Goal: Information Seeking & Learning: Compare options

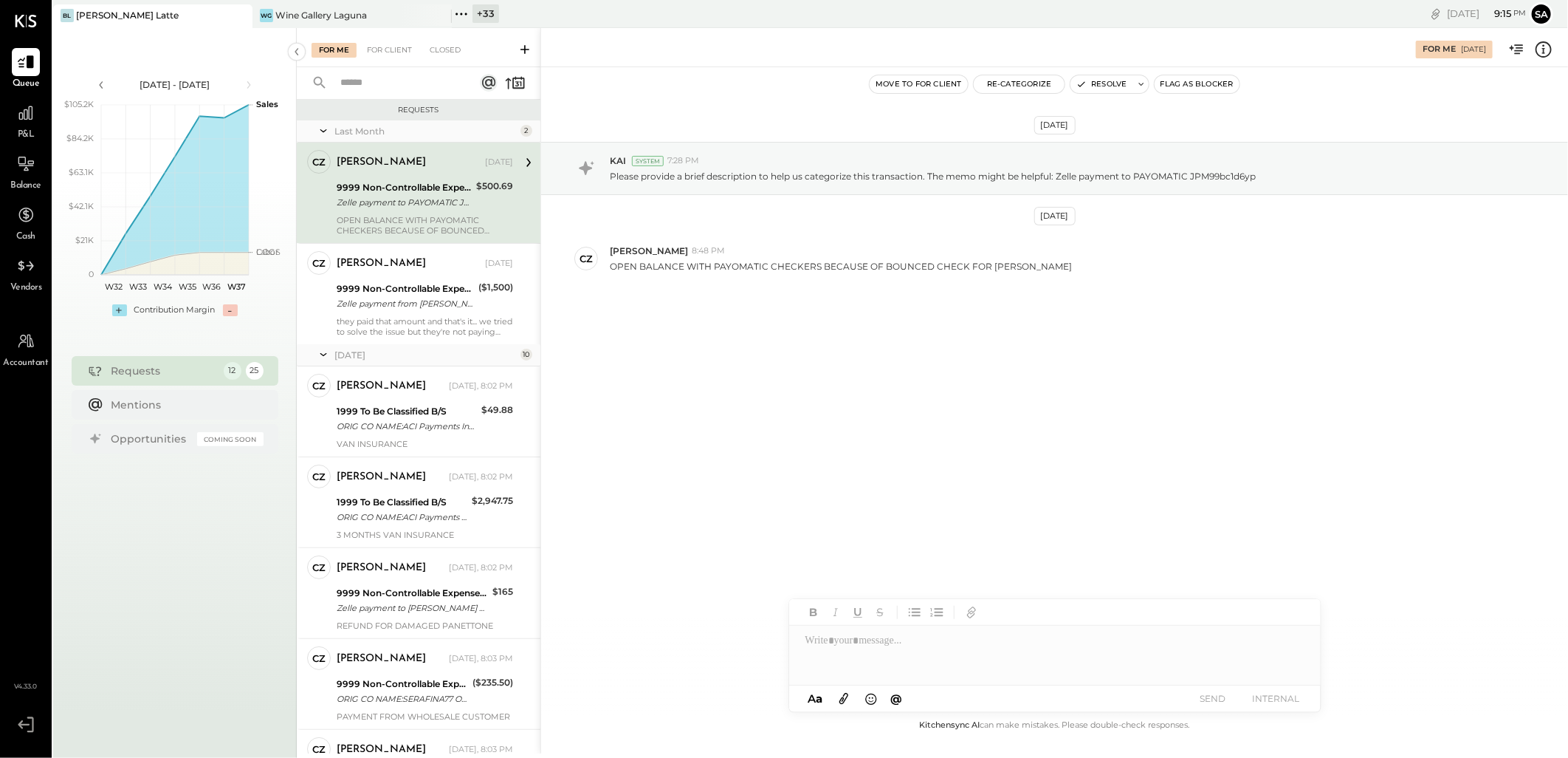
drag, startPoint x: 469, startPoint y: 17, endPoint x: 465, endPoint y: 34, distance: 17.5
click at [469, 17] on icon at bounding box center [462, 14] width 20 height 20
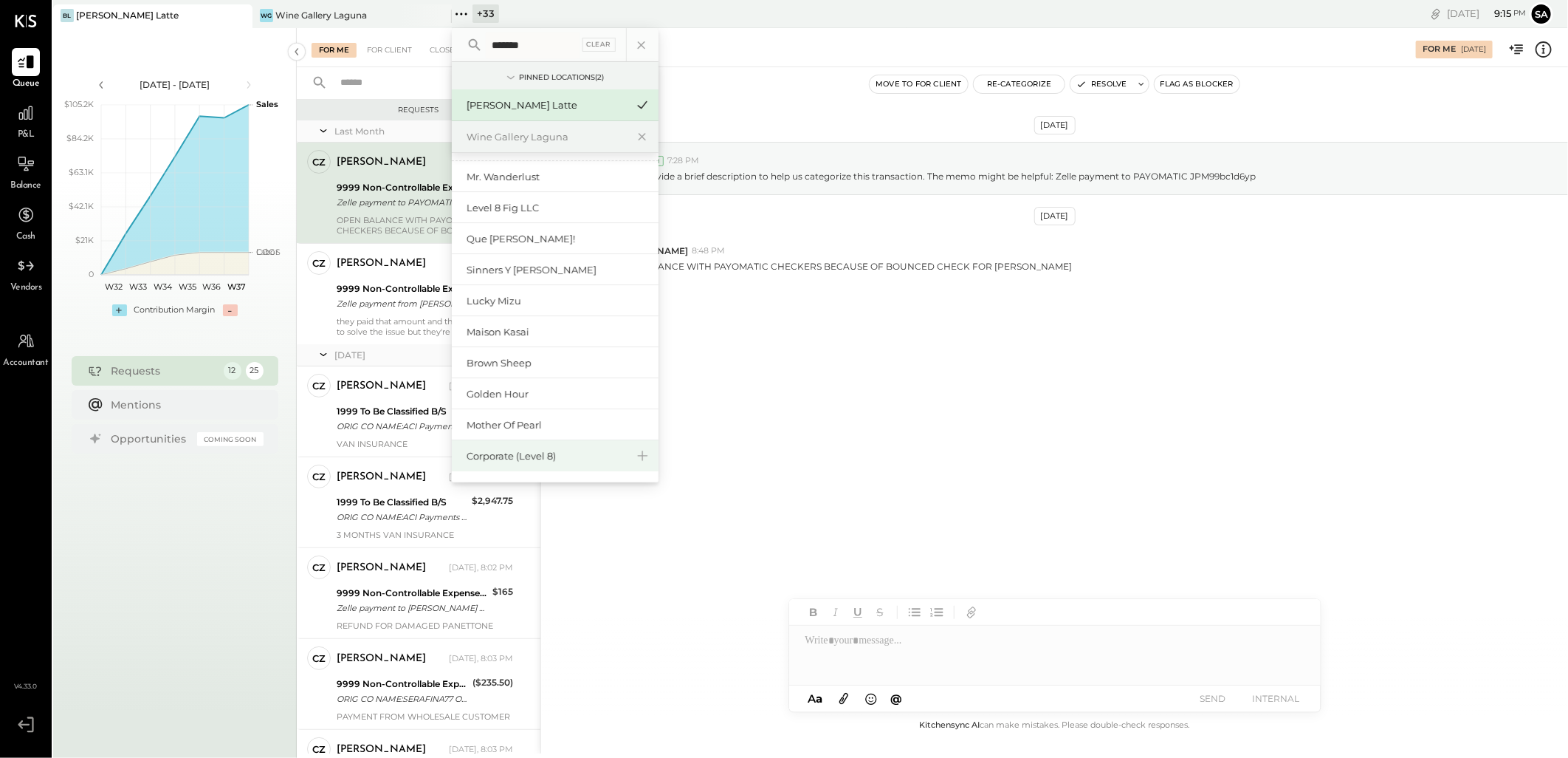
scroll to position [28, 0]
type input "*******"
click at [549, 452] on div "Corporate (Level 8)" at bounding box center [547, 456] width 160 height 14
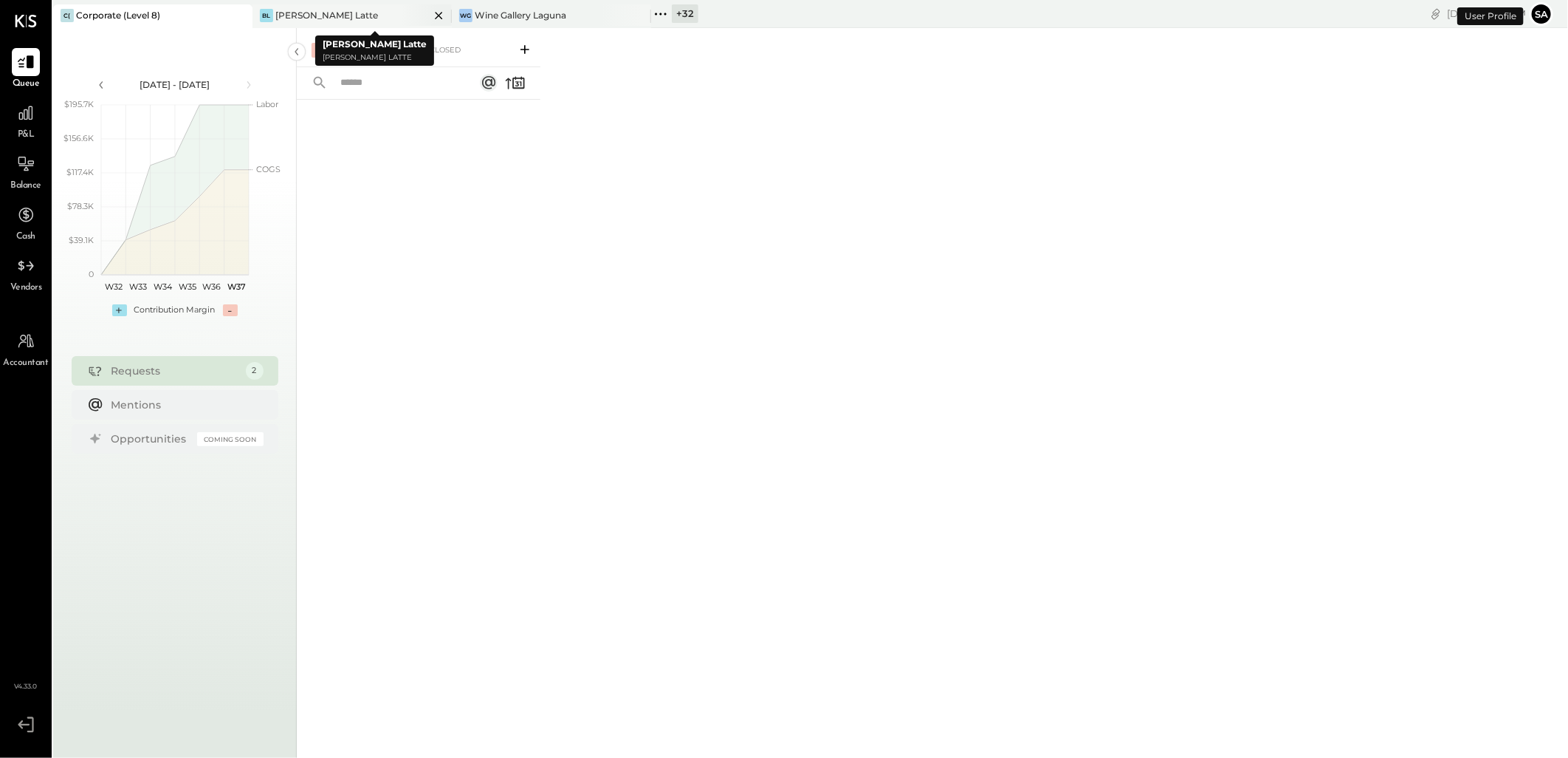
click at [438, 13] on icon at bounding box center [438, 15] width 7 height 7
click at [437, 11] on icon at bounding box center [439, 15] width 19 height 18
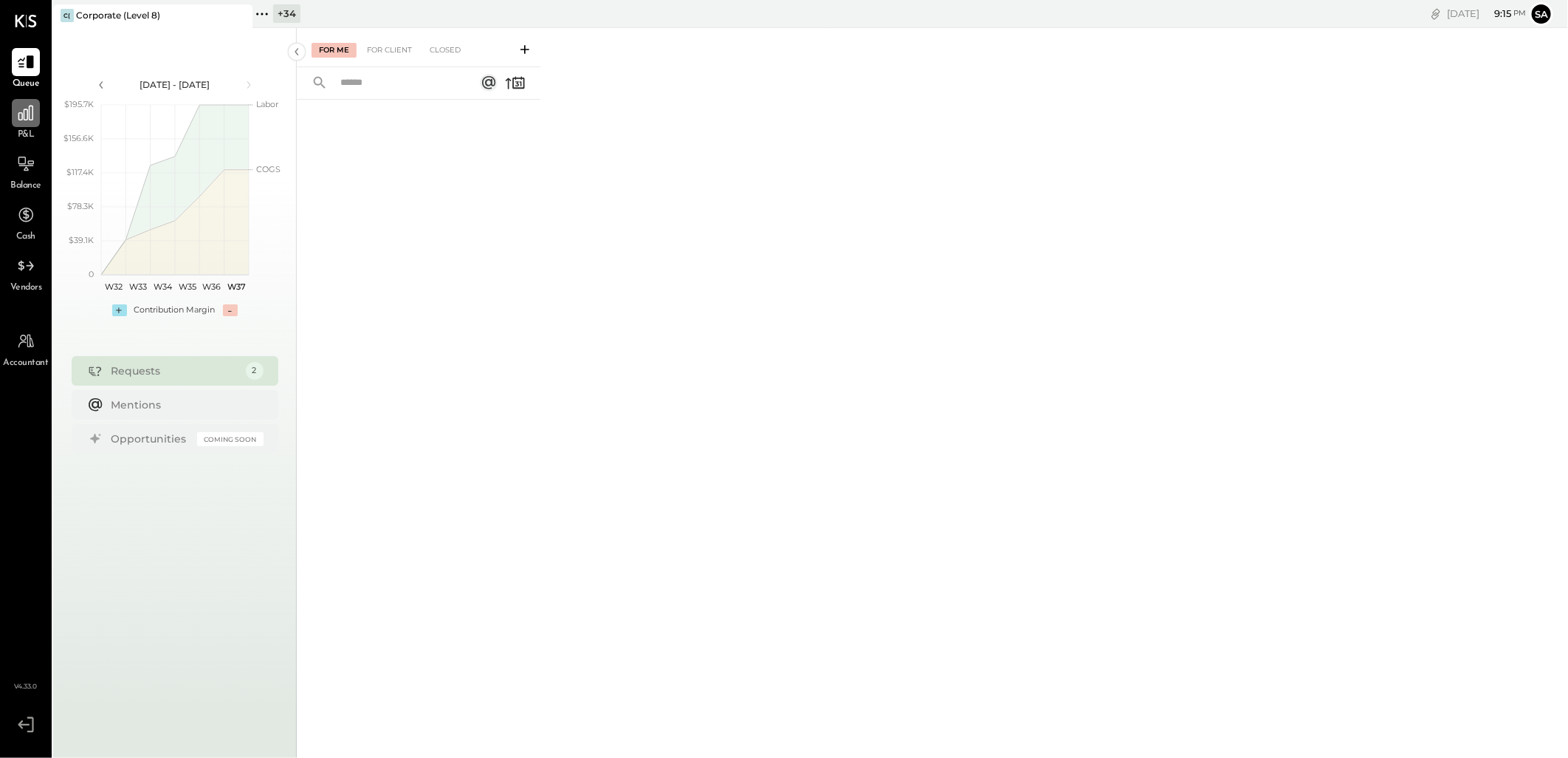
click at [16, 112] on div at bounding box center [26, 112] width 28 height 28
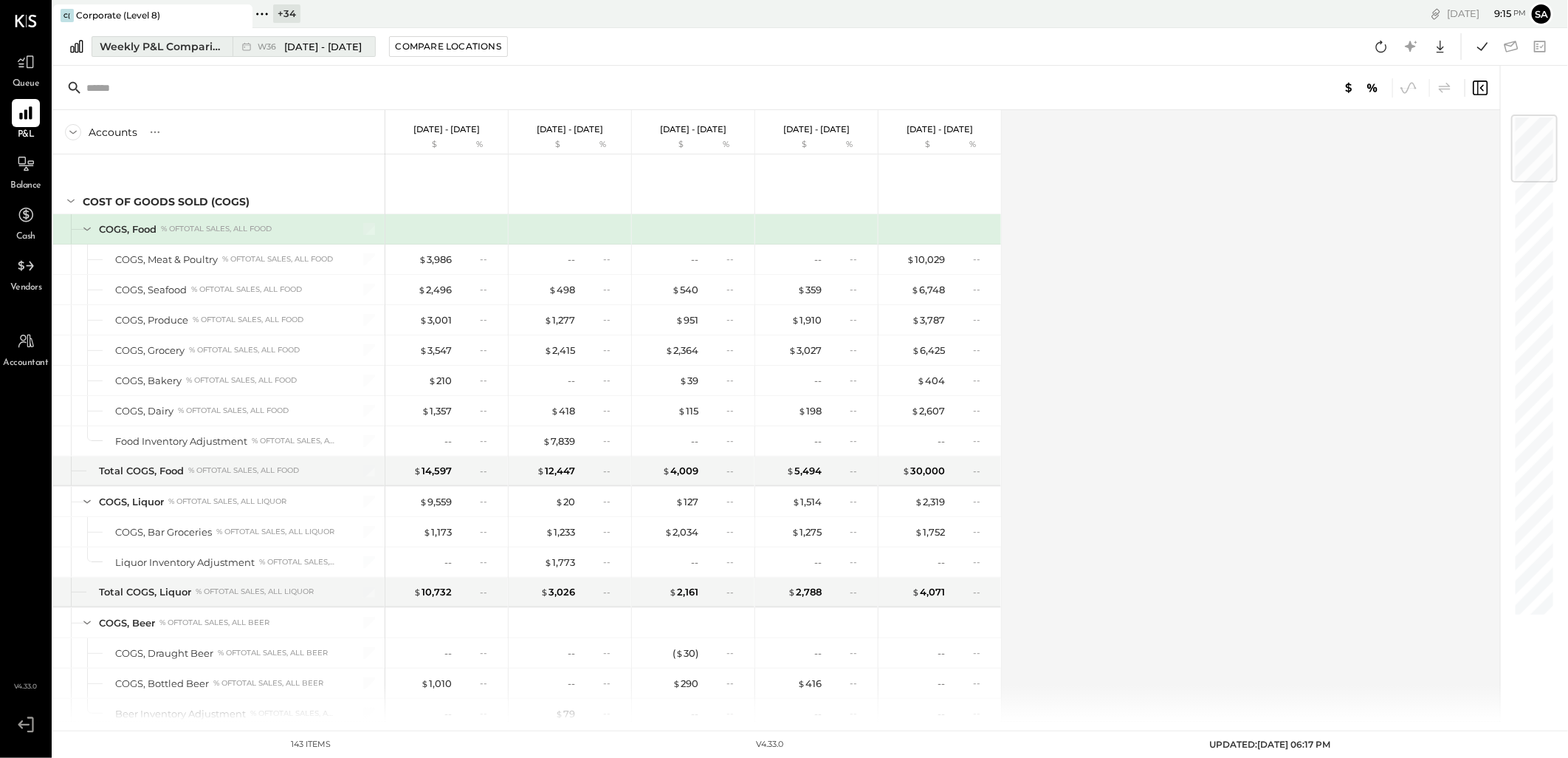
click at [142, 40] on div "Weekly P&L Comparison" at bounding box center [161, 46] width 124 height 15
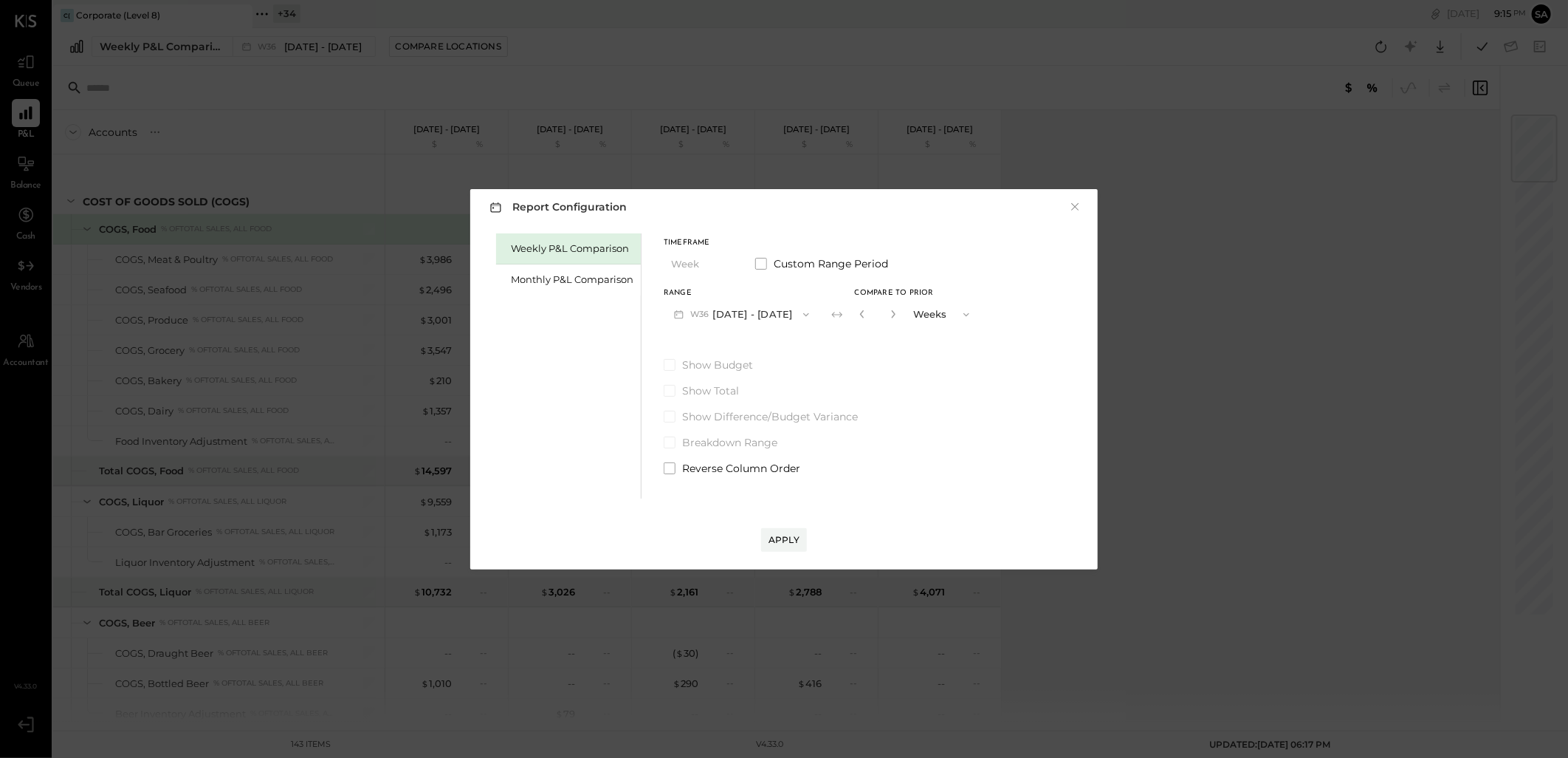
click at [510, 276] on div "Monthly P&L Comparison" at bounding box center [569, 280] width 145 height 31
click at [762, 312] on button "M09 Sep 1 - 30, 2025" at bounding box center [741, 315] width 156 height 28
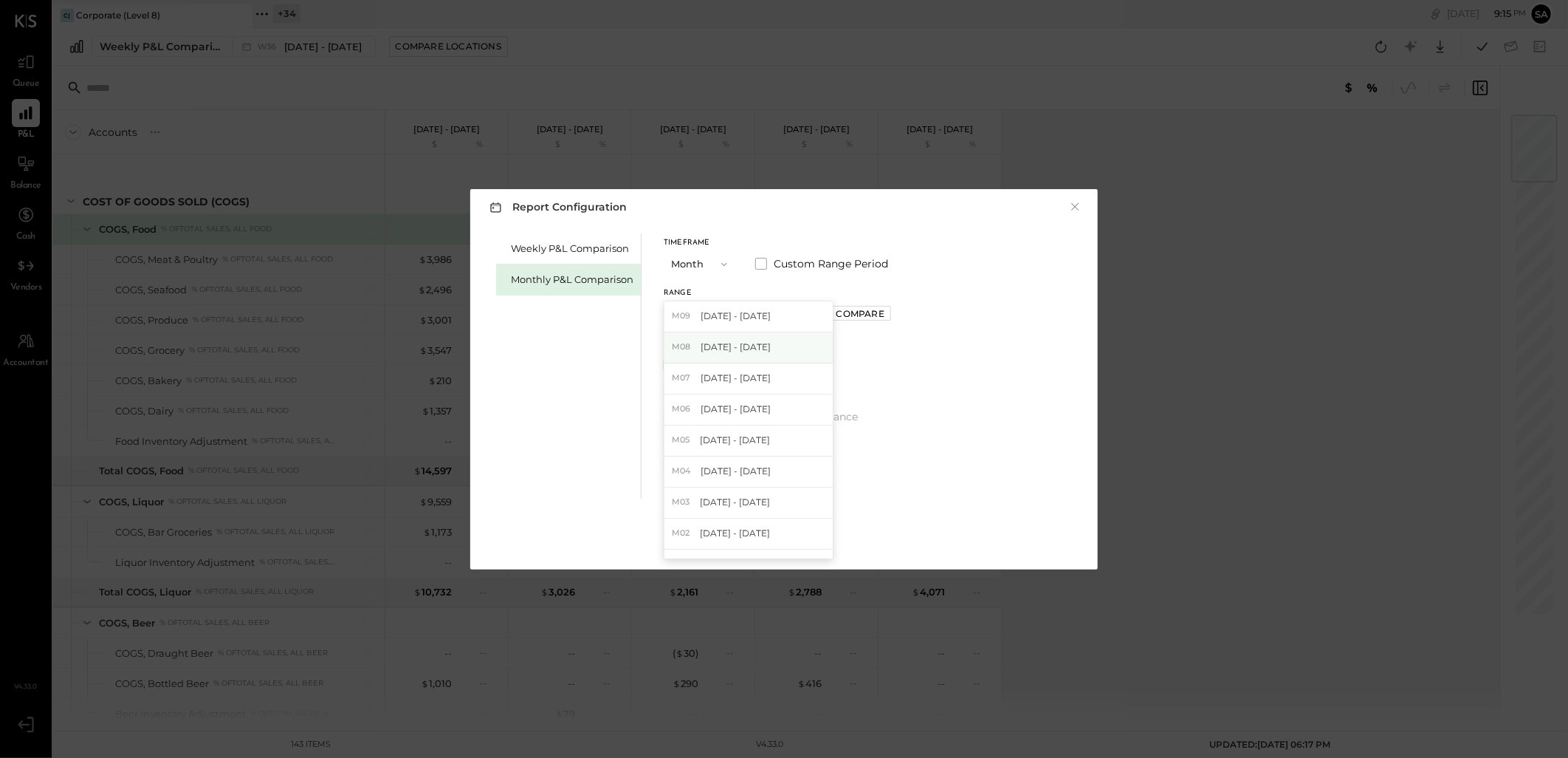
click at [769, 342] on div "M08 Aug 1 - 31, 2025" at bounding box center [749, 348] width 169 height 31
click at [784, 538] on div "Apply" at bounding box center [784, 539] width 31 height 12
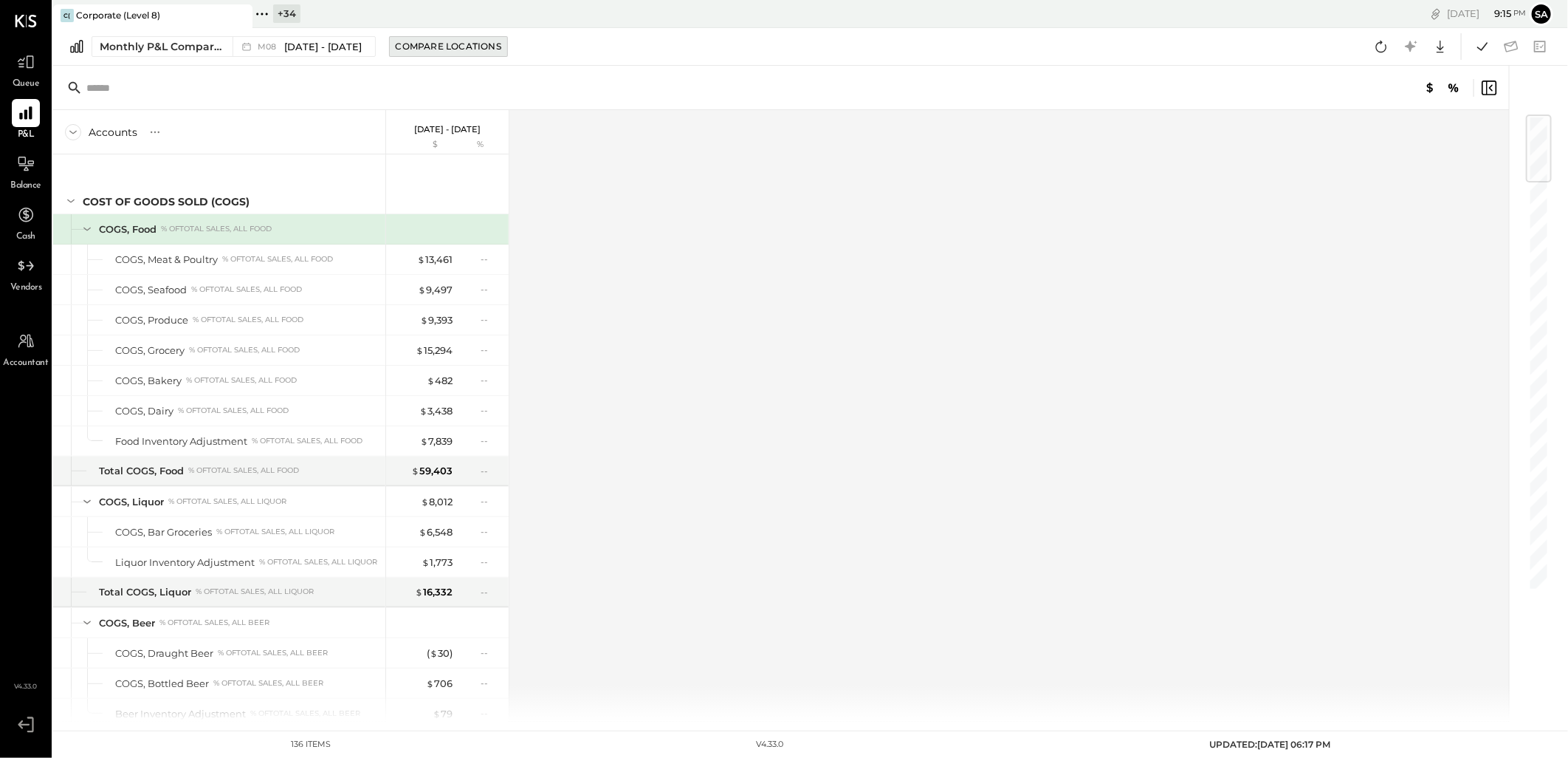
click at [456, 50] on div "Compare Locations" at bounding box center [449, 46] width 106 height 12
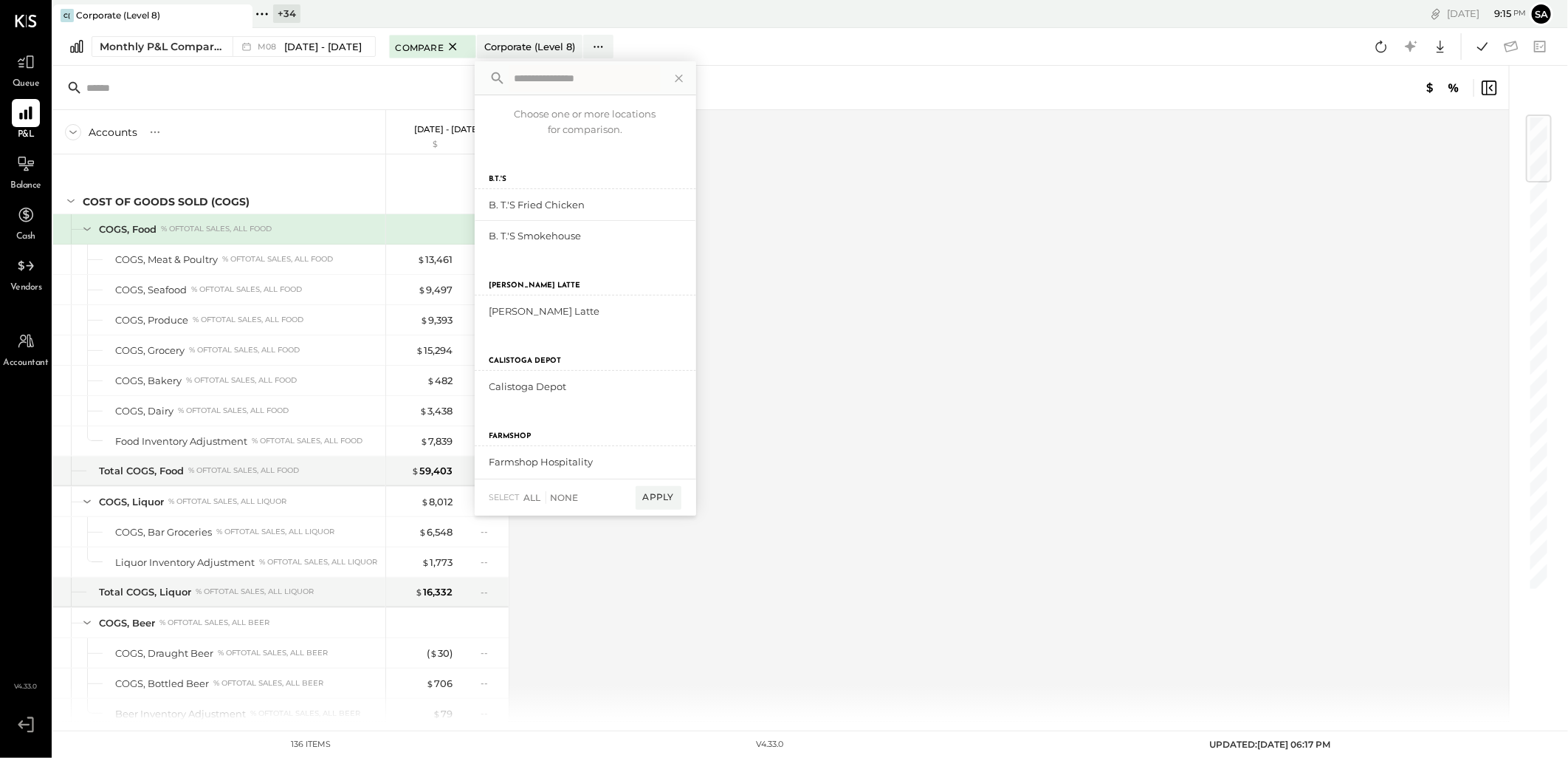
click at [558, 85] on input "text" at bounding box center [585, 78] width 152 height 27
type input "*****"
click at [651, 201] on div "add to compare" at bounding box center [637, 205] width 89 height 18
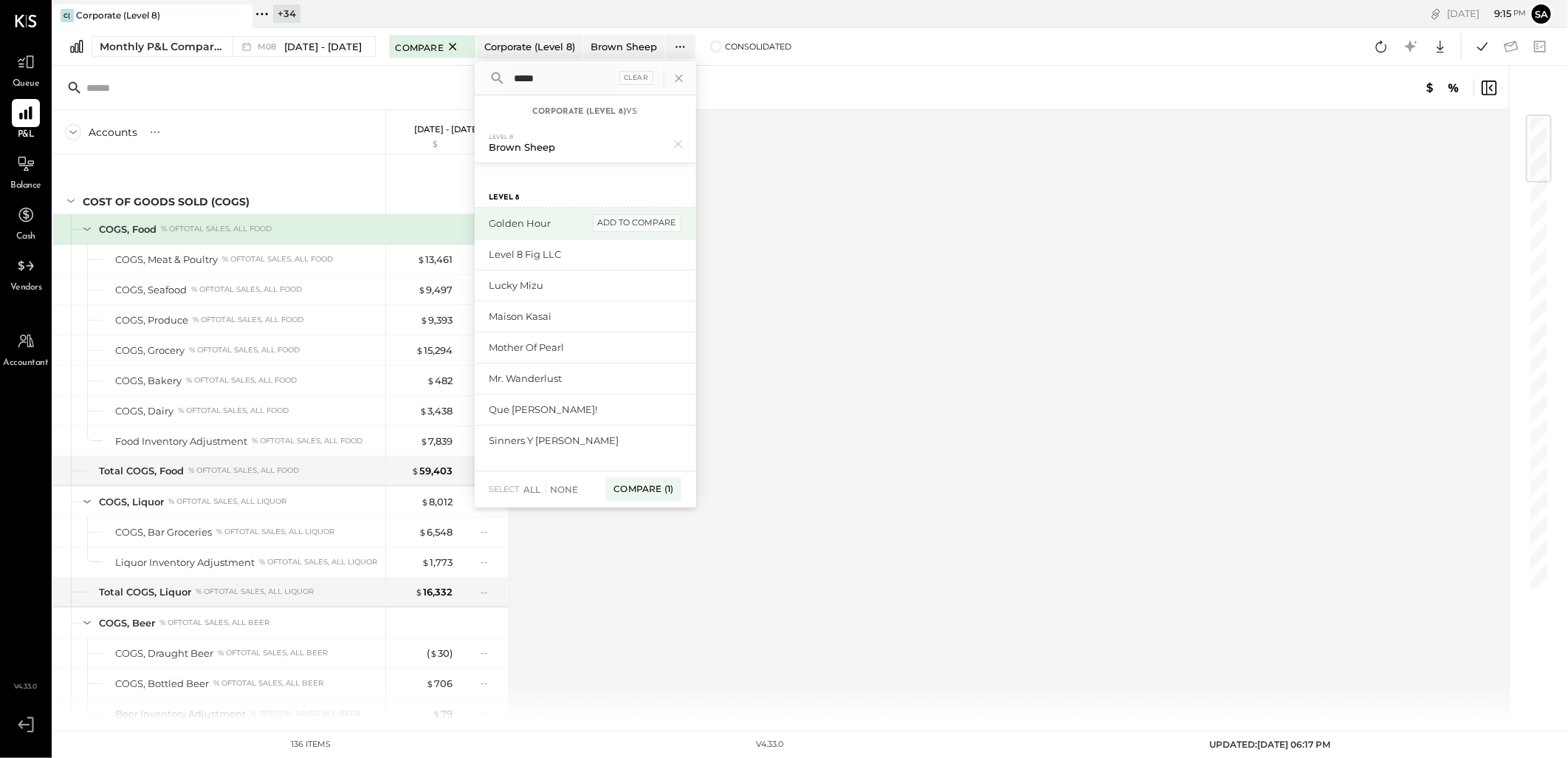
click at [643, 223] on div "add to compare" at bounding box center [637, 223] width 89 height 18
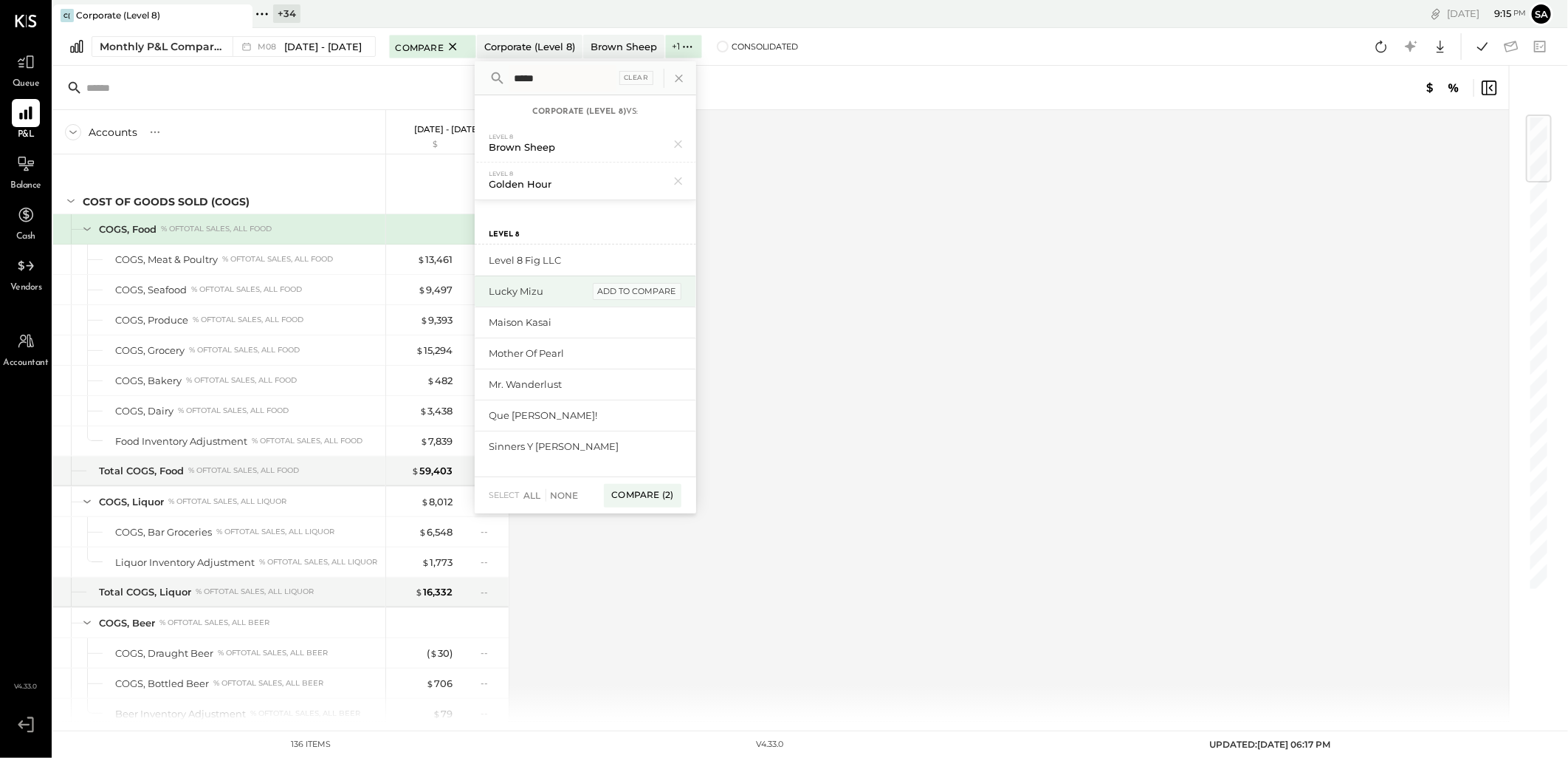
click at [630, 296] on div "add to compare" at bounding box center [637, 292] width 89 height 18
click at [630, 324] on div "add to compare" at bounding box center [637, 329] width 89 height 18
click at [625, 359] on div "add to compare" at bounding box center [637, 366] width 89 height 18
click at [621, 386] on div "add to compare" at bounding box center [637, 391] width 89 height 18
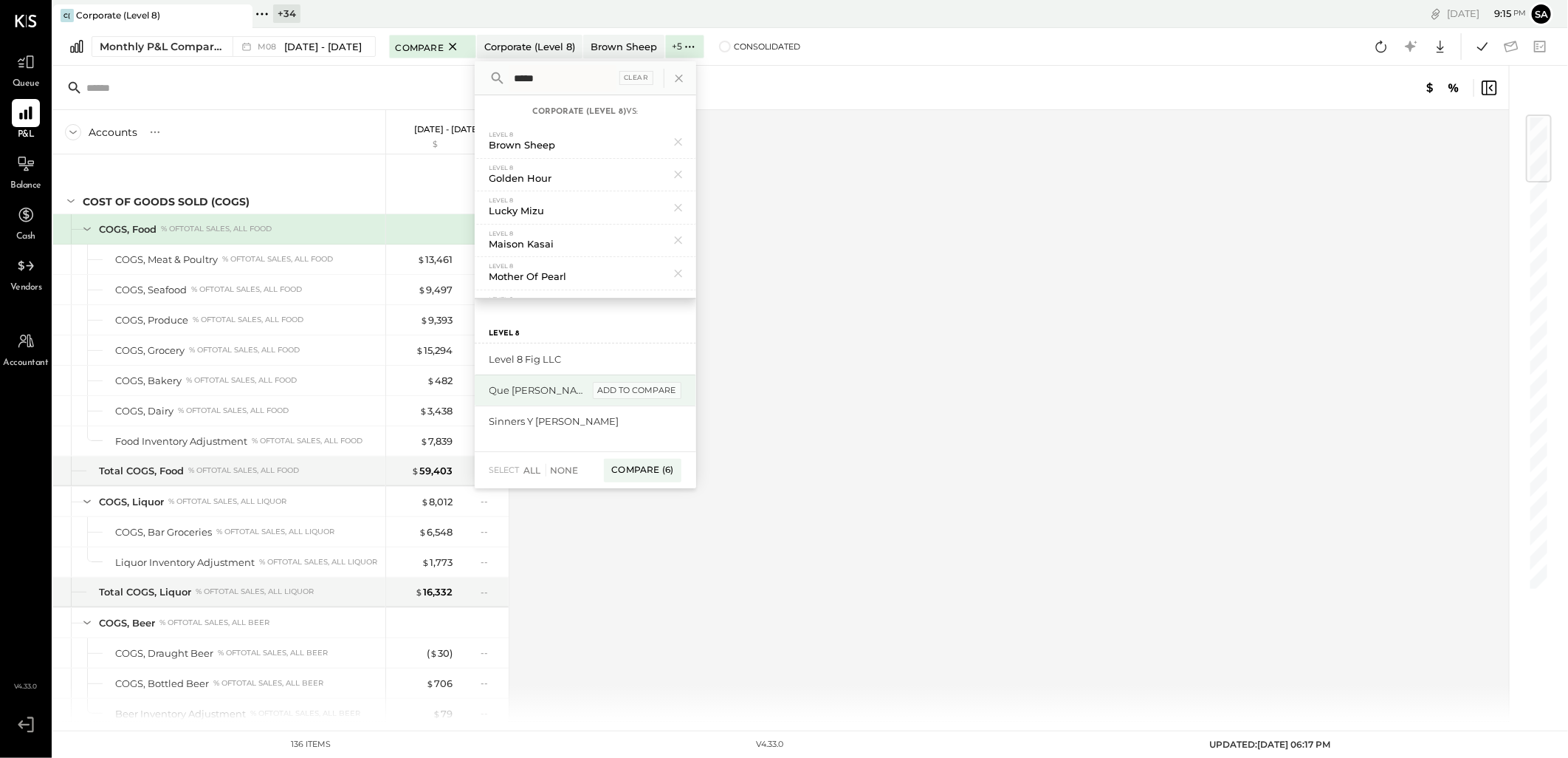
click at [621, 396] on div "add to compare" at bounding box center [637, 391] width 89 height 18
click at [624, 402] on div "Compare (8)" at bounding box center [642, 408] width 77 height 24
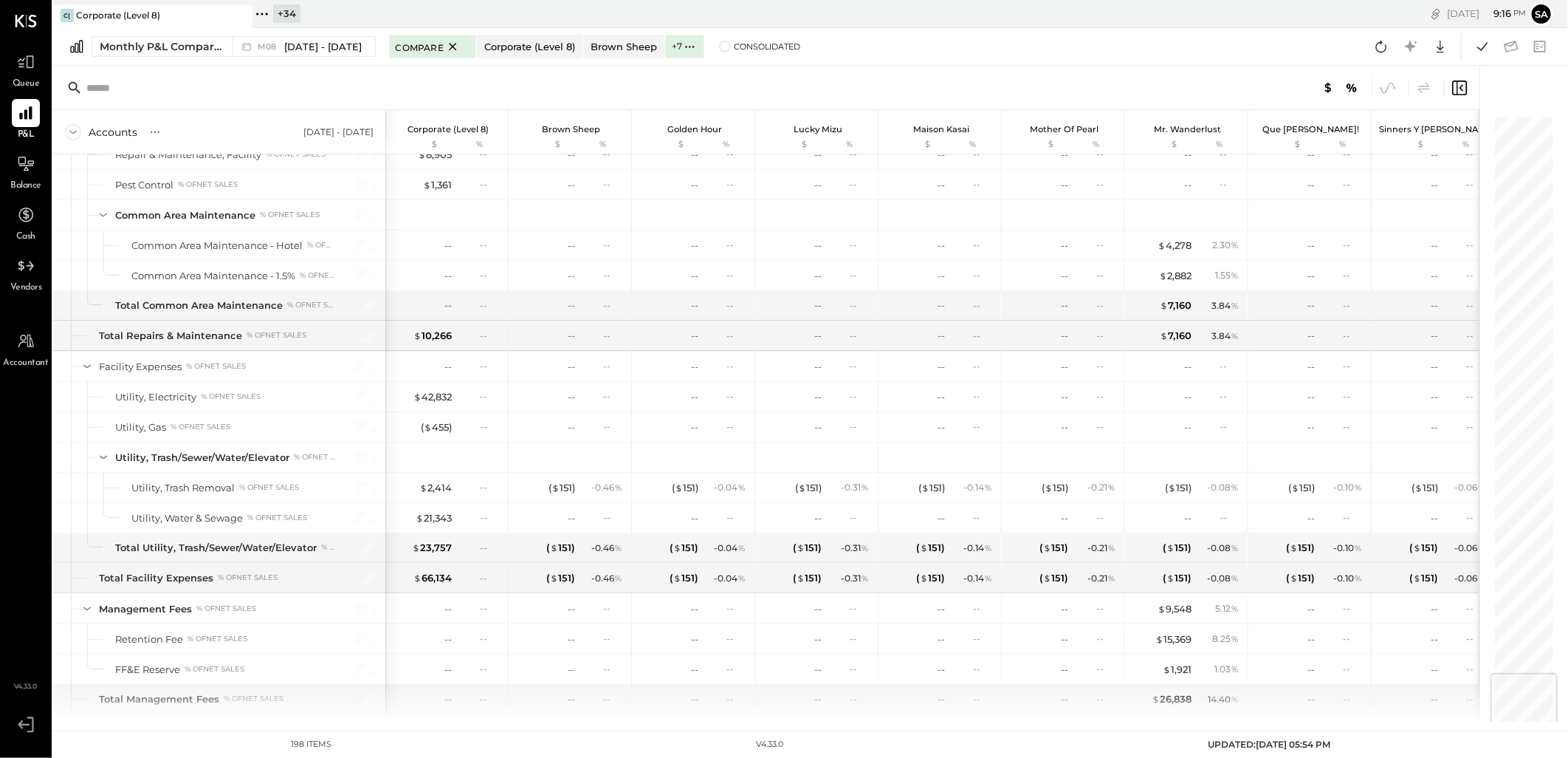
scroll to position [4687, 0]
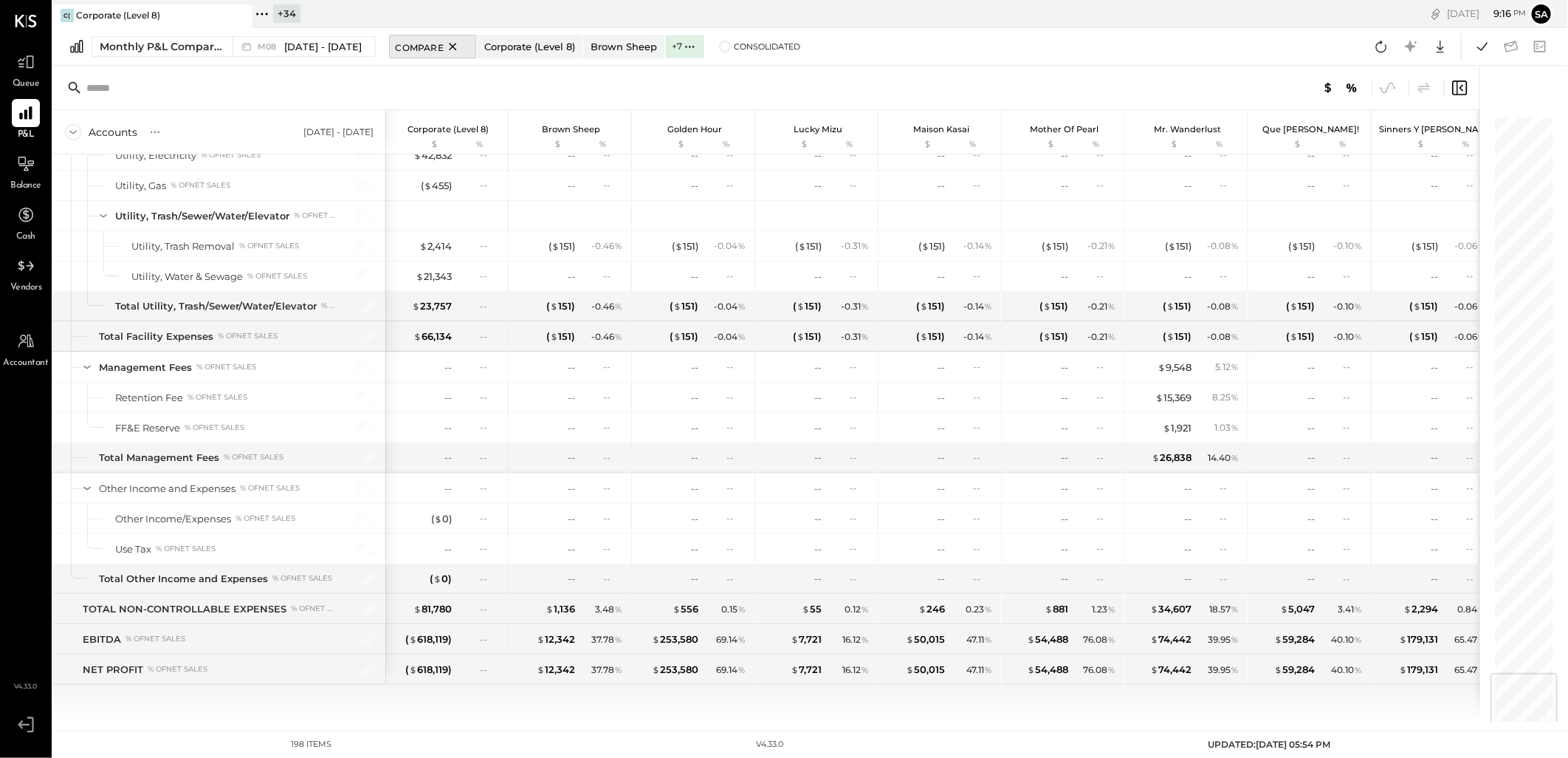
click at [451, 45] on icon at bounding box center [453, 46] width 19 height 18
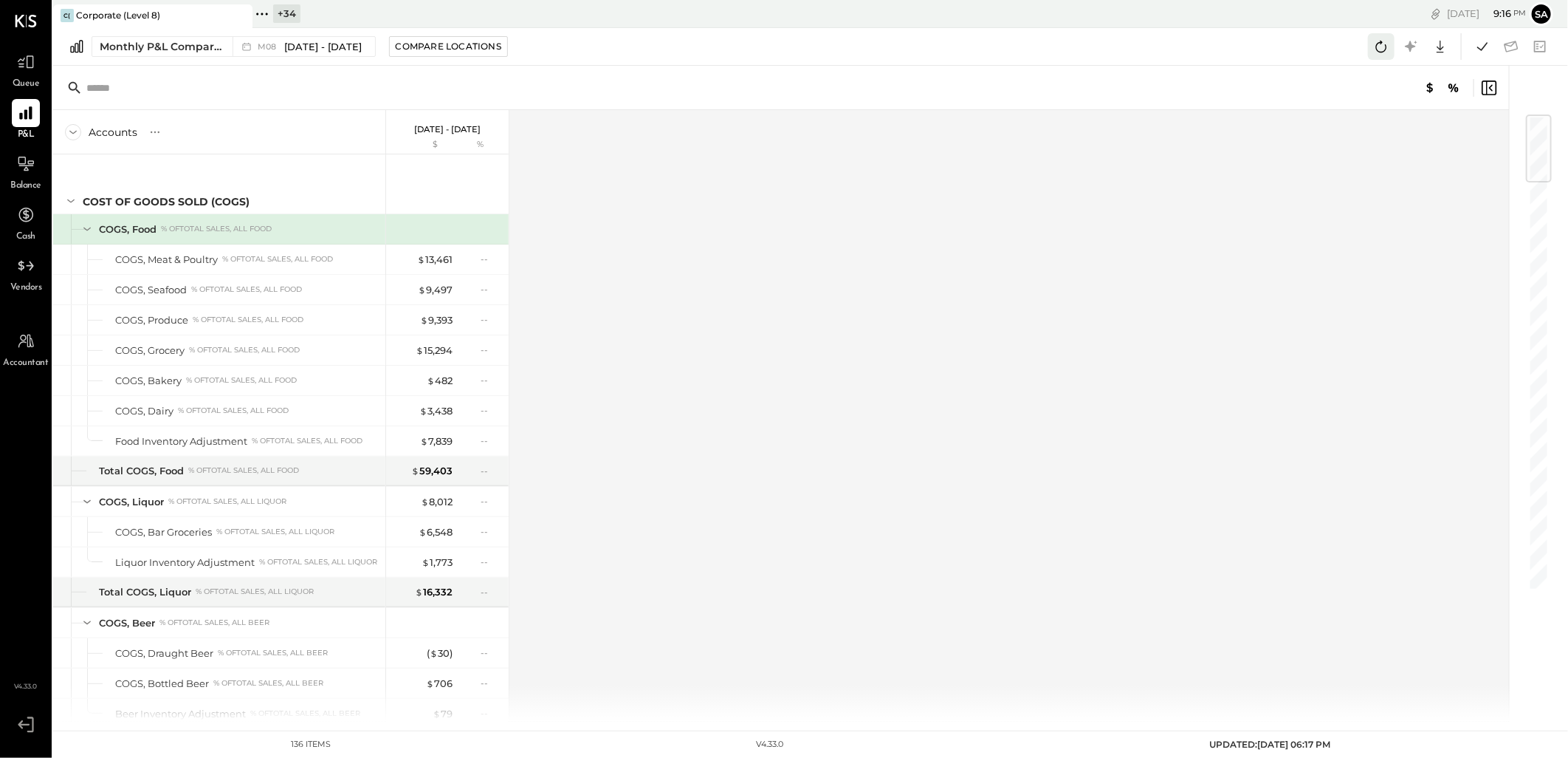
click at [1377, 47] on icon at bounding box center [1382, 46] width 11 height 12
click at [1478, 47] on icon at bounding box center [1482, 46] width 11 height 8
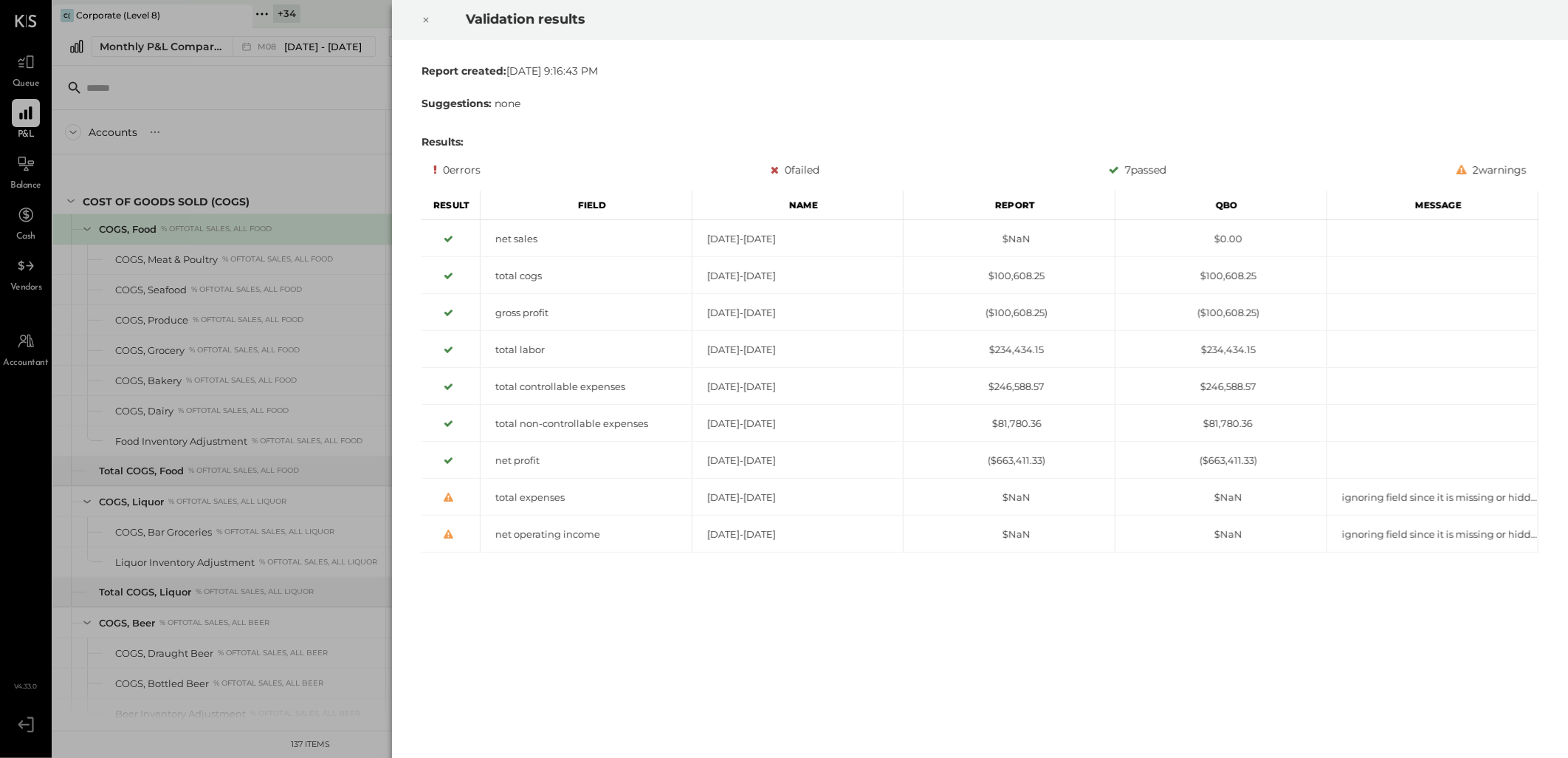
click at [425, 20] on icon at bounding box center [426, 20] width 5 height 5
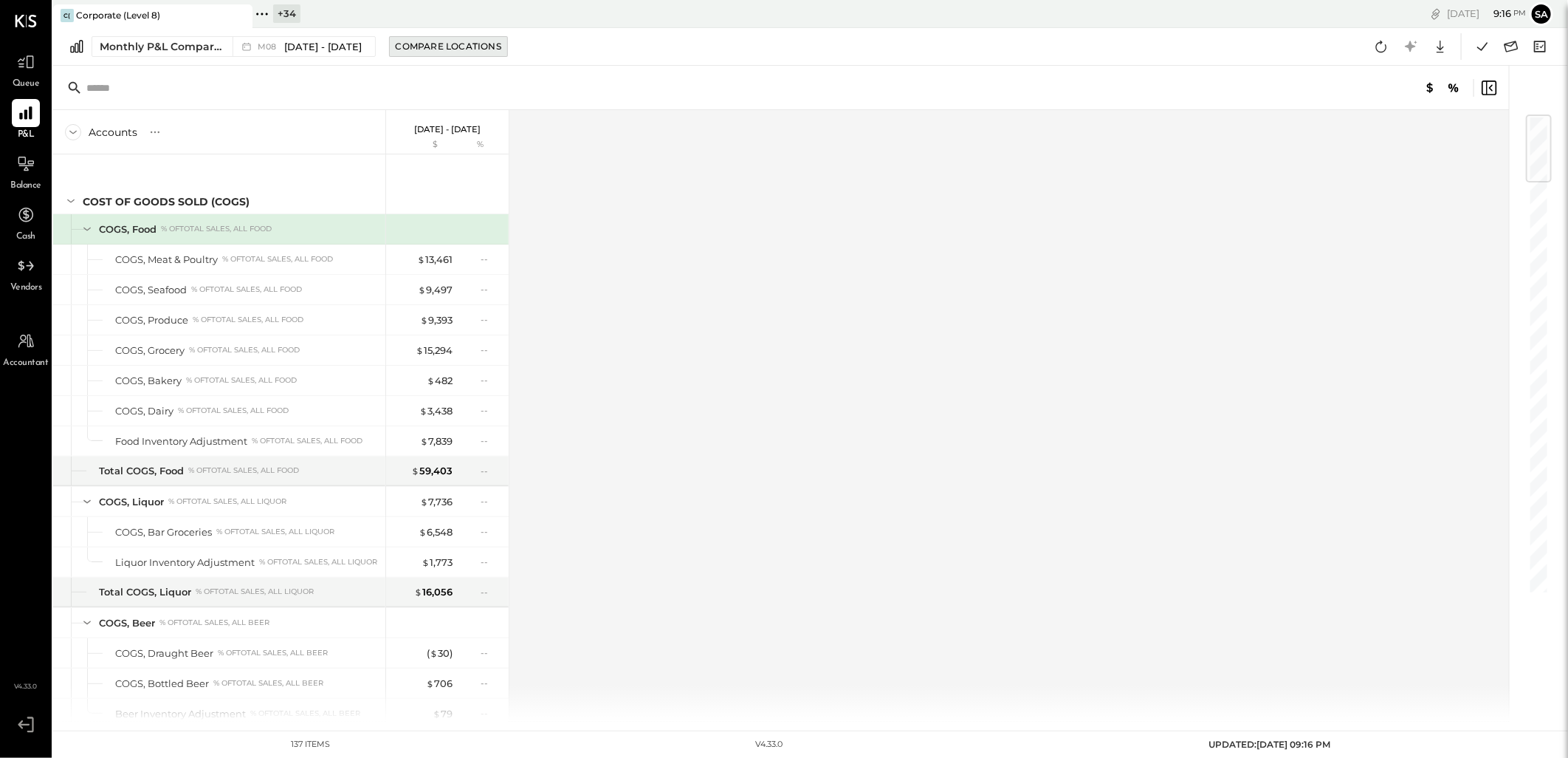
click at [423, 50] on div "Compare Locations" at bounding box center [449, 46] width 106 height 12
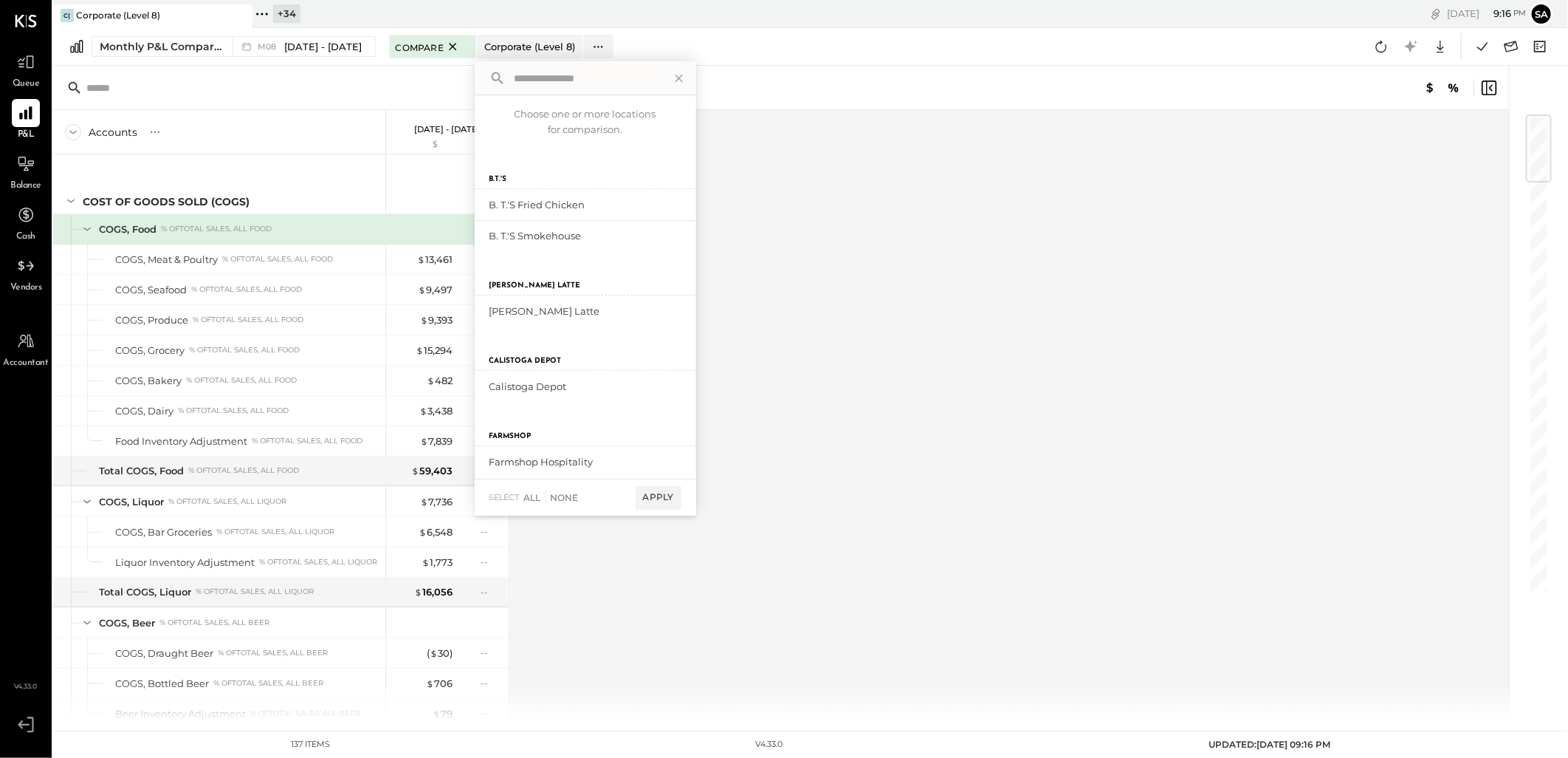
click at [562, 78] on input "text" at bounding box center [585, 78] width 152 height 27
type input "*****"
click at [633, 198] on div "add to compare" at bounding box center [637, 205] width 89 height 18
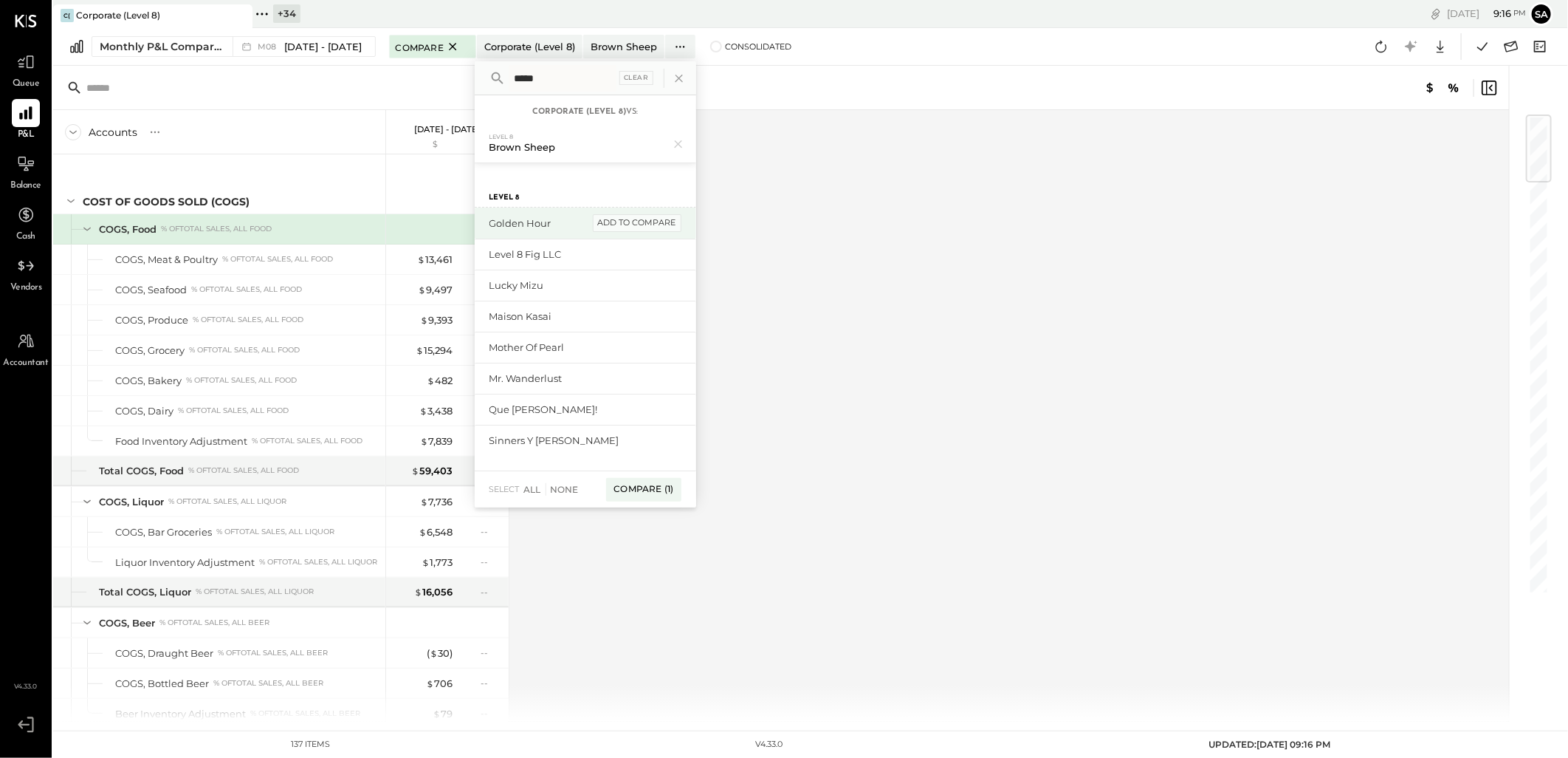
click at [628, 222] on div "add to compare" at bounding box center [637, 223] width 89 height 18
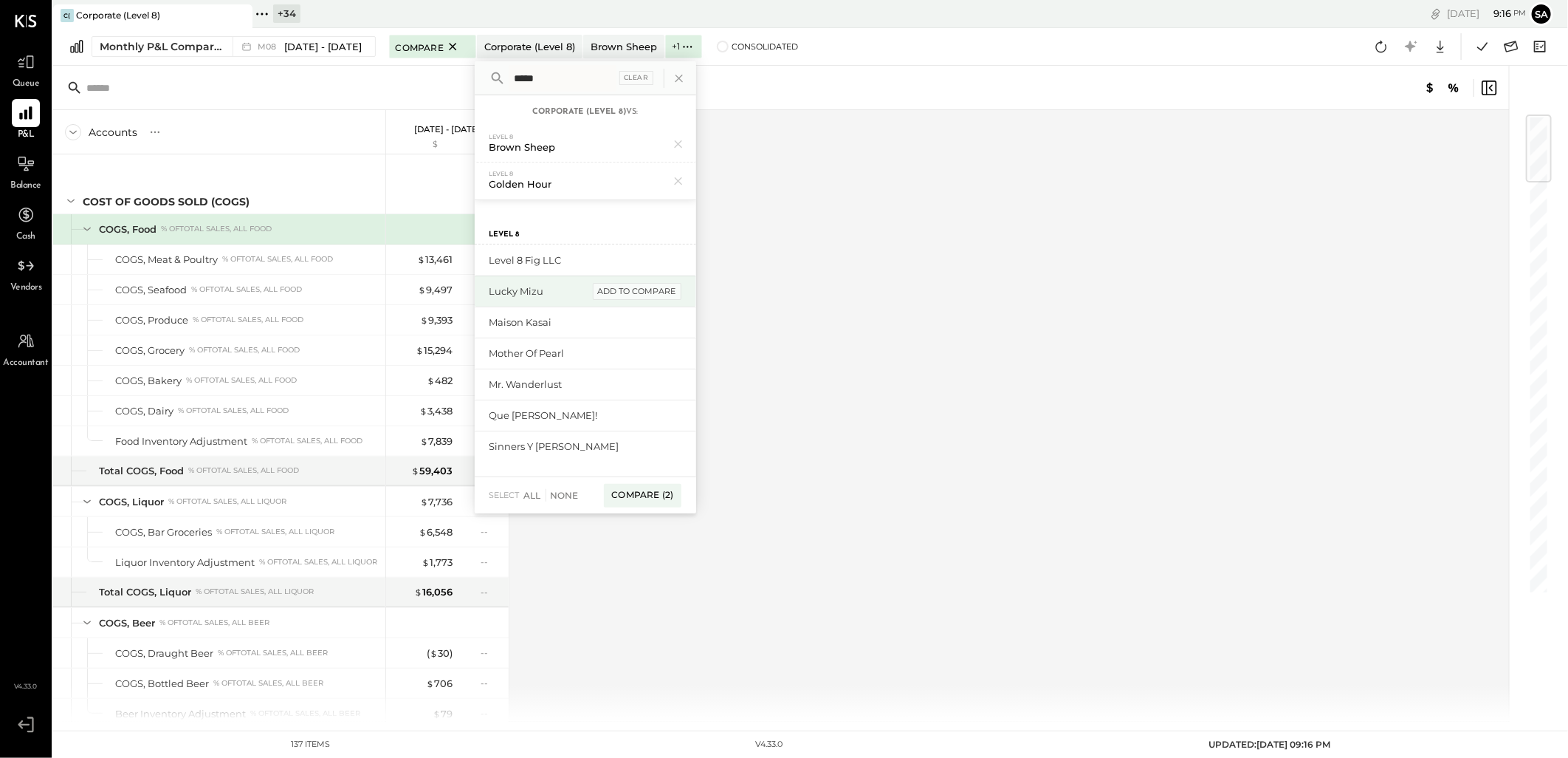
click at [625, 292] on div "add to compare" at bounding box center [637, 292] width 89 height 18
click at [623, 322] on div "add to compare" at bounding box center [637, 329] width 89 height 18
click at [616, 359] on div "add to compare" at bounding box center [637, 366] width 89 height 18
click at [614, 382] on div "add to compare" at bounding box center [637, 391] width 89 height 18
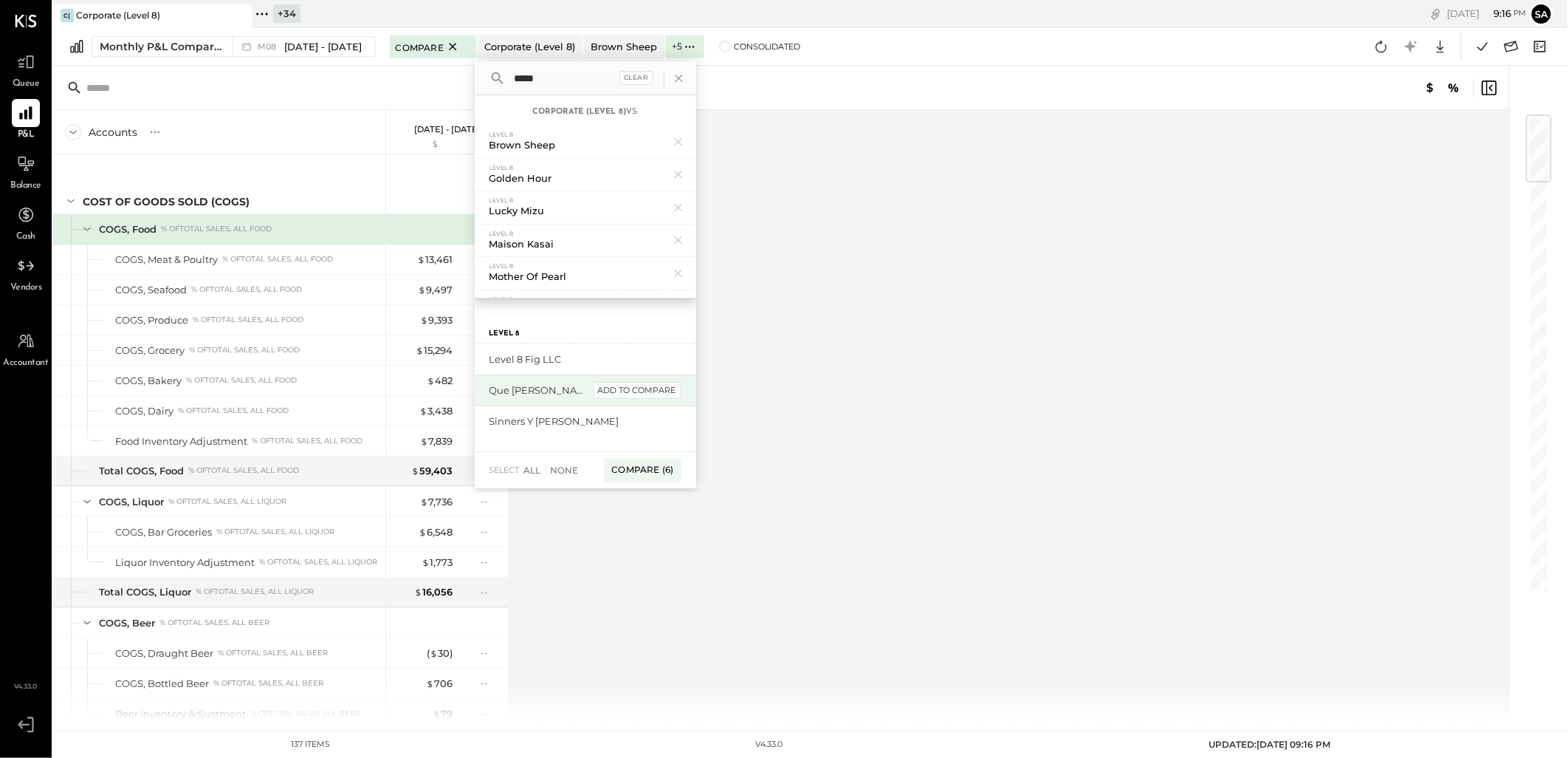
click at [614, 391] on div "add to compare" at bounding box center [637, 391] width 89 height 18
click at [613, 395] on div "add to compare" at bounding box center [637, 391] width 89 height 18
click at [624, 408] on div "Compare (8)" at bounding box center [642, 408] width 77 height 24
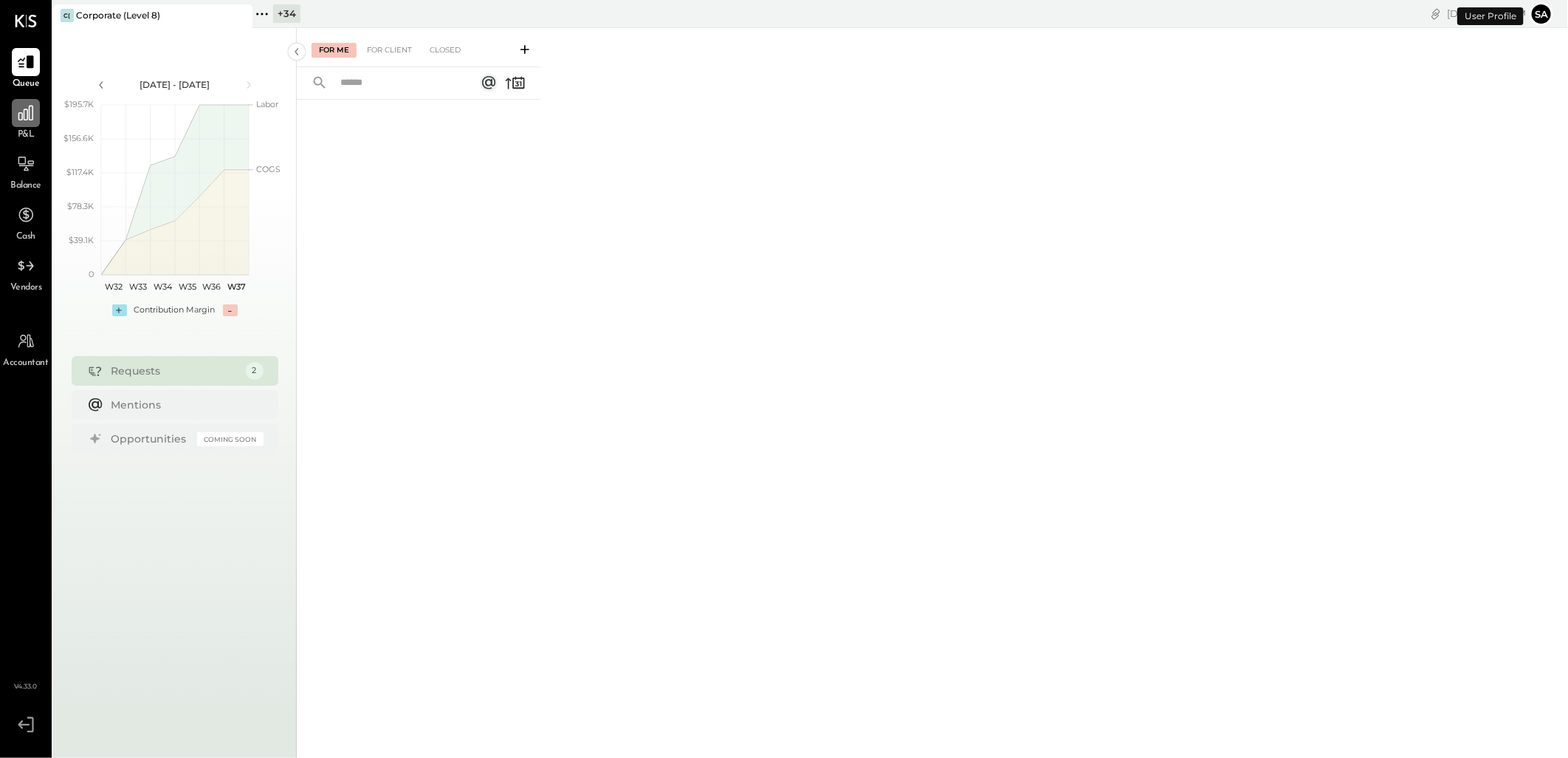
click at [27, 109] on icon at bounding box center [26, 113] width 15 height 15
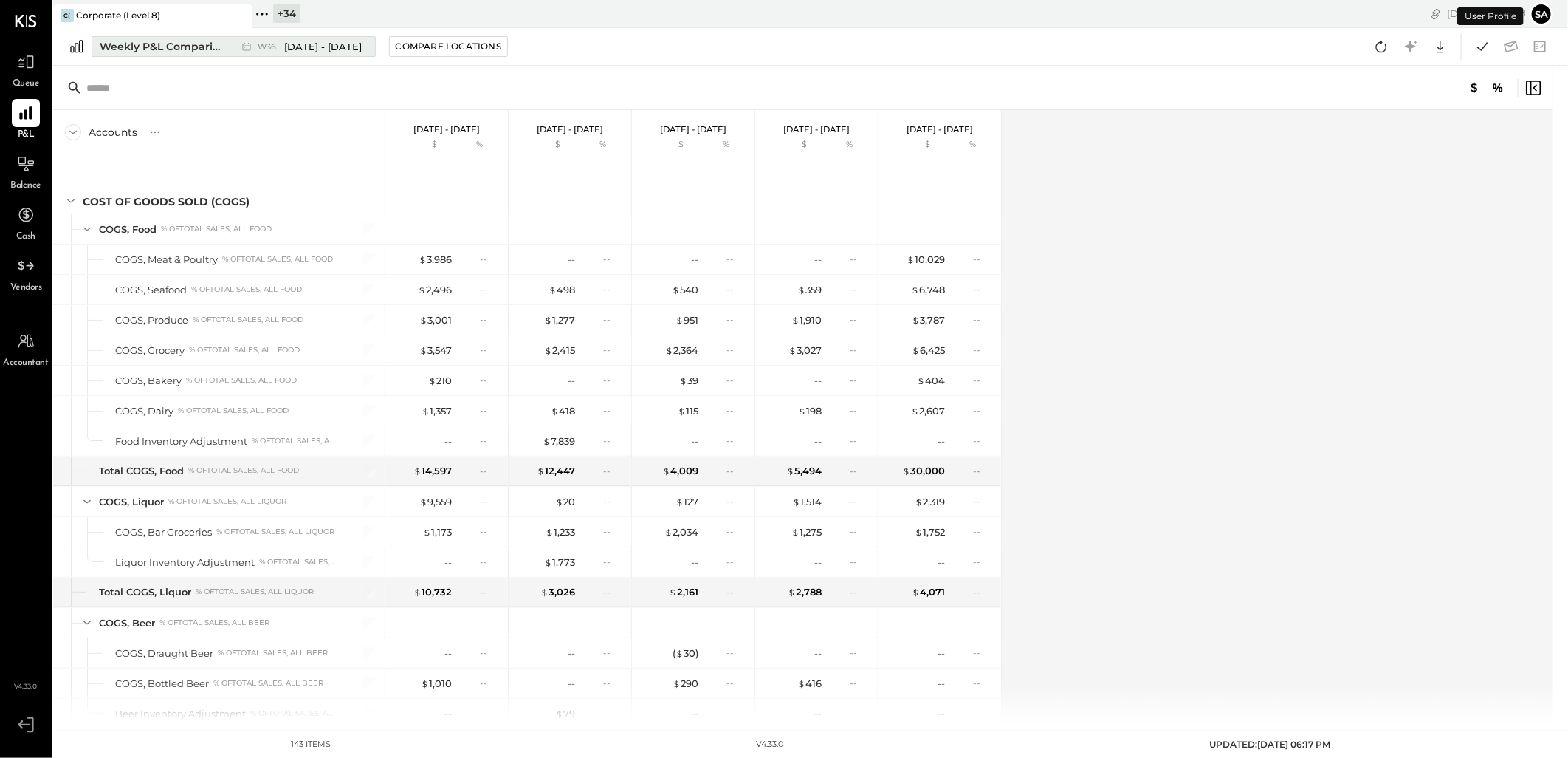
click at [188, 41] on div "Weekly P&L Comparison" at bounding box center [161, 46] width 124 height 15
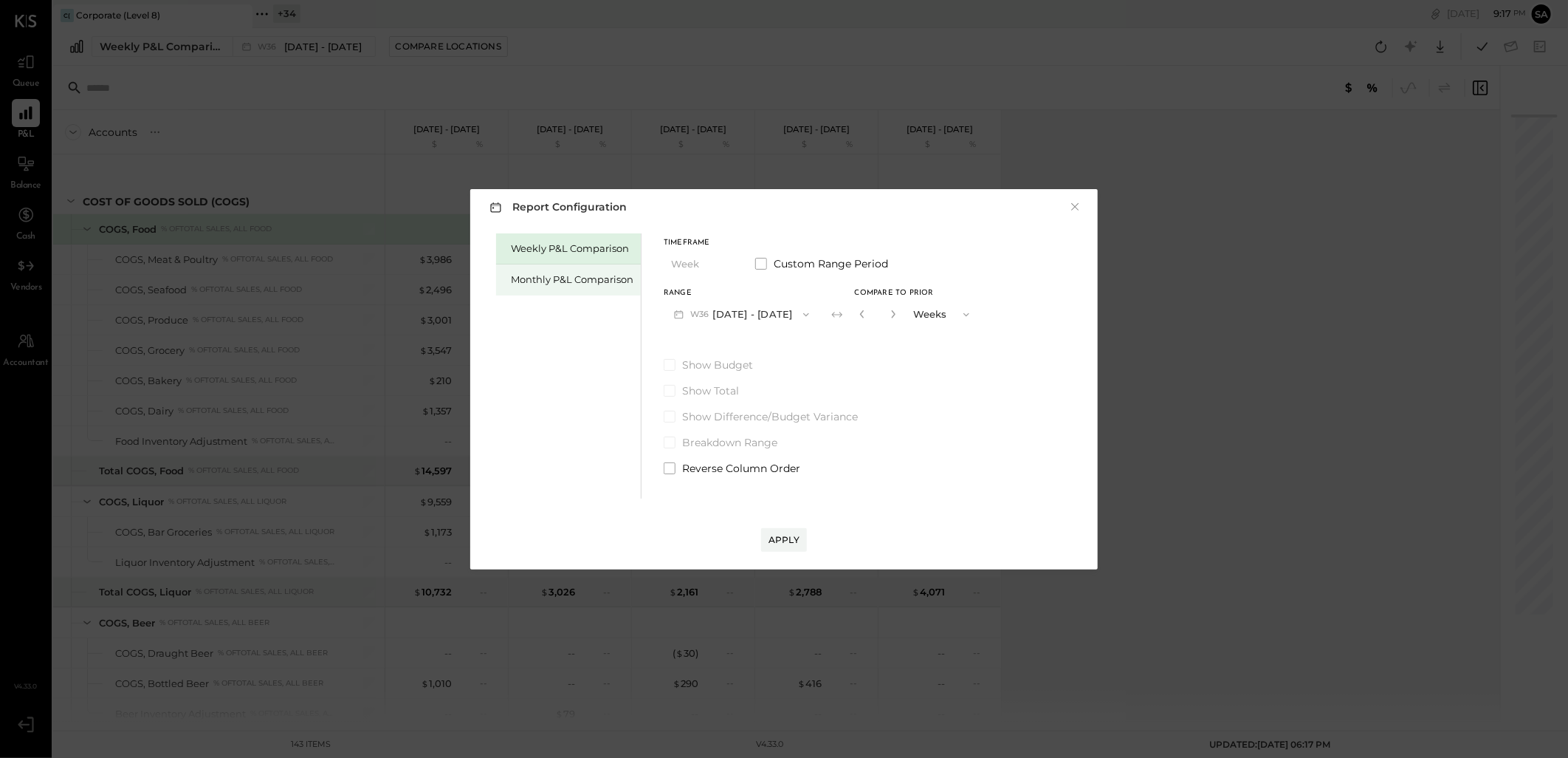
click at [548, 275] on div "Monthly P&L Comparison" at bounding box center [572, 279] width 122 height 14
click at [751, 314] on button "M09 Sep 1 - 30, 2025" at bounding box center [741, 315] width 156 height 28
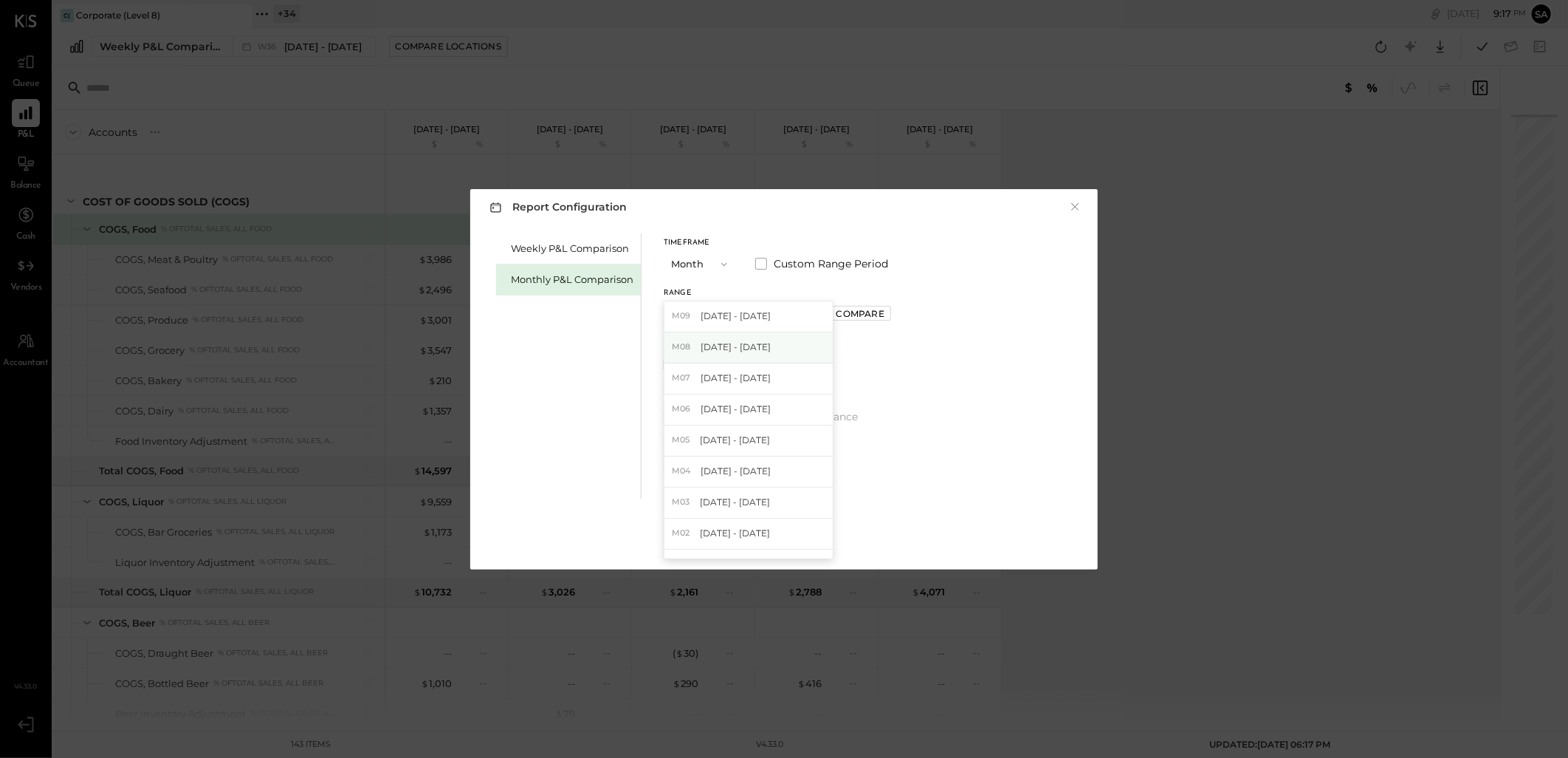
click at [754, 349] on span "[DATE] - [DATE]" at bounding box center [736, 346] width 70 height 12
click at [837, 315] on div "Compare" at bounding box center [860, 313] width 48 height 12
click at [784, 542] on div "Apply" at bounding box center [784, 539] width 31 height 12
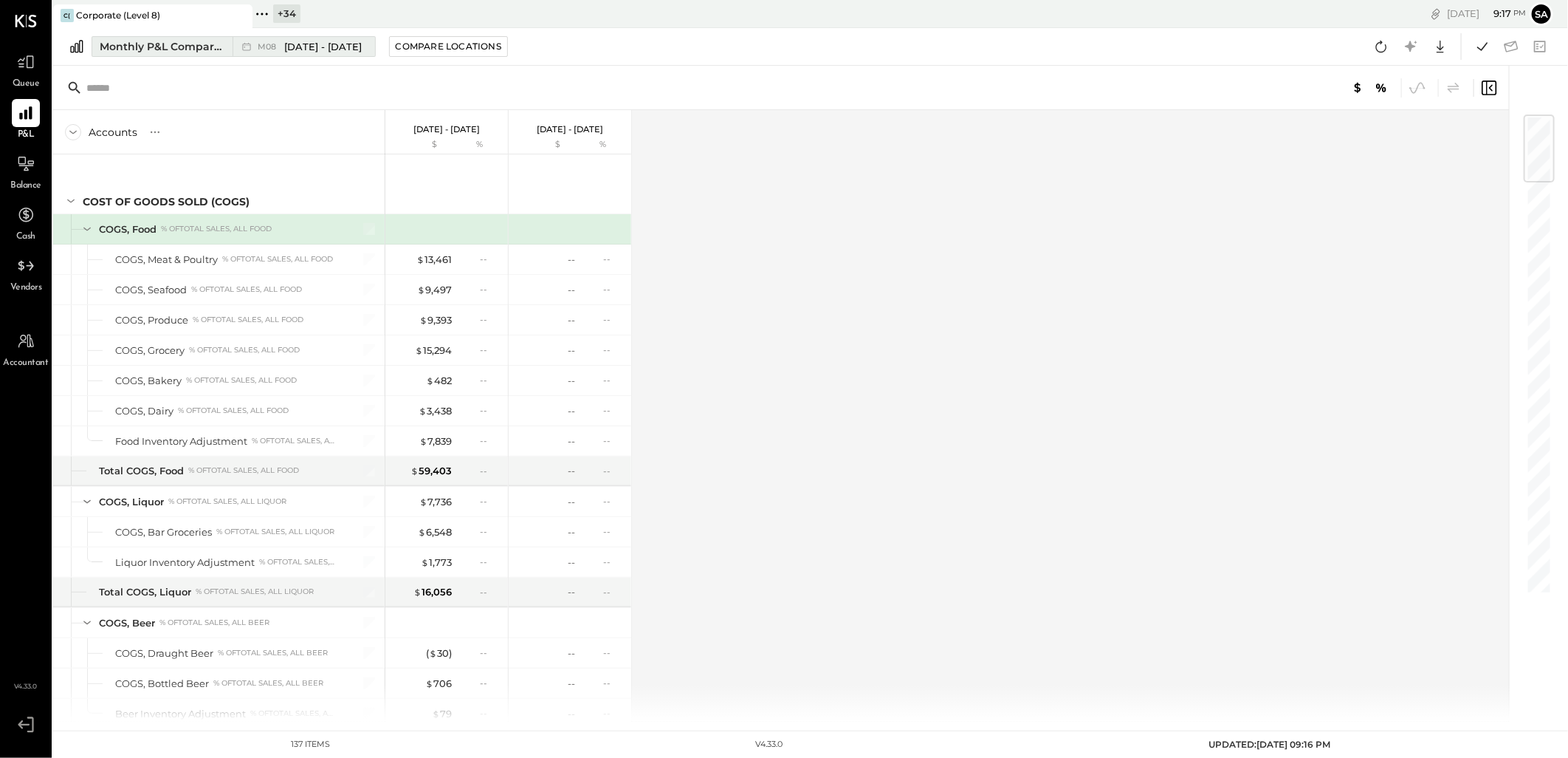
click at [152, 50] on div "Monthly P&L Comparison" at bounding box center [161, 46] width 124 height 15
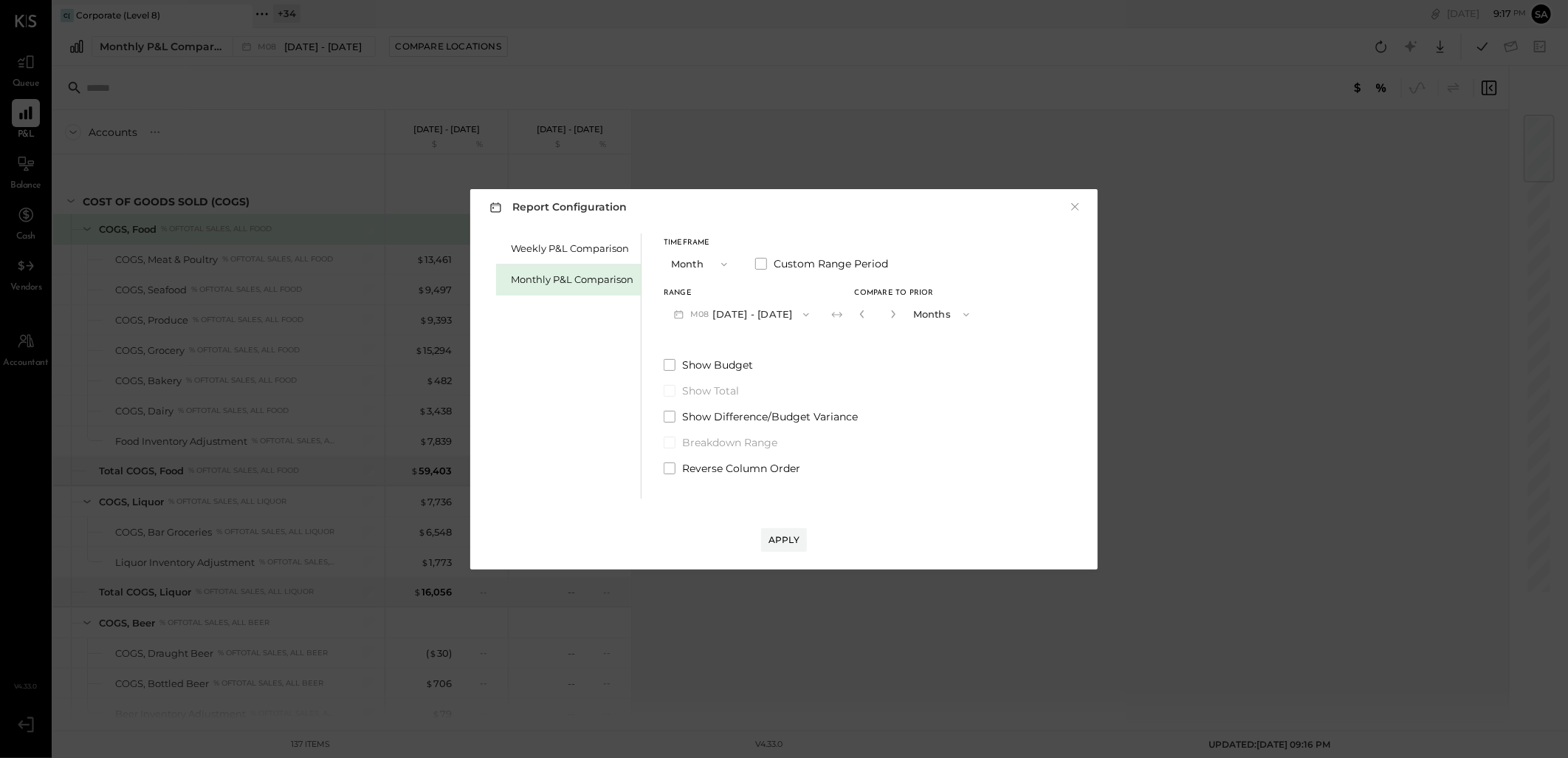
click at [845, 318] on div "Range M08 Aug 1 - 31, 2025 Compare to Prior * Months" at bounding box center [822, 308] width 316 height 38
click at [858, 318] on icon "button" at bounding box center [862, 314] width 9 height 9
click at [786, 537] on div "Apply" at bounding box center [784, 539] width 31 height 12
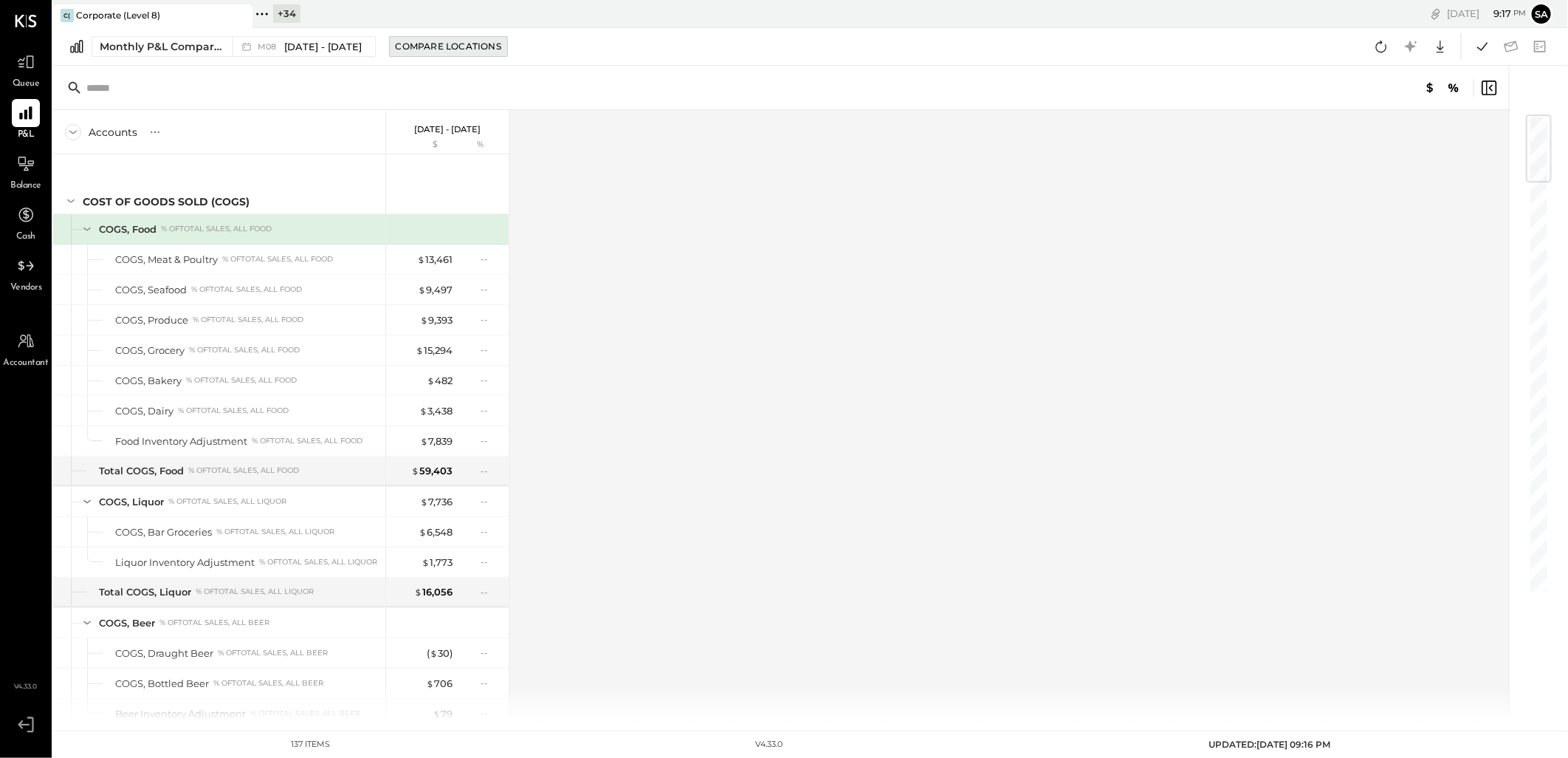
click at [454, 44] on div "Compare Locations" at bounding box center [449, 46] width 106 height 12
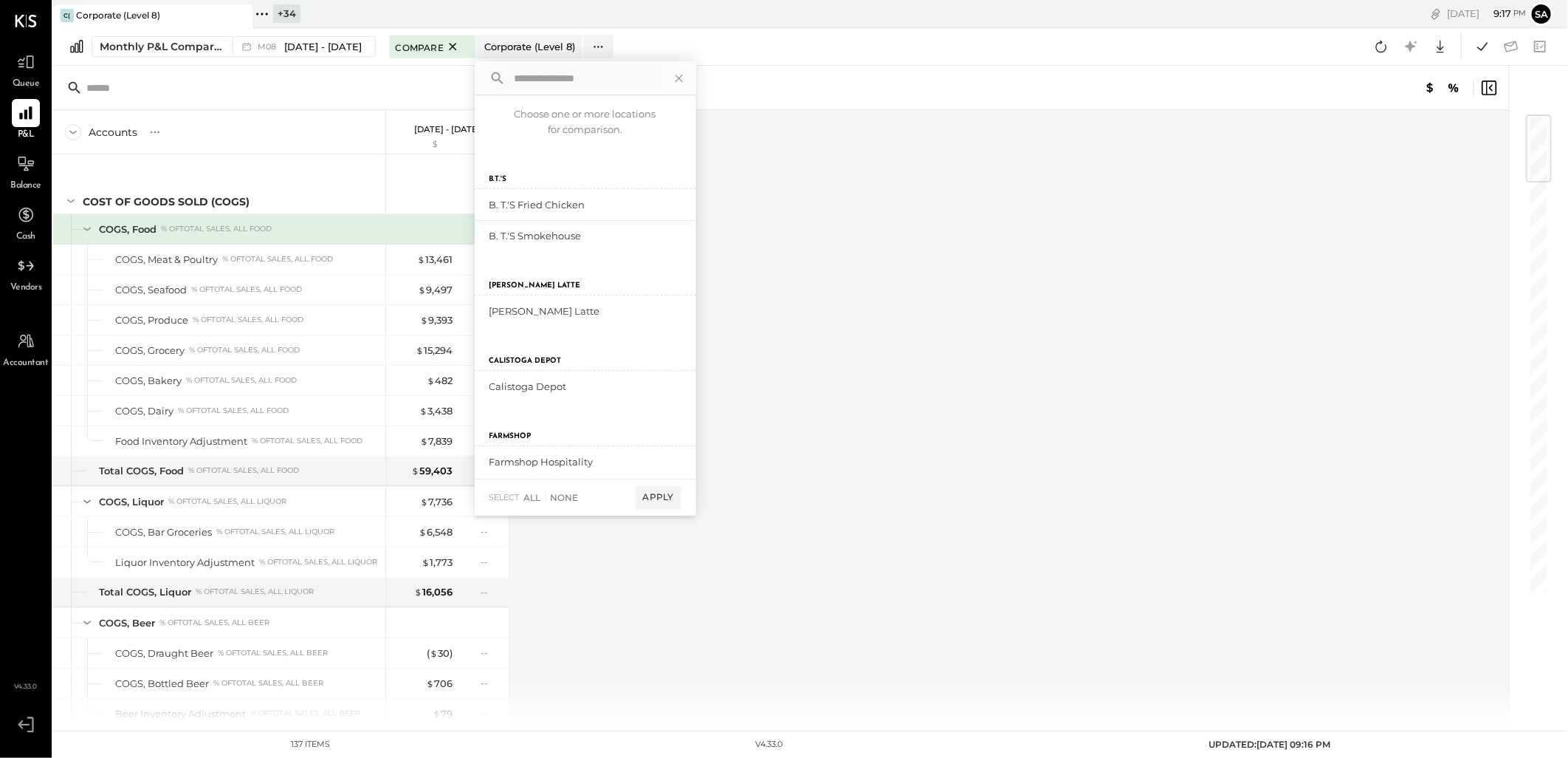
click at [517, 83] on input "text" at bounding box center [585, 78] width 152 height 27
type input "*****"
click at [631, 194] on div "Brown Sheep add to compare" at bounding box center [586, 205] width 222 height 31
click at [638, 207] on div "add to compare" at bounding box center [637, 205] width 89 height 18
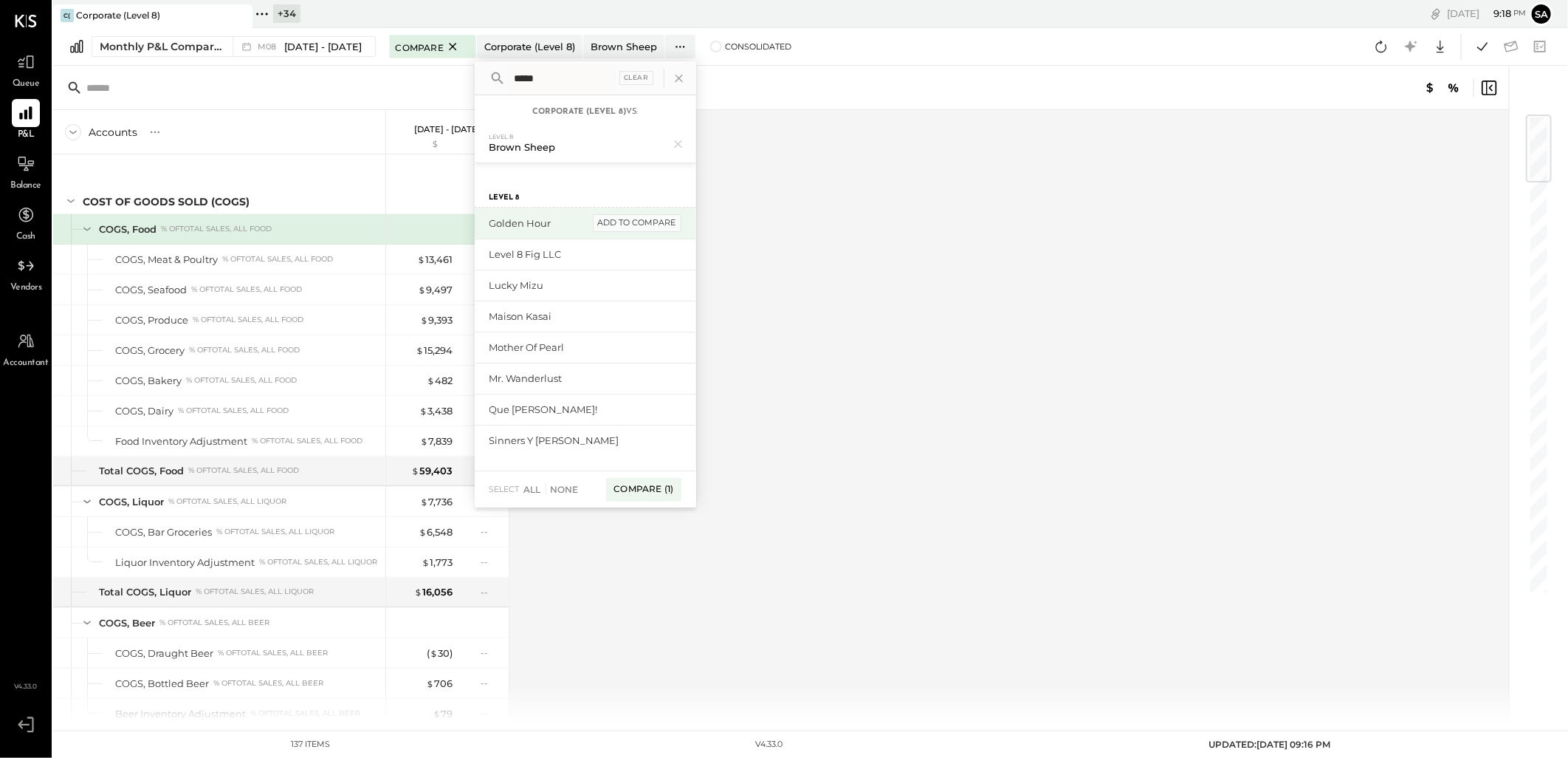
click at [631, 223] on div "add to compare" at bounding box center [637, 223] width 89 height 18
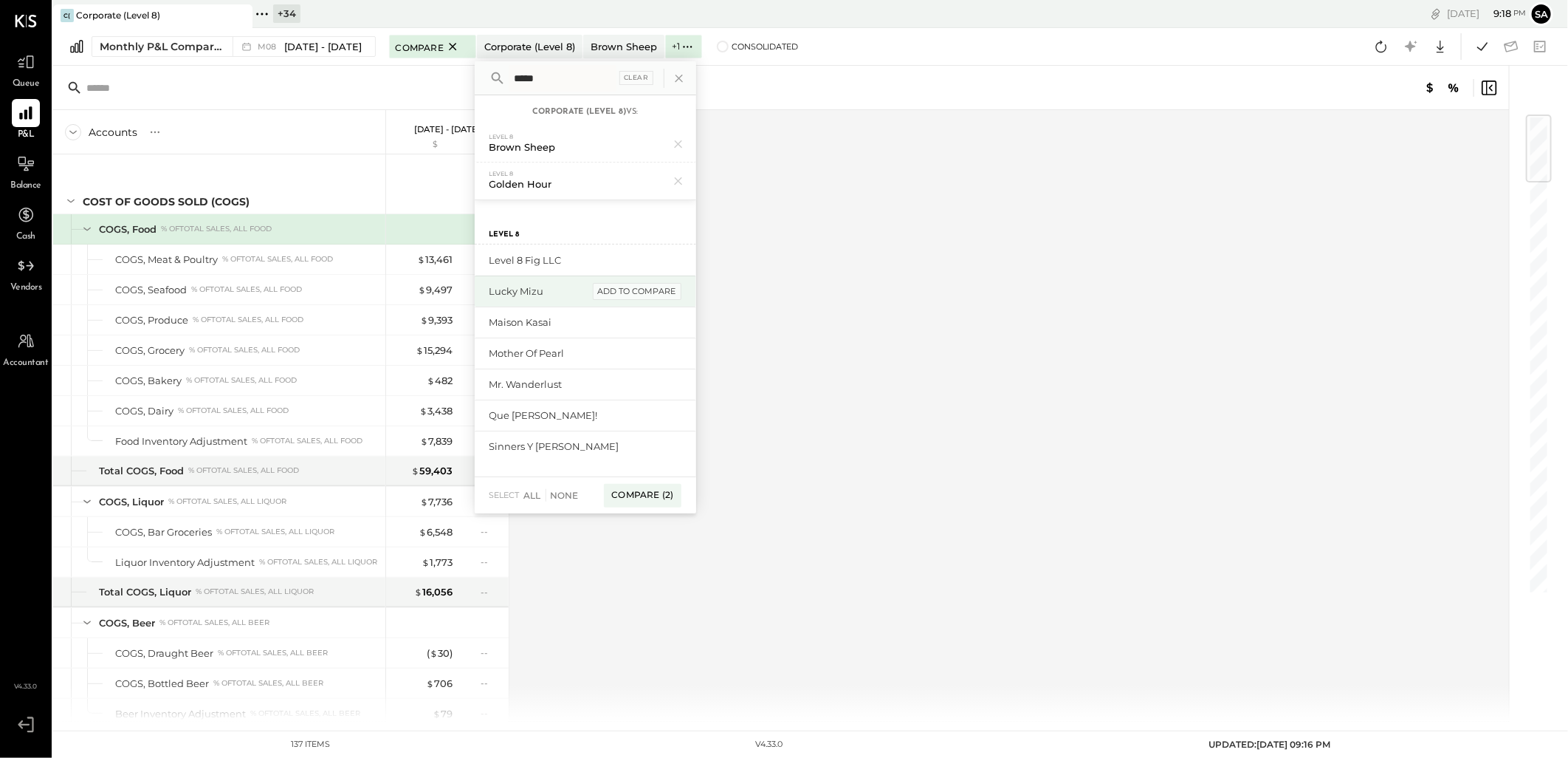
click at [615, 291] on div "add to compare" at bounding box center [637, 292] width 89 height 18
click at [617, 321] on div "add to compare" at bounding box center [637, 329] width 89 height 18
click at [614, 360] on div "add to compare" at bounding box center [637, 366] width 89 height 18
click at [610, 384] on div "add to compare" at bounding box center [637, 391] width 89 height 18
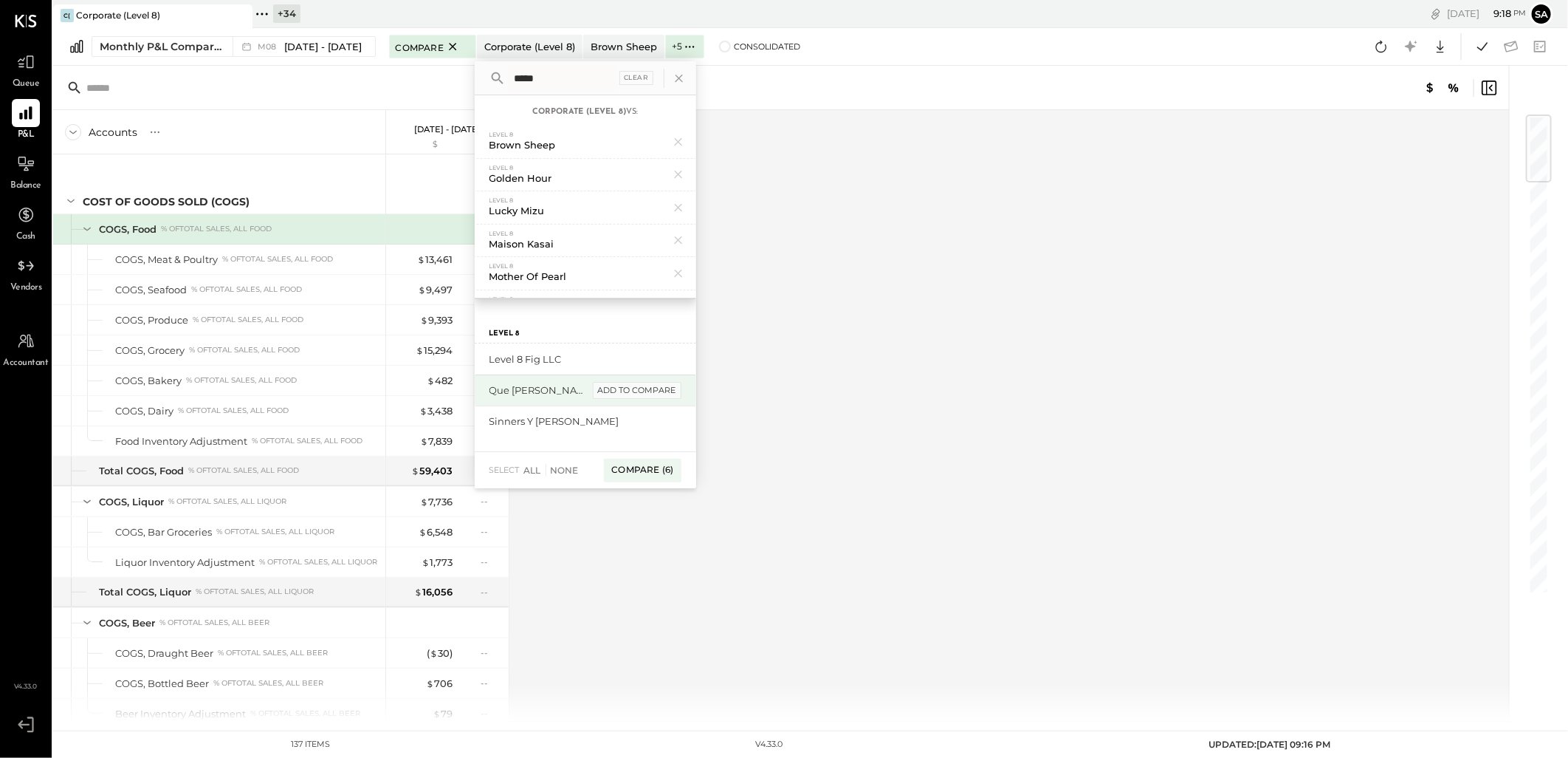
click at [619, 390] on div "add to compare" at bounding box center [637, 391] width 89 height 18
click at [784, 305] on div "Accounts S % GL Aug 1 - 31, 2025 $ % COST OF GOODS SOLD (COGS) COGS, Food % of …" at bounding box center [782, 416] width 1458 height 612
click at [643, 408] on div "Compare (8)" at bounding box center [642, 408] width 77 height 24
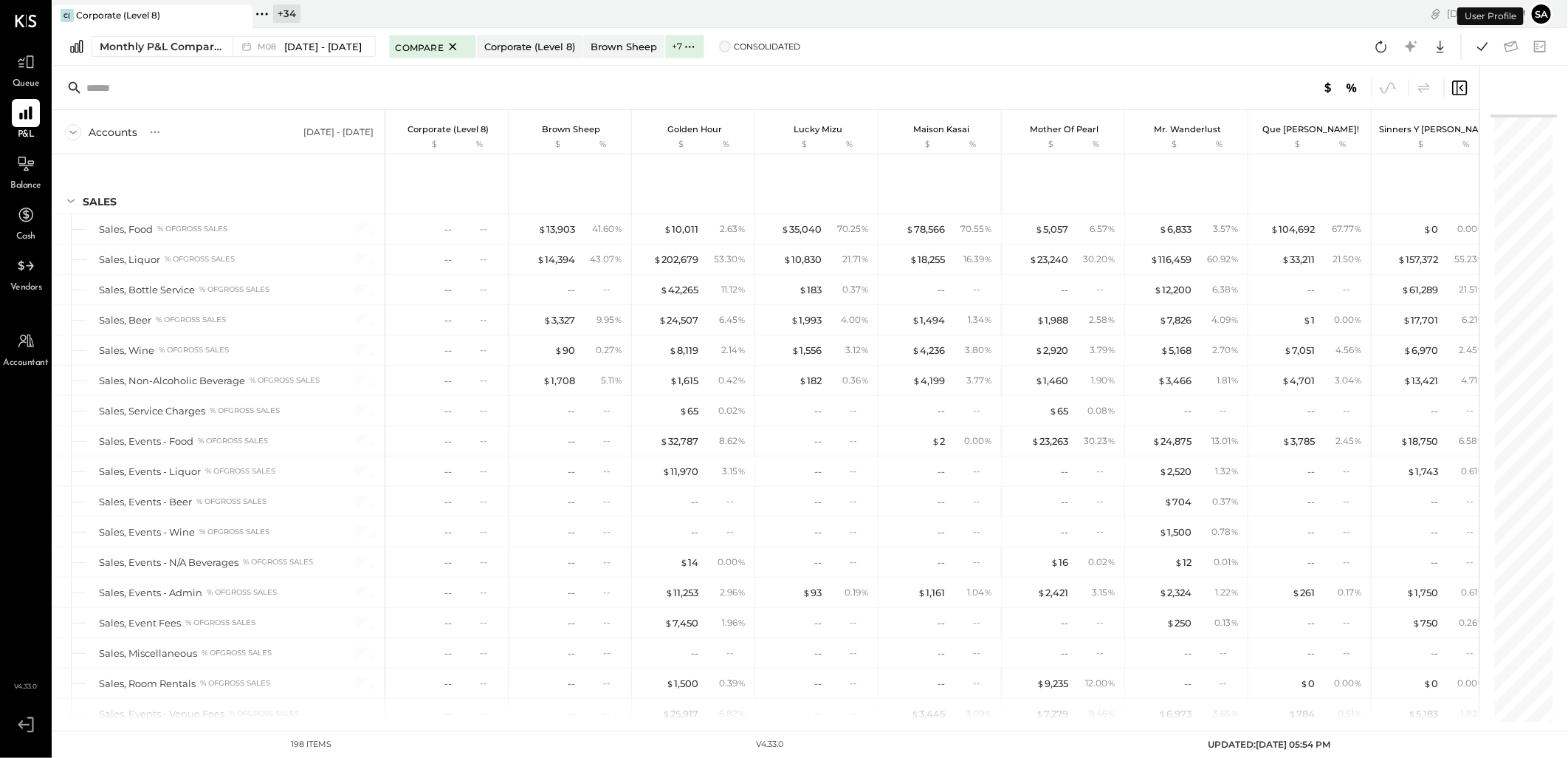
click at [726, 47] on label "Consolidated" at bounding box center [760, 46] width 81 height 11
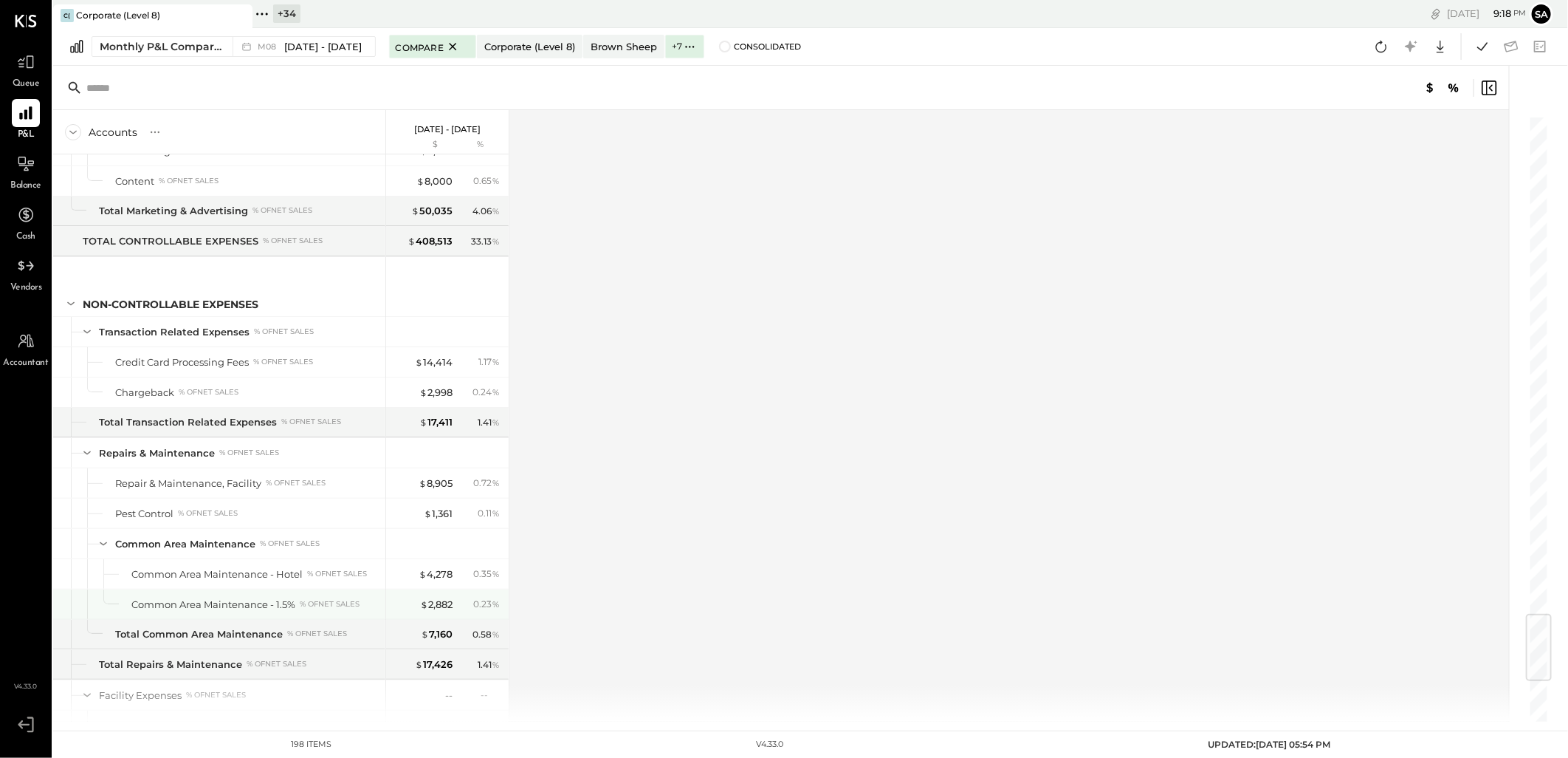
scroll to position [4687, 0]
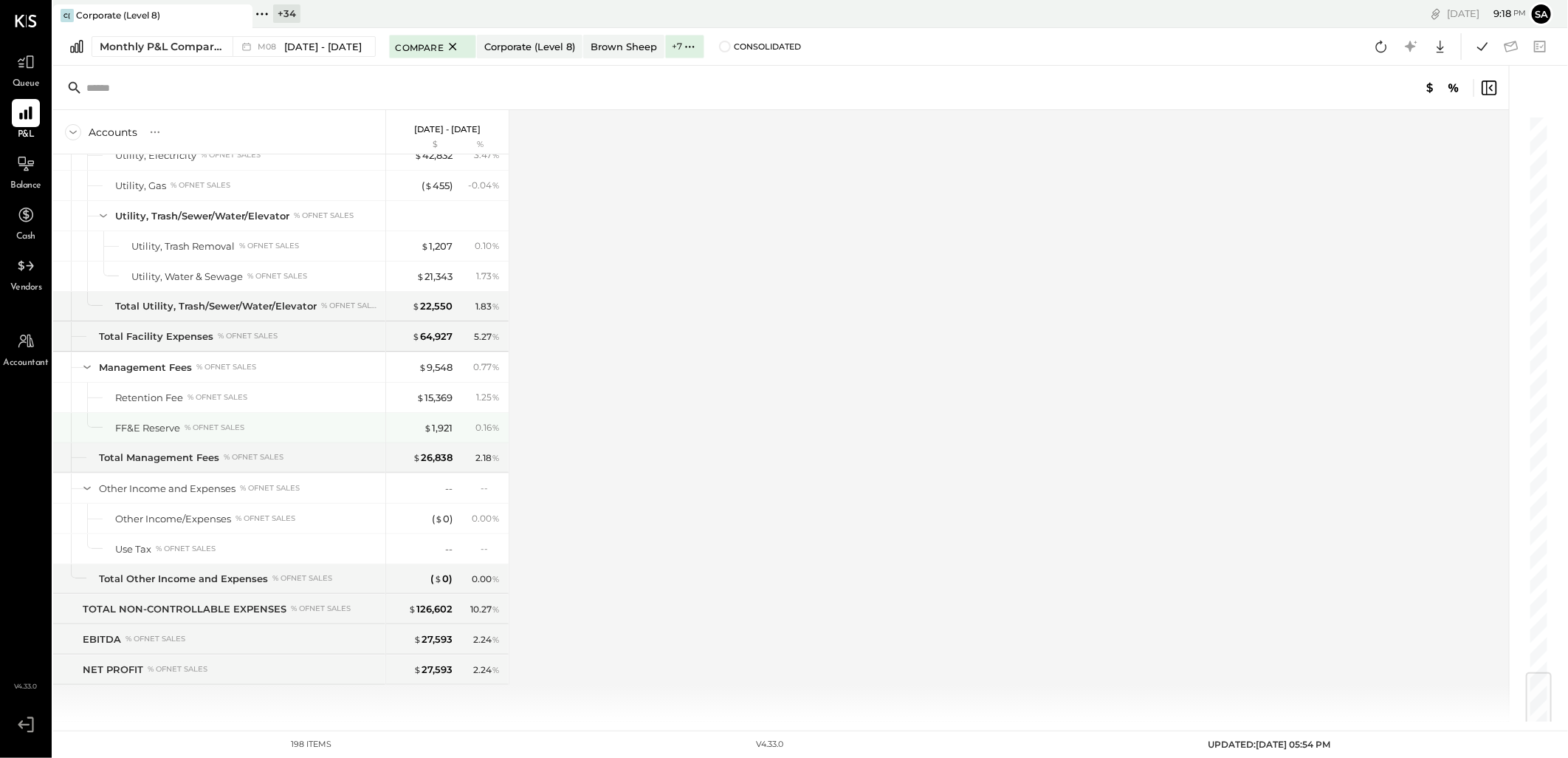
scroll to position [4687, 0]
click at [1485, 48] on icon at bounding box center [1482, 46] width 20 height 20
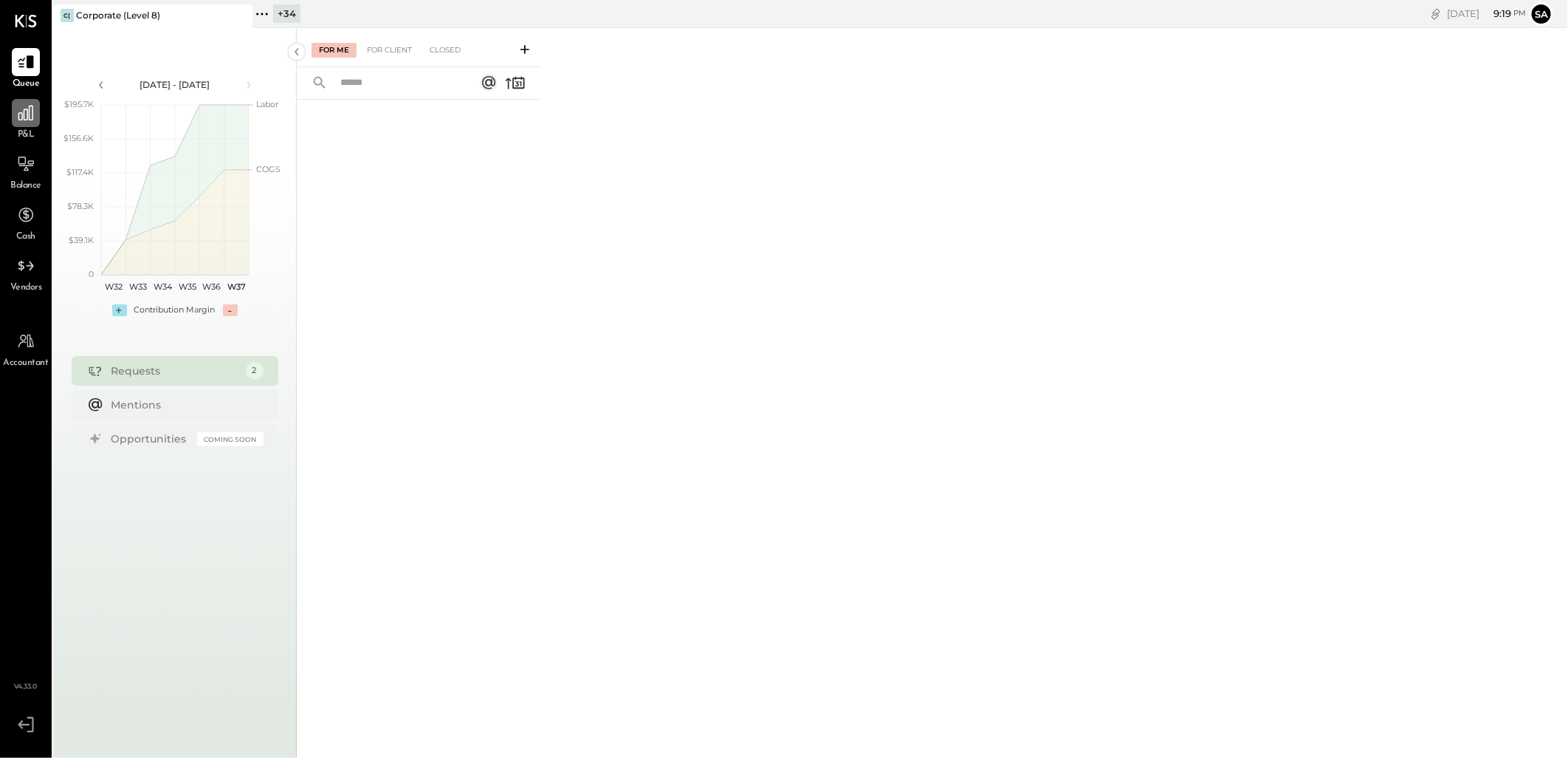
click at [13, 109] on div at bounding box center [26, 112] width 28 height 28
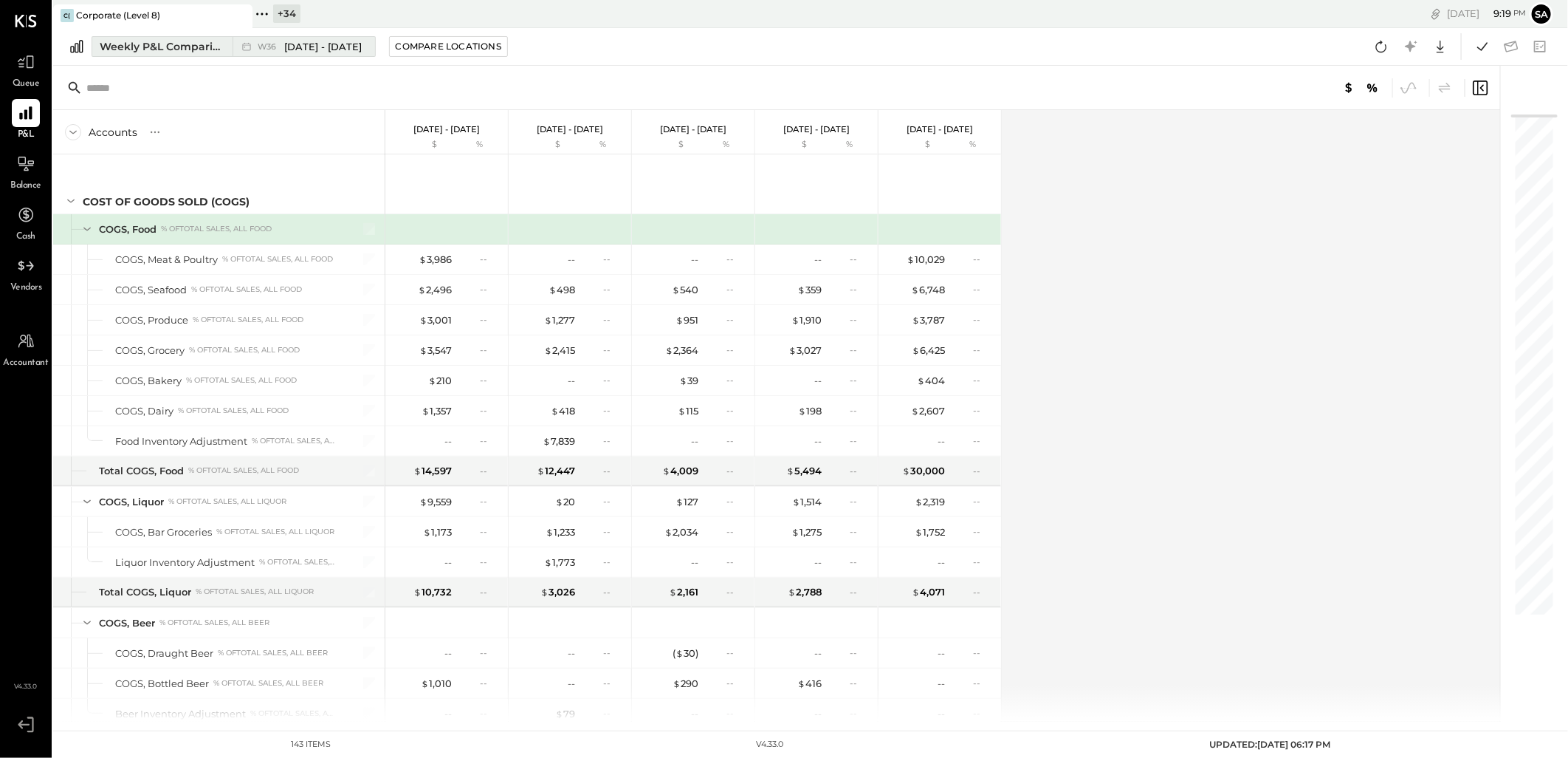
click at [178, 51] on div "Weekly P&L Comparison" at bounding box center [161, 46] width 124 height 15
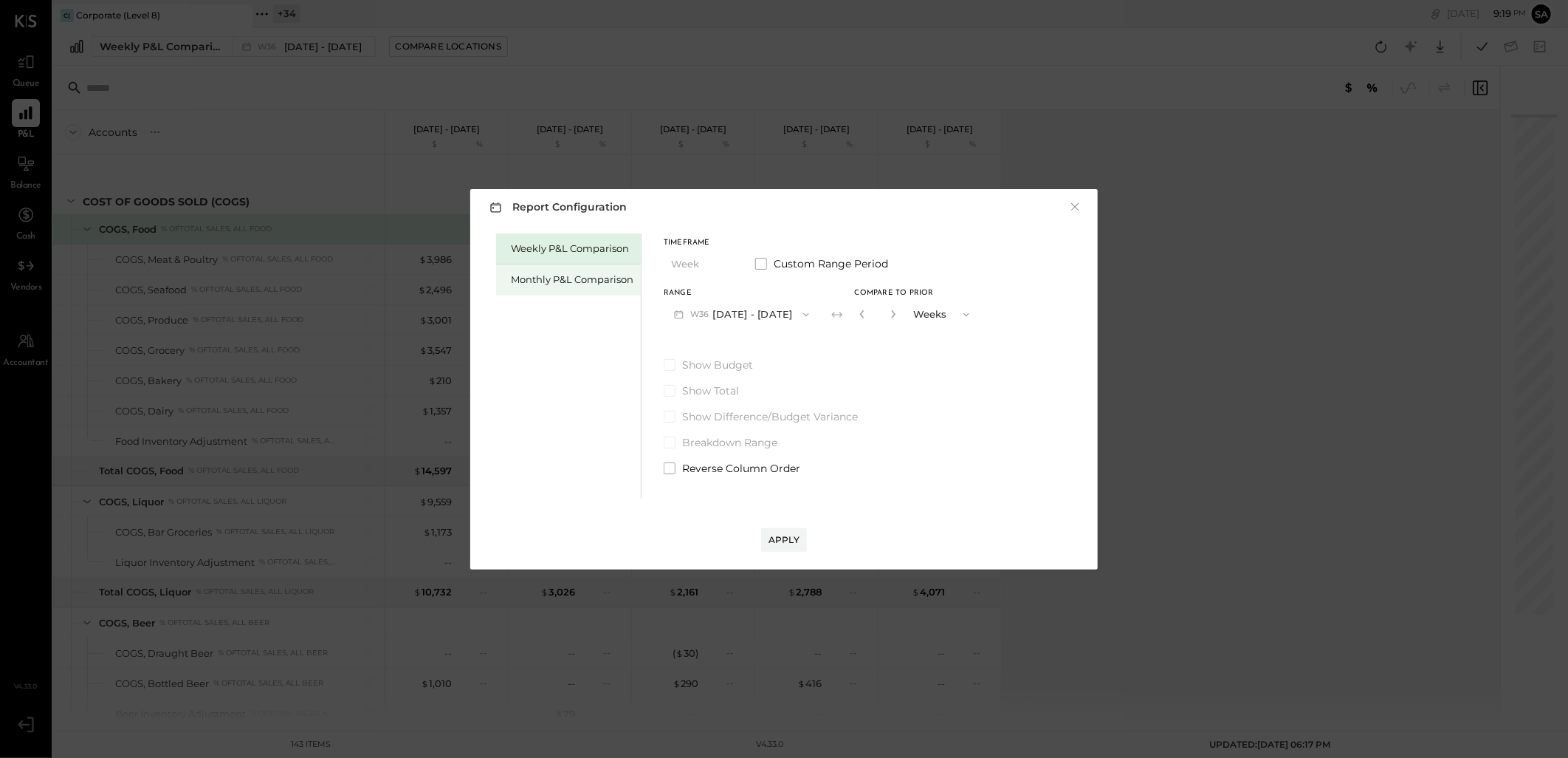
click at [589, 280] on div "Monthly P&L Comparison" at bounding box center [572, 279] width 122 height 14
click at [753, 305] on button "M09 Sep 1 - 30, 2025" at bounding box center [741, 315] width 156 height 28
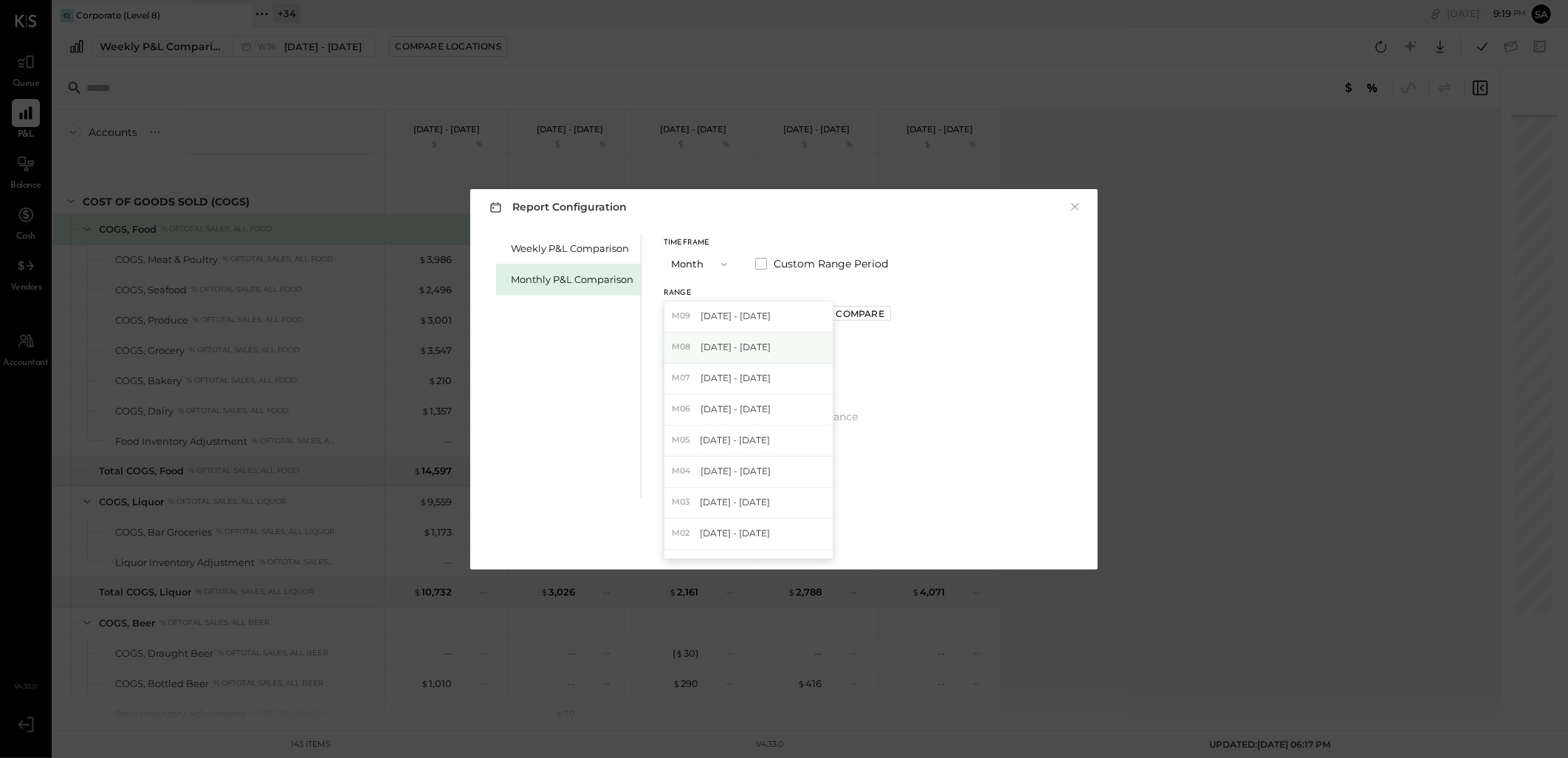
click at [743, 357] on div "M08 Aug 1 - 31, 2025" at bounding box center [749, 348] width 169 height 31
click at [784, 535] on div "Apply" at bounding box center [784, 539] width 31 height 12
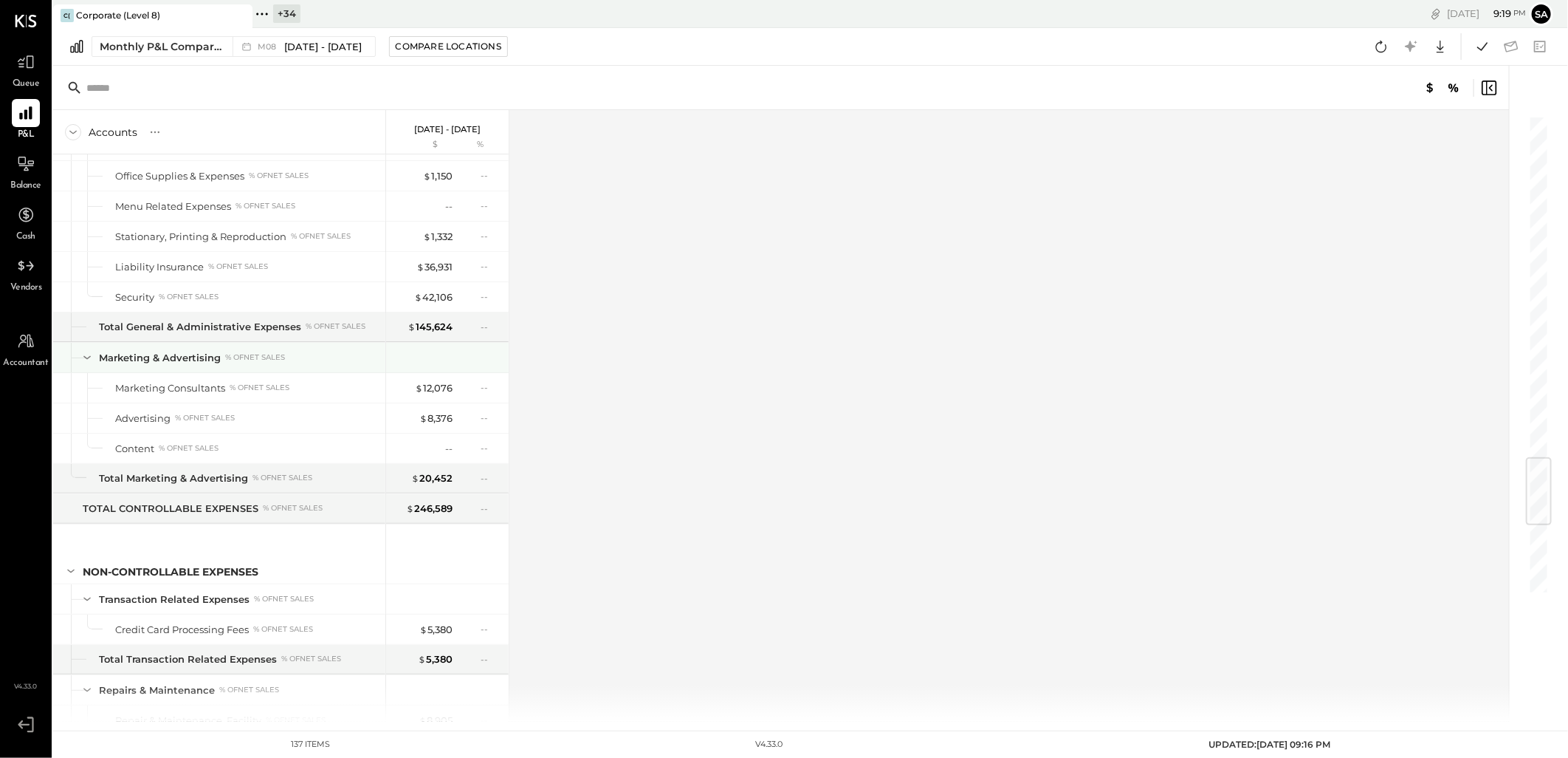
scroll to position [2294, 0]
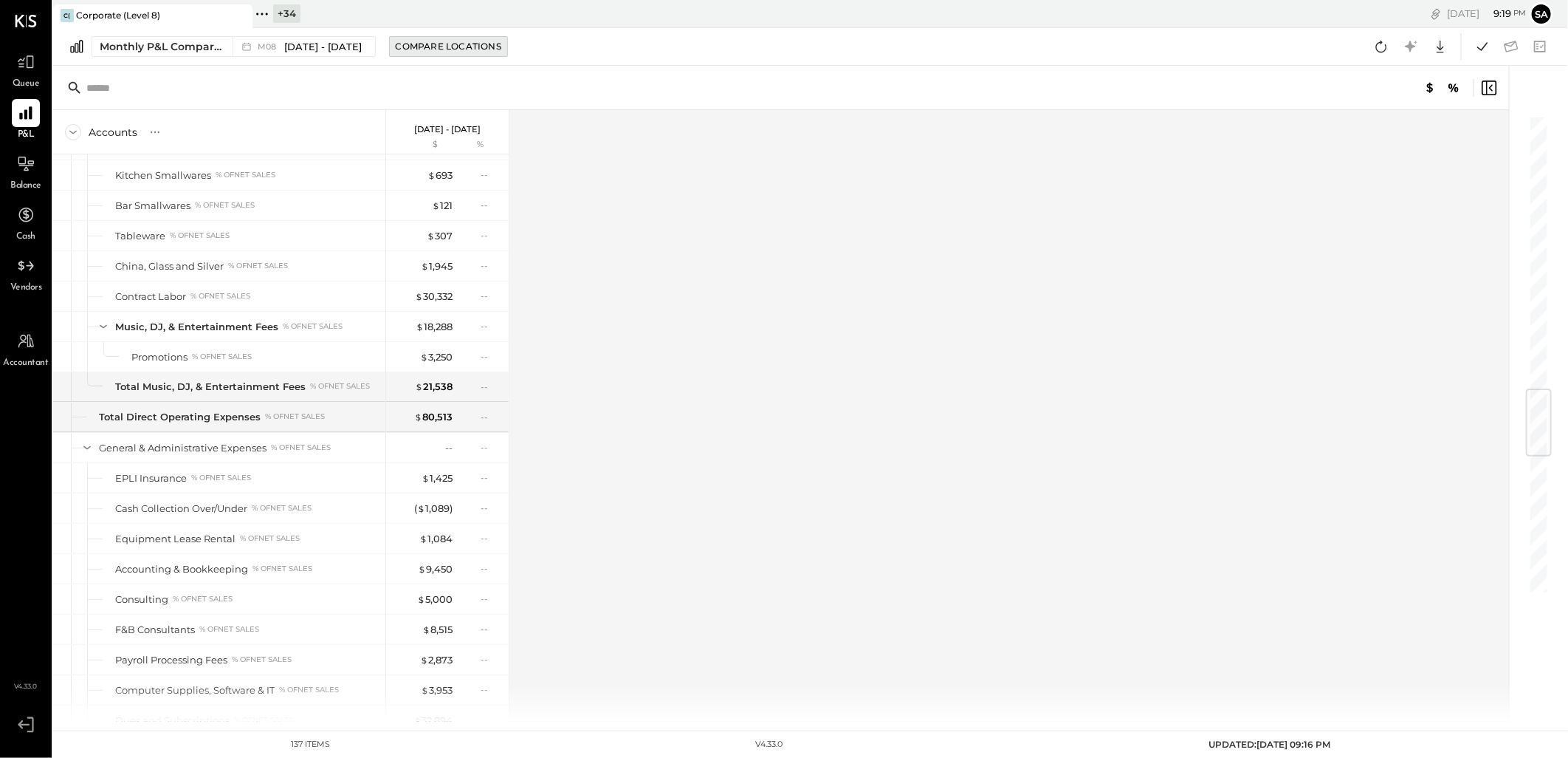
click at [432, 43] on div "Compare Locations" at bounding box center [449, 46] width 106 height 12
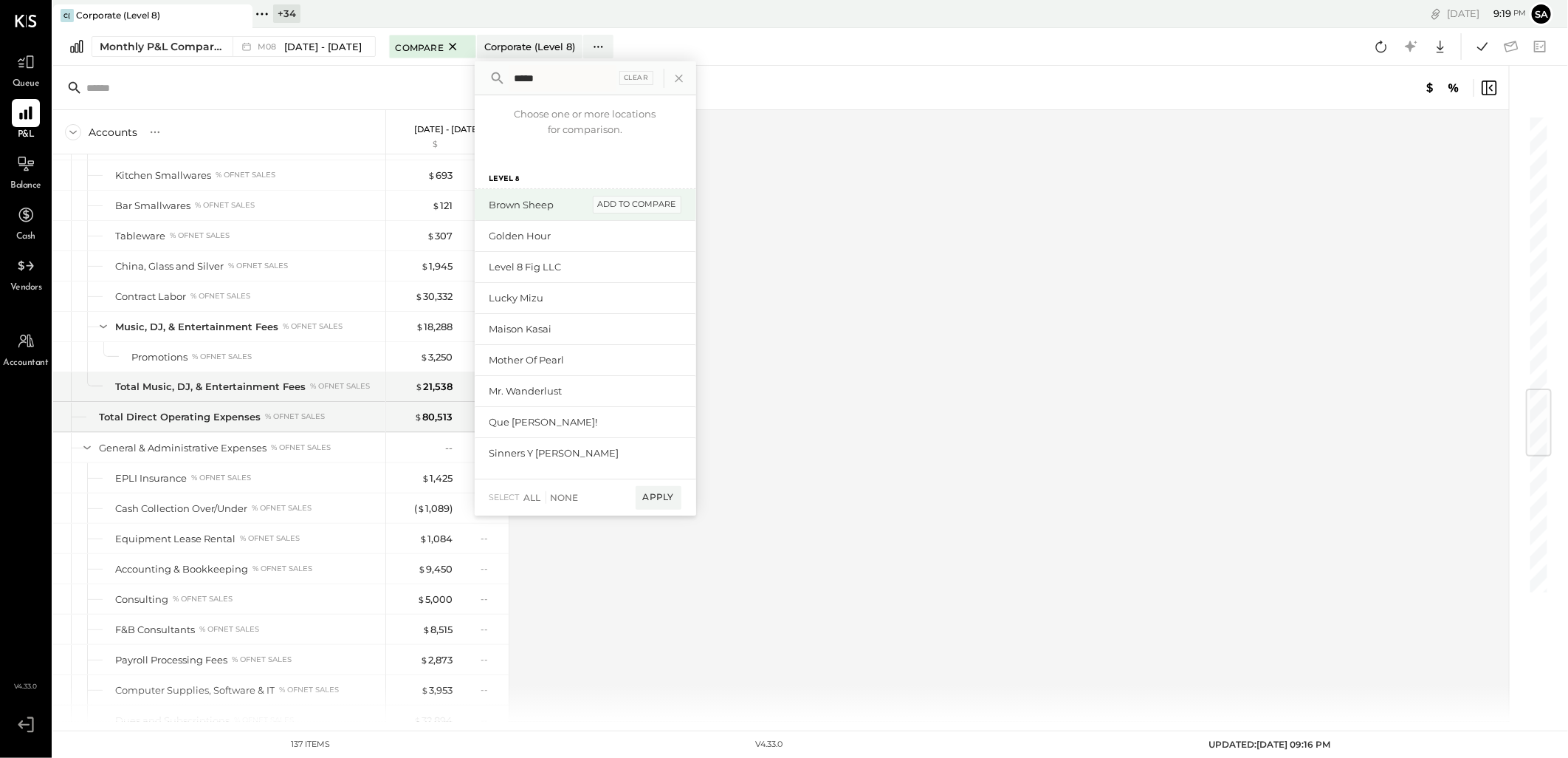
type input "*****"
click at [632, 203] on div "add to compare" at bounding box center [637, 205] width 89 height 18
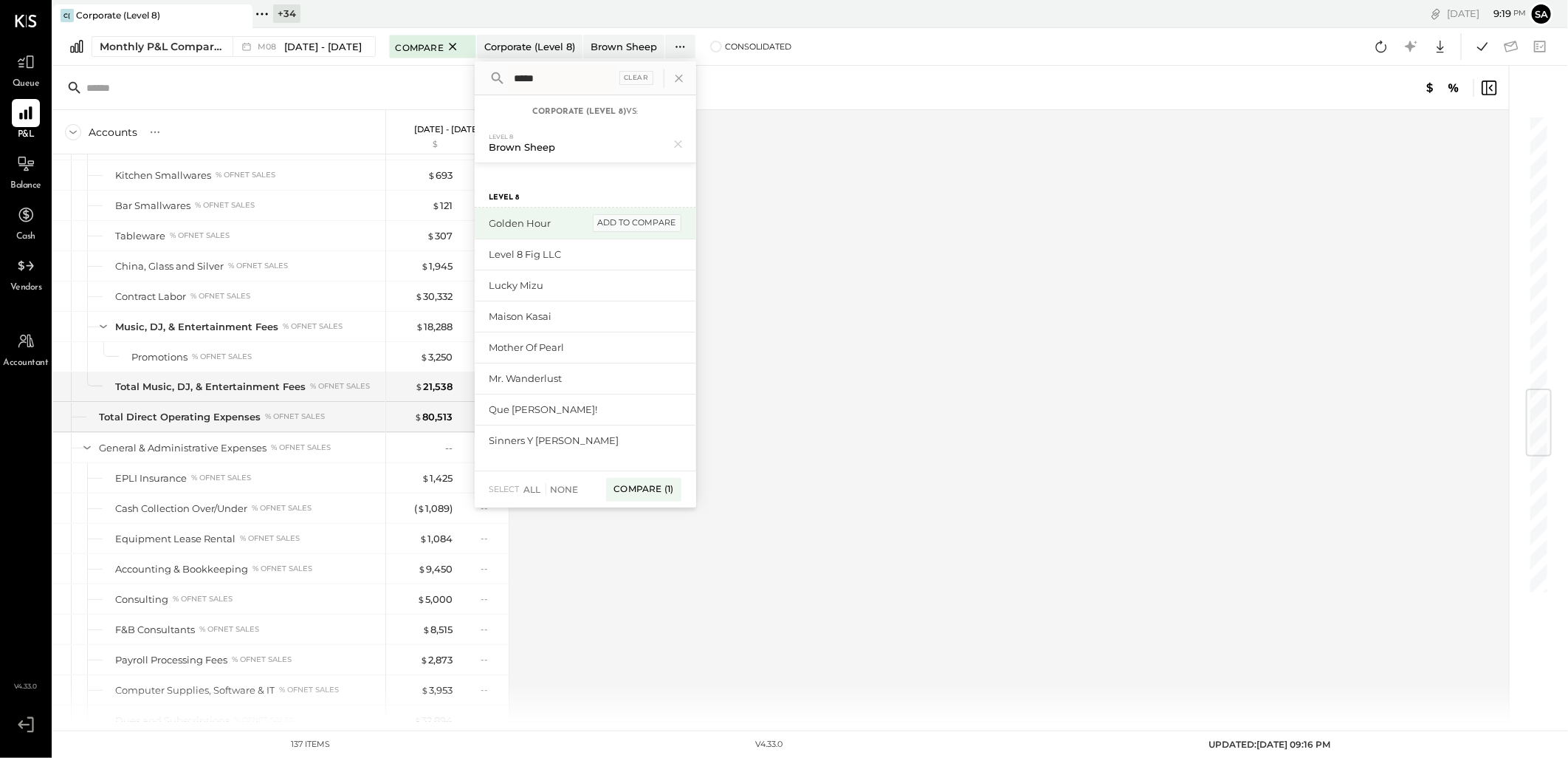
click at [631, 216] on div "add to compare" at bounding box center [637, 223] width 89 height 18
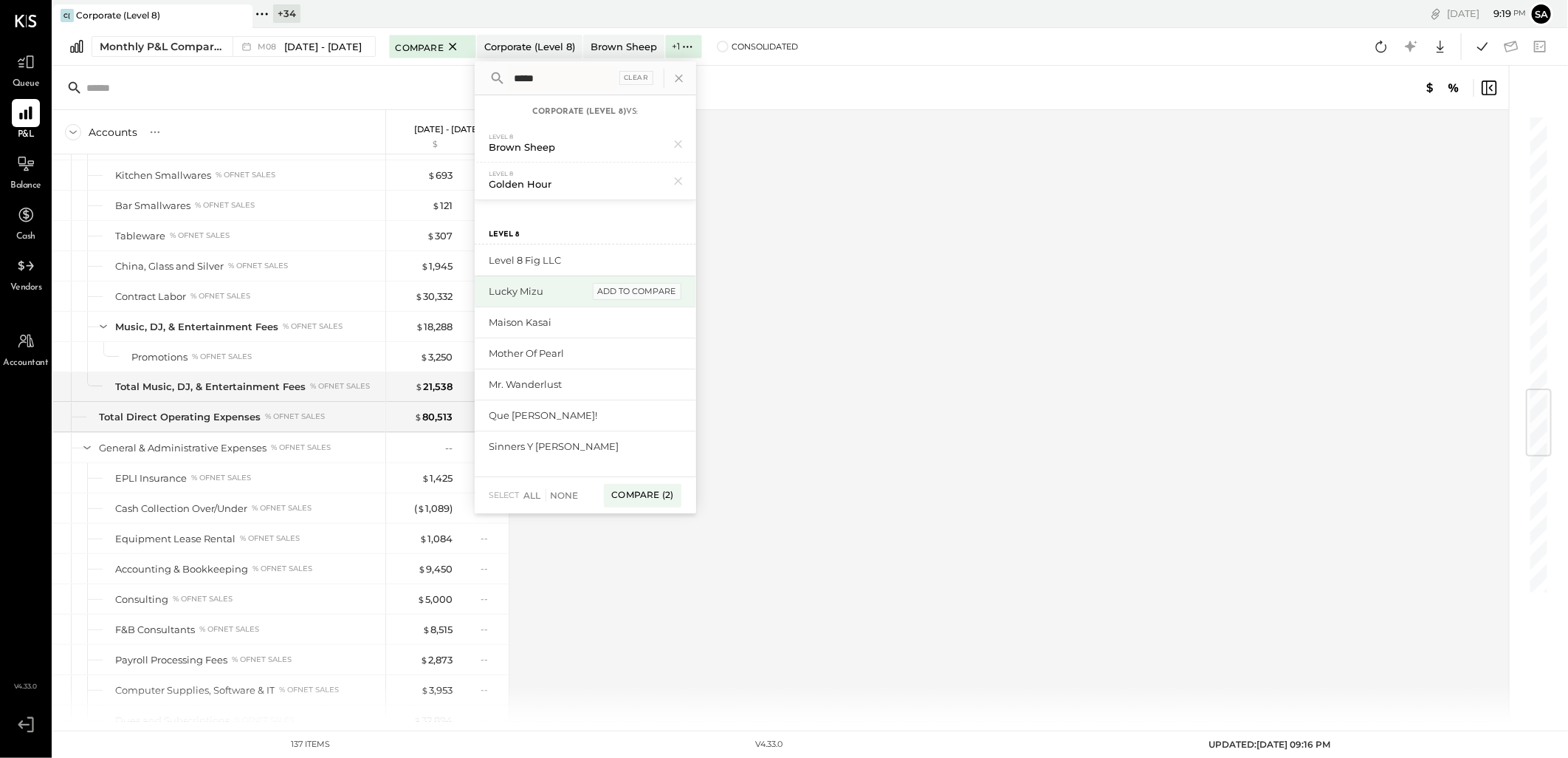
click at [621, 289] on div "add to compare" at bounding box center [637, 292] width 89 height 18
click at [619, 328] on div "add to compare" at bounding box center [637, 329] width 89 height 18
click at [621, 364] on div "add to compare" at bounding box center [637, 366] width 89 height 18
click at [621, 384] on div "add to compare" at bounding box center [637, 391] width 89 height 18
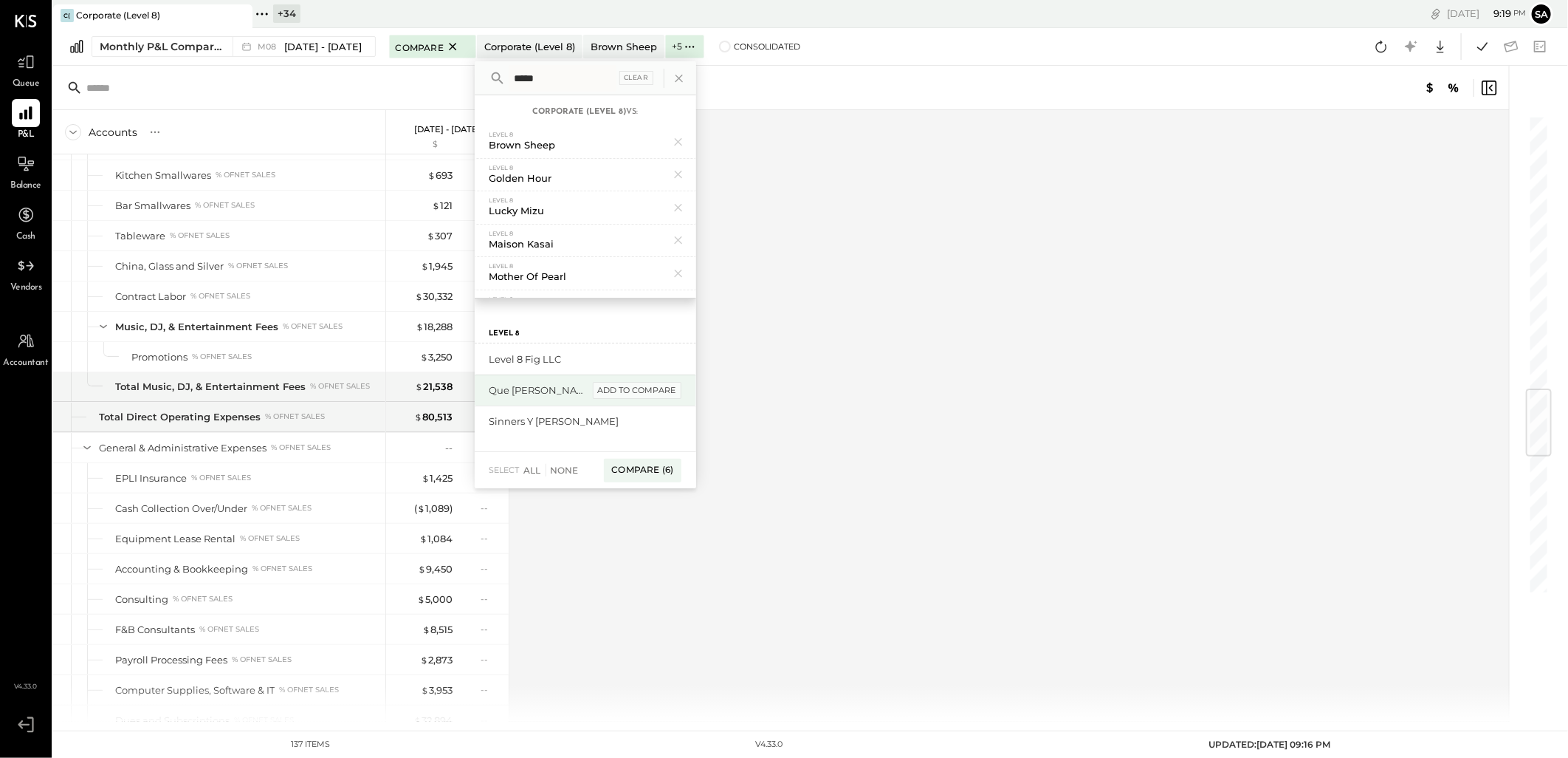
click at [622, 386] on div "add to compare" at bounding box center [637, 391] width 89 height 18
click at [634, 403] on div "Compare (8)" at bounding box center [642, 408] width 77 height 24
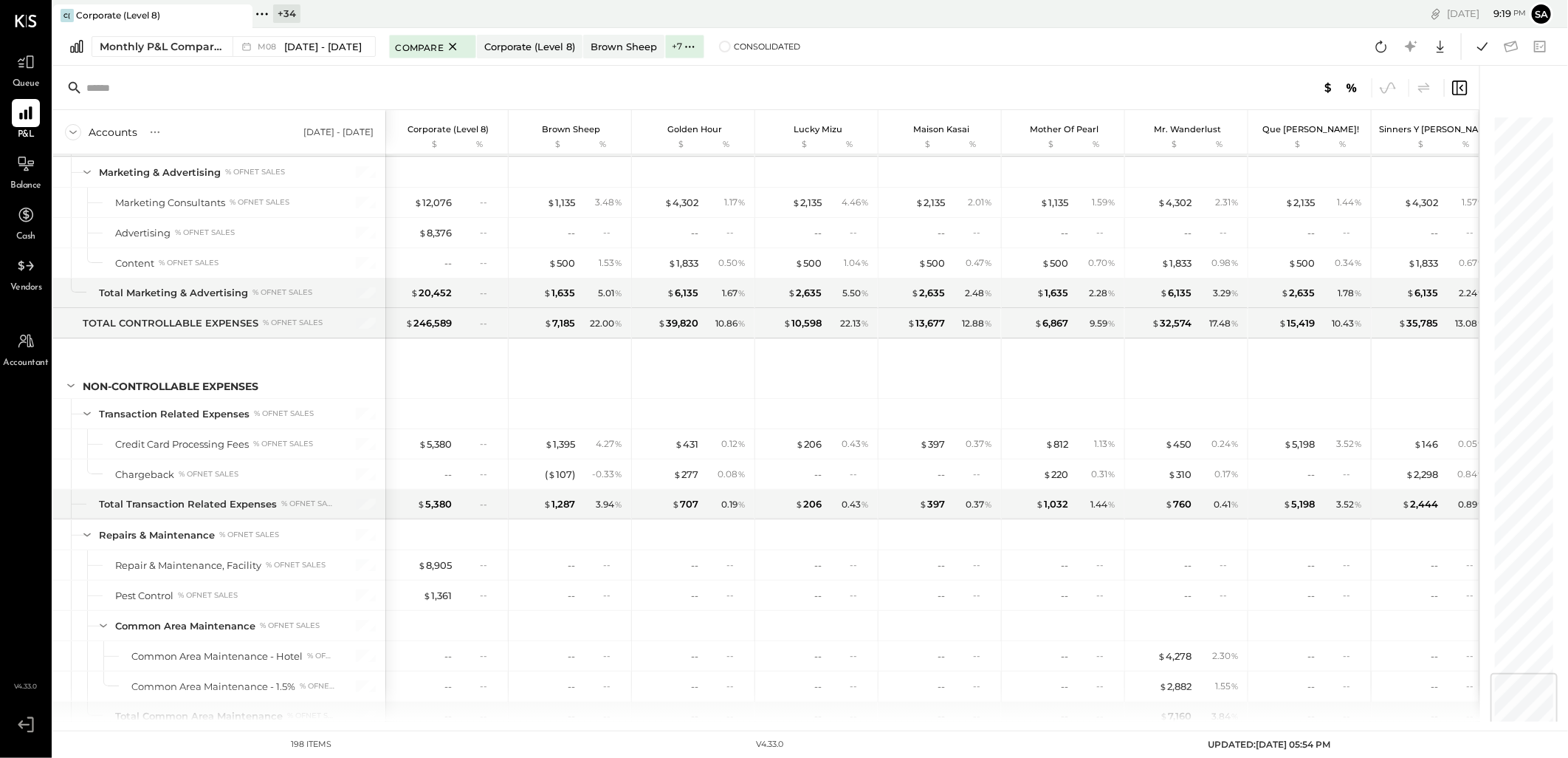
scroll to position [4687, 0]
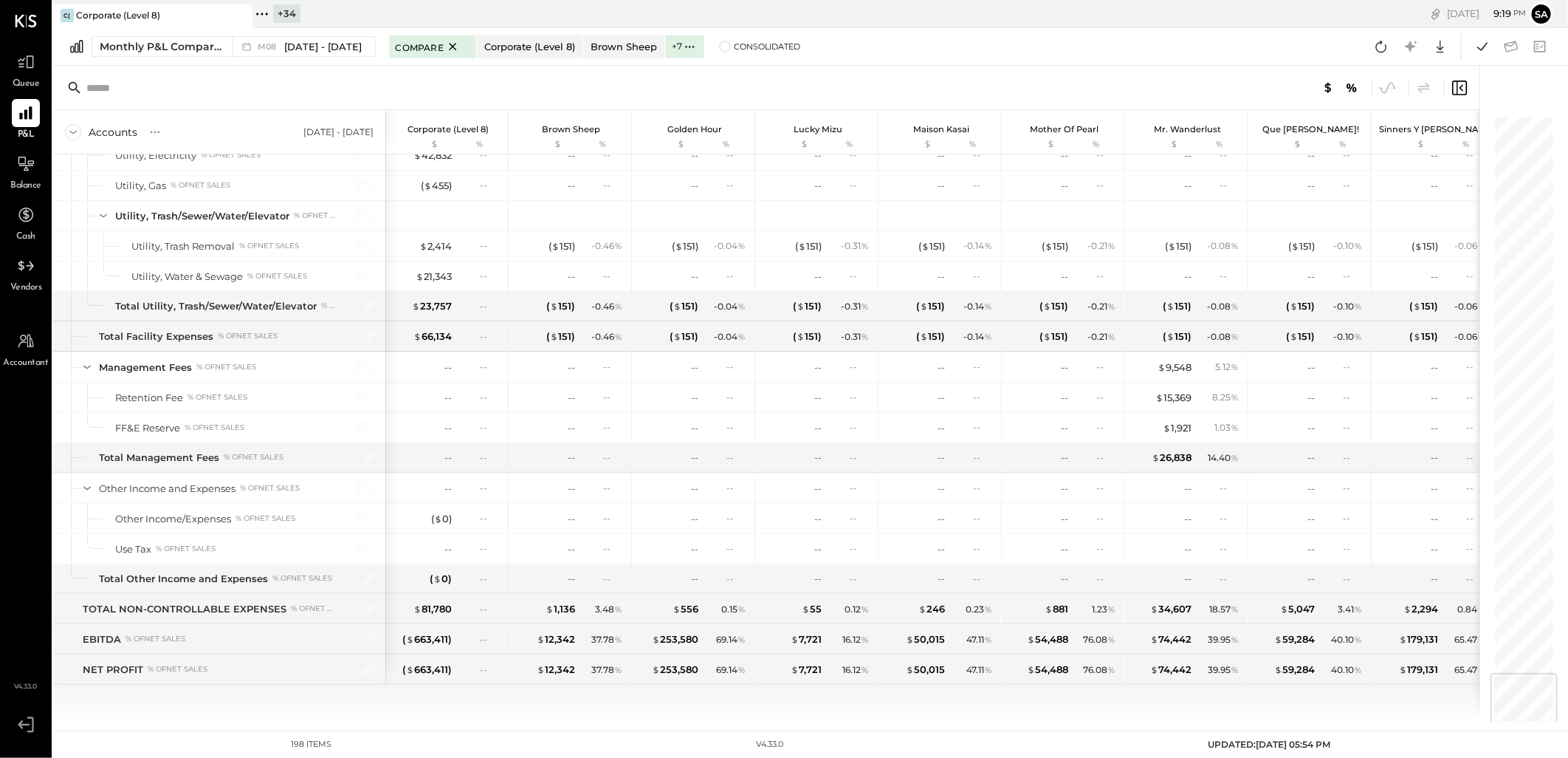
click at [1026, 73] on div at bounding box center [766, 88] width 1426 height 44
click at [1479, 45] on icon at bounding box center [1482, 46] width 20 height 20
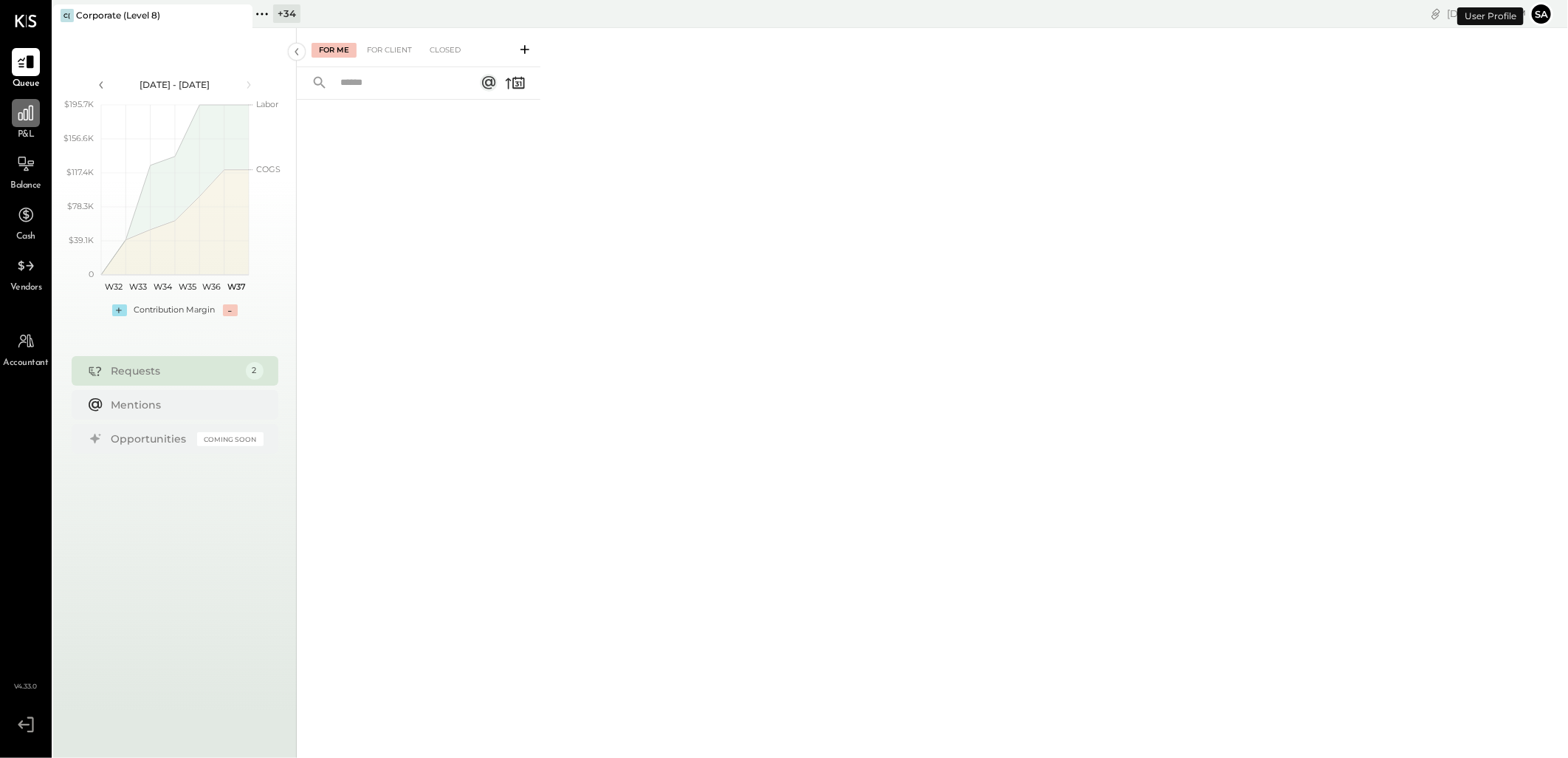
click at [20, 119] on icon at bounding box center [26, 113] width 20 height 20
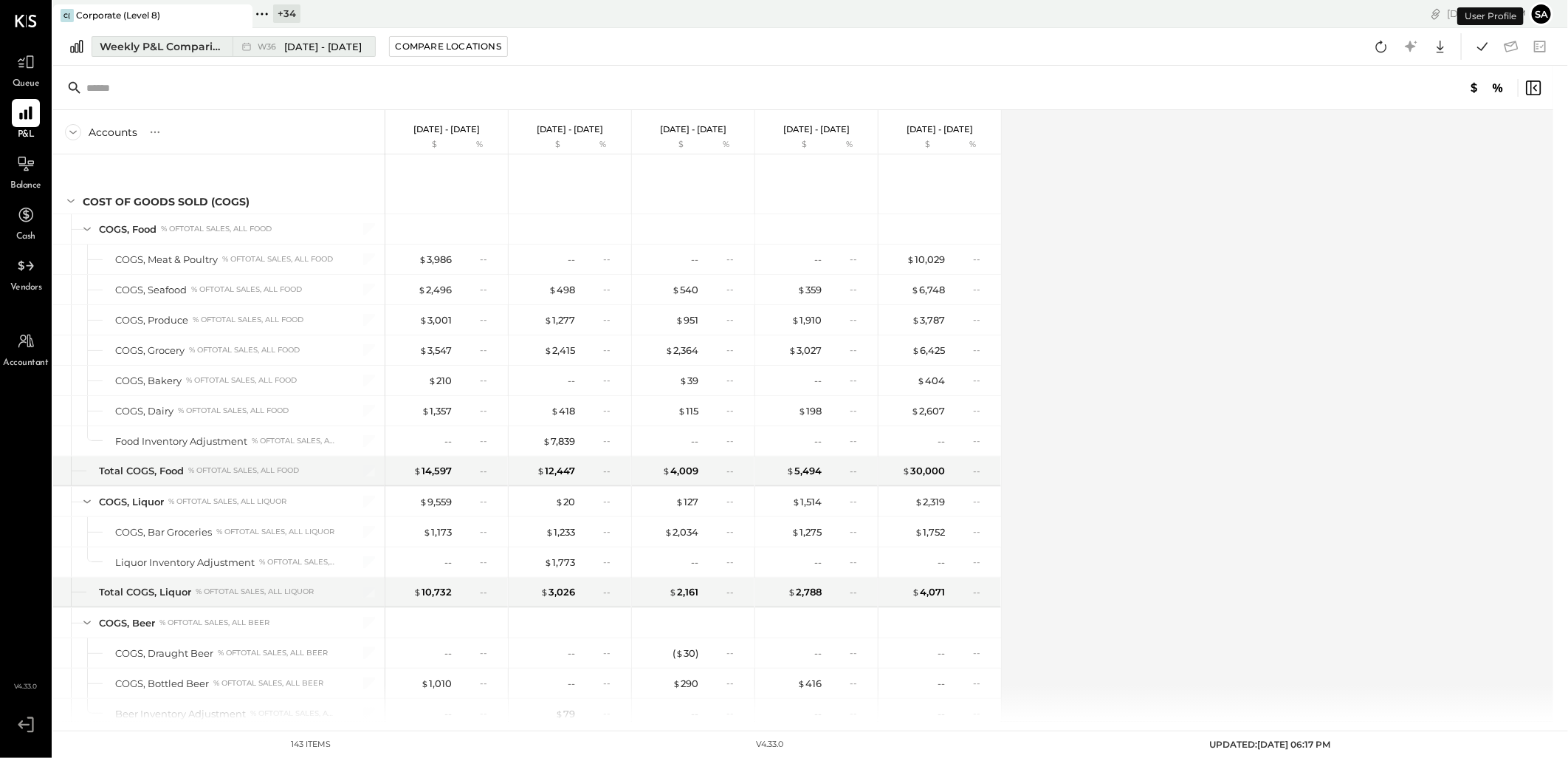
click at [155, 46] on div "Weekly P&L Comparison" at bounding box center [161, 46] width 124 height 15
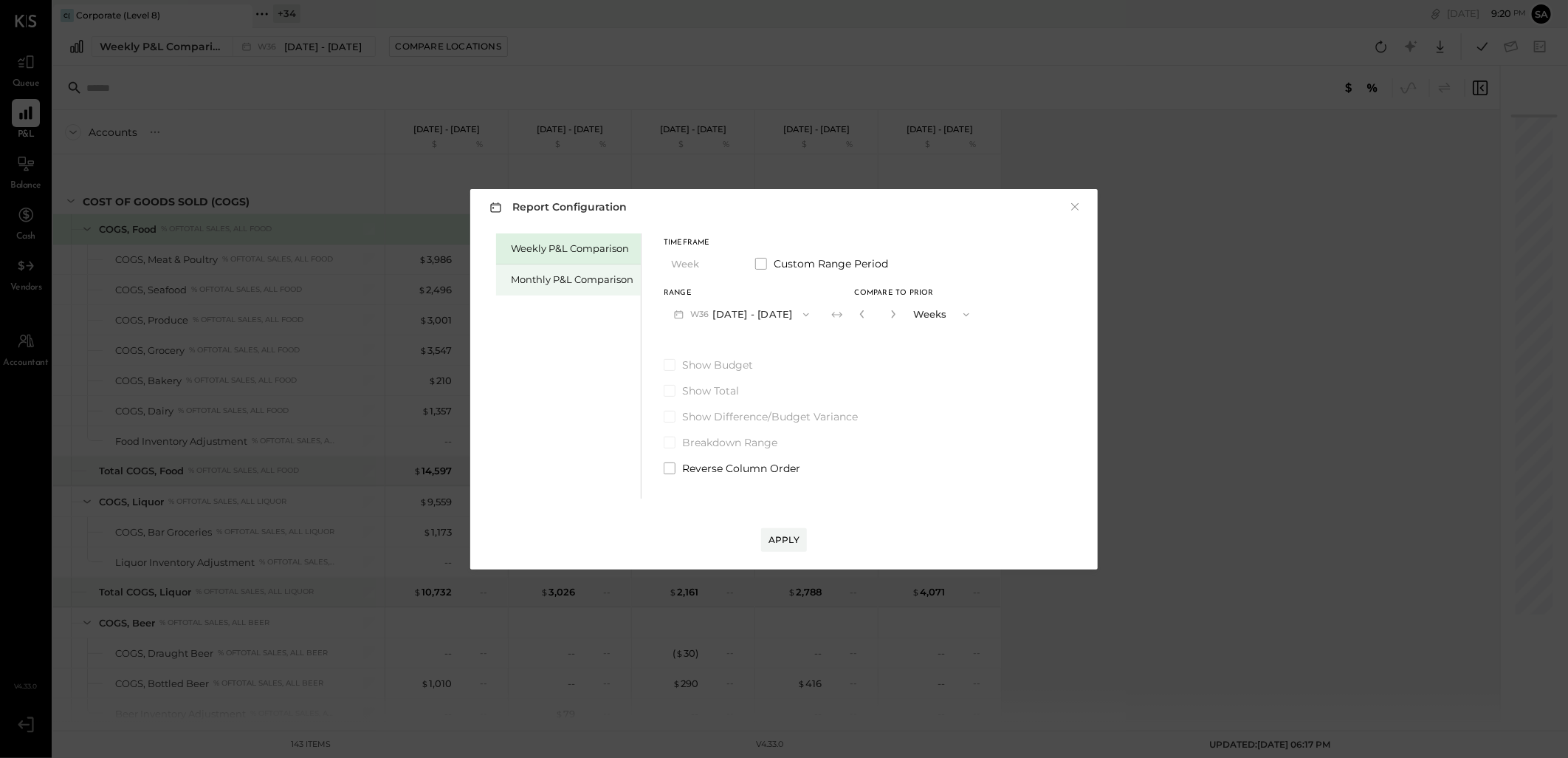
click at [525, 280] on div "Monthly P&L Comparison" at bounding box center [572, 279] width 122 height 14
click at [725, 311] on button "M09 [DATE] - [DATE]" at bounding box center [741, 315] width 156 height 28
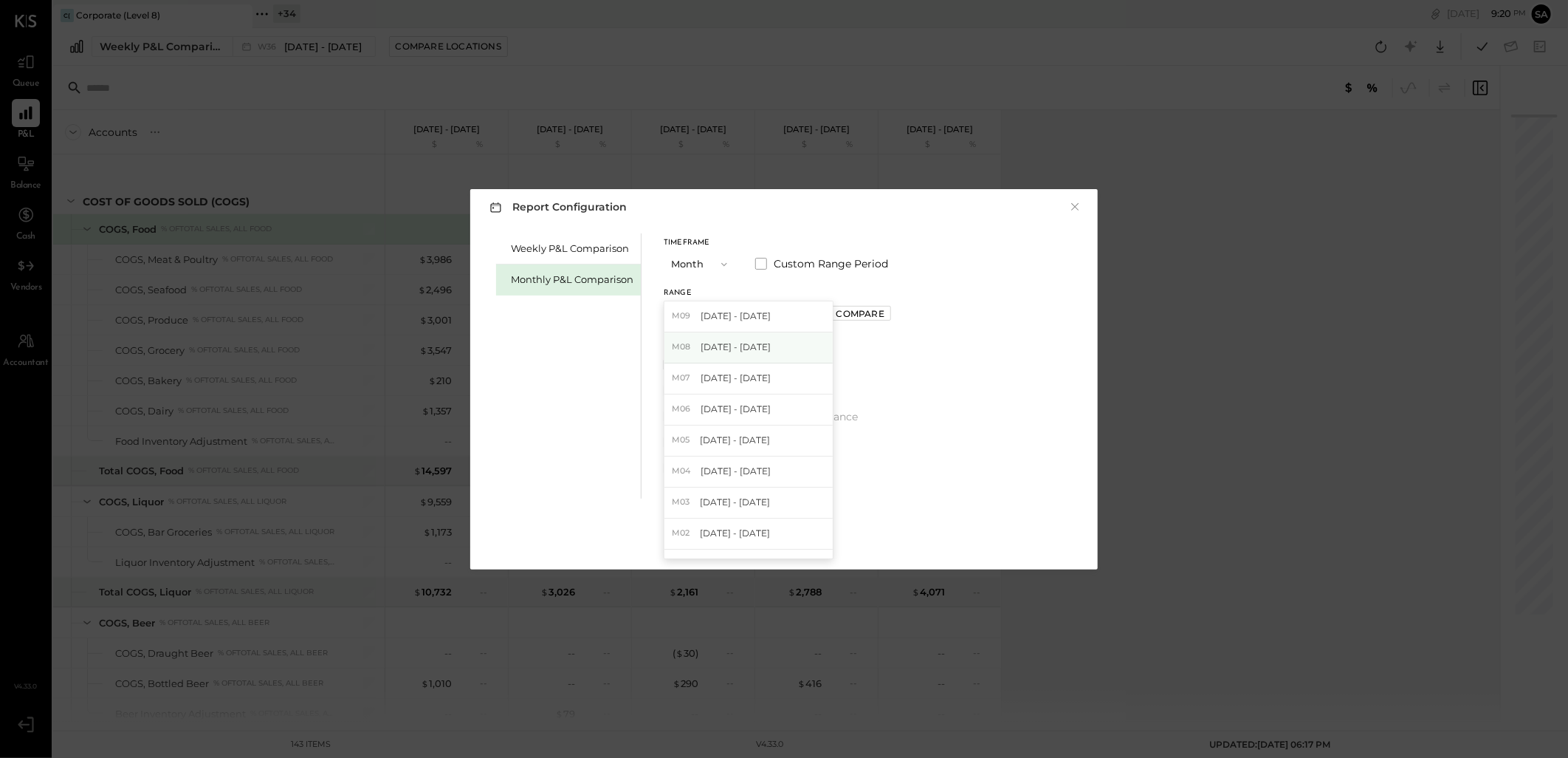
click at [727, 344] on span "[DATE] - [DATE]" at bounding box center [736, 346] width 70 height 12
click at [777, 535] on div "Apply" at bounding box center [784, 539] width 31 height 12
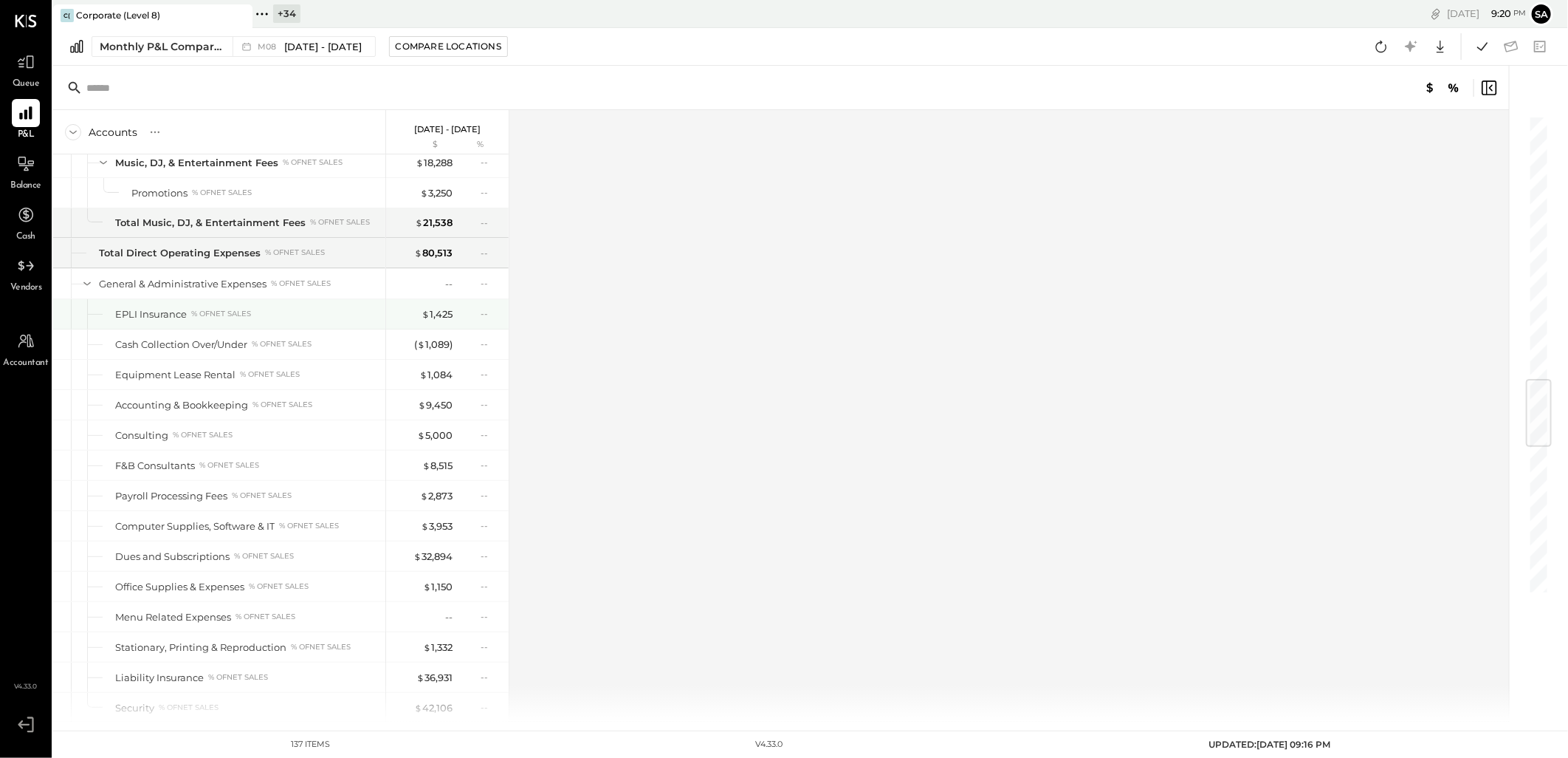
scroll to position [1884, 0]
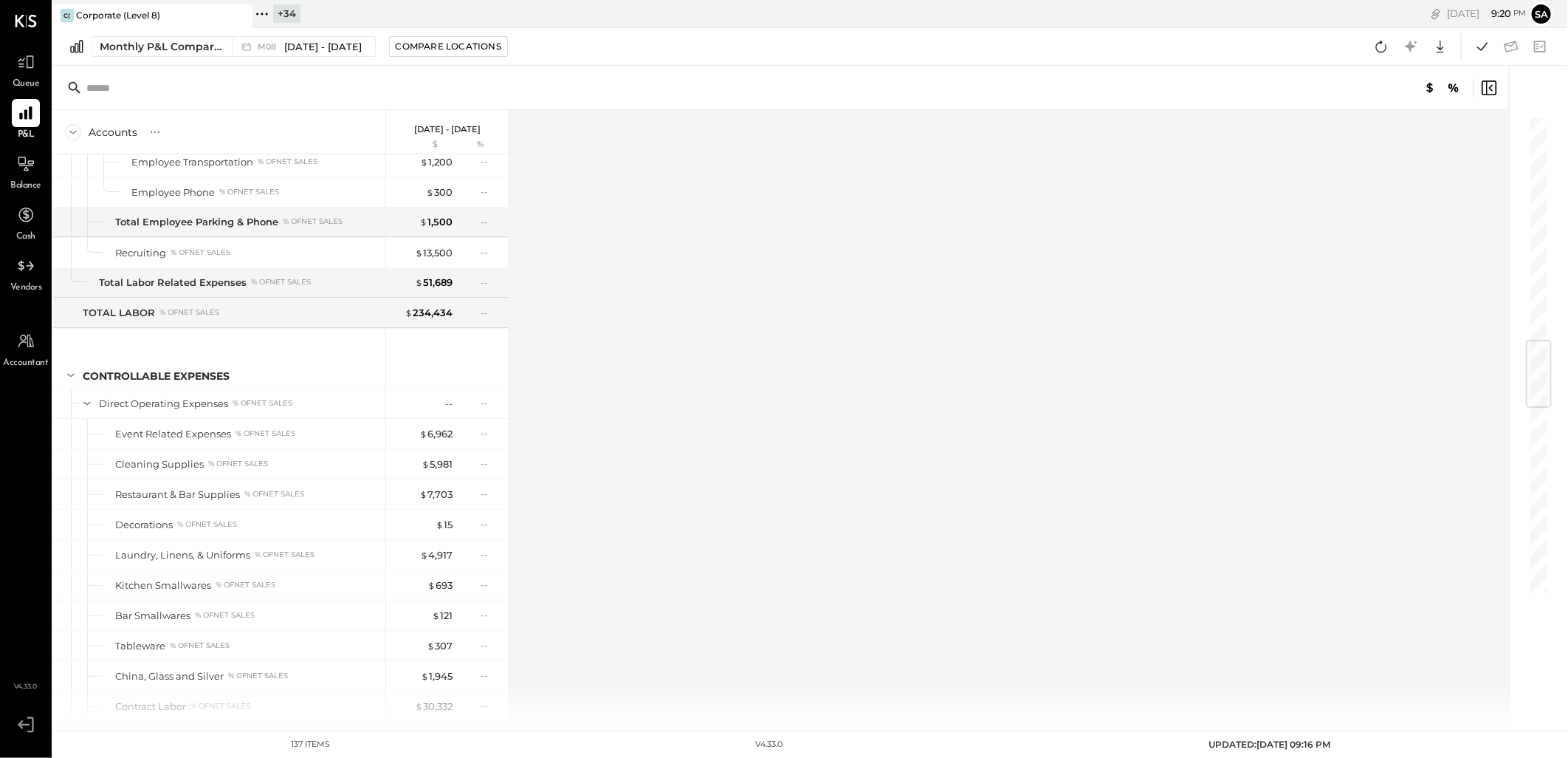
drag, startPoint x: 292, startPoint y: 12, endPoint x: 405, endPoint y: 65, distance: 124.8
click at [292, 12] on div "+ 34" at bounding box center [287, 13] width 28 height 19
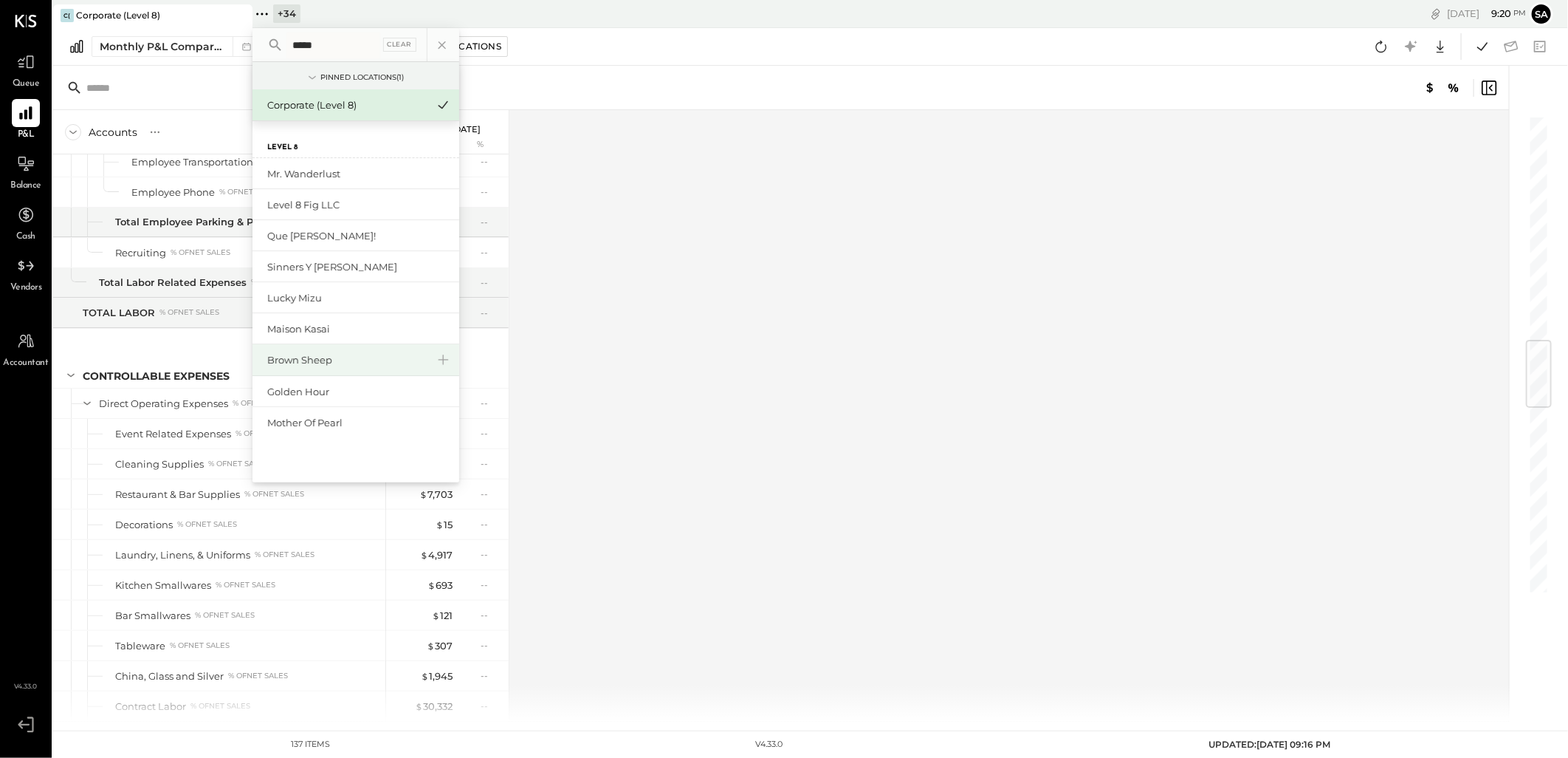
type input "*****"
click at [400, 359] on div "Brown Sheep" at bounding box center [347, 359] width 160 height 14
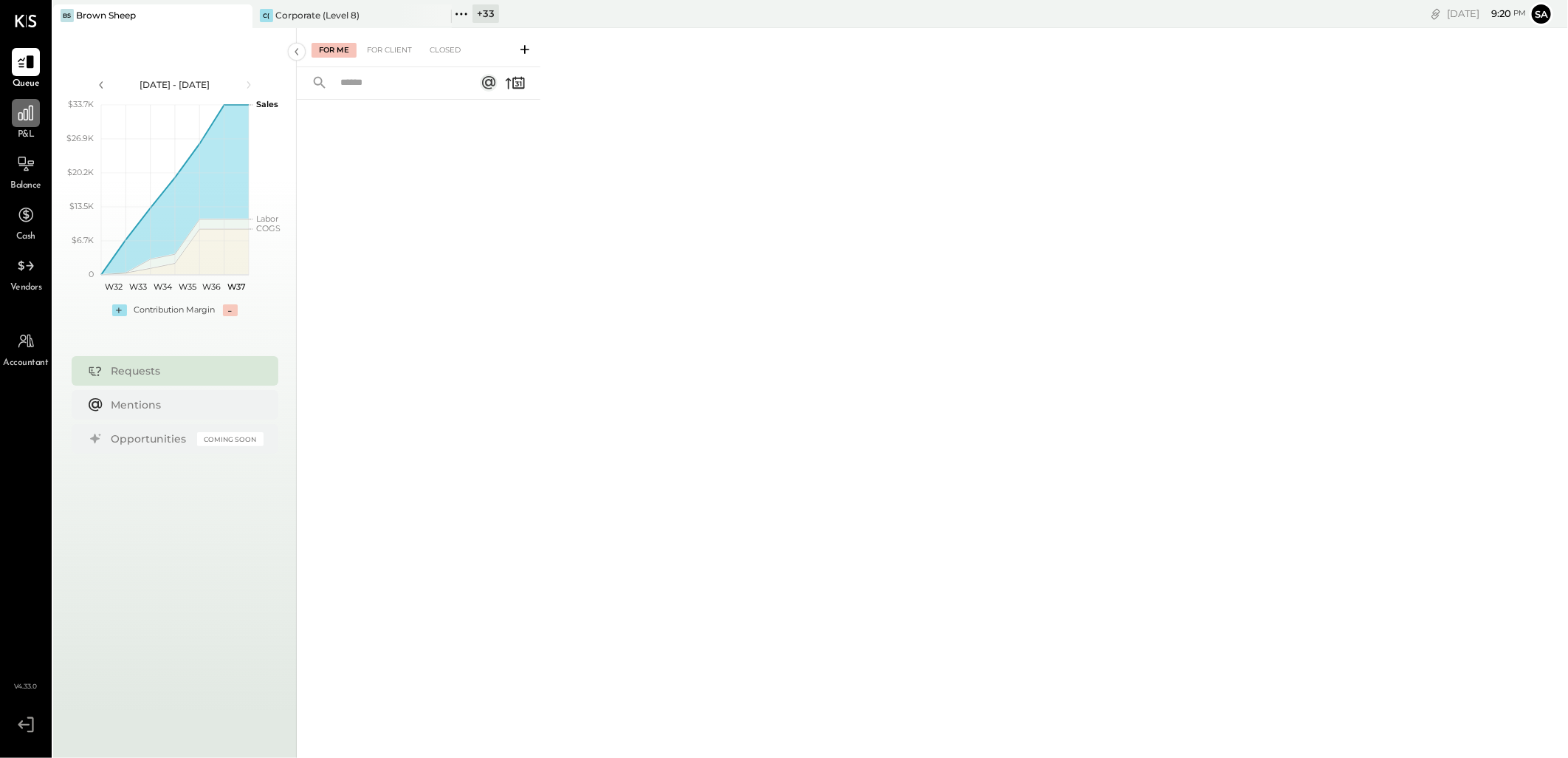
click at [24, 107] on icon at bounding box center [26, 113] width 20 height 20
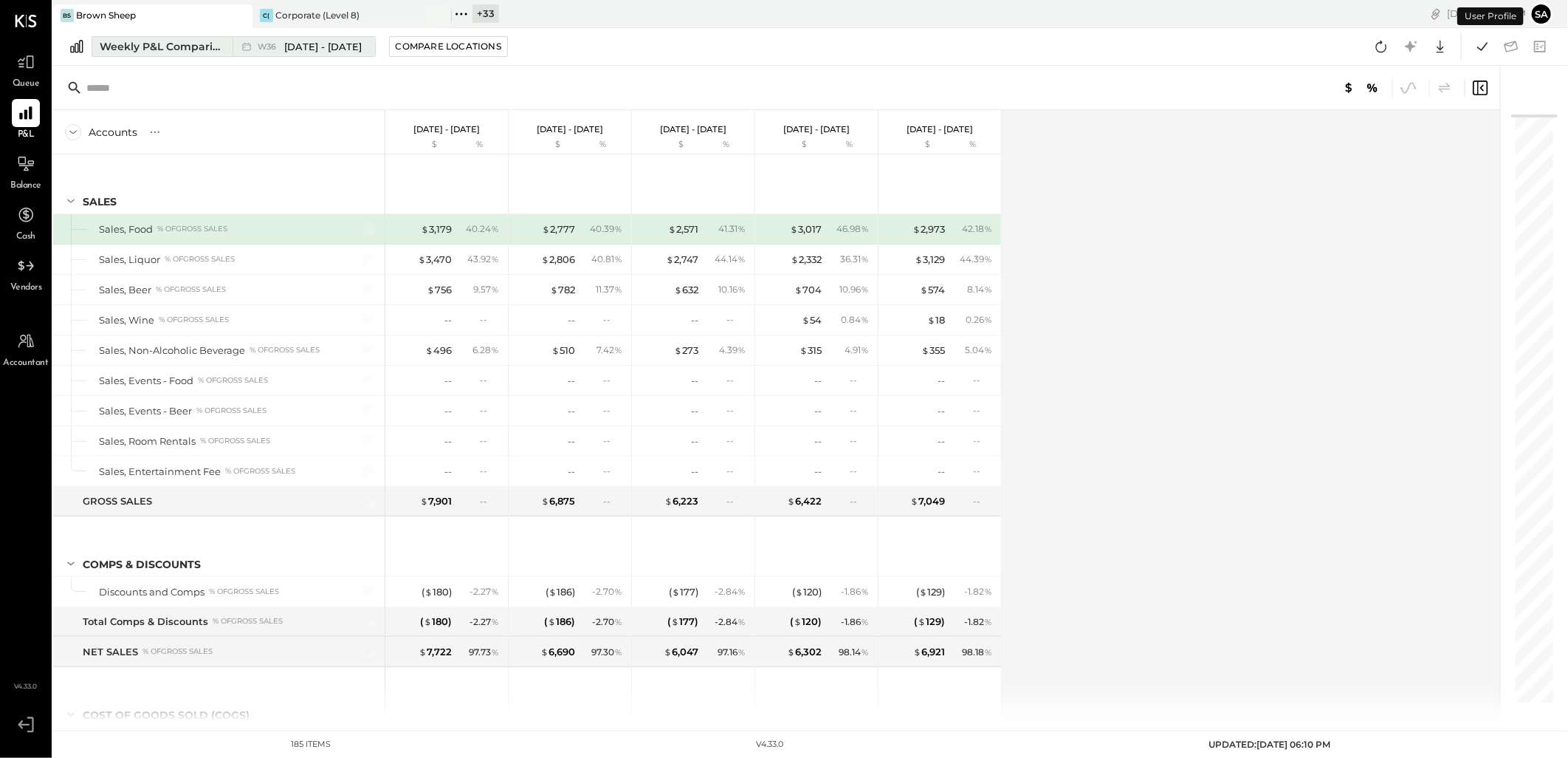
click at [159, 50] on div "Weekly P&L Comparison" at bounding box center [161, 46] width 124 height 15
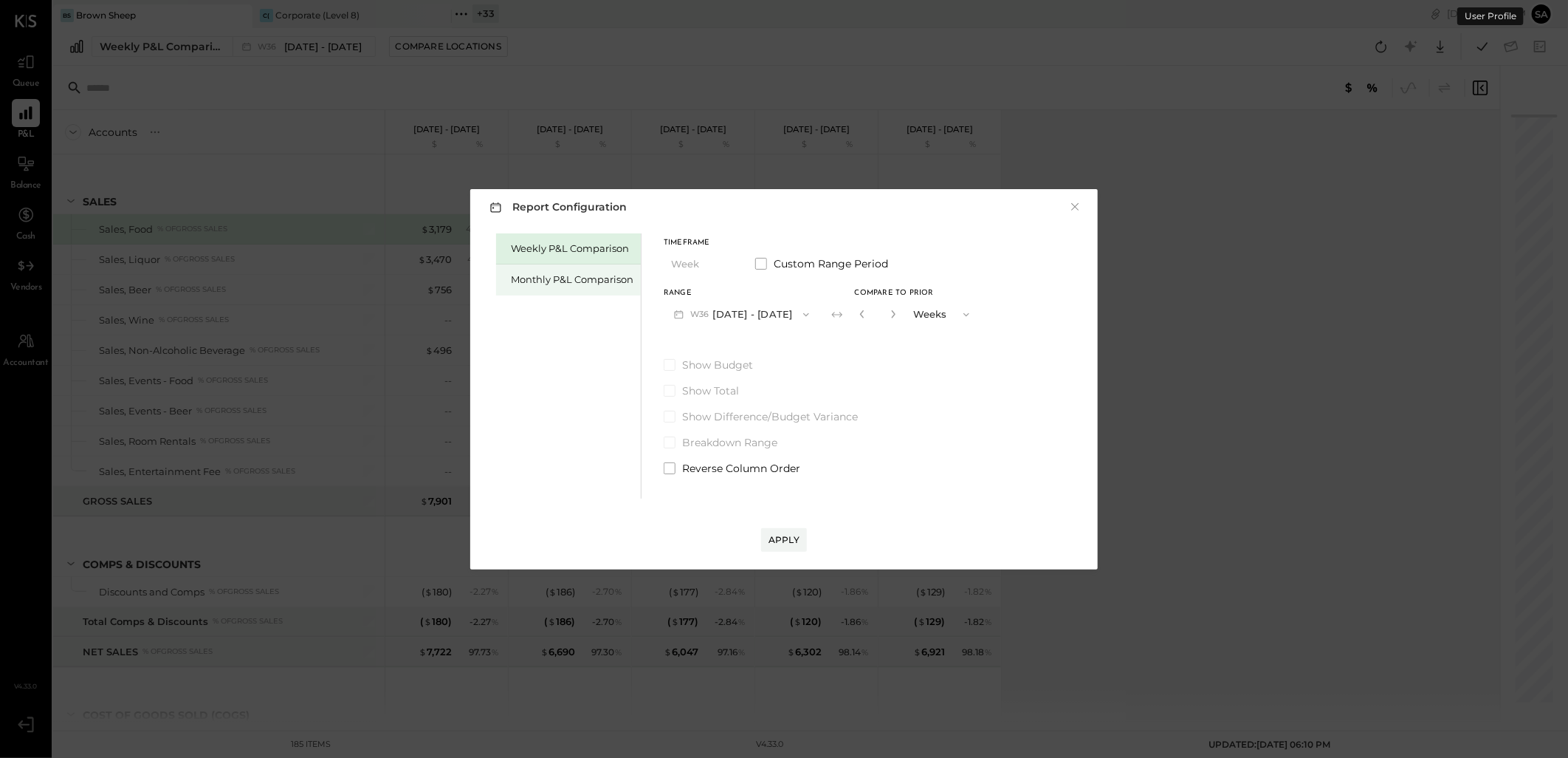
click at [547, 289] on div "Monthly P&L Comparison" at bounding box center [569, 280] width 145 height 31
click at [728, 323] on button "M09 [DATE] - [DATE]" at bounding box center [741, 315] width 156 height 28
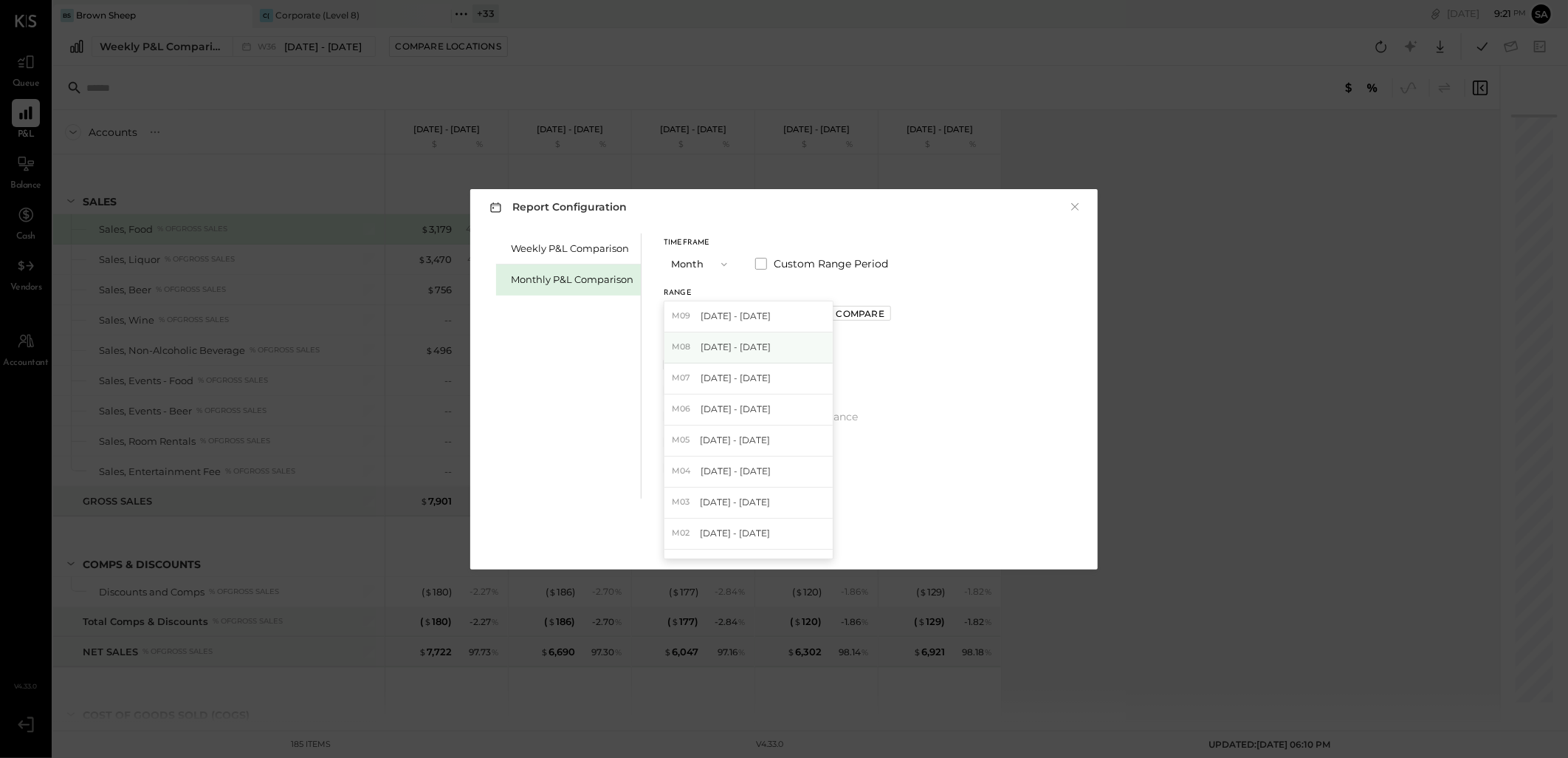
click at [738, 355] on div "M08 Aug 1 - 31, 2025" at bounding box center [749, 348] width 169 height 31
click at [795, 534] on div "Apply" at bounding box center [784, 539] width 31 height 12
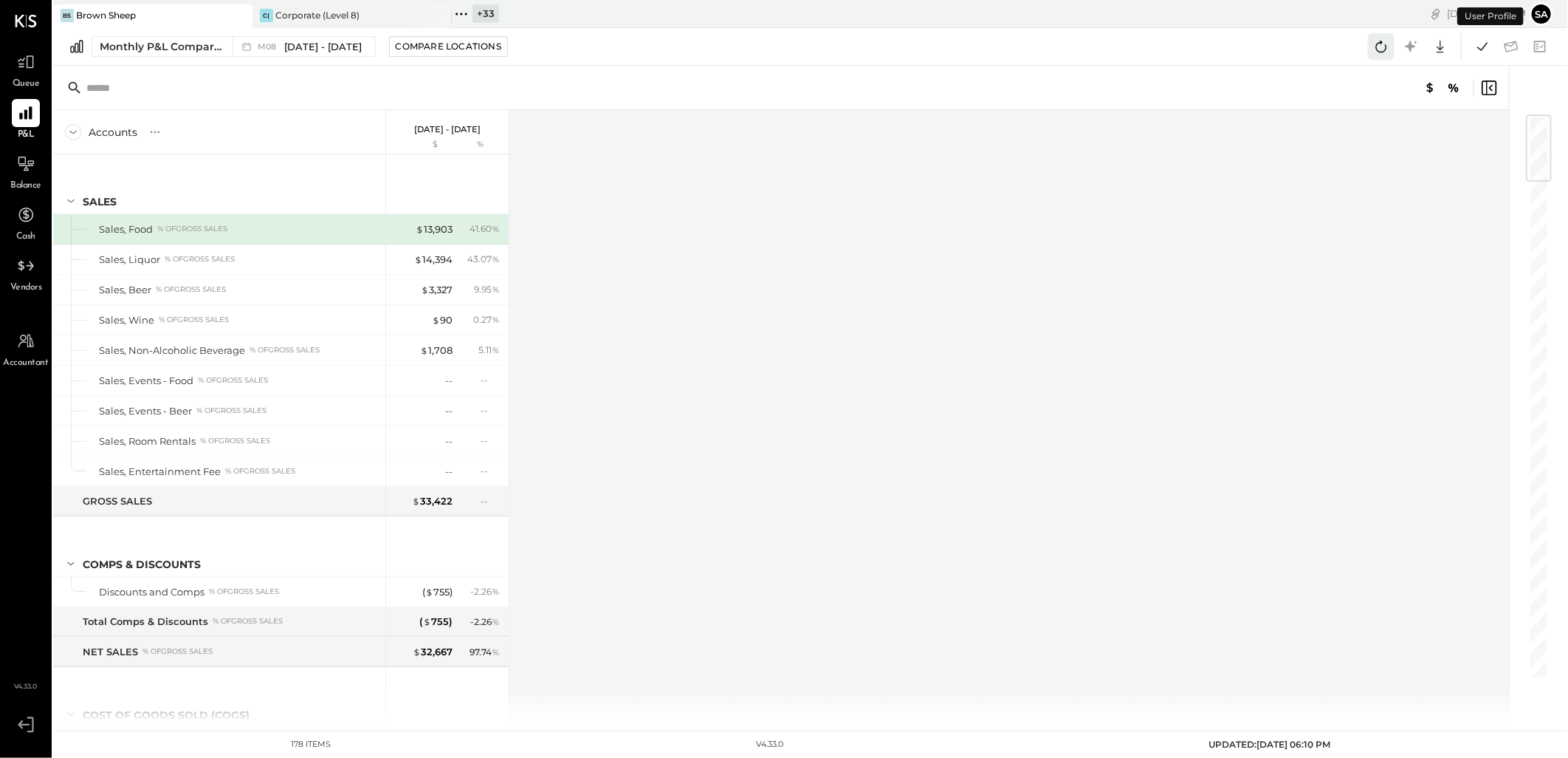
click at [1381, 47] on icon at bounding box center [1381, 46] width 20 height 20
click at [1475, 51] on icon at bounding box center [1482, 46] width 20 height 20
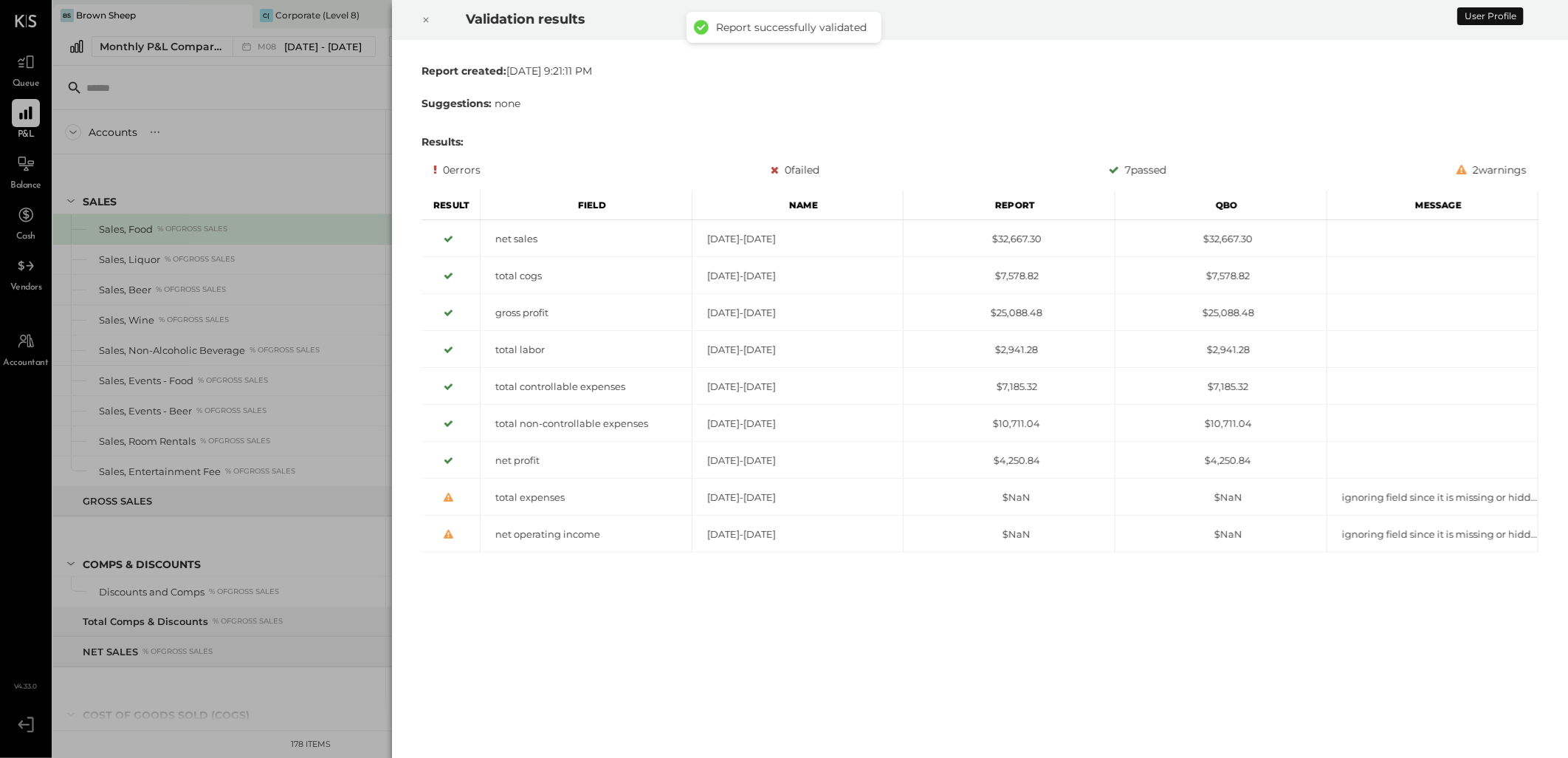
click at [424, 15] on icon at bounding box center [426, 20] width 9 height 18
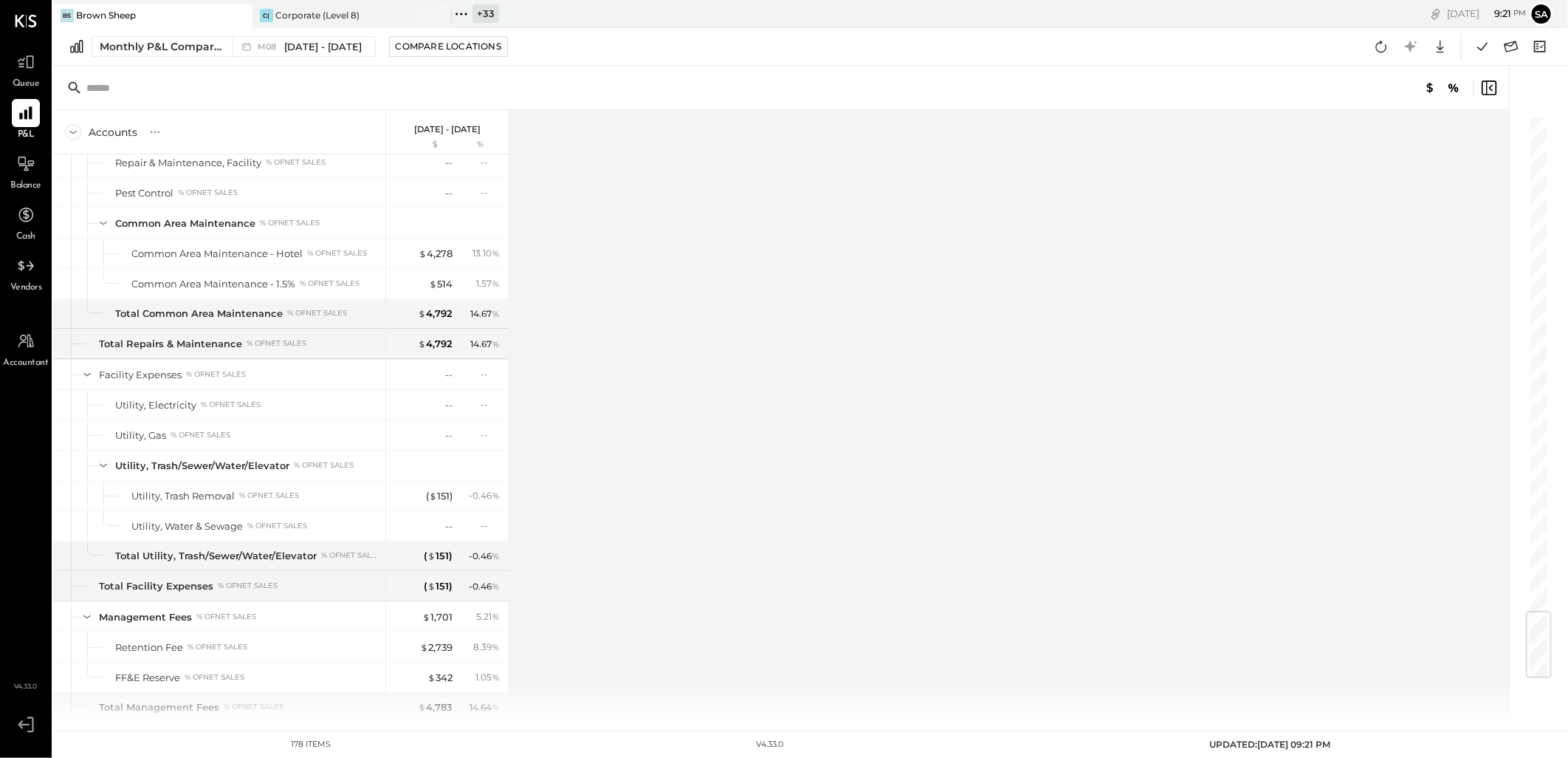
scroll to position [4171, 0]
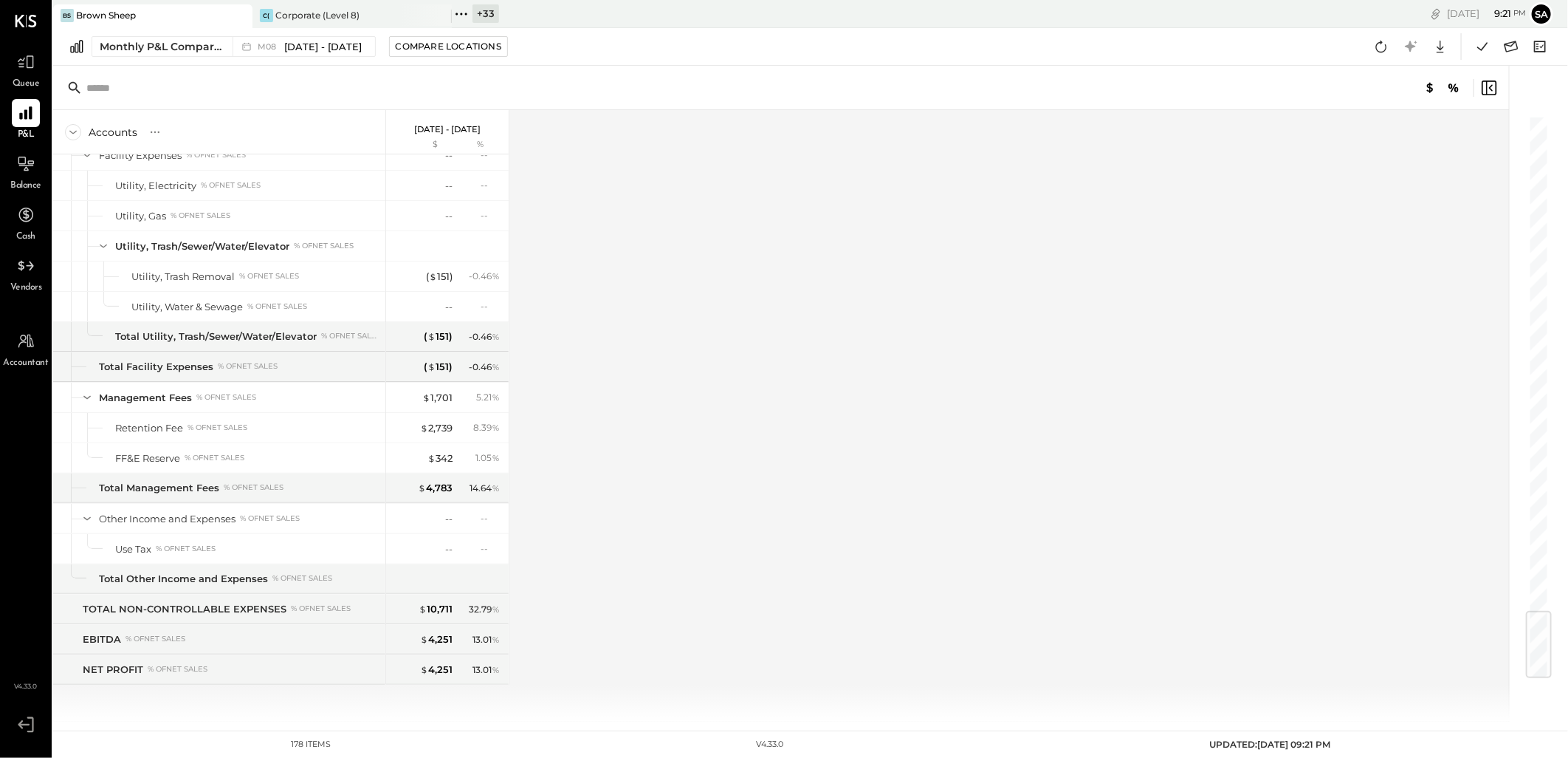
click at [470, 13] on icon at bounding box center [462, 14] width 20 height 20
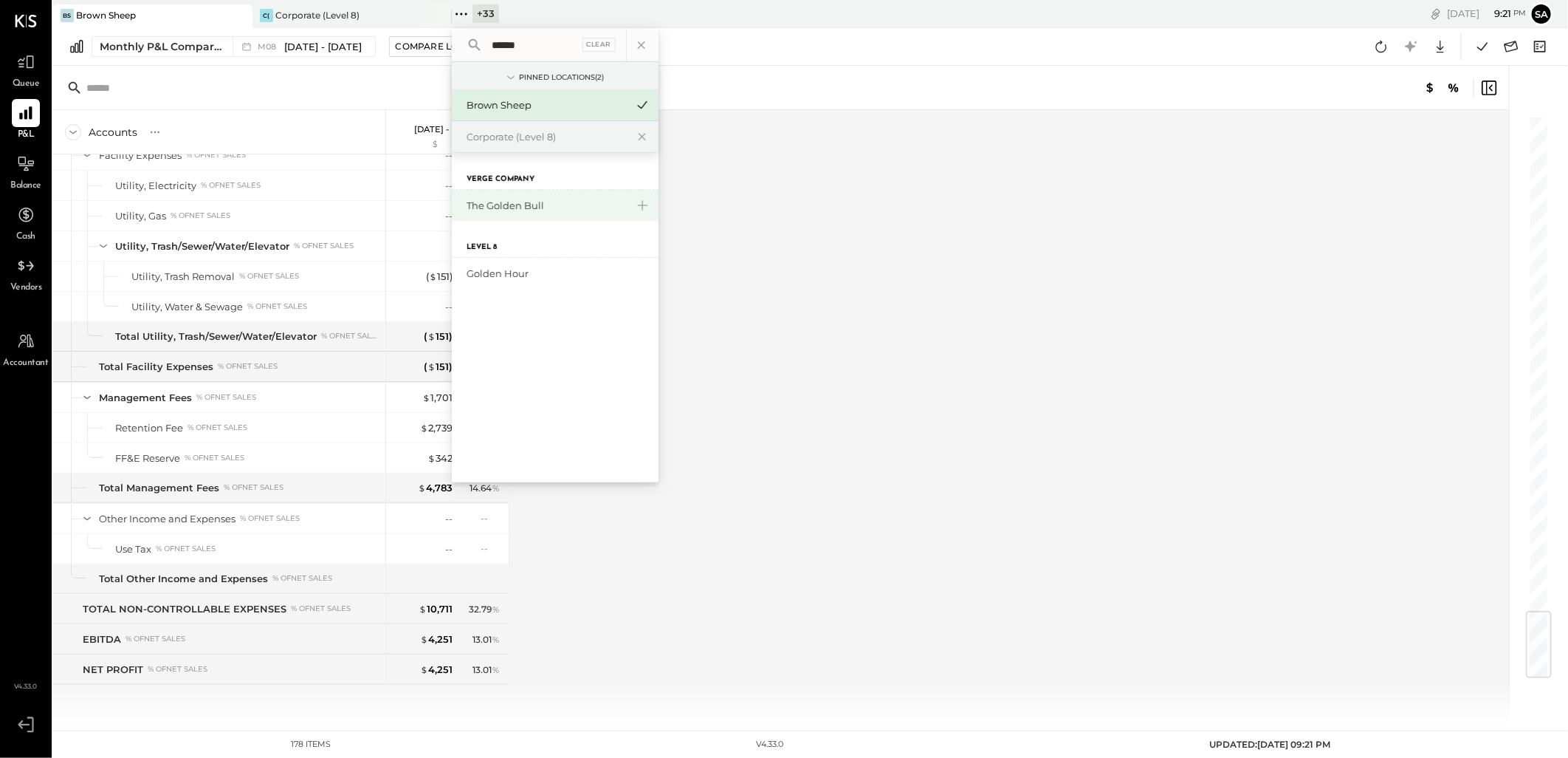
type input "******"
click at [578, 208] on div "The Golden Bull" at bounding box center [547, 205] width 160 height 14
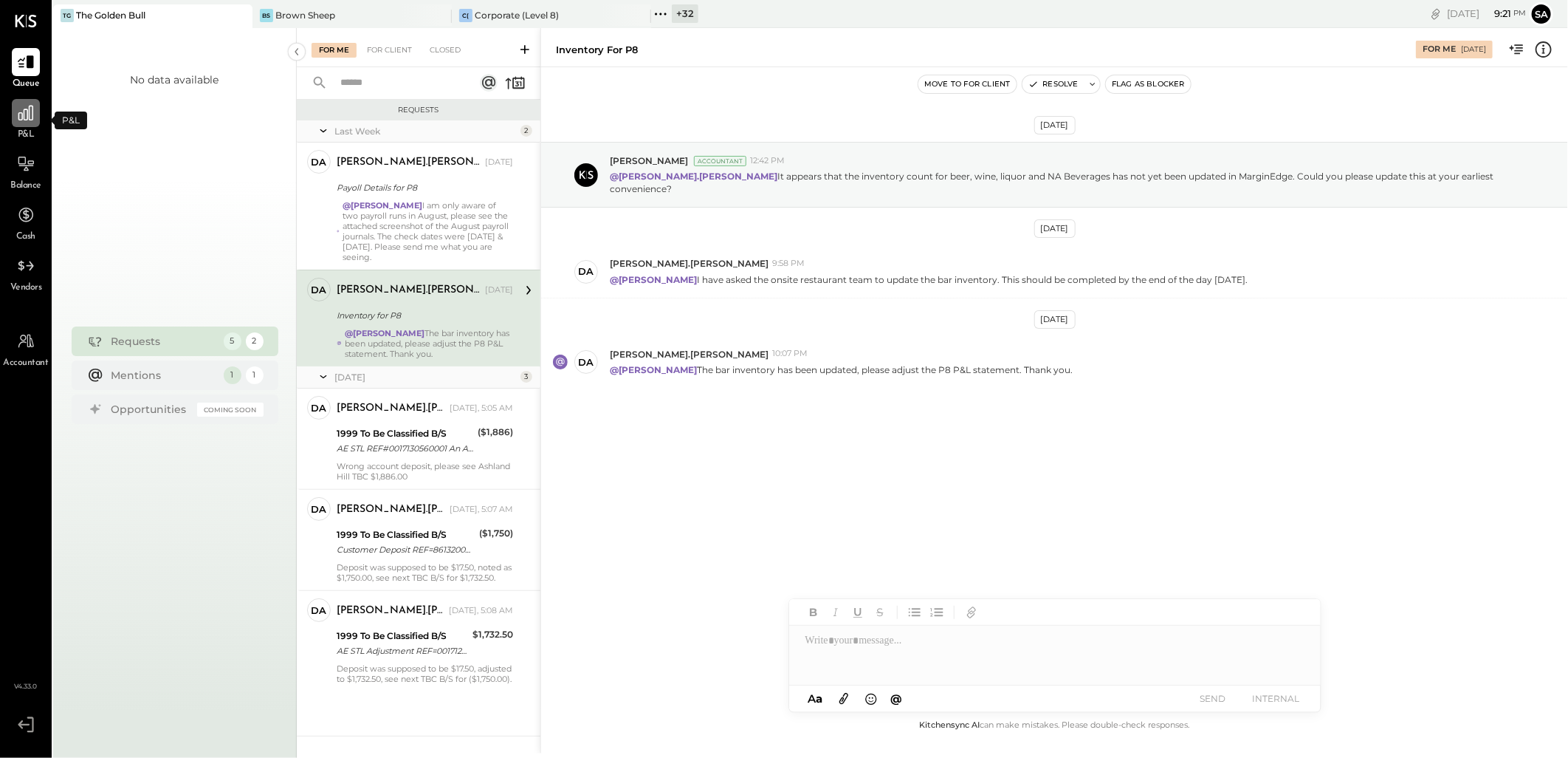
click at [27, 115] on icon at bounding box center [26, 113] width 20 height 20
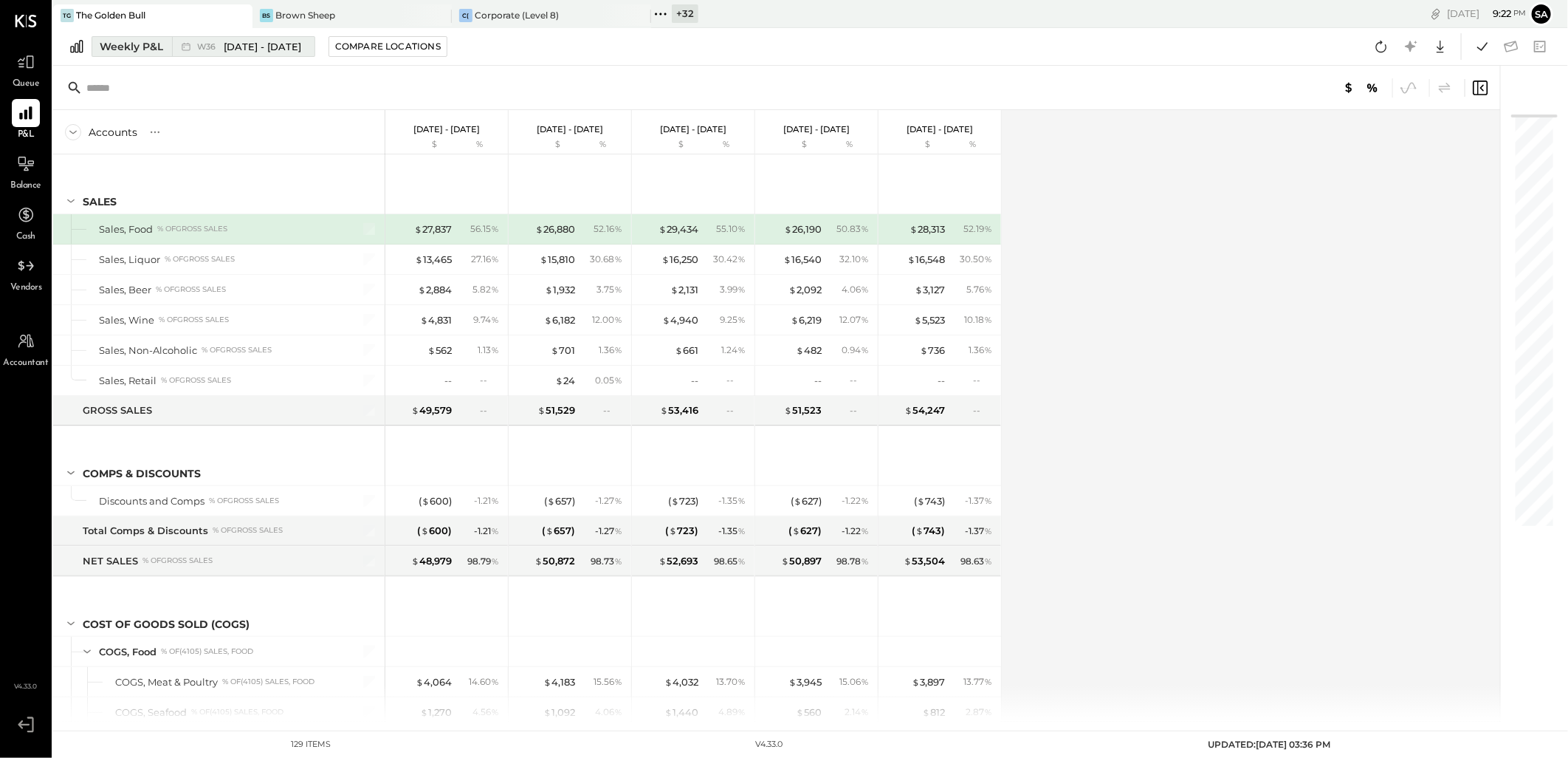
click at [143, 53] on div "Weekly P&L" at bounding box center [131, 46] width 64 height 15
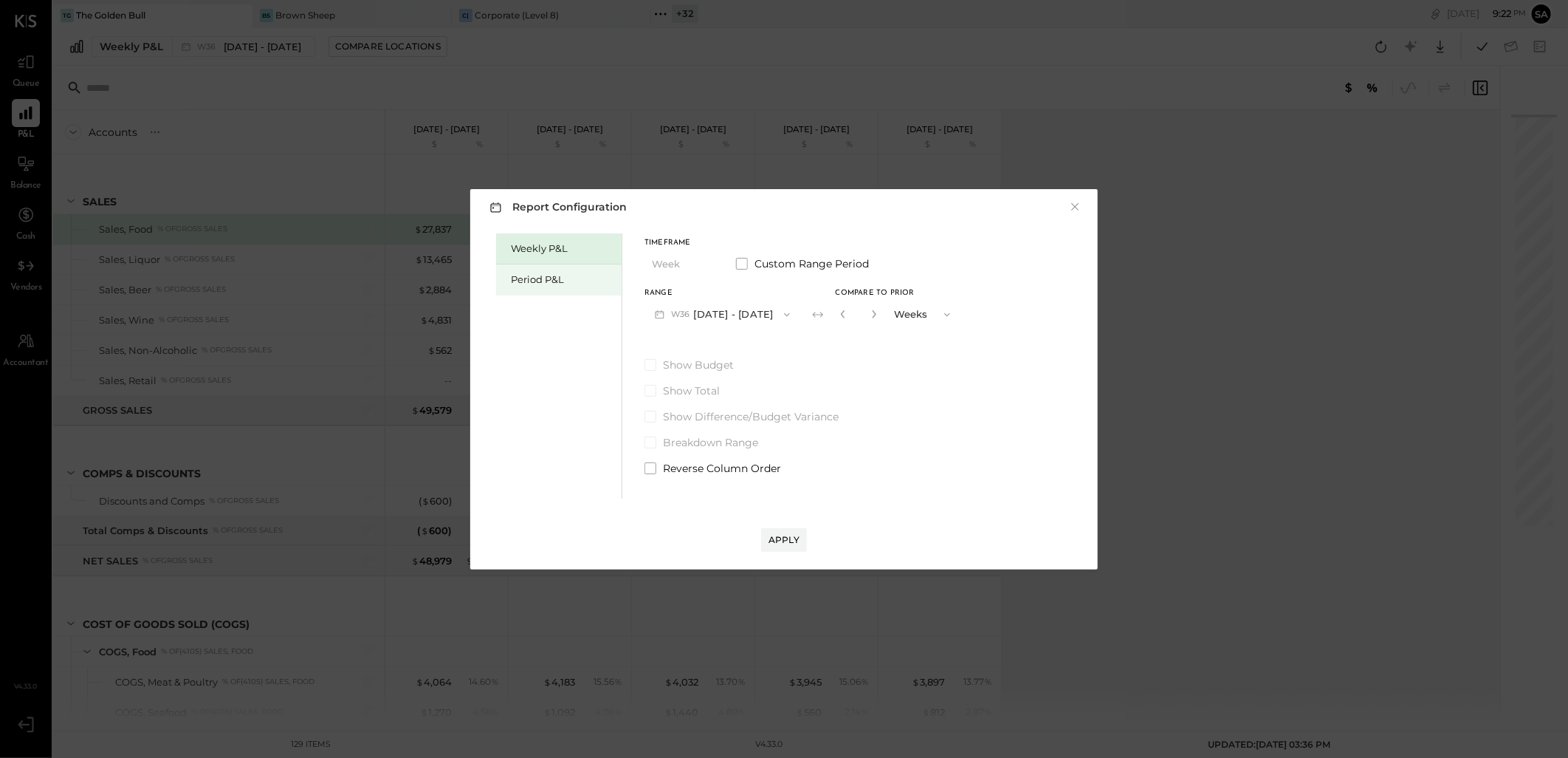
click at [521, 275] on div "Period P&L" at bounding box center [562, 279] width 103 height 14
click at [714, 319] on button "P09 [DATE] - [DATE]" at bounding box center [721, 315] width 154 height 28
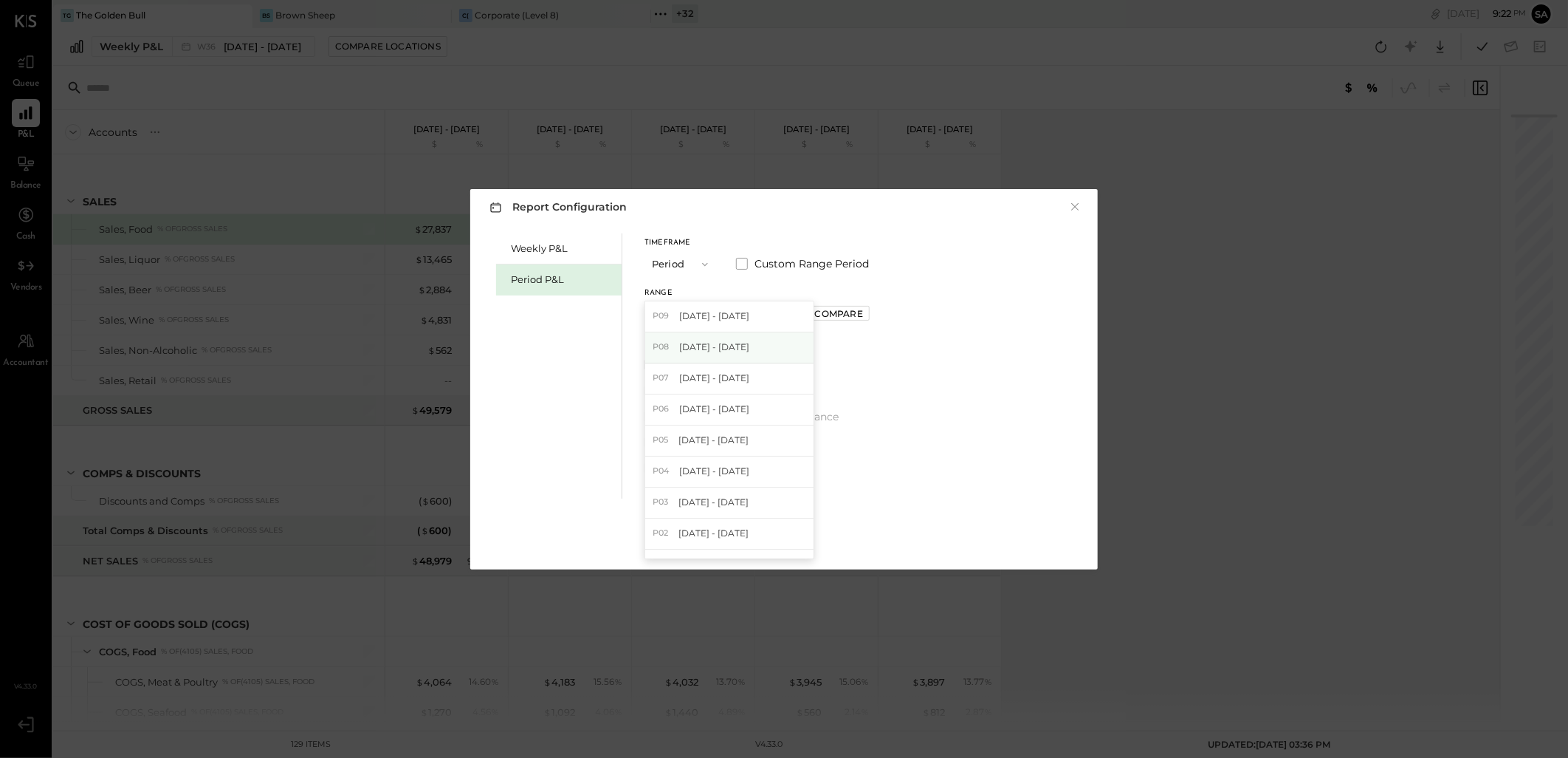
click at [723, 355] on div "P08 [DATE] - [DATE]" at bounding box center [729, 348] width 169 height 31
click at [551, 245] on div "Weekly P&L" at bounding box center [562, 248] width 103 height 14
click at [551, 280] on div "Period P&L" at bounding box center [562, 279] width 103 height 14
click at [1086, 203] on div "Report Configuration × Weekly P&L Period P&L Timeframe Period Custom Range Peri…" at bounding box center [784, 379] width 628 height 381
click at [1073, 209] on button "×" at bounding box center [1075, 207] width 13 height 15
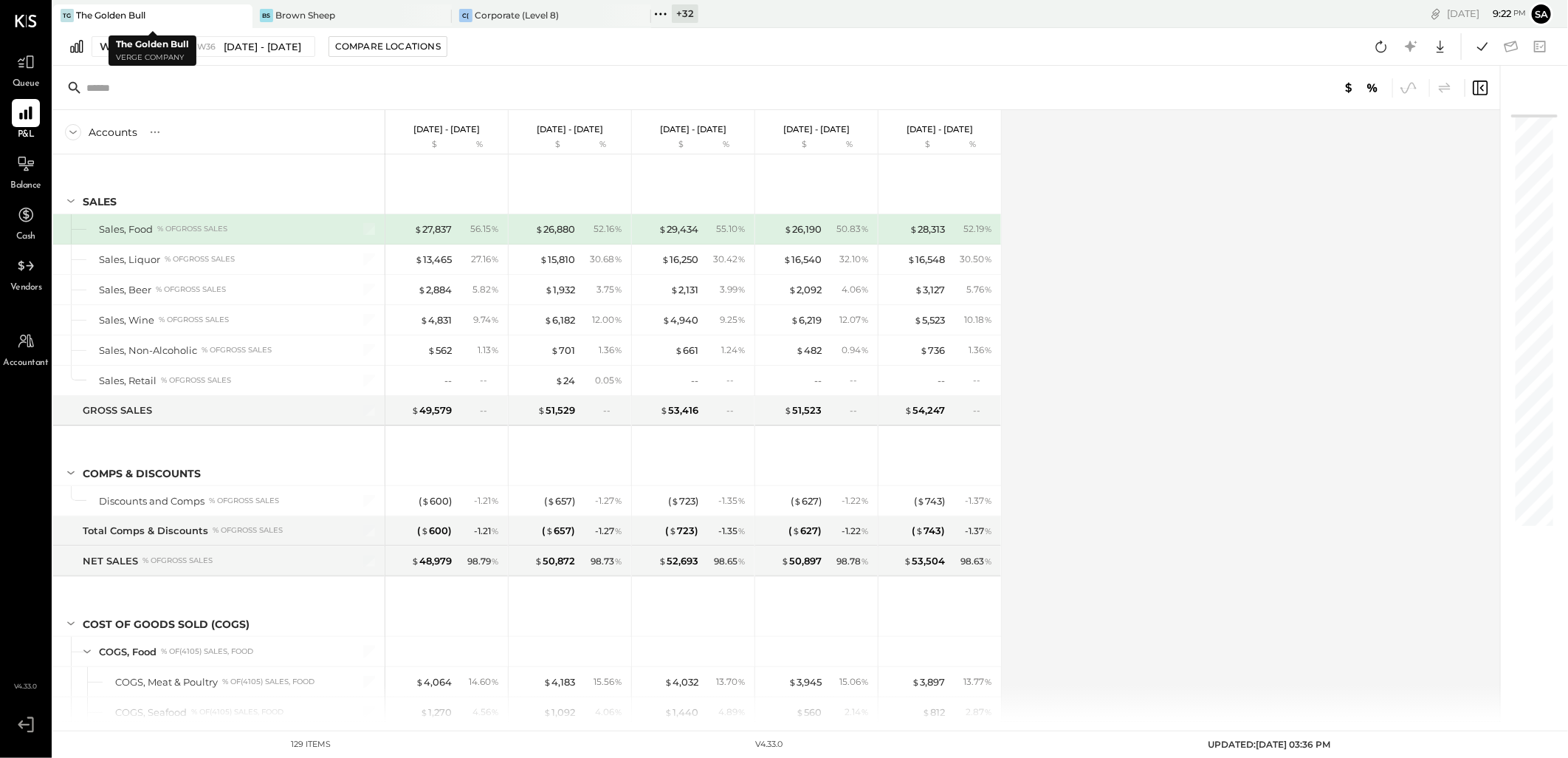
click at [241, 15] on icon at bounding box center [239, 15] width 19 height 18
click at [468, 10] on icon at bounding box center [462, 14] width 20 height 20
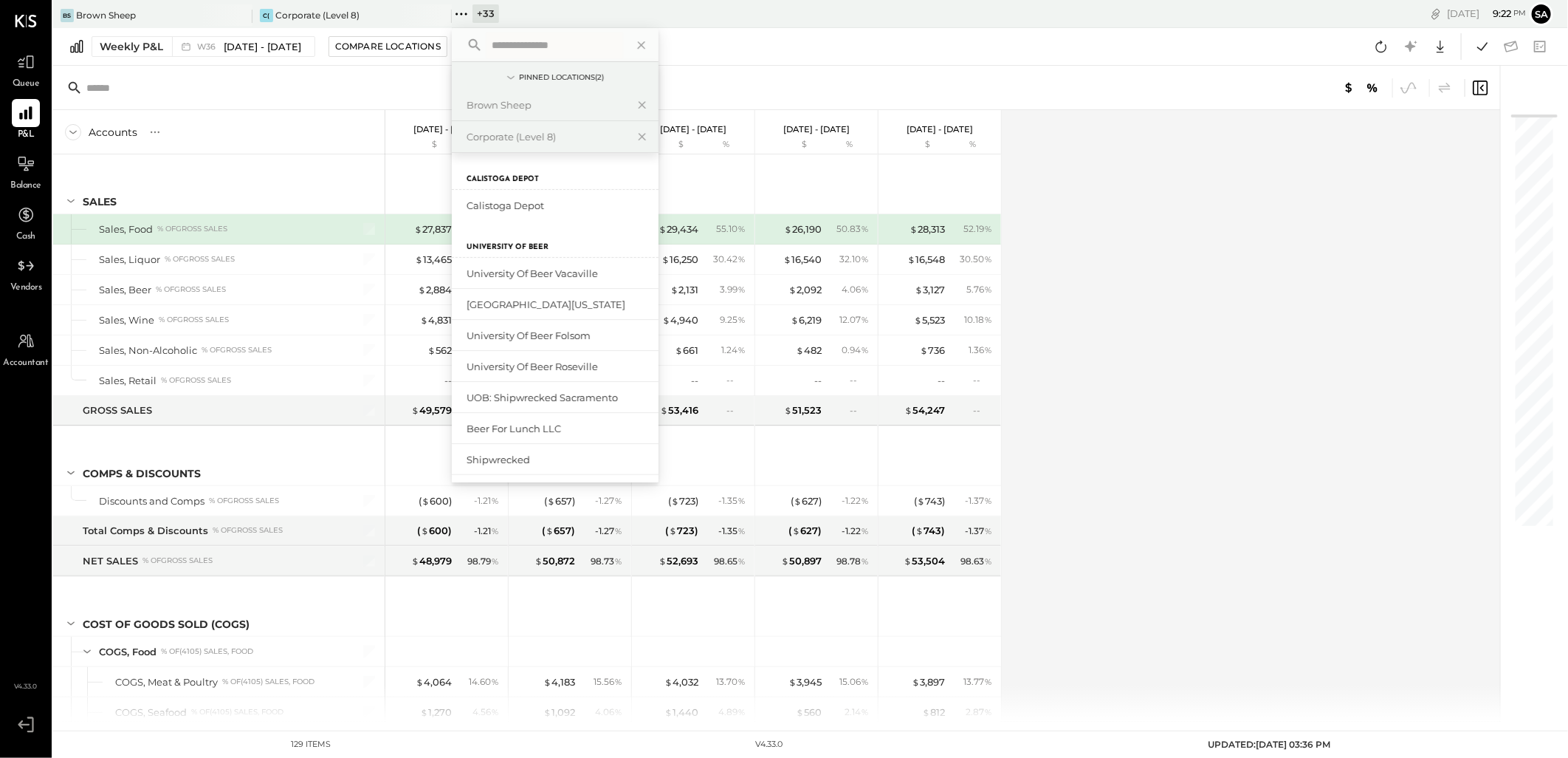
click at [503, 40] on input "text" at bounding box center [554, 45] width 138 height 27
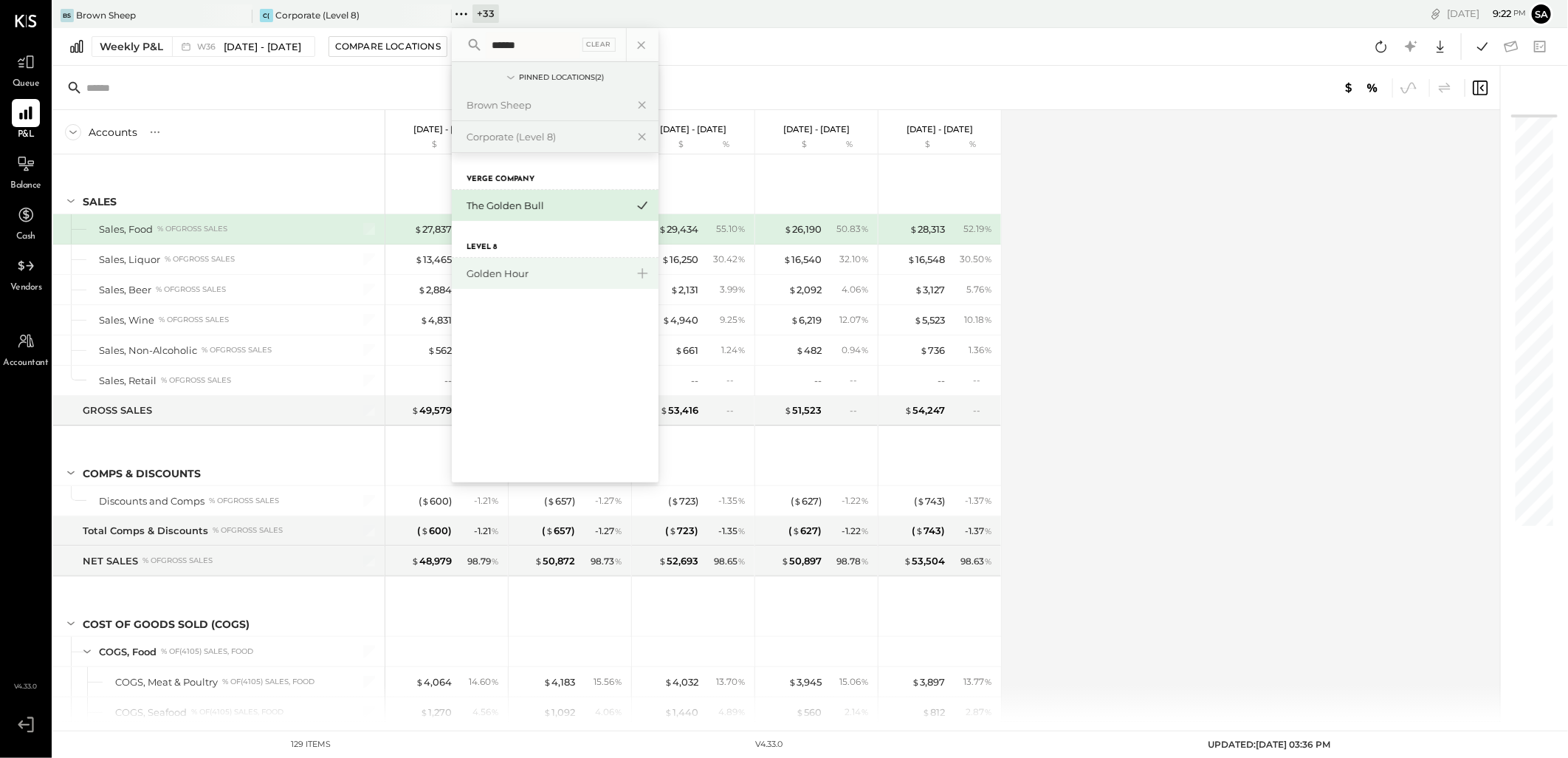
type input "******"
click at [545, 274] on div "Golden Hour" at bounding box center [547, 273] width 160 height 14
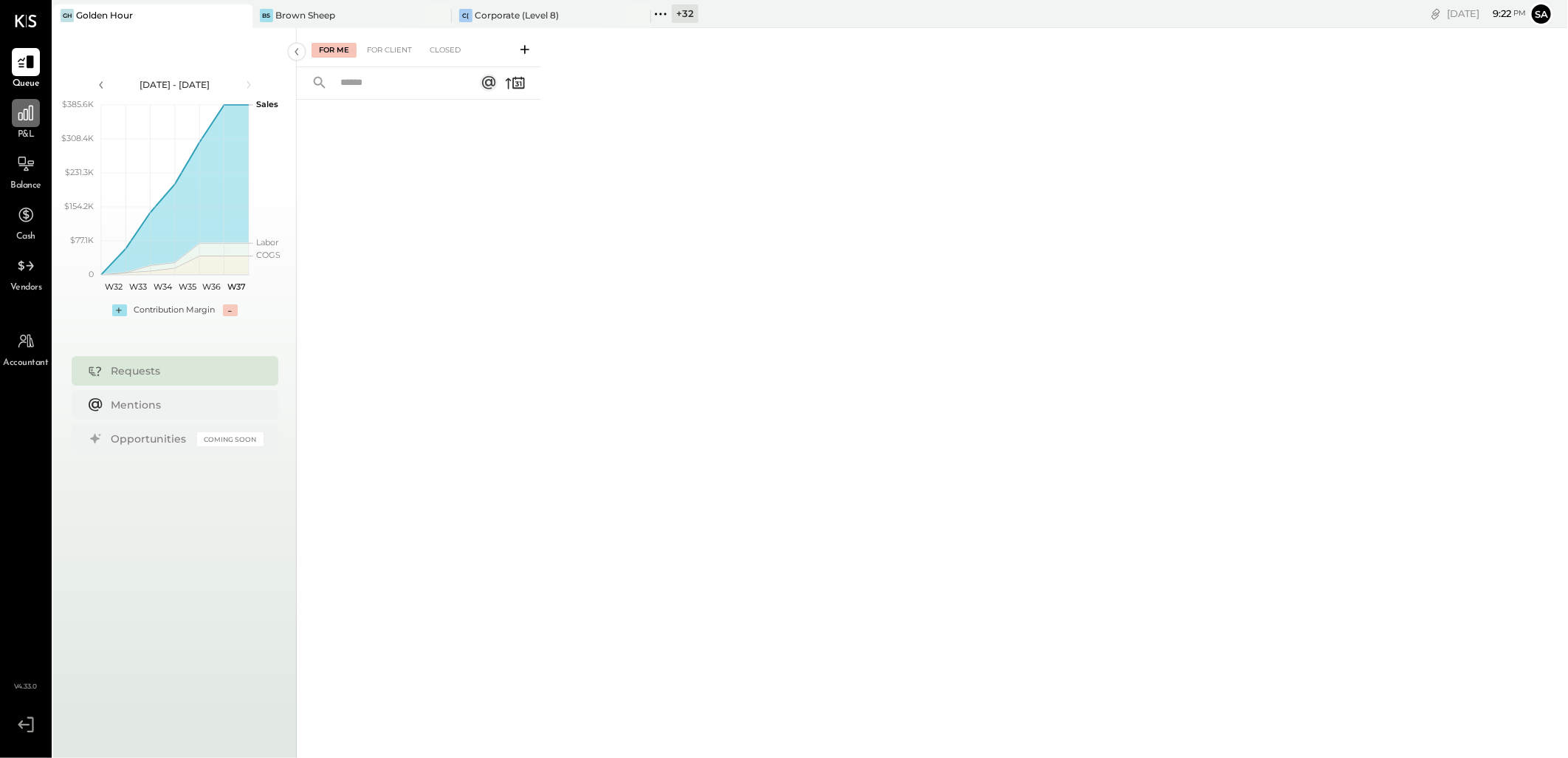
click at [23, 117] on icon at bounding box center [26, 113] width 15 height 15
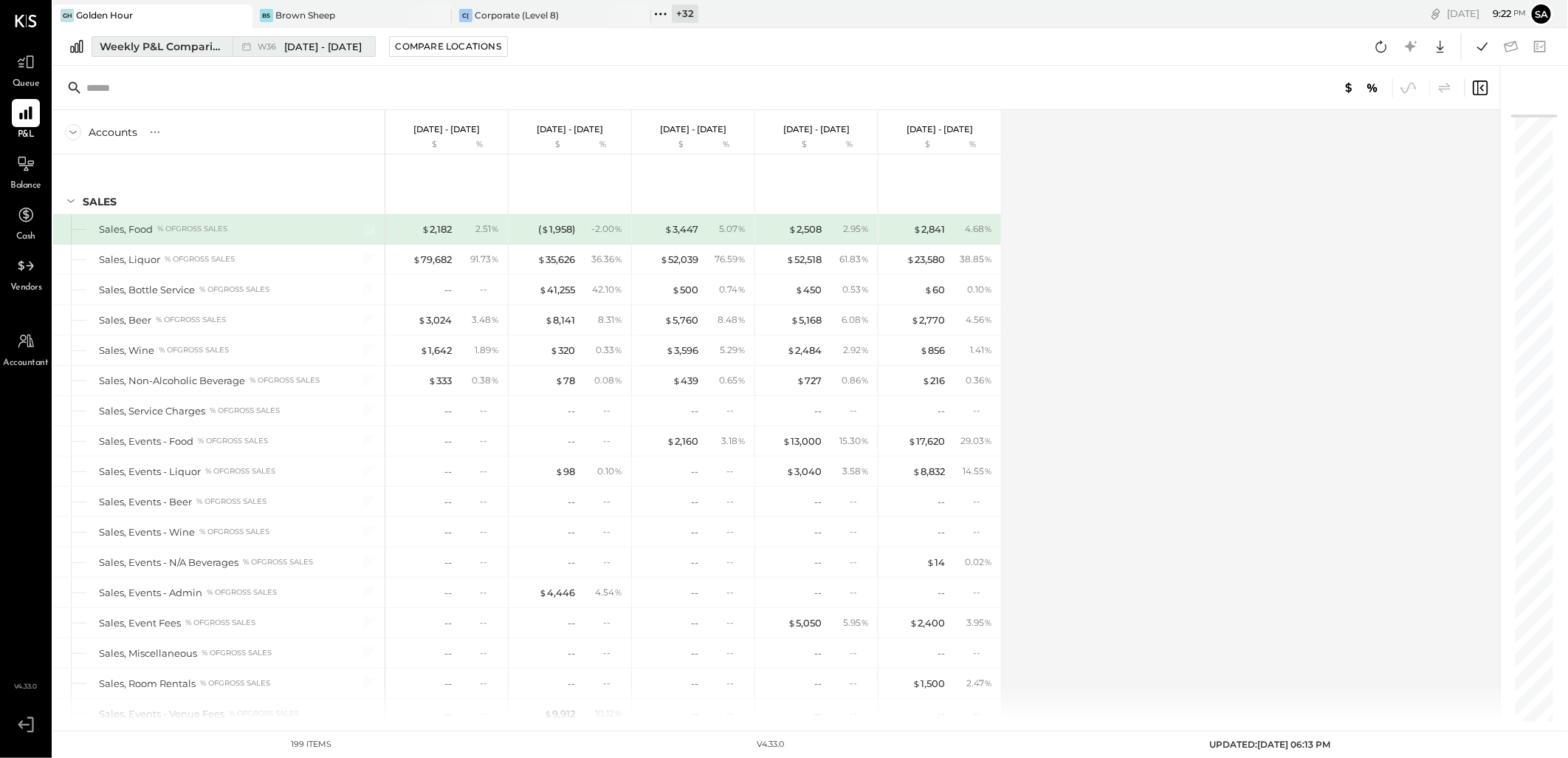
click at [175, 44] on div "Weekly P&L Comparison" at bounding box center [161, 46] width 124 height 15
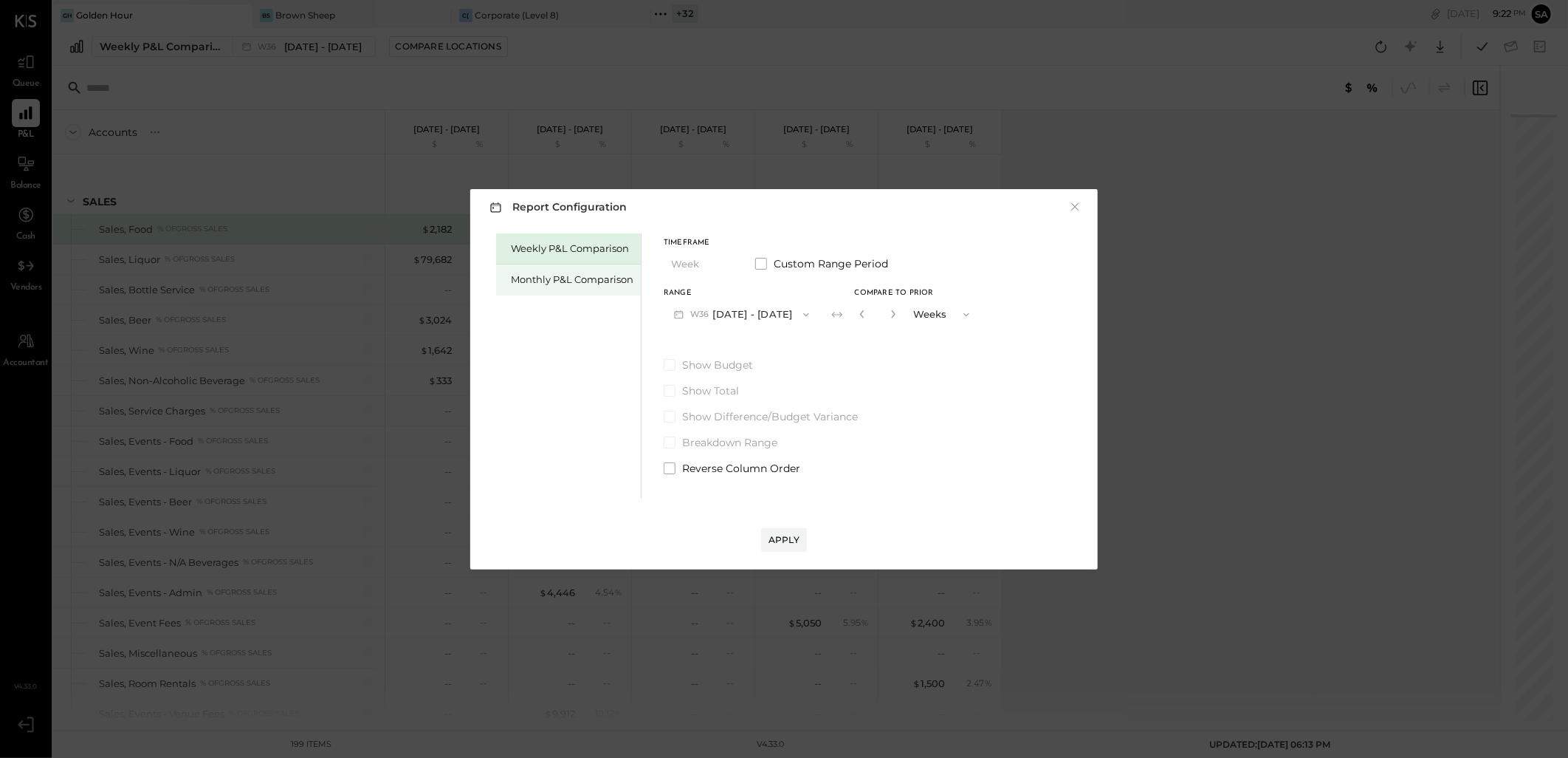
click at [533, 274] on div "Monthly P&L Comparison" at bounding box center [572, 279] width 122 height 14
click at [719, 305] on button "M09 [DATE] - [DATE]" at bounding box center [741, 315] width 156 height 28
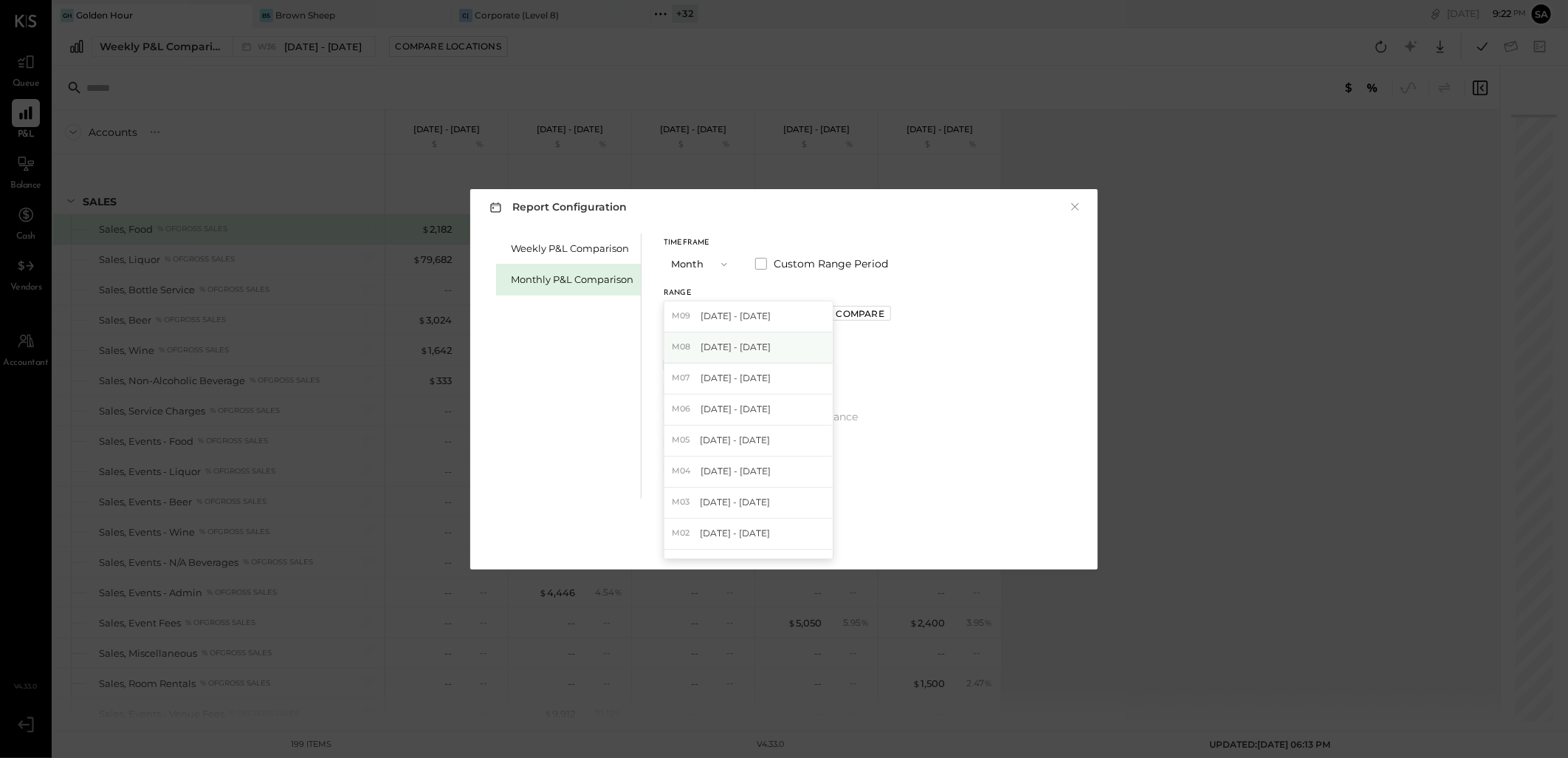
click at [727, 344] on span "[DATE] - [DATE]" at bounding box center [736, 346] width 70 height 12
click at [784, 537] on div "Apply" at bounding box center [784, 539] width 31 height 12
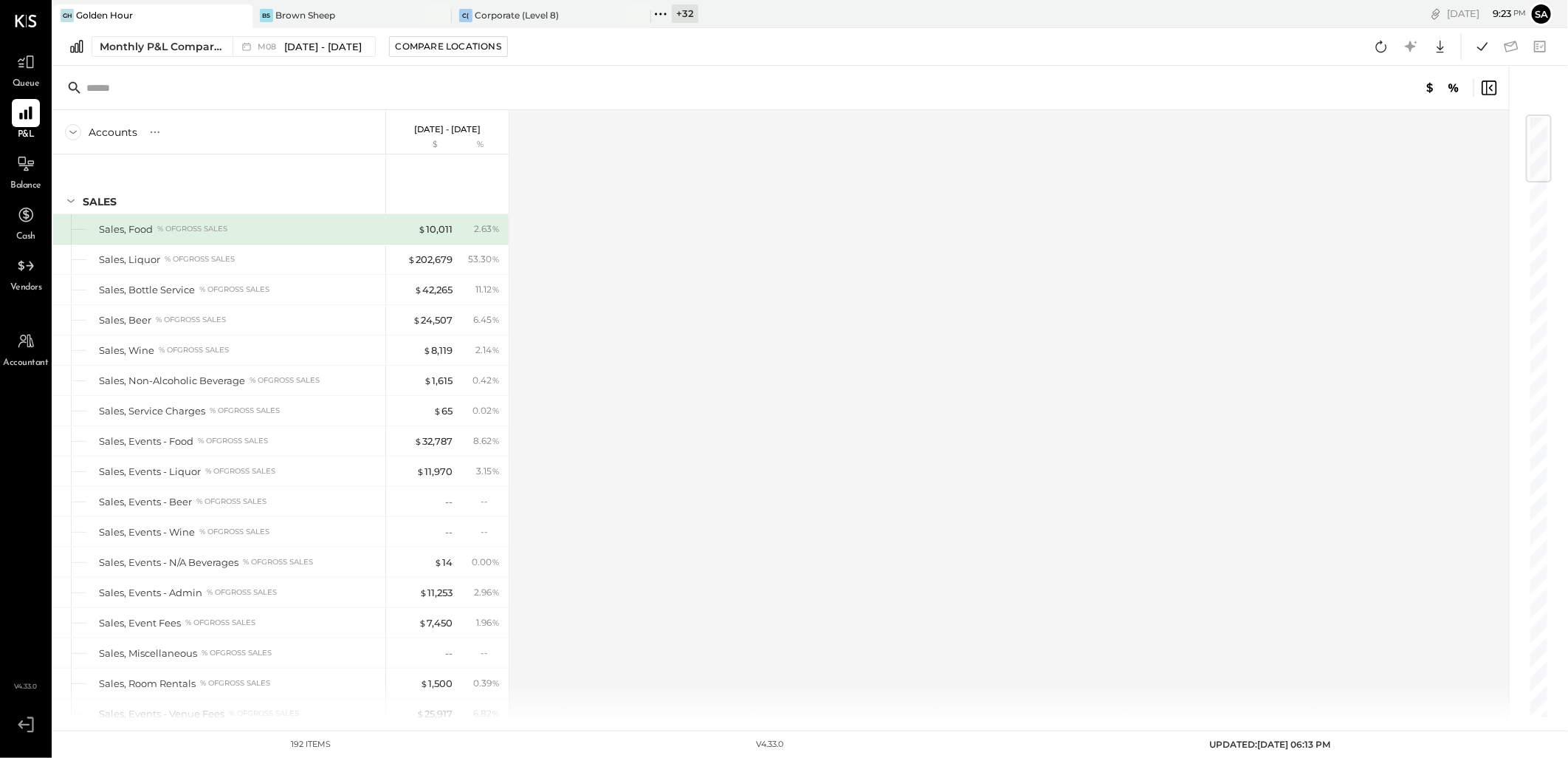
click at [1187, 261] on div "Accounts S % GL Aug 1 - 31, 2025 $ % SALES Sales, Food % of GROSS SALES Sales, …" at bounding box center [782, 416] width 1458 height 612
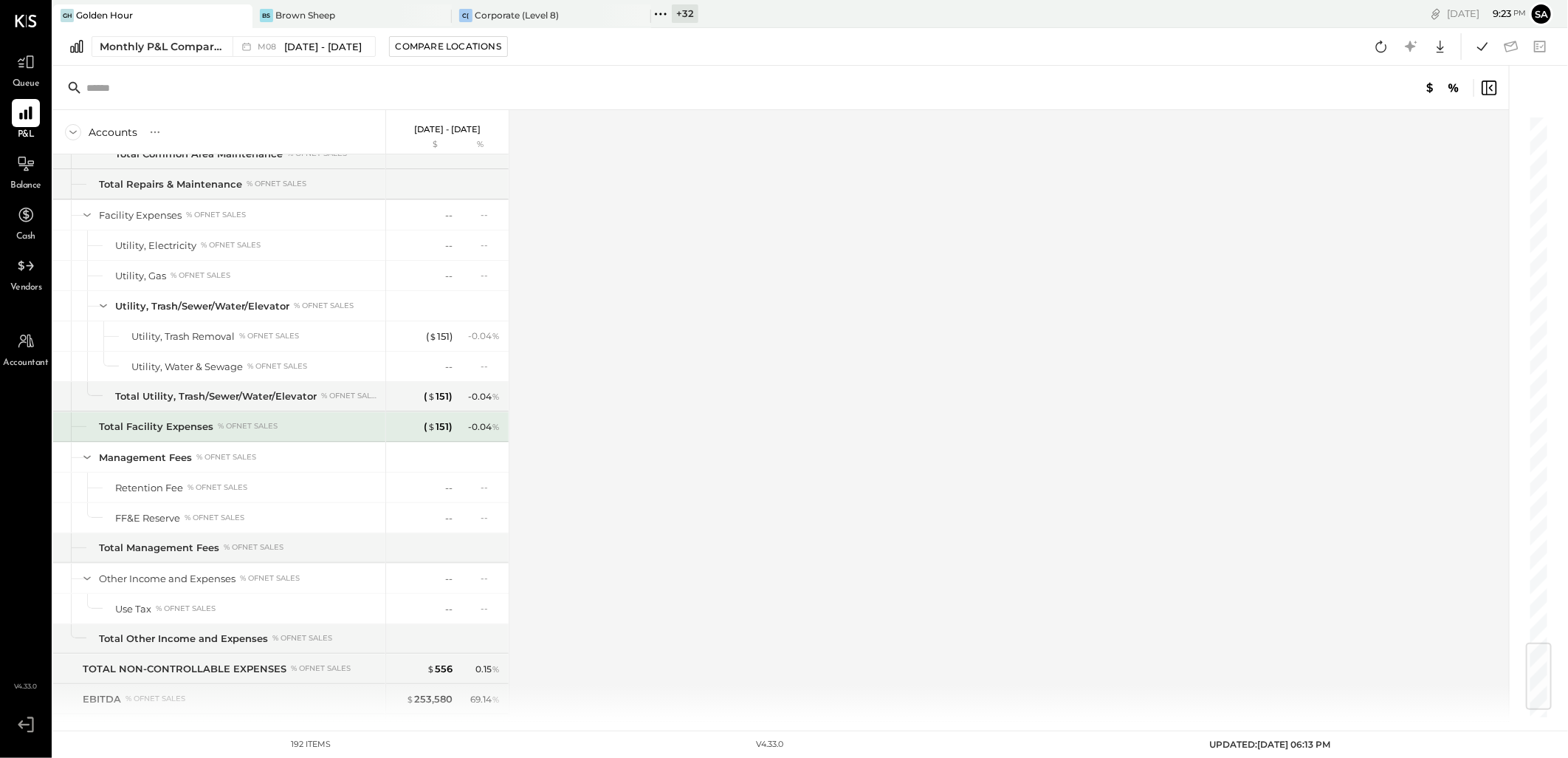
scroll to position [4505, 0]
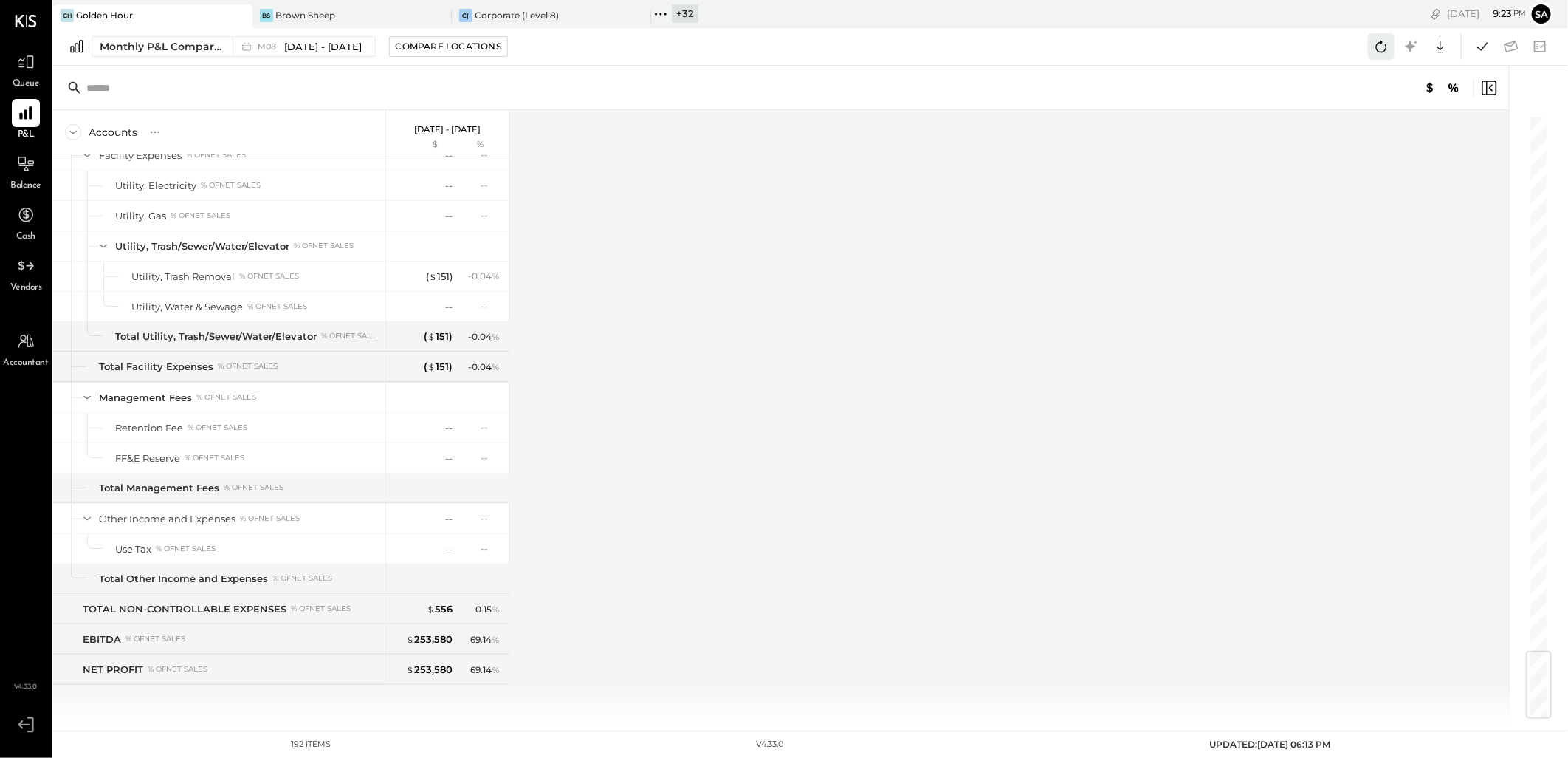
click at [1386, 54] on icon at bounding box center [1381, 46] width 20 height 20
click at [1478, 50] on icon at bounding box center [1482, 46] width 20 height 20
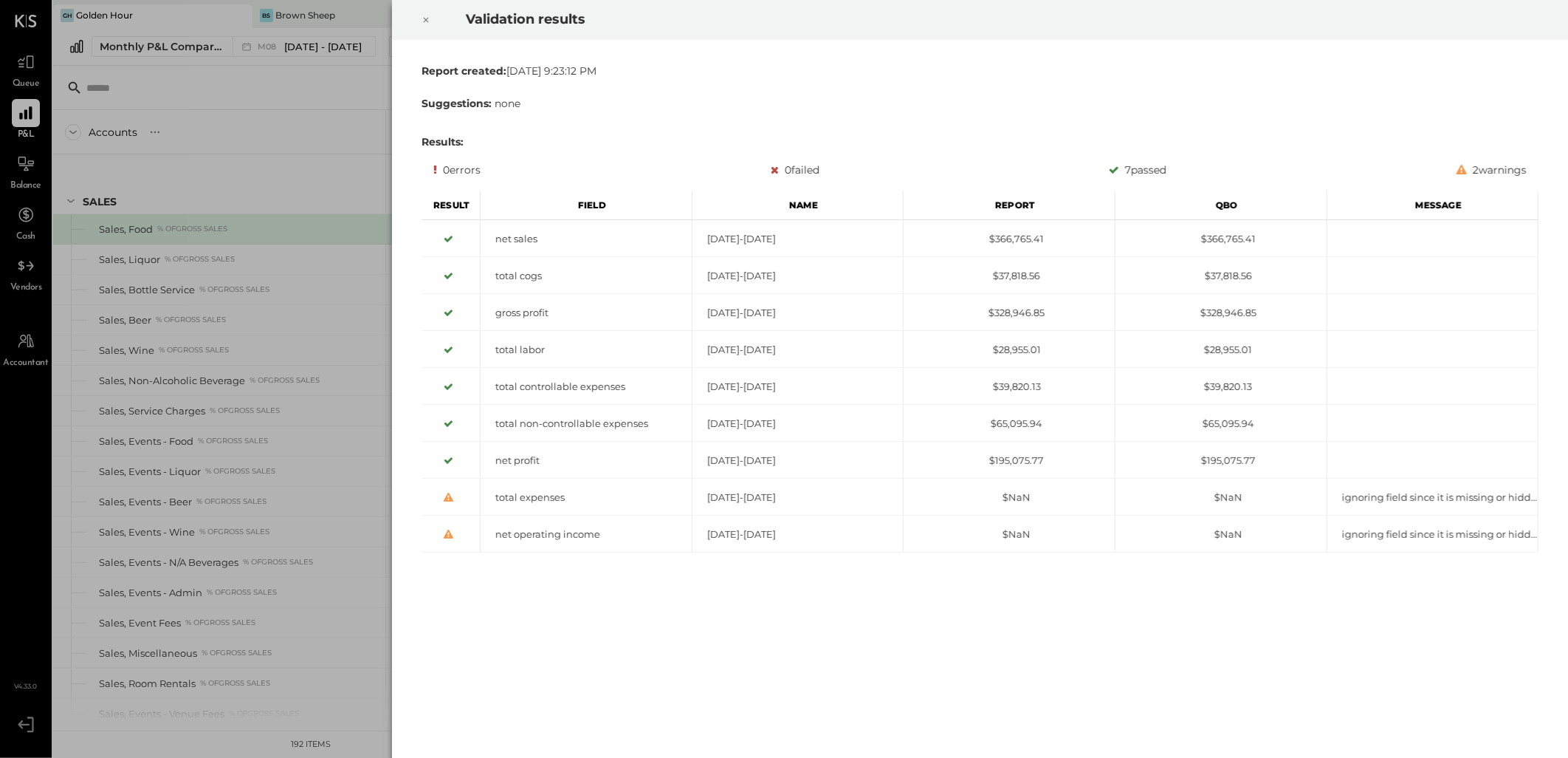
click at [424, 20] on icon at bounding box center [426, 20] width 9 height 18
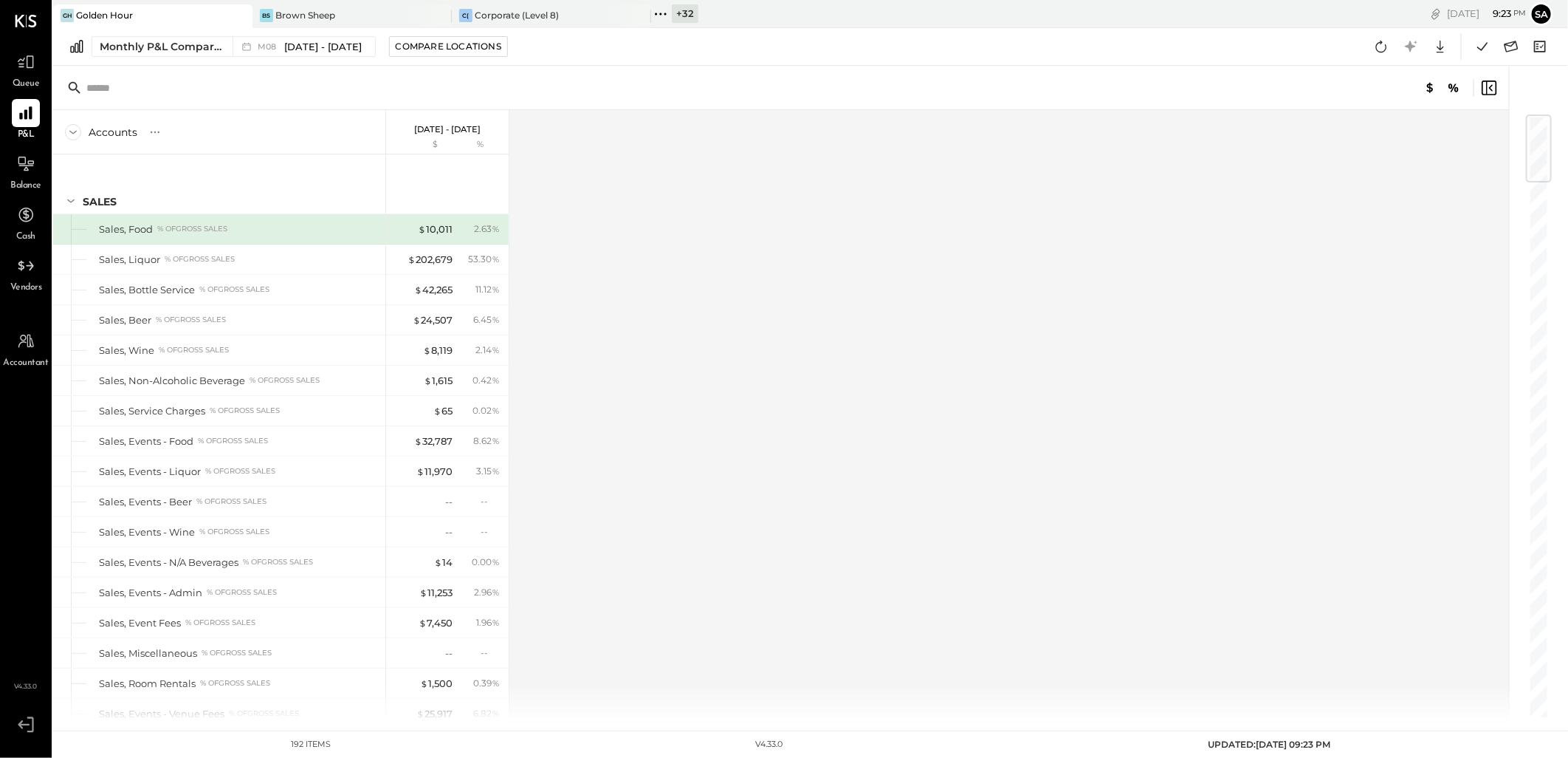
drag, startPoint x: 678, startPoint y: 18, endPoint x: 676, endPoint y: 56, distance: 38.1
click at [678, 18] on div "+ 32" at bounding box center [685, 13] width 27 height 19
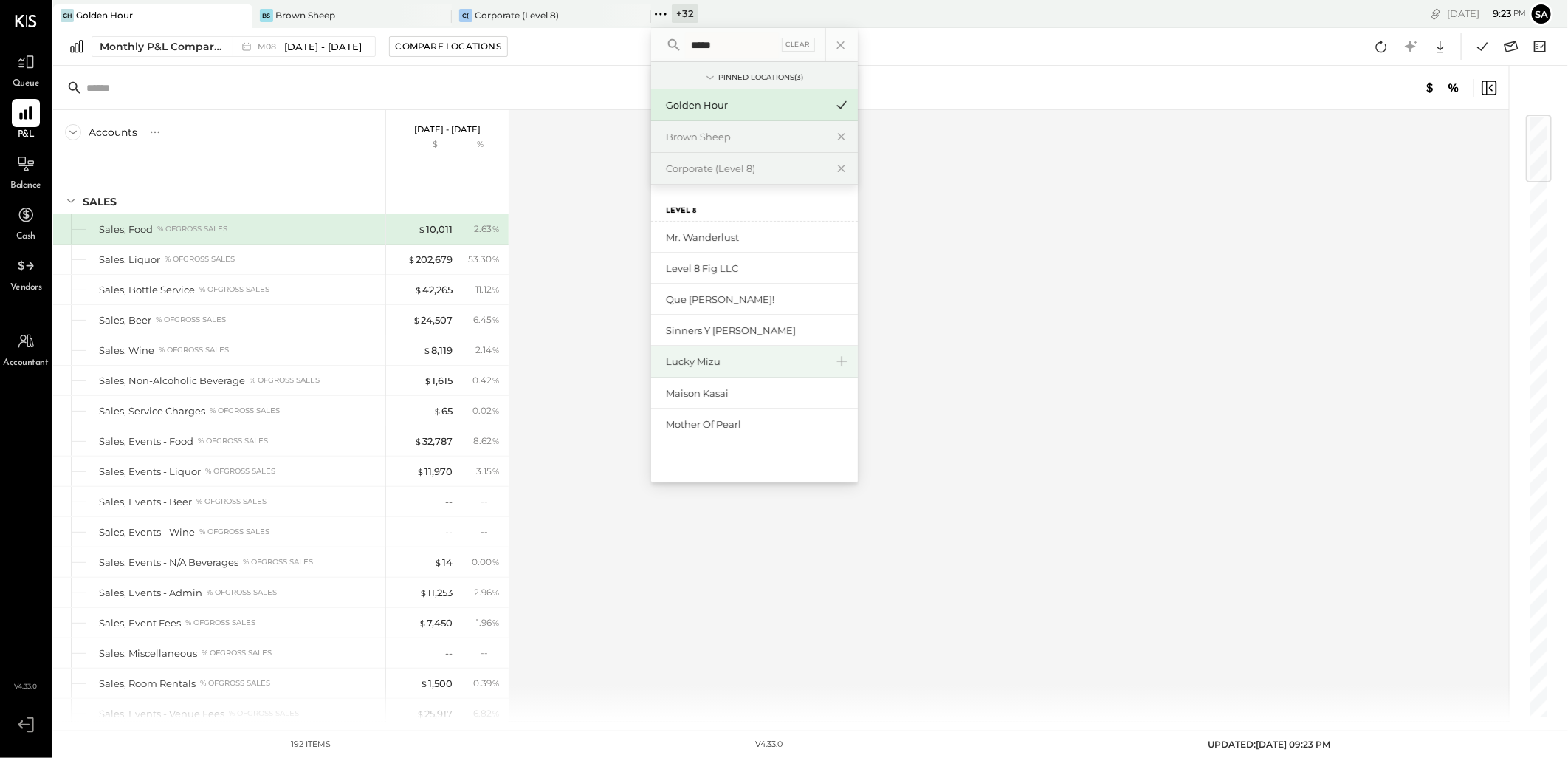
type input "*****"
click at [765, 359] on div "Lucky Mizu" at bounding box center [746, 361] width 160 height 14
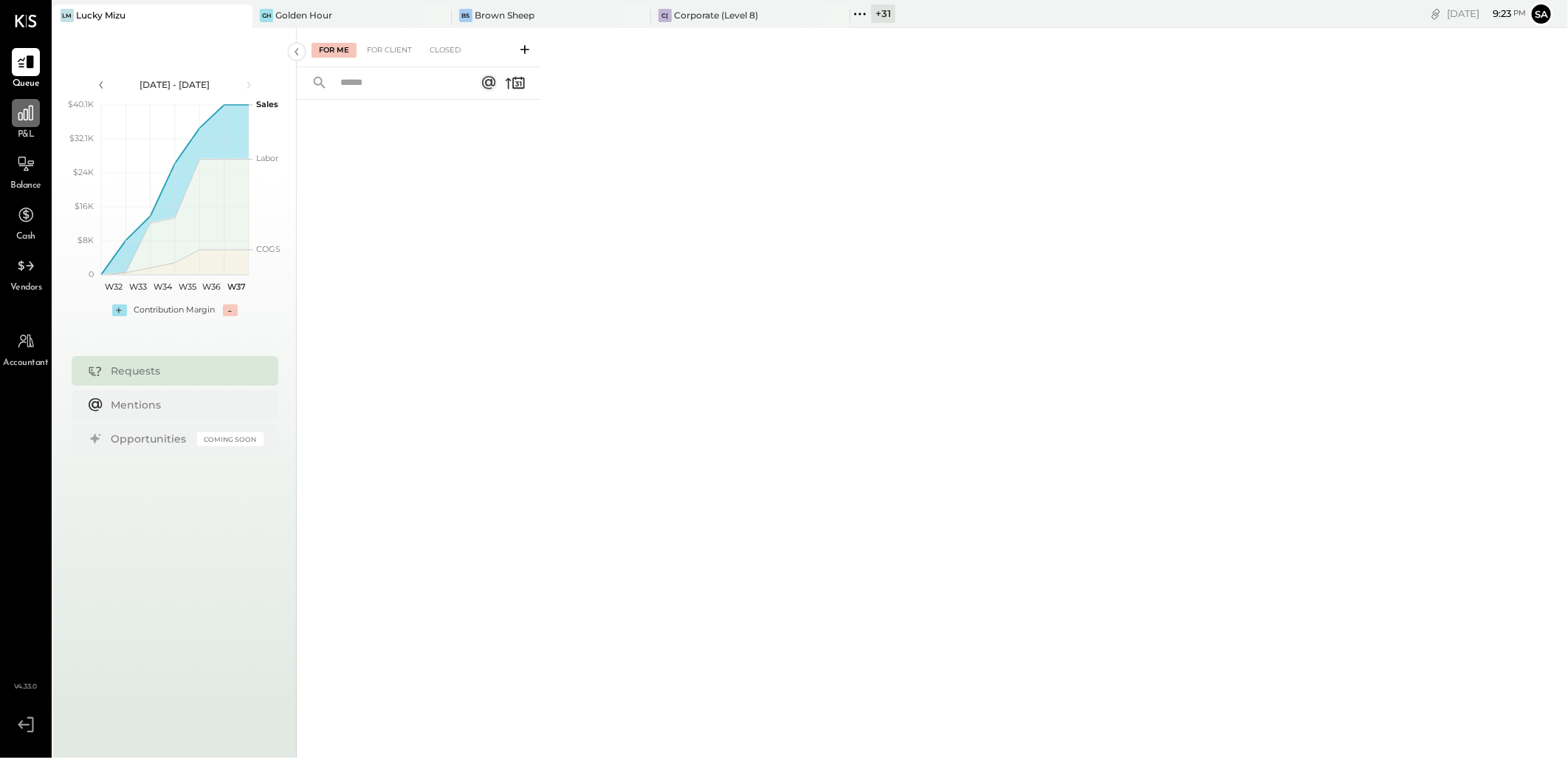
click at [29, 119] on icon at bounding box center [26, 113] width 15 height 15
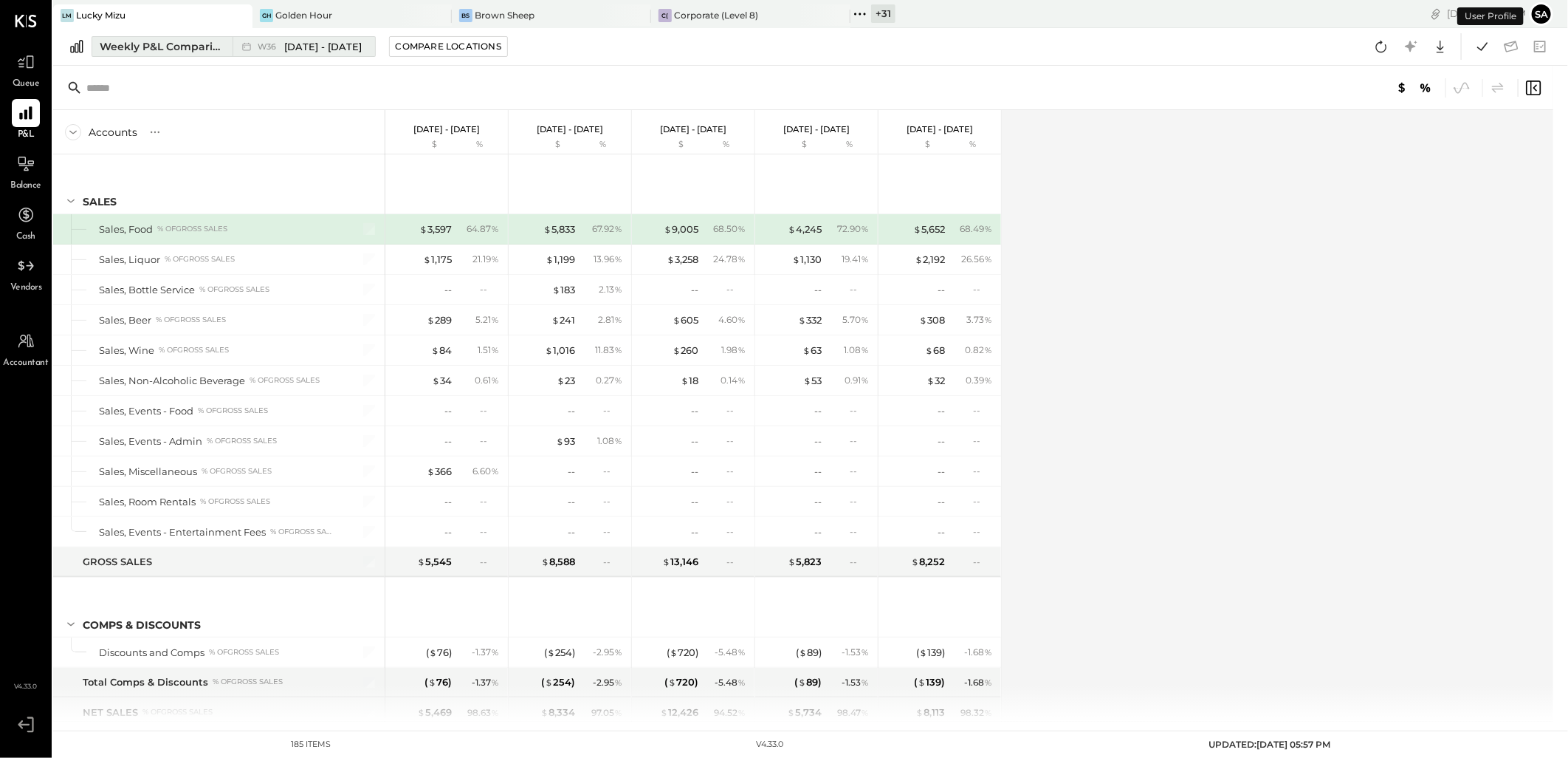
click at [195, 48] on div "Weekly P&L Comparison" at bounding box center [161, 46] width 124 height 15
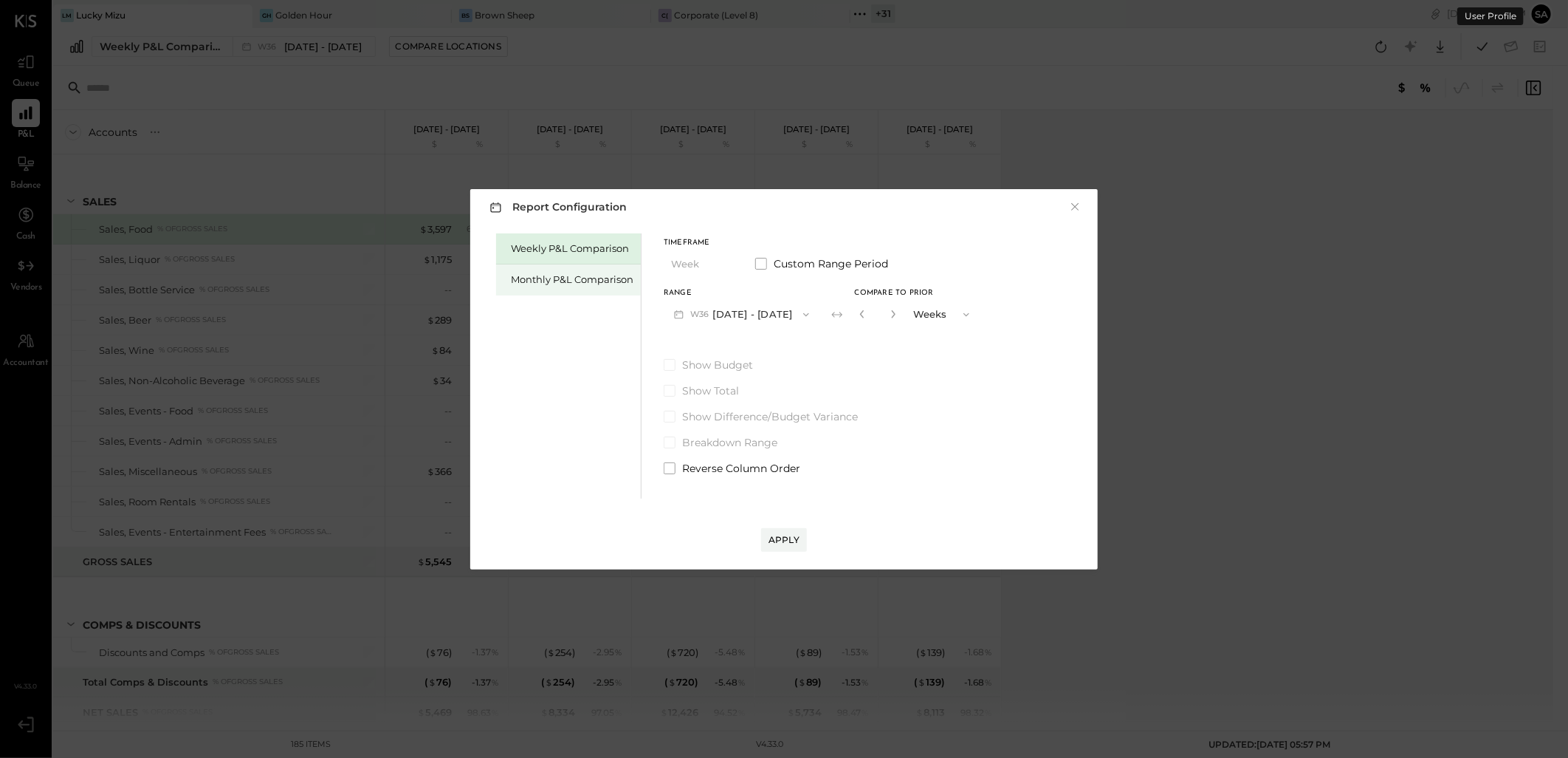
click at [517, 276] on div "Monthly P&L Comparison" at bounding box center [572, 279] width 122 height 14
click at [766, 312] on button "M09 [DATE] - [DATE]" at bounding box center [741, 315] width 156 height 28
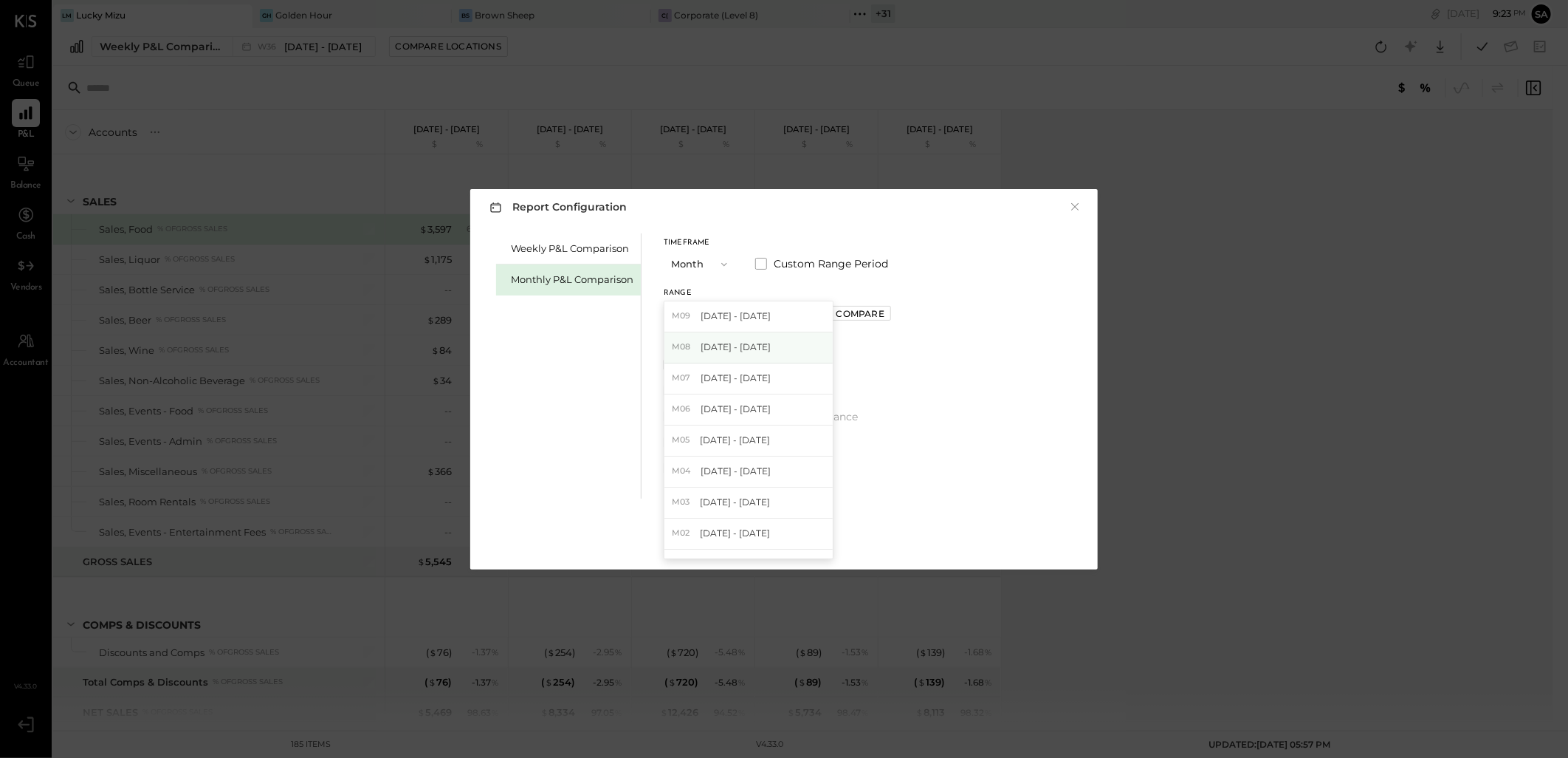
click at [755, 350] on span "[DATE] - [DATE]" at bounding box center [736, 346] width 70 height 12
click at [787, 544] on div "Apply" at bounding box center [784, 539] width 31 height 12
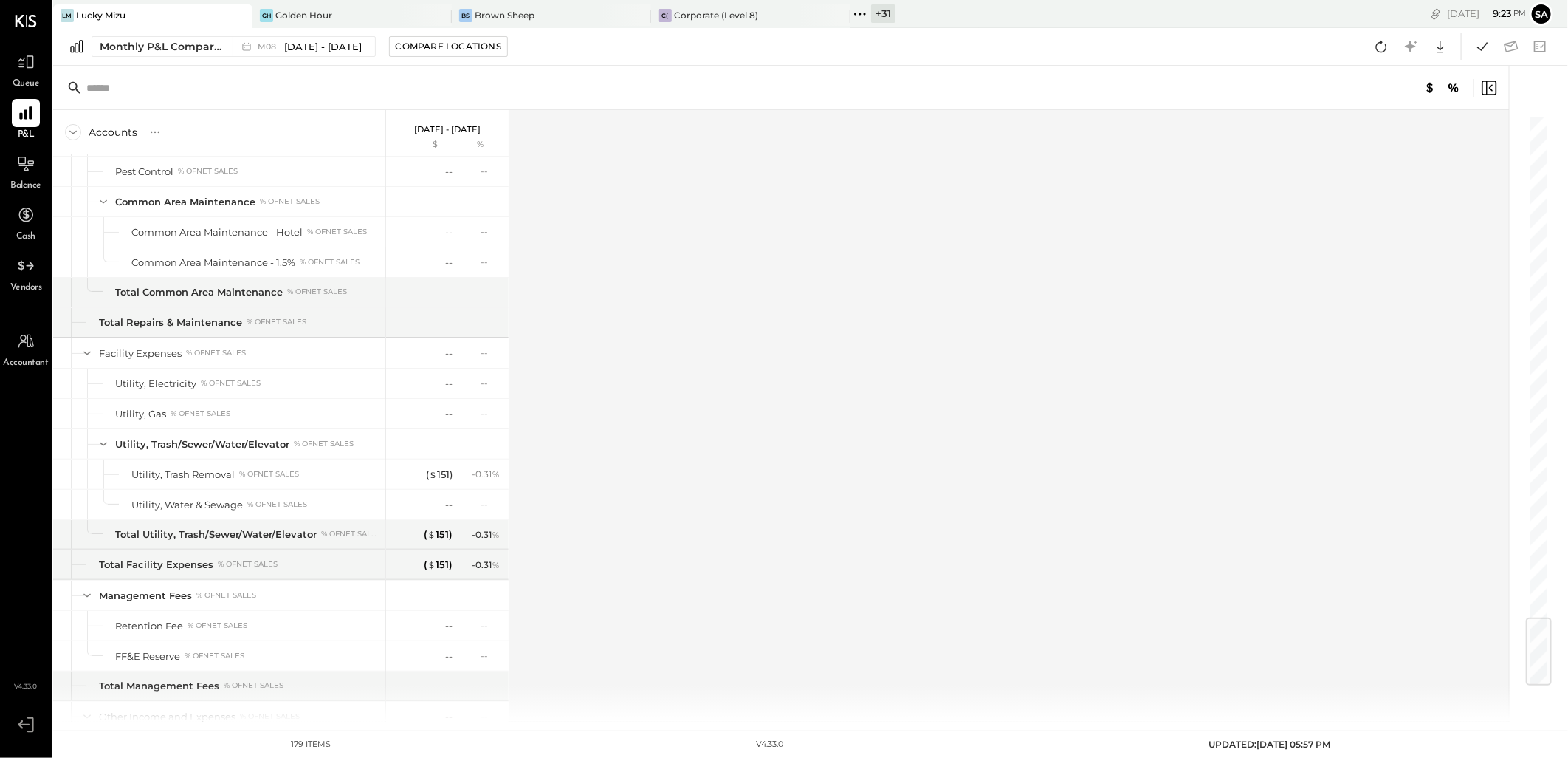
scroll to position [4231, 0]
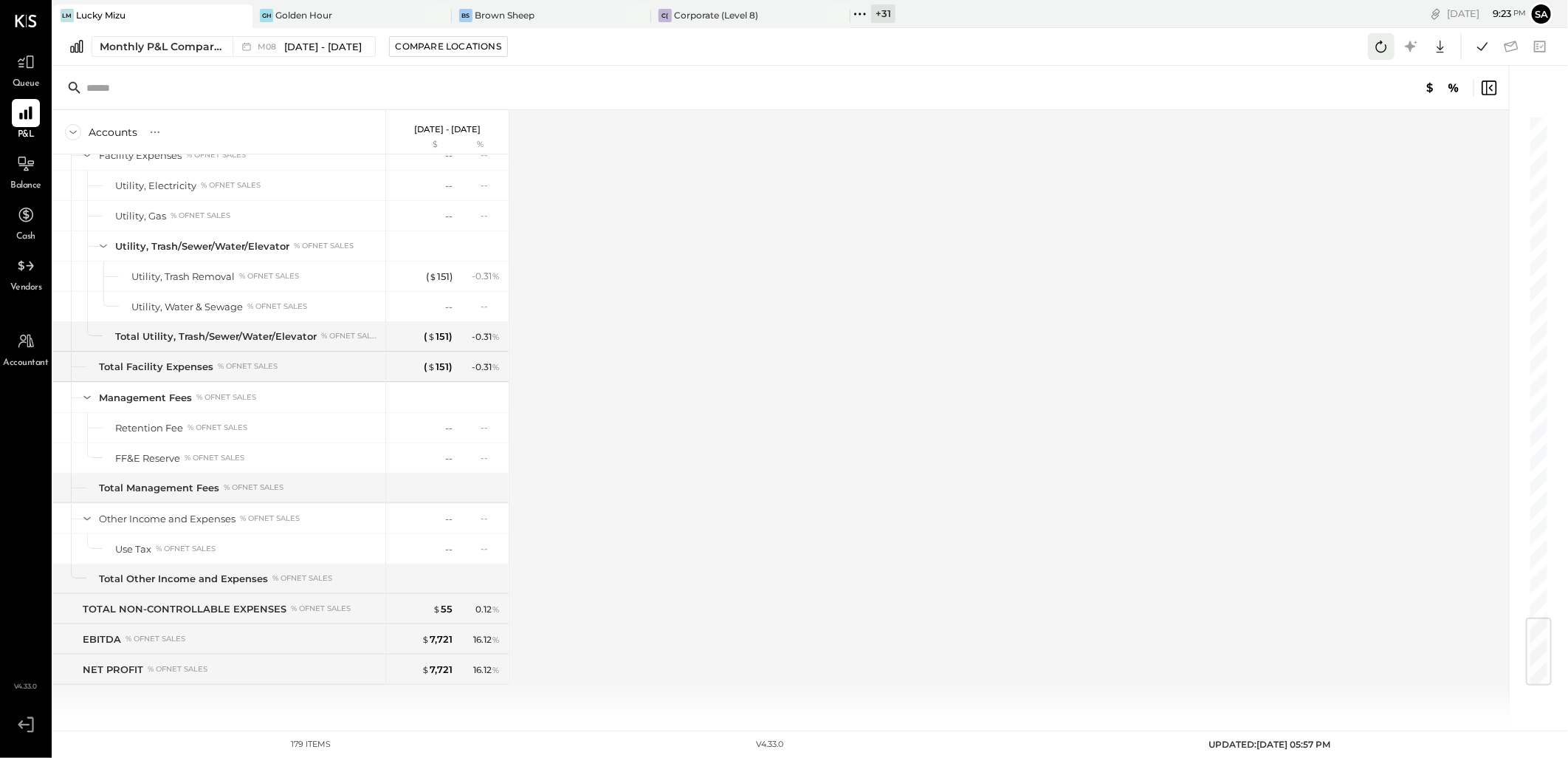
click at [1374, 45] on icon at bounding box center [1381, 46] width 20 height 20
click at [1478, 49] on icon at bounding box center [1482, 46] width 20 height 20
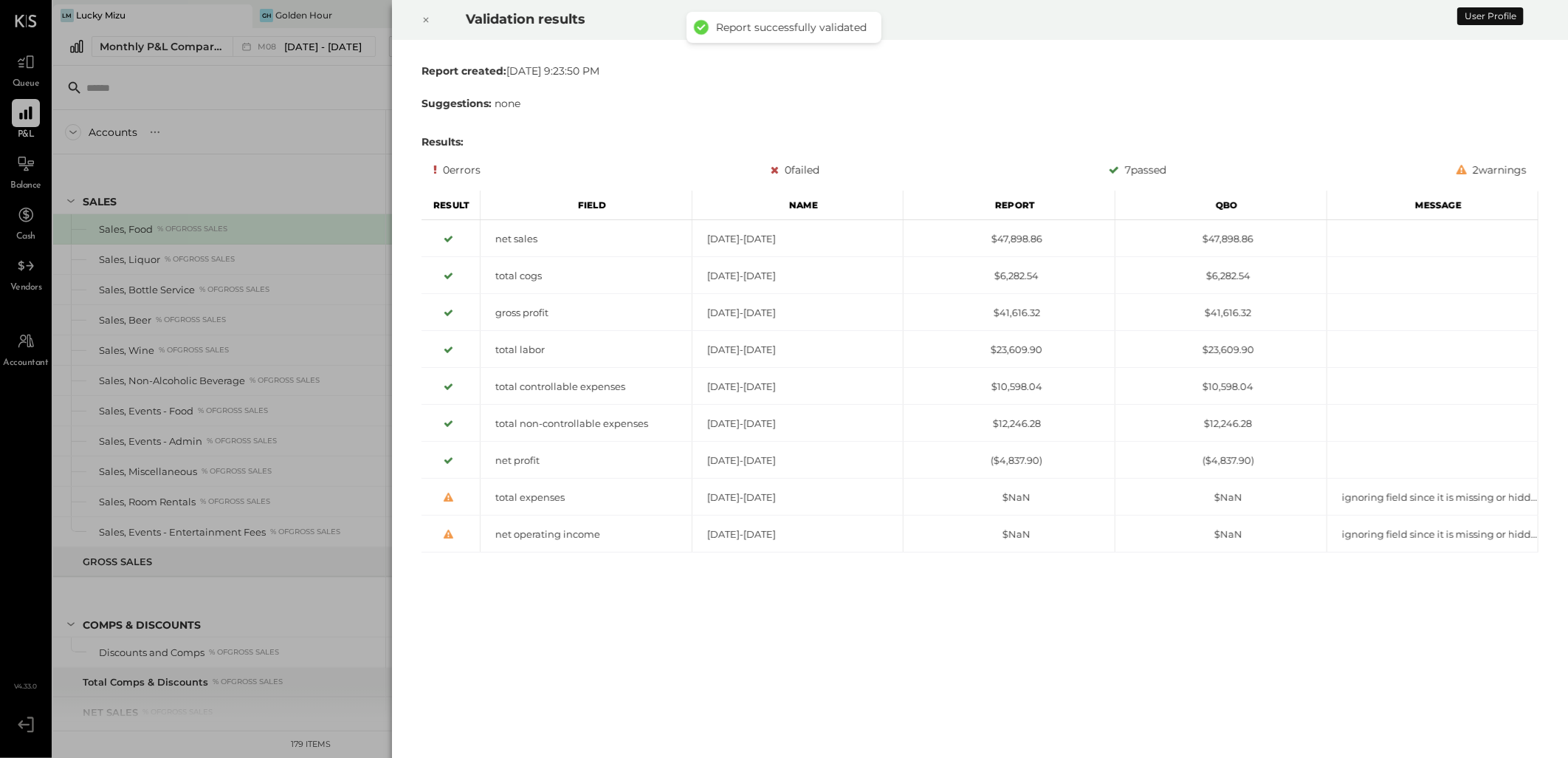
click at [425, 18] on icon at bounding box center [426, 20] width 9 height 18
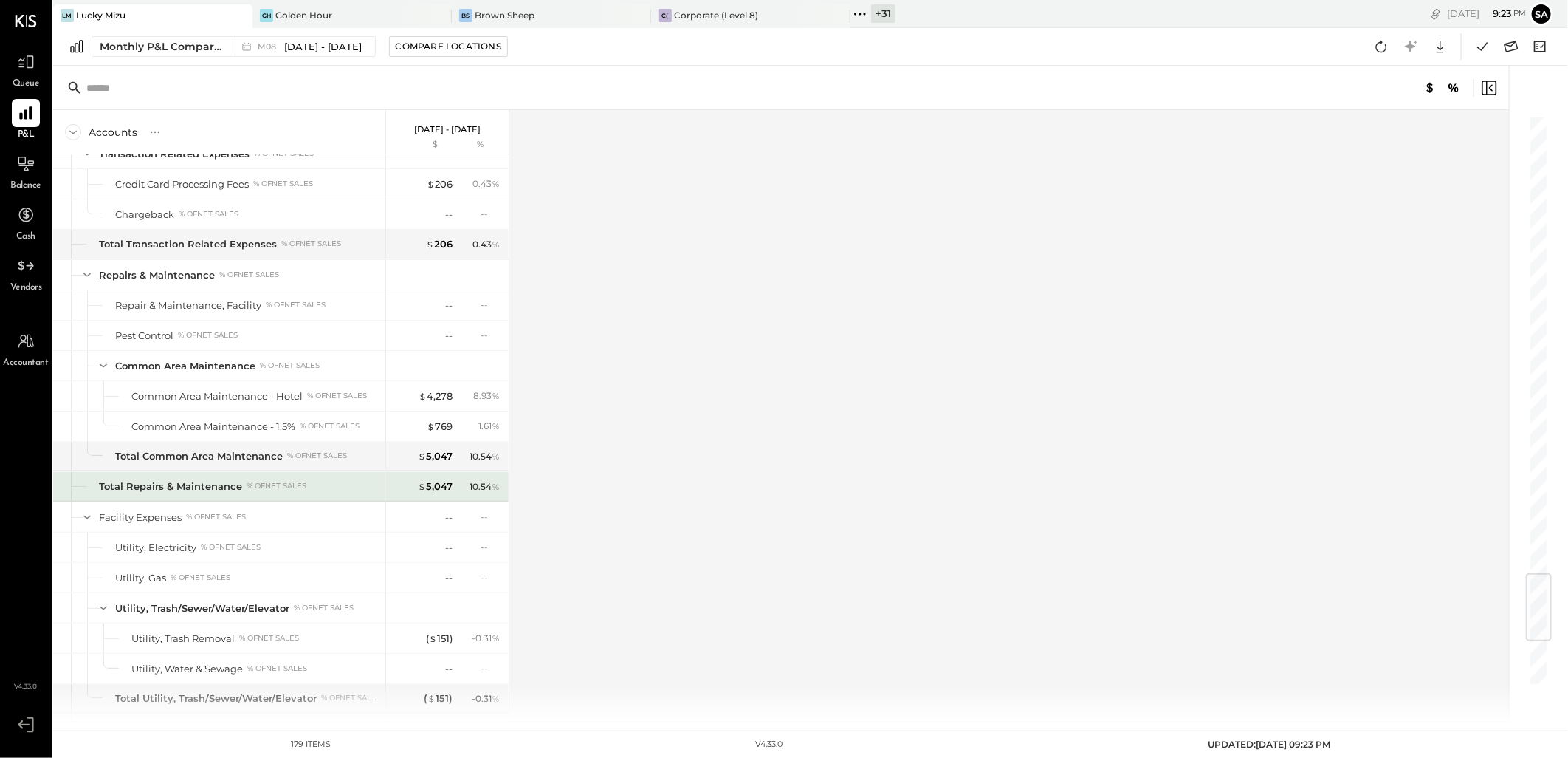
scroll to position [4231, 0]
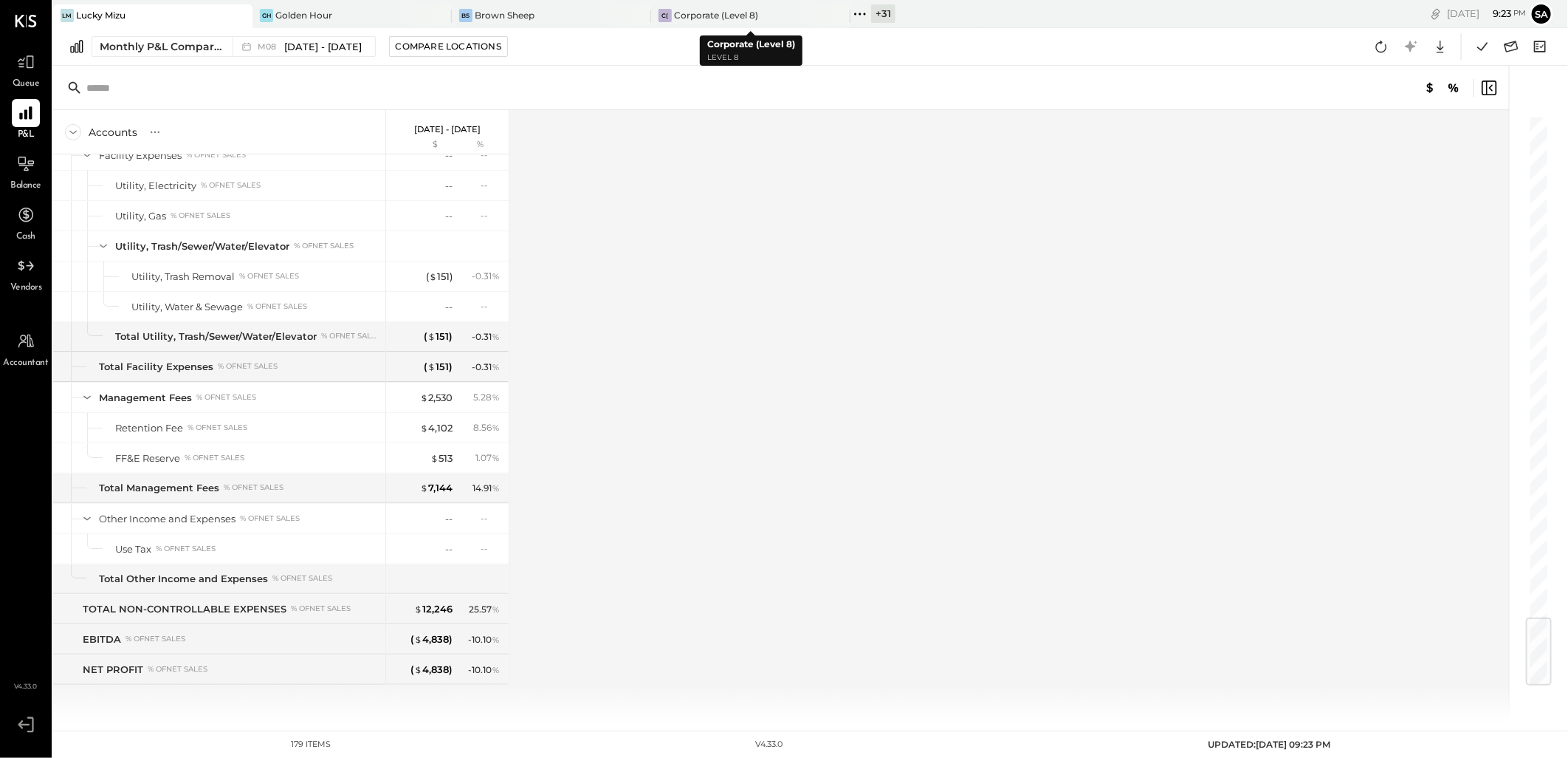
click at [880, 15] on div "+ 31" at bounding box center [884, 13] width 24 height 19
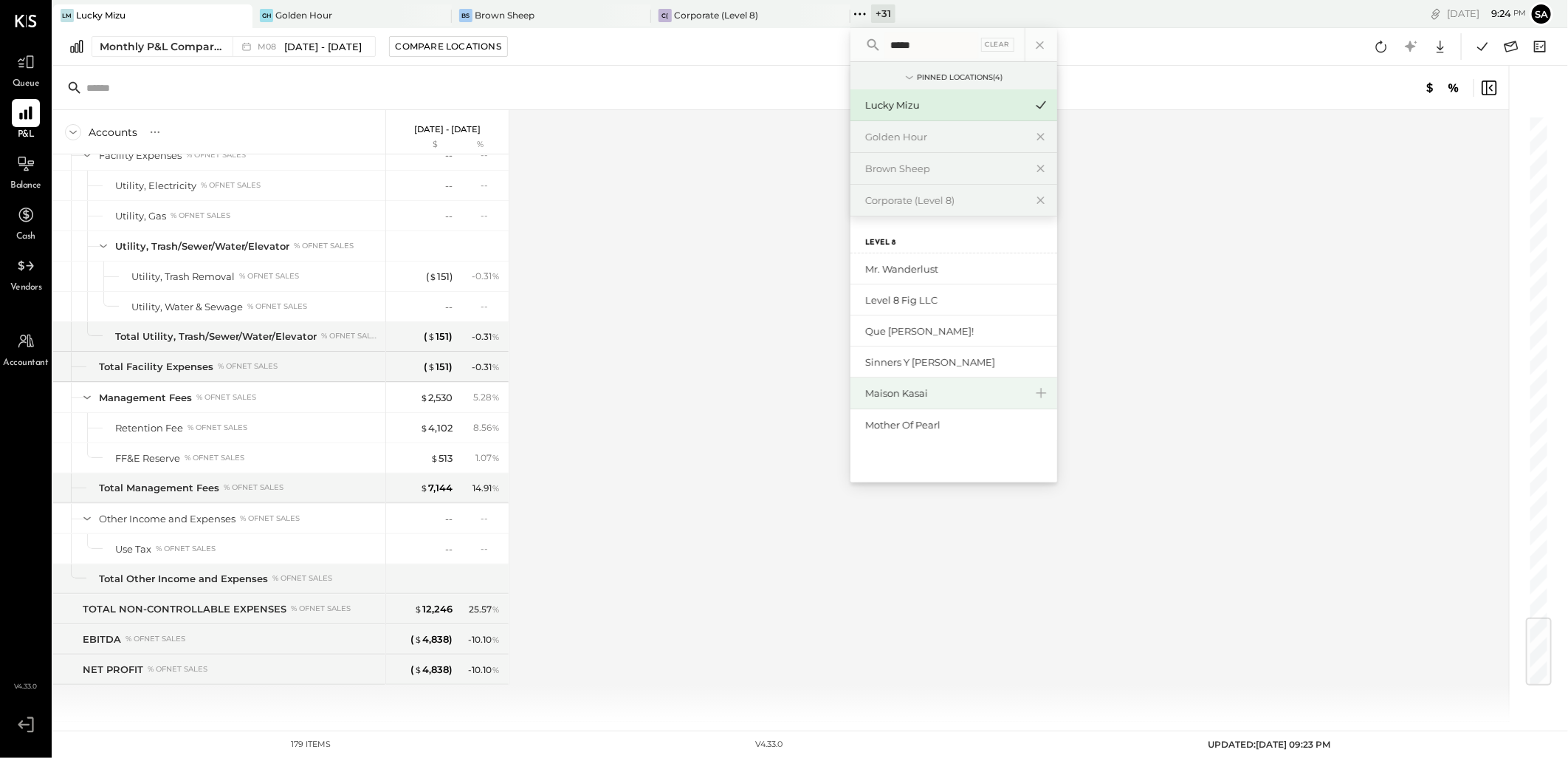
type input "*****"
click at [979, 391] on div "Maison Kasai" at bounding box center [945, 393] width 160 height 14
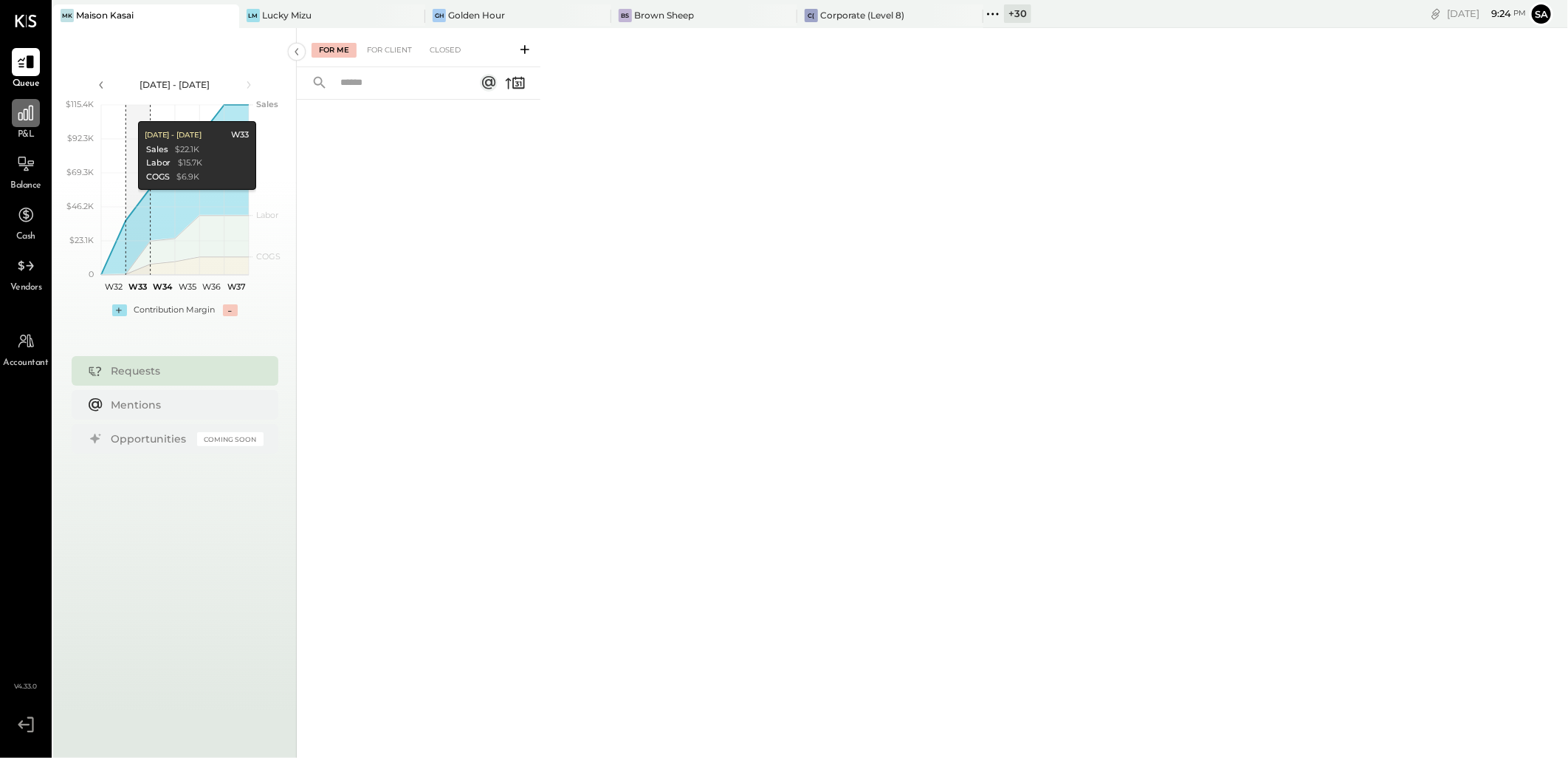
click at [38, 114] on div at bounding box center [26, 112] width 28 height 28
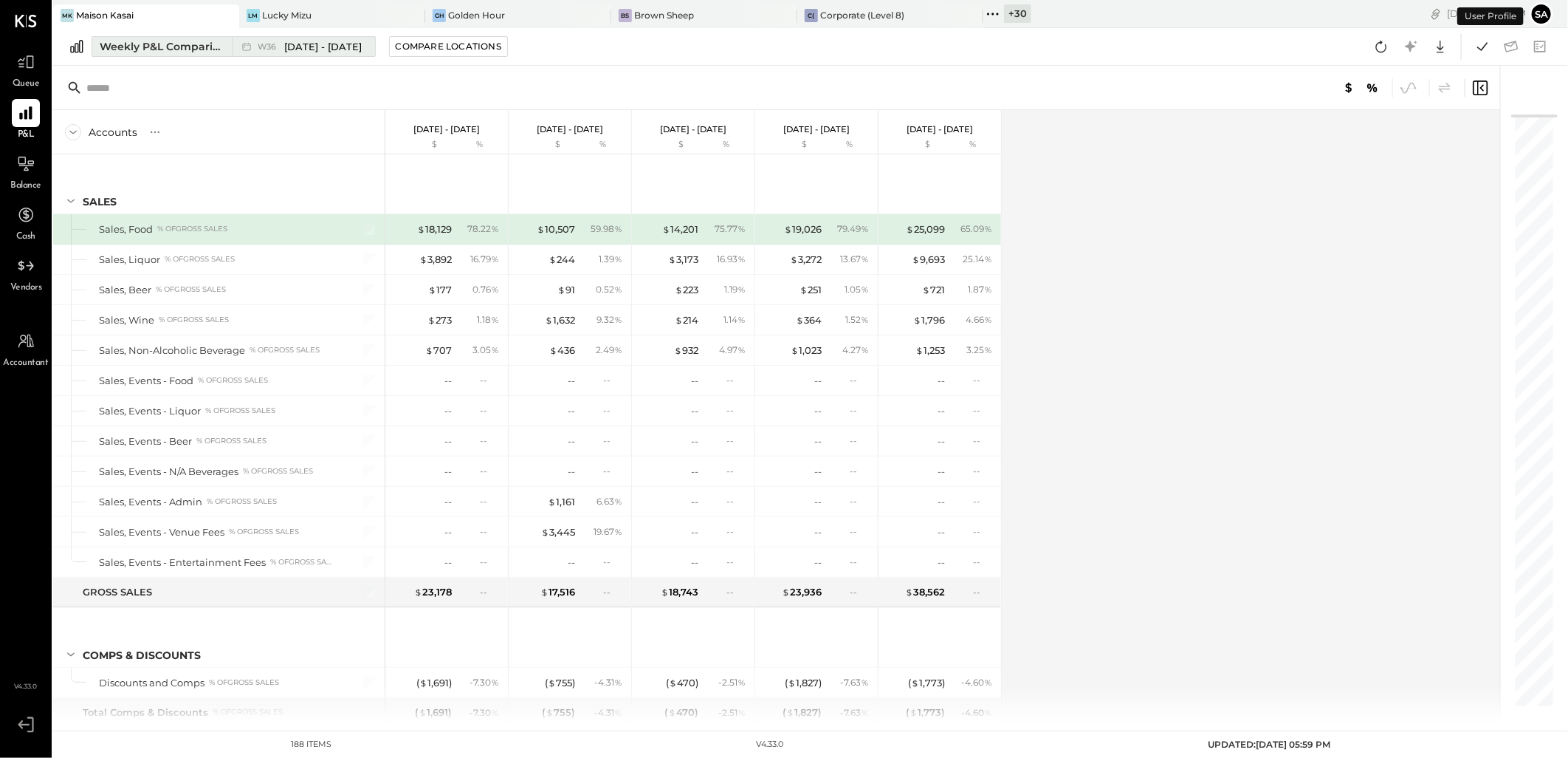
click at [175, 44] on div "Weekly P&L Comparison" at bounding box center [161, 46] width 124 height 15
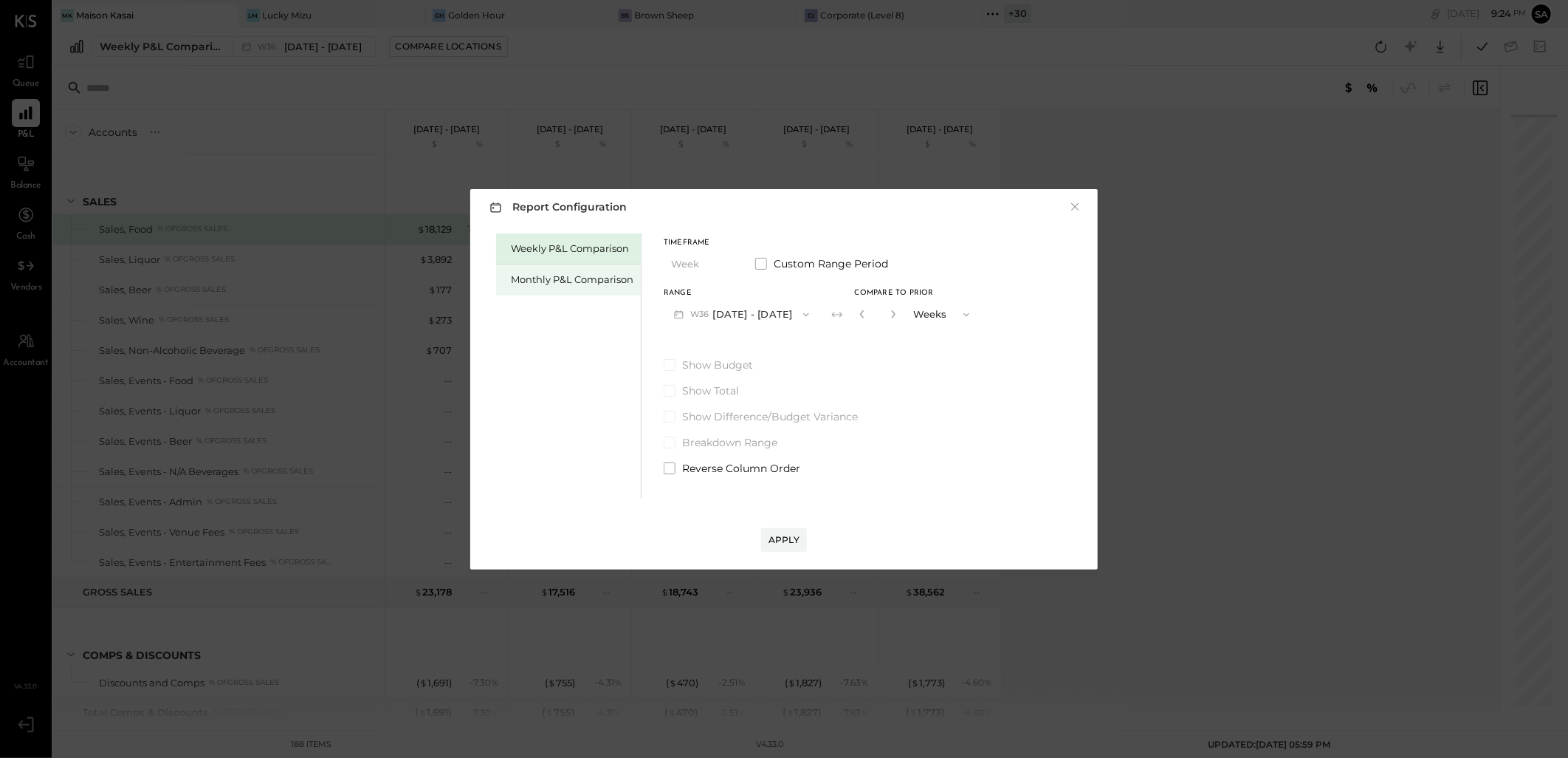
click at [528, 274] on div "Monthly P&L Comparison" at bounding box center [572, 279] width 122 height 14
click at [727, 309] on button "M09 [DATE] - [DATE]" at bounding box center [741, 315] width 156 height 28
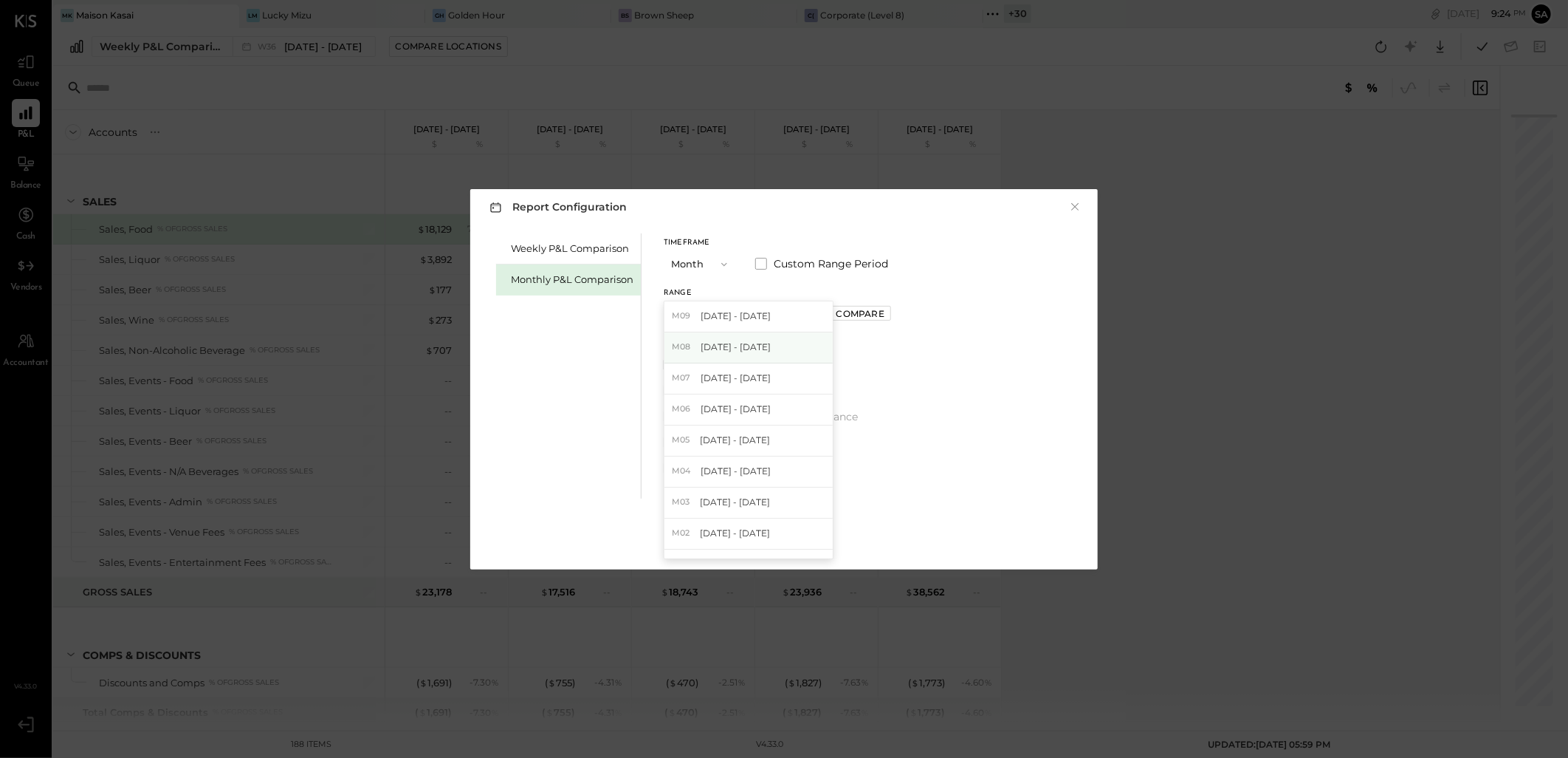
click at [746, 355] on div "M08 Aug 1 - 31, 2025" at bounding box center [749, 348] width 169 height 31
click at [784, 534] on div "Apply" at bounding box center [784, 539] width 31 height 12
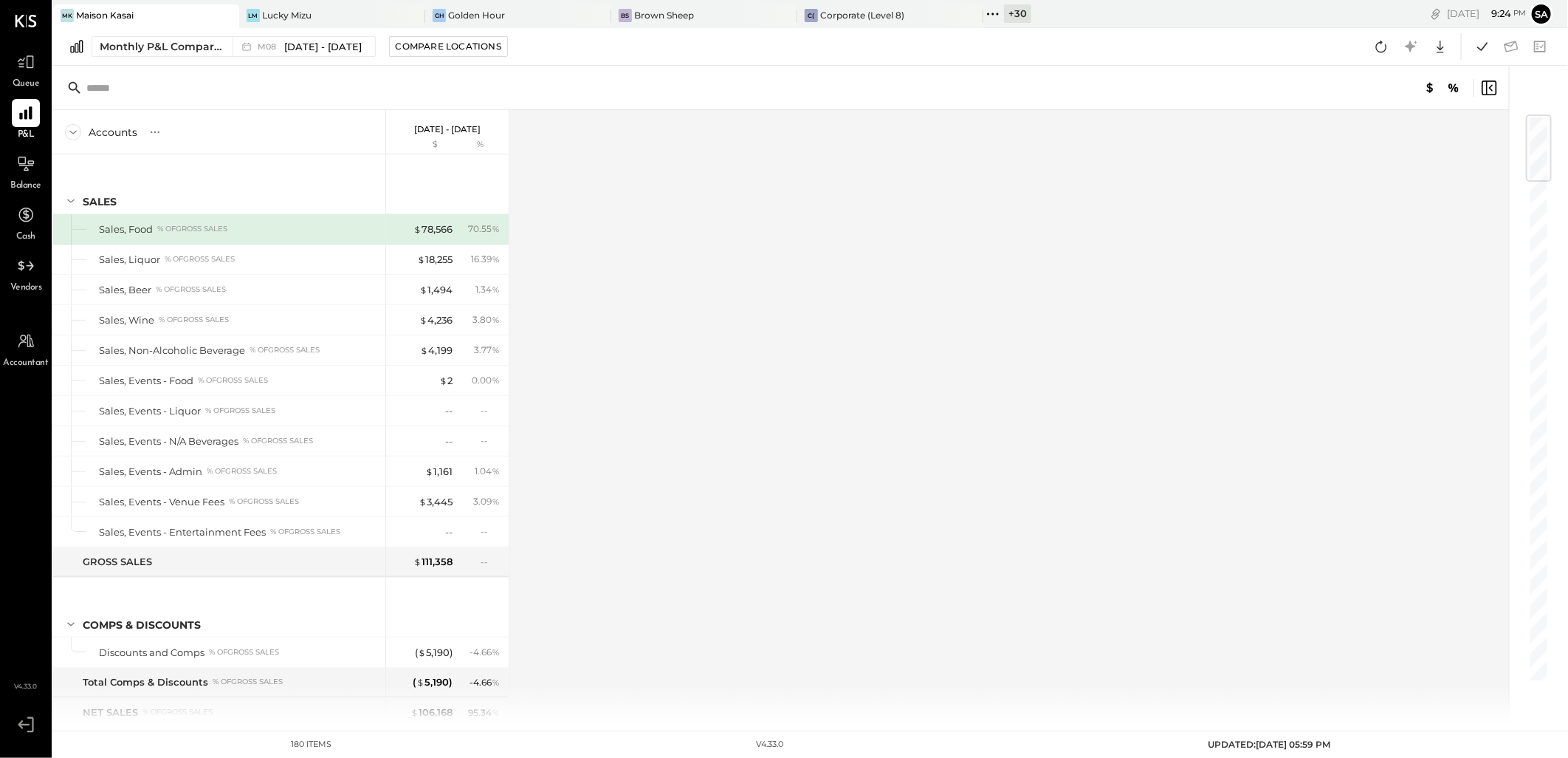
click at [1395, 45] on div "Google Sheets Excel" at bounding box center [1415, 46] width 94 height 27
click at [1384, 45] on icon at bounding box center [1381, 46] width 20 height 20
click at [1474, 51] on icon at bounding box center [1482, 46] width 20 height 20
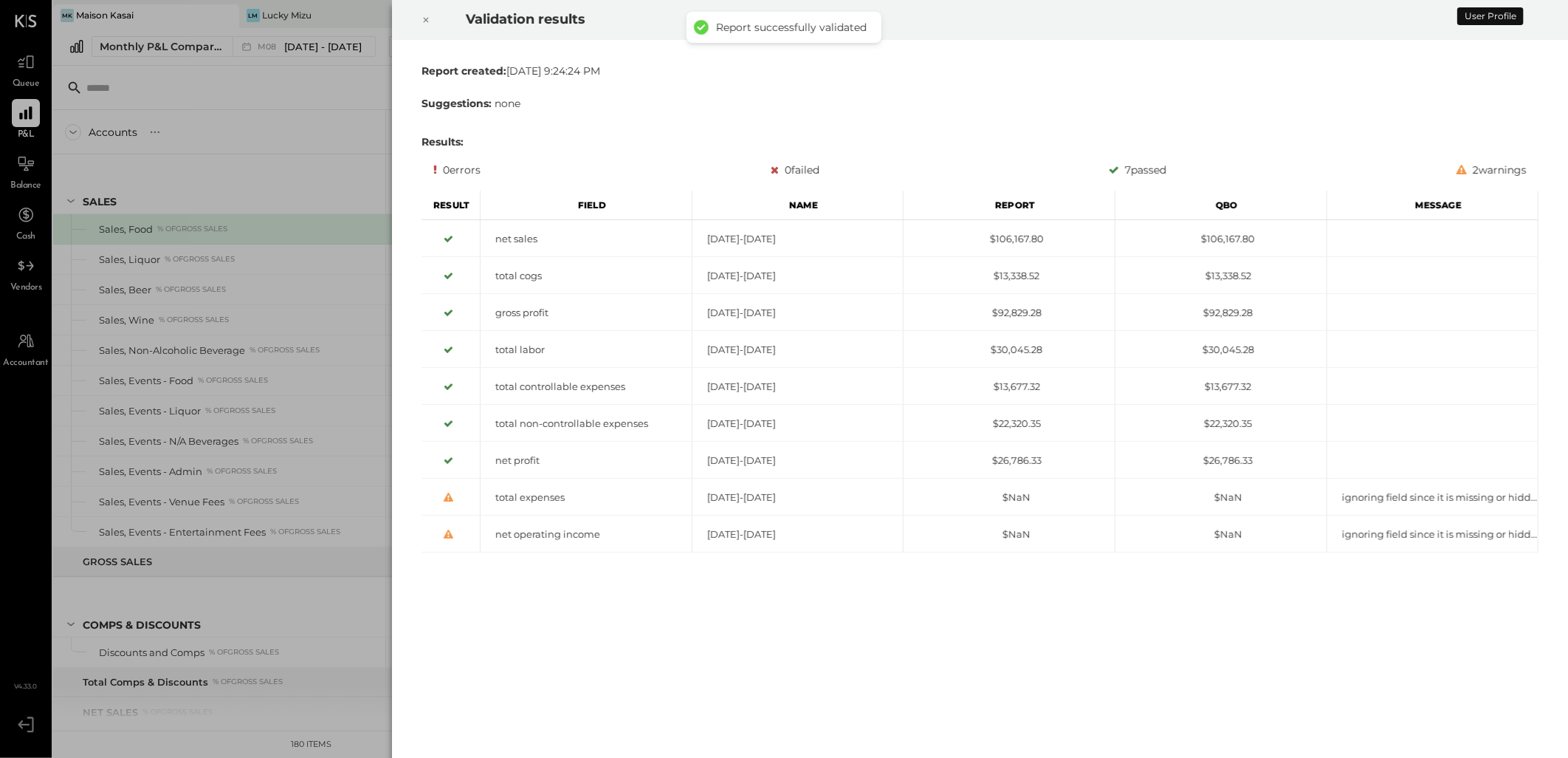
click at [426, 24] on icon at bounding box center [426, 20] width 9 height 18
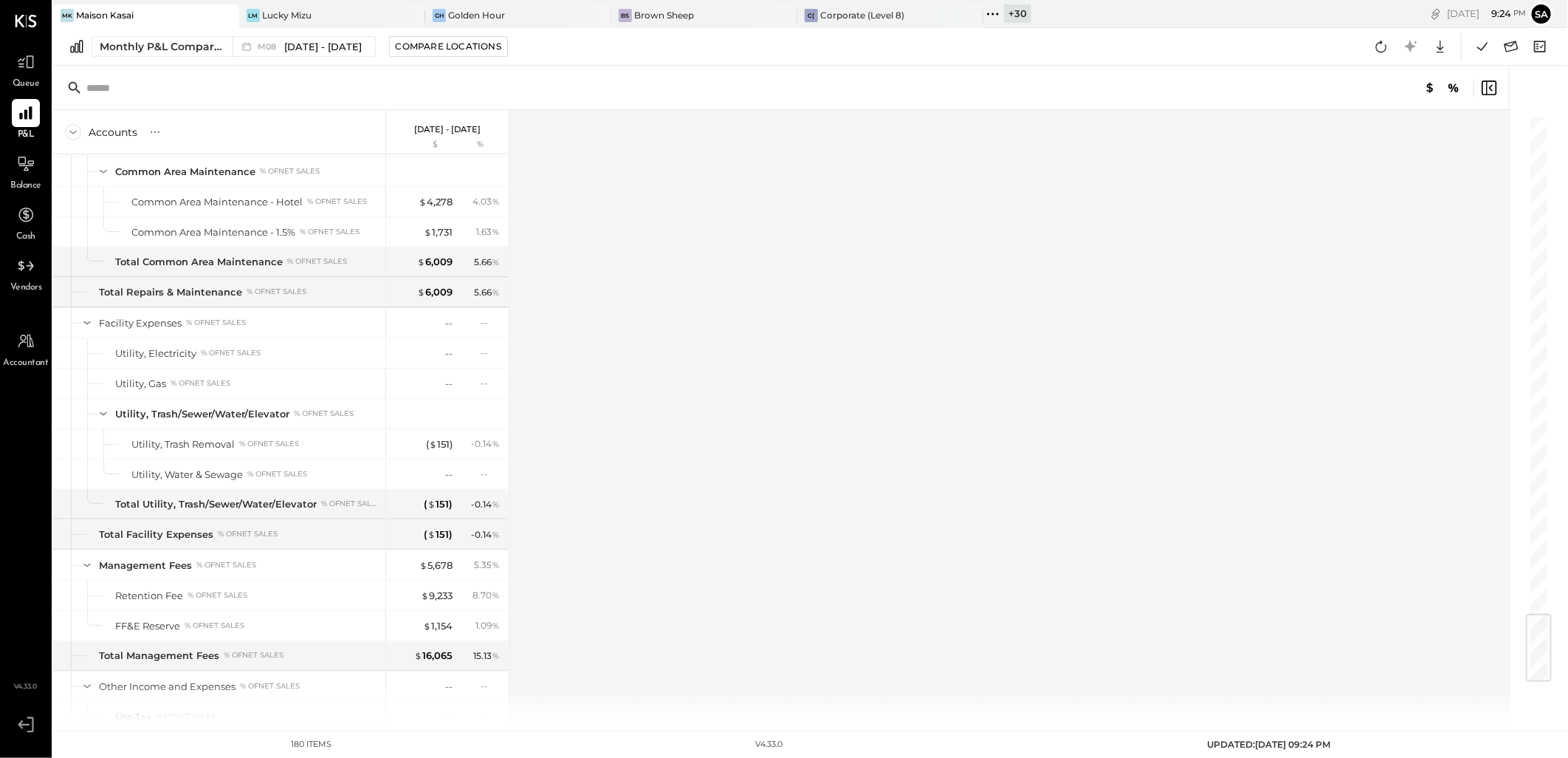
scroll to position [4201, 0]
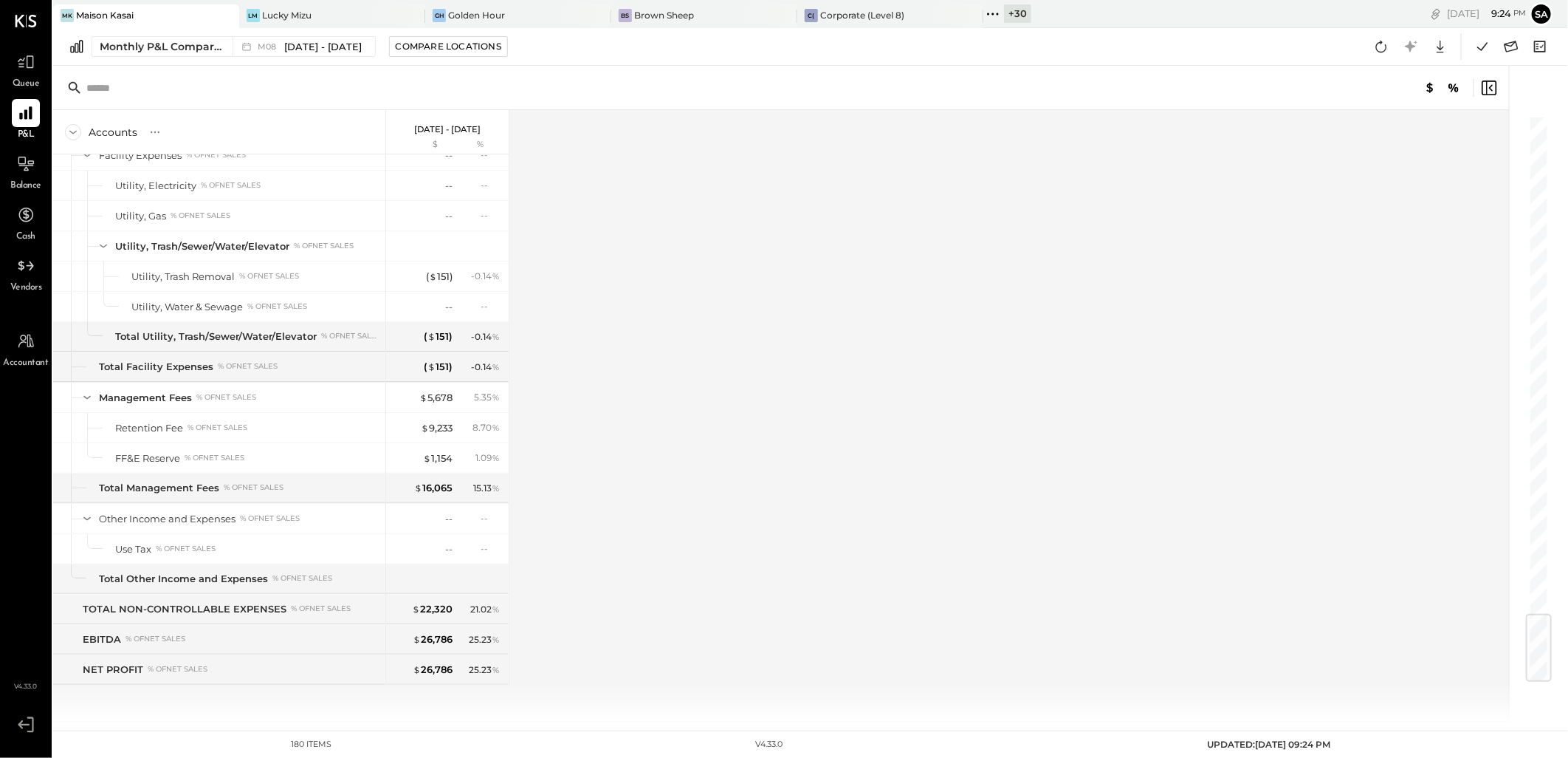
click at [1013, 12] on div "+ 30" at bounding box center [1018, 13] width 28 height 19
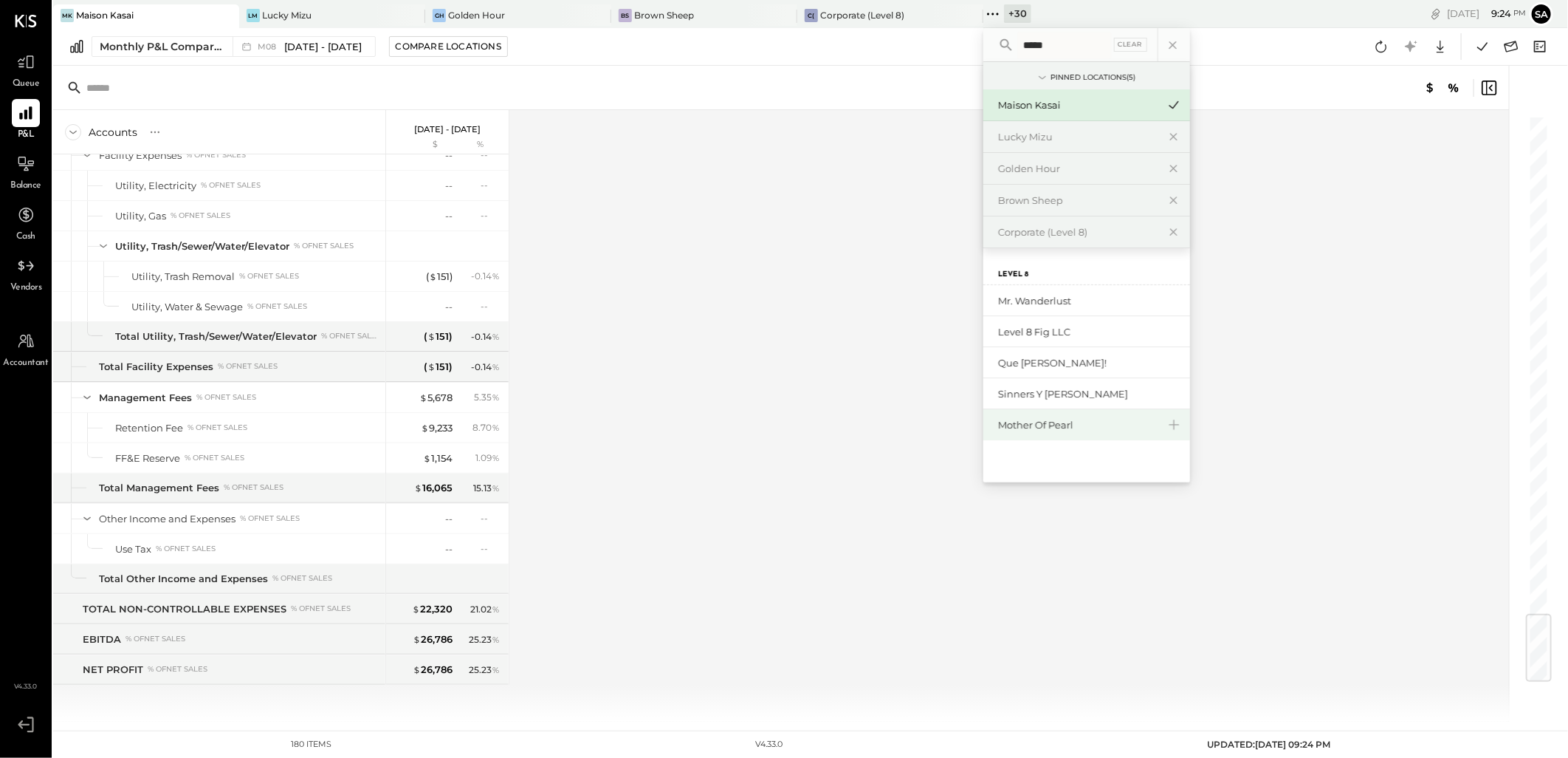
type input "*****"
click at [1083, 421] on div "Mother of Pearl" at bounding box center [1078, 425] width 160 height 14
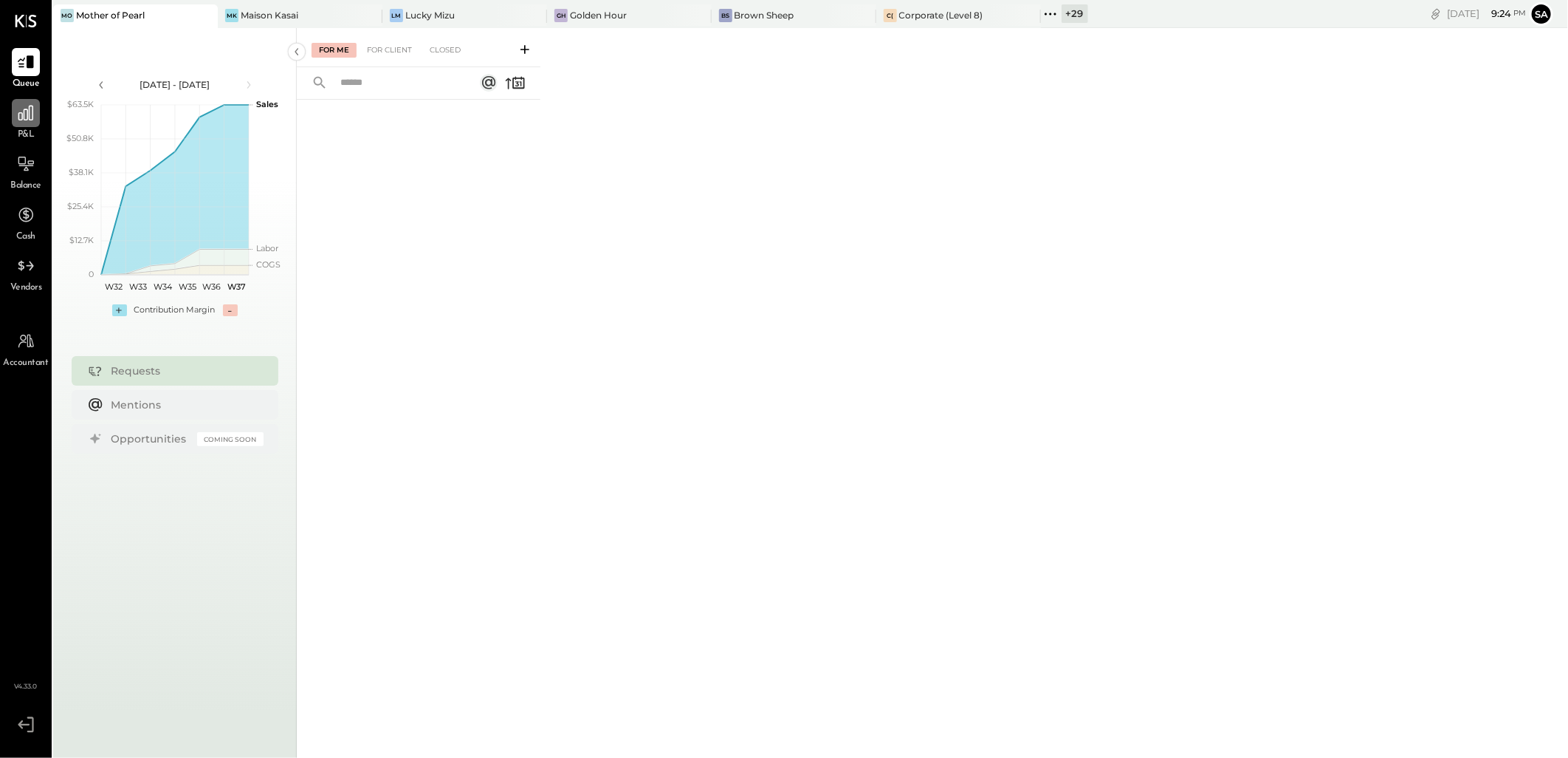
click at [25, 114] on icon at bounding box center [26, 113] width 20 height 20
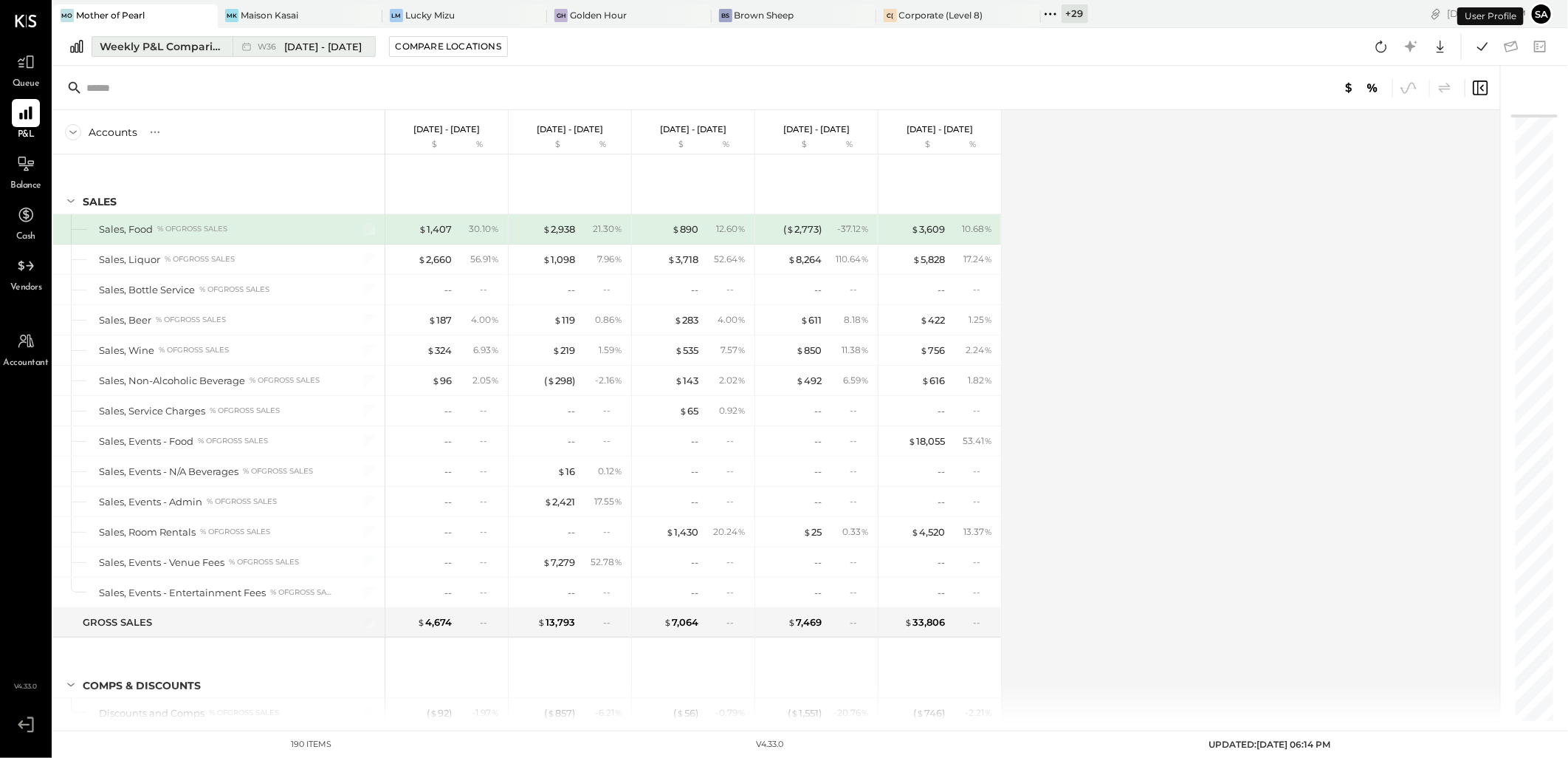
click at [164, 48] on div "Weekly P&L Comparison" at bounding box center [161, 46] width 124 height 15
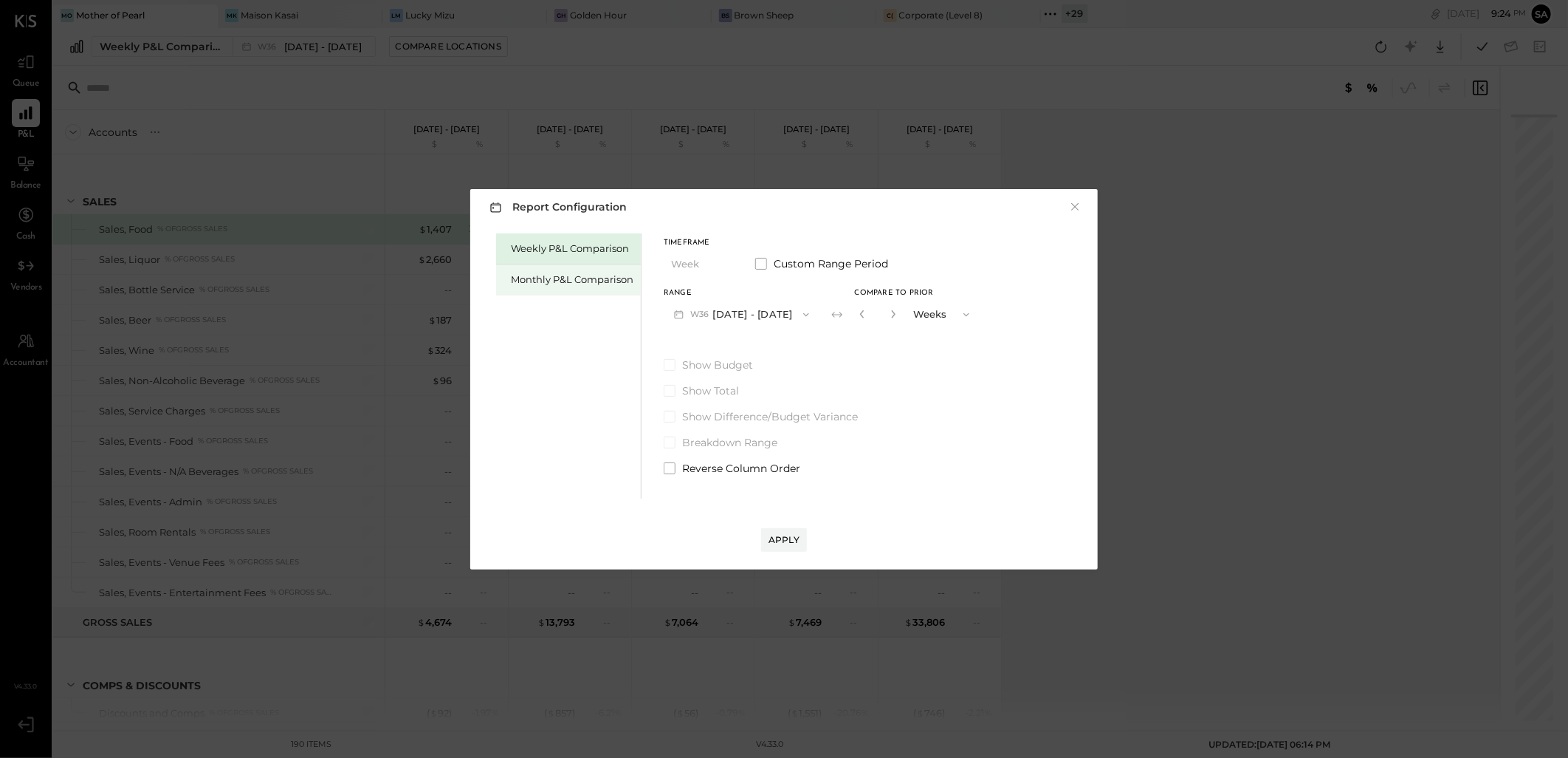
click at [558, 267] on div "Monthly P&L Comparison" at bounding box center [569, 280] width 145 height 31
click at [709, 307] on button "M09 [DATE] - [DATE]" at bounding box center [741, 315] width 156 height 28
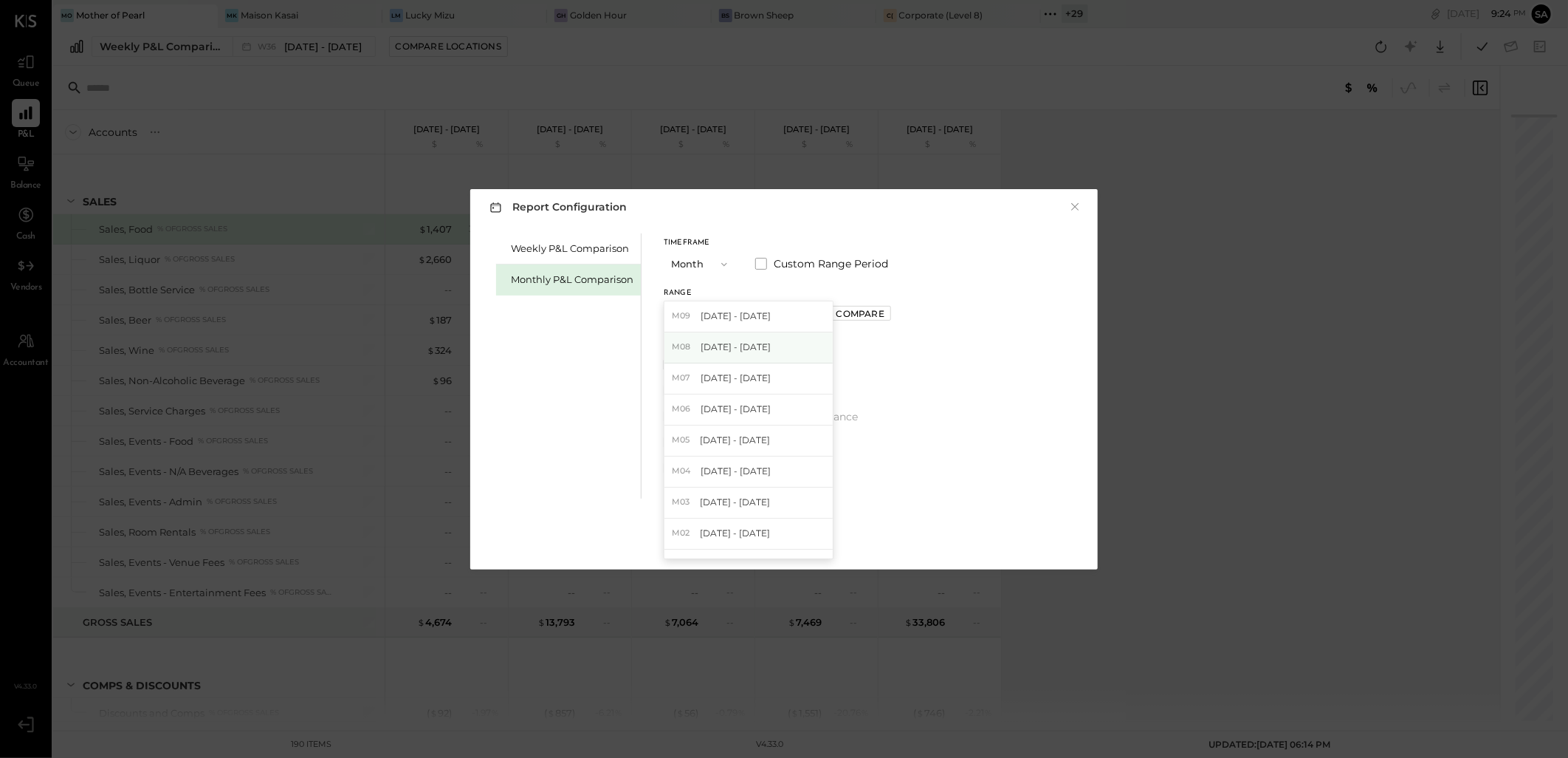
click at [734, 344] on span "[DATE] - [DATE]" at bounding box center [736, 346] width 70 height 12
click at [784, 541] on div "Apply" at bounding box center [784, 539] width 31 height 12
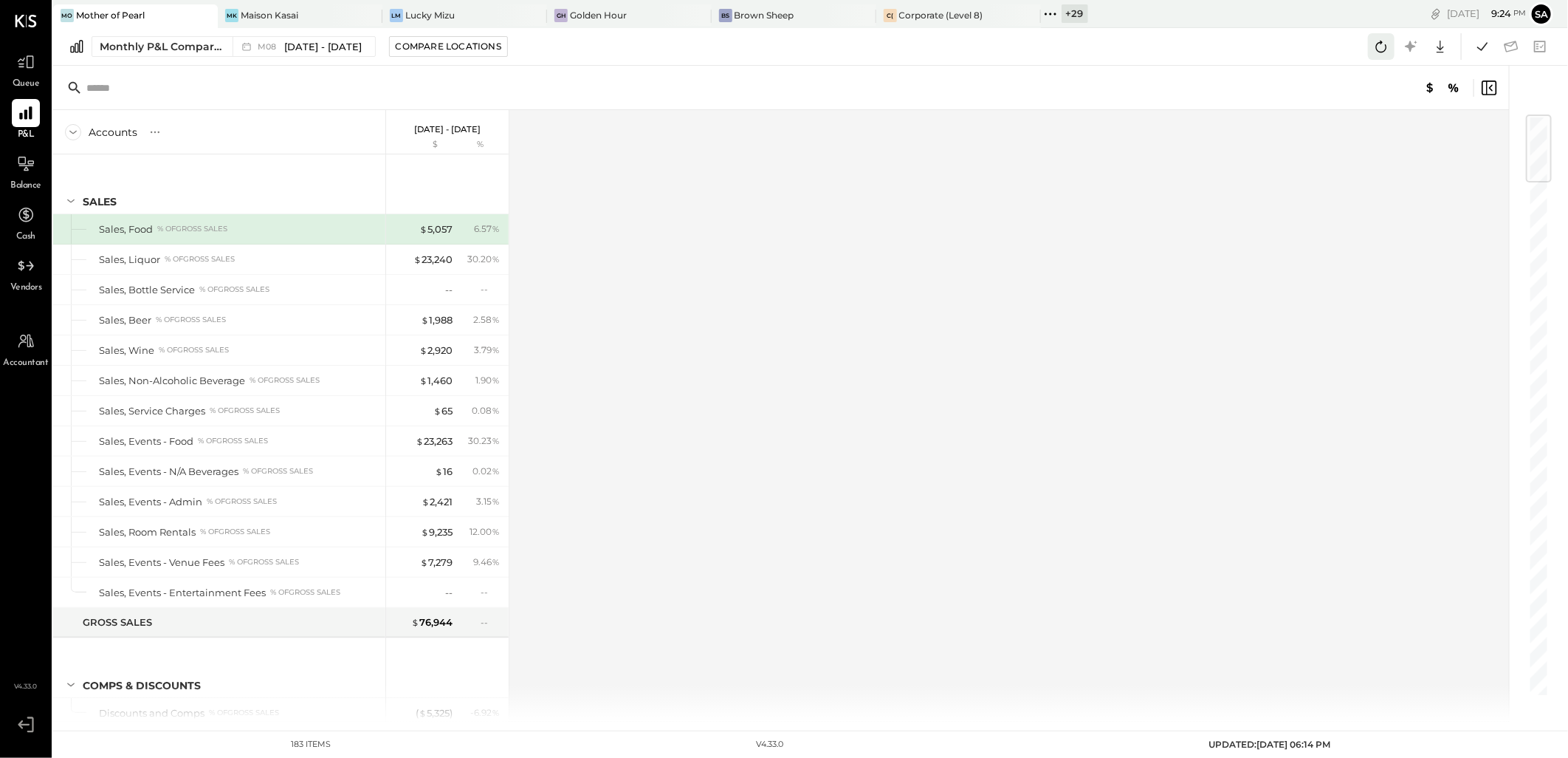
click at [1375, 51] on icon at bounding box center [1381, 46] width 20 height 20
click at [1473, 39] on icon at bounding box center [1482, 46] width 20 height 20
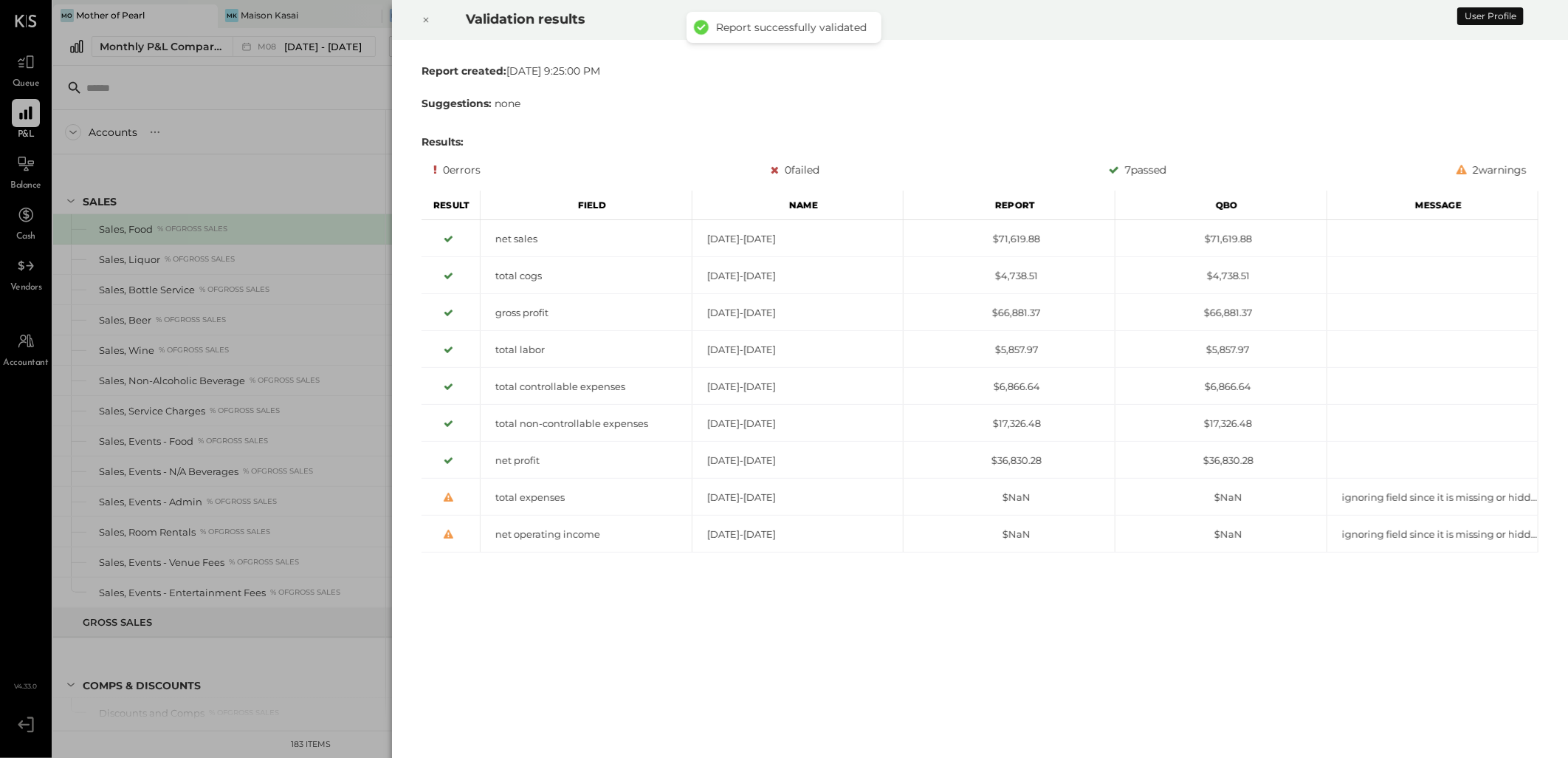
click at [430, 18] on icon at bounding box center [426, 20] width 9 height 18
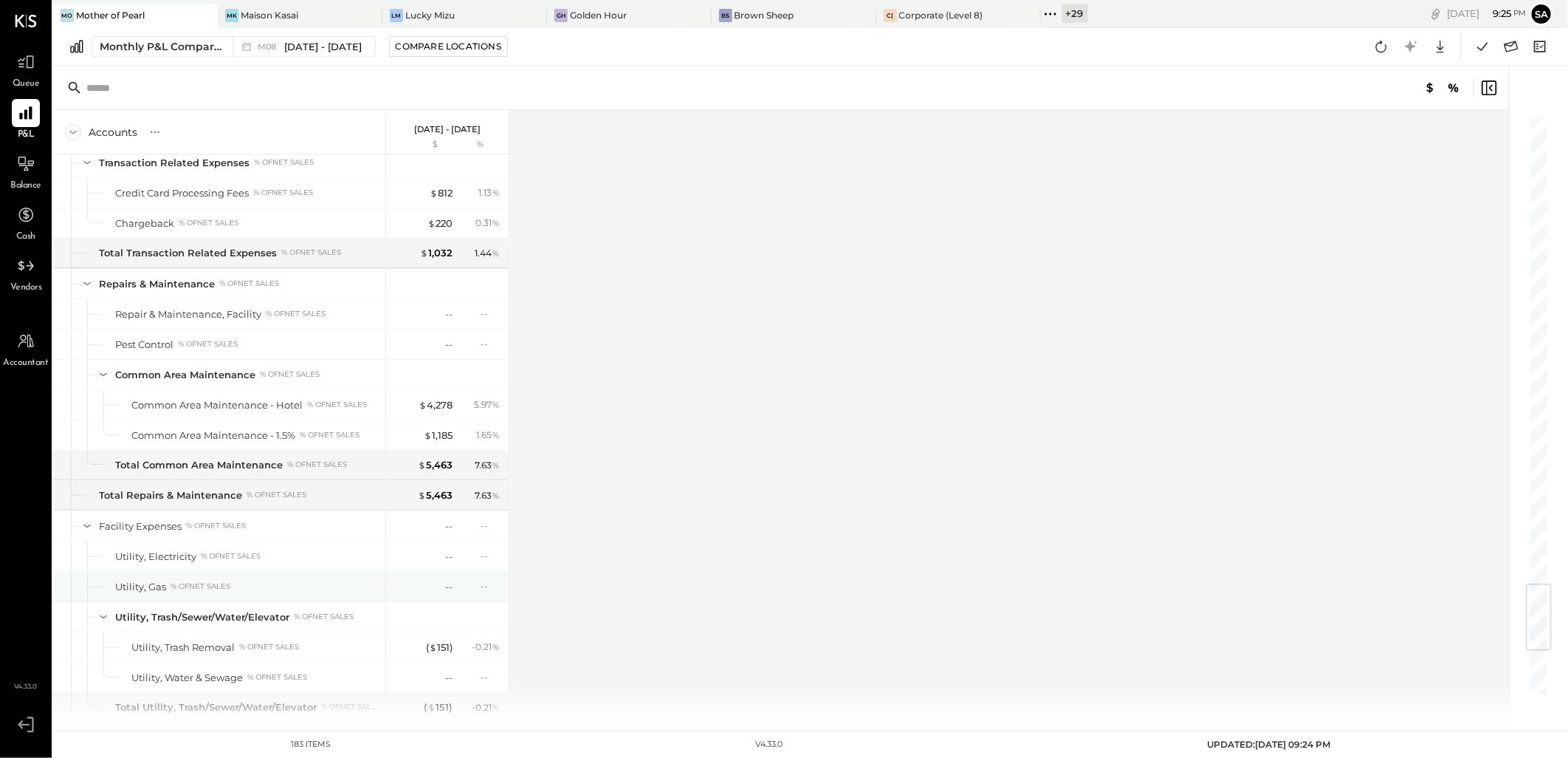
scroll to position [4323, 0]
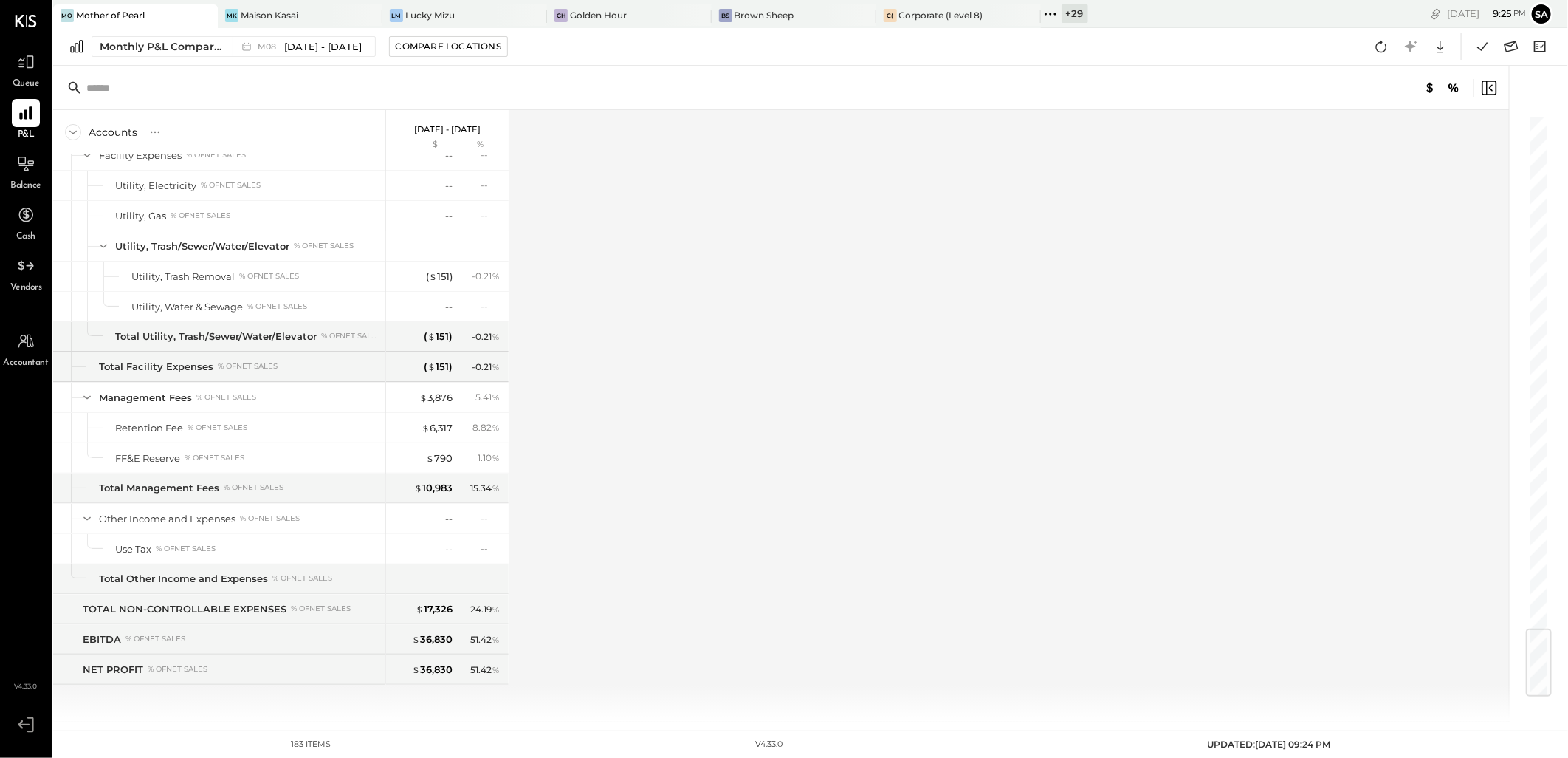
click at [1046, 13] on icon at bounding box center [1051, 14] width 20 height 20
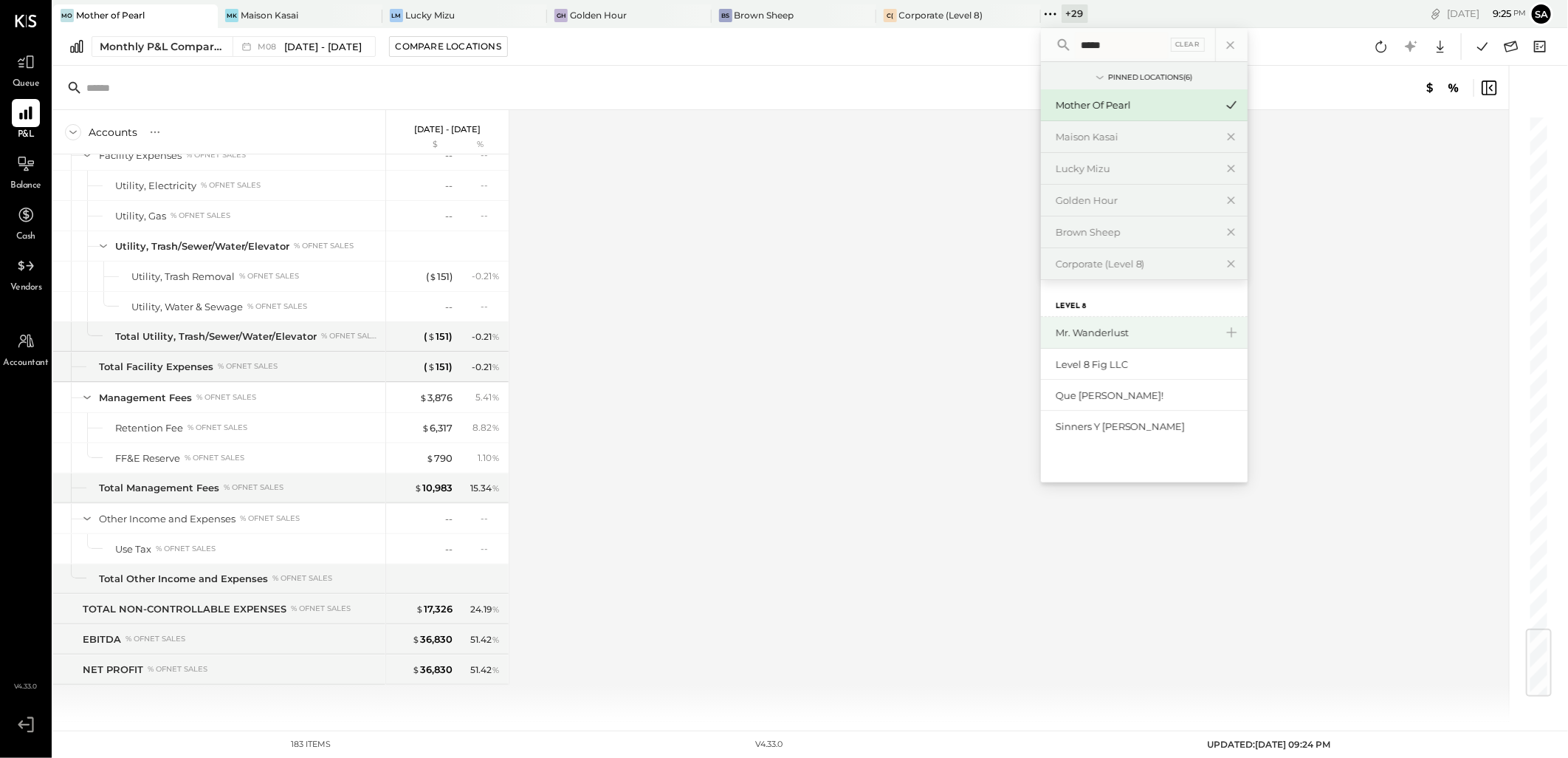
type input "*****"
click at [1141, 334] on div "Mr. Wanderlust" at bounding box center [1135, 333] width 160 height 14
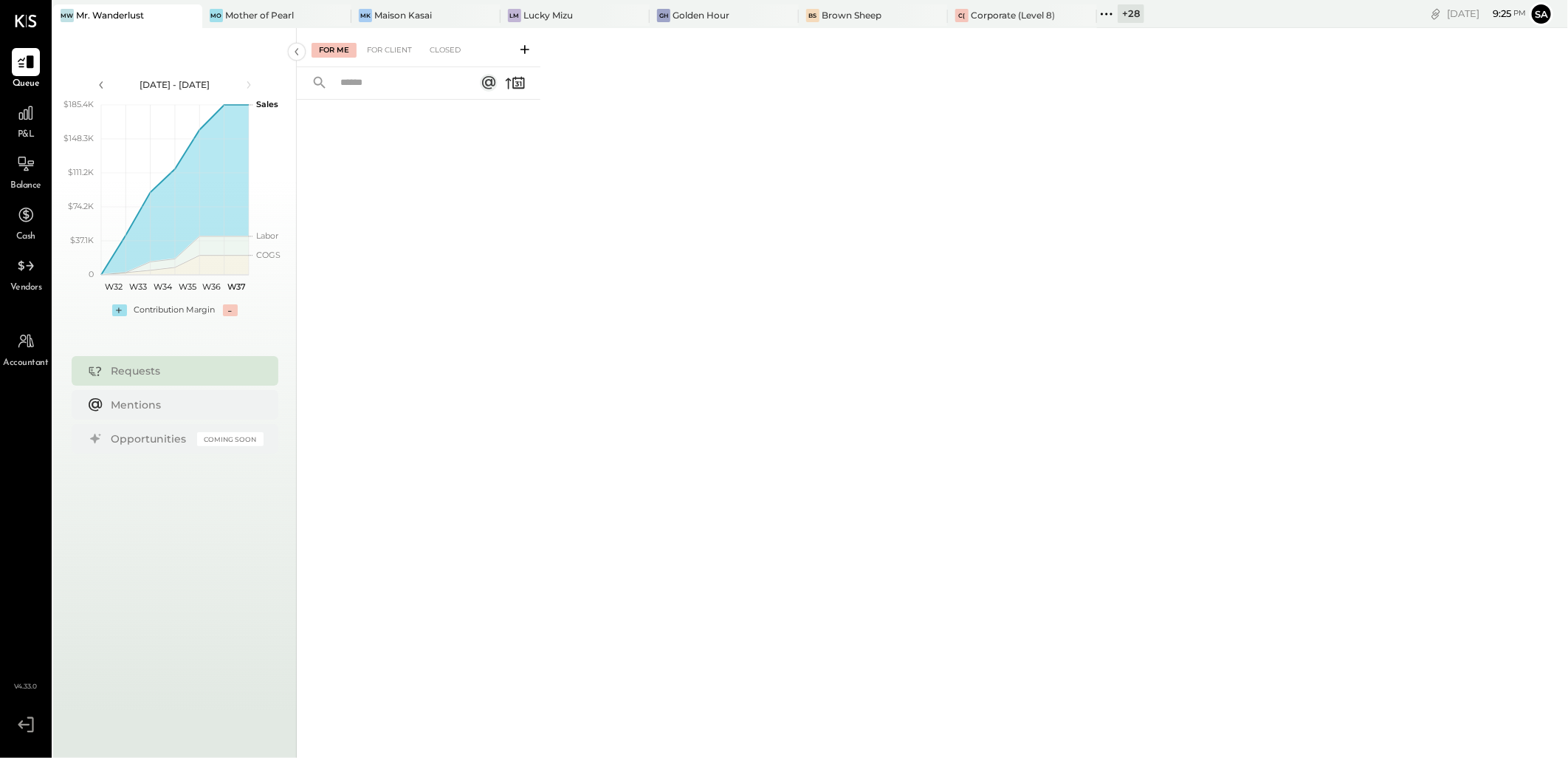
click at [11, 96] on li "Queue P&L Balance Cash Vendors" at bounding box center [26, 171] width 51 height 247
click at [33, 116] on icon at bounding box center [26, 113] width 15 height 15
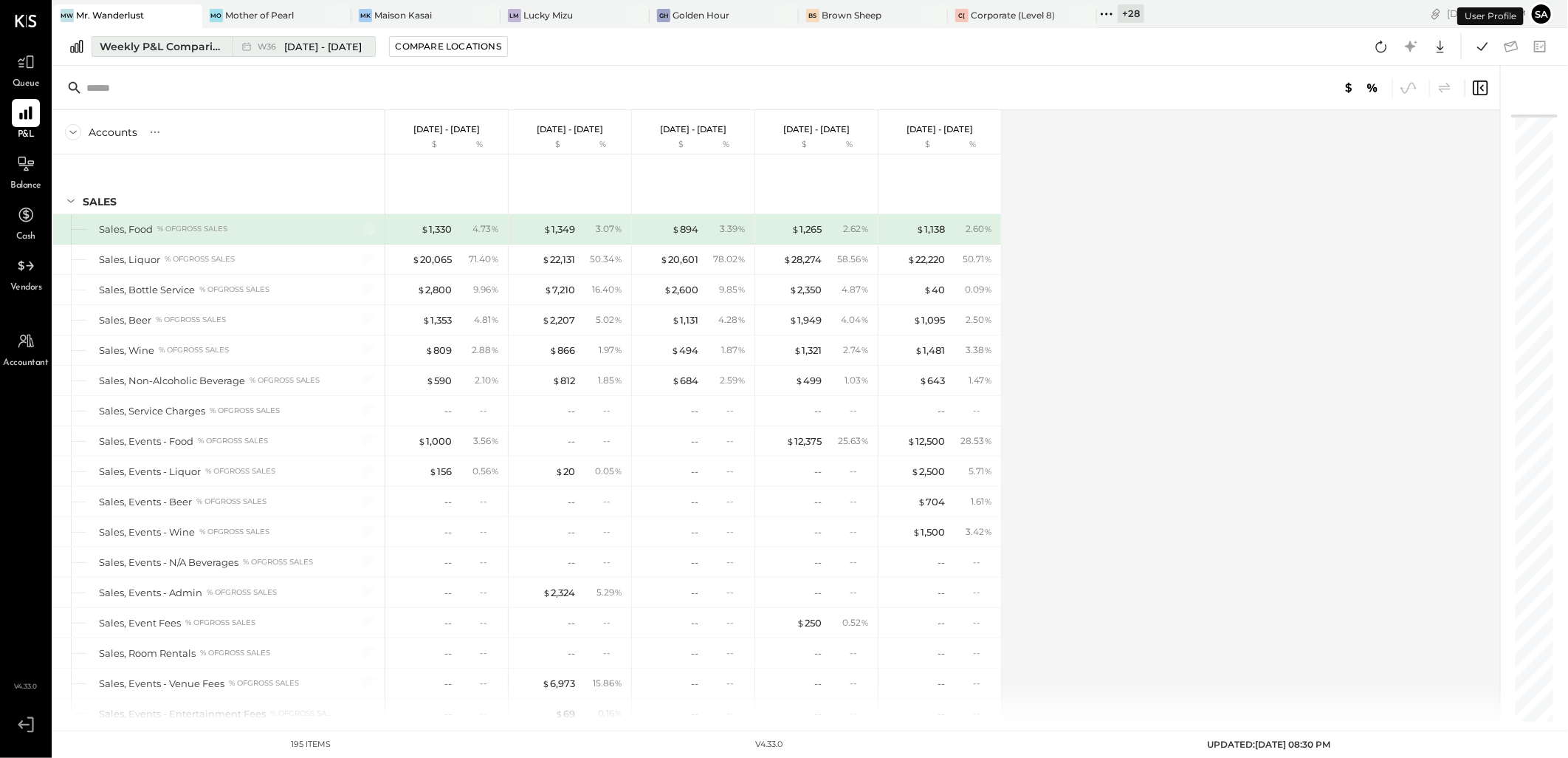
click at [152, 46] on div "Weekly P&L Comparison" at bounding box center [161, 46] width 124 height 15
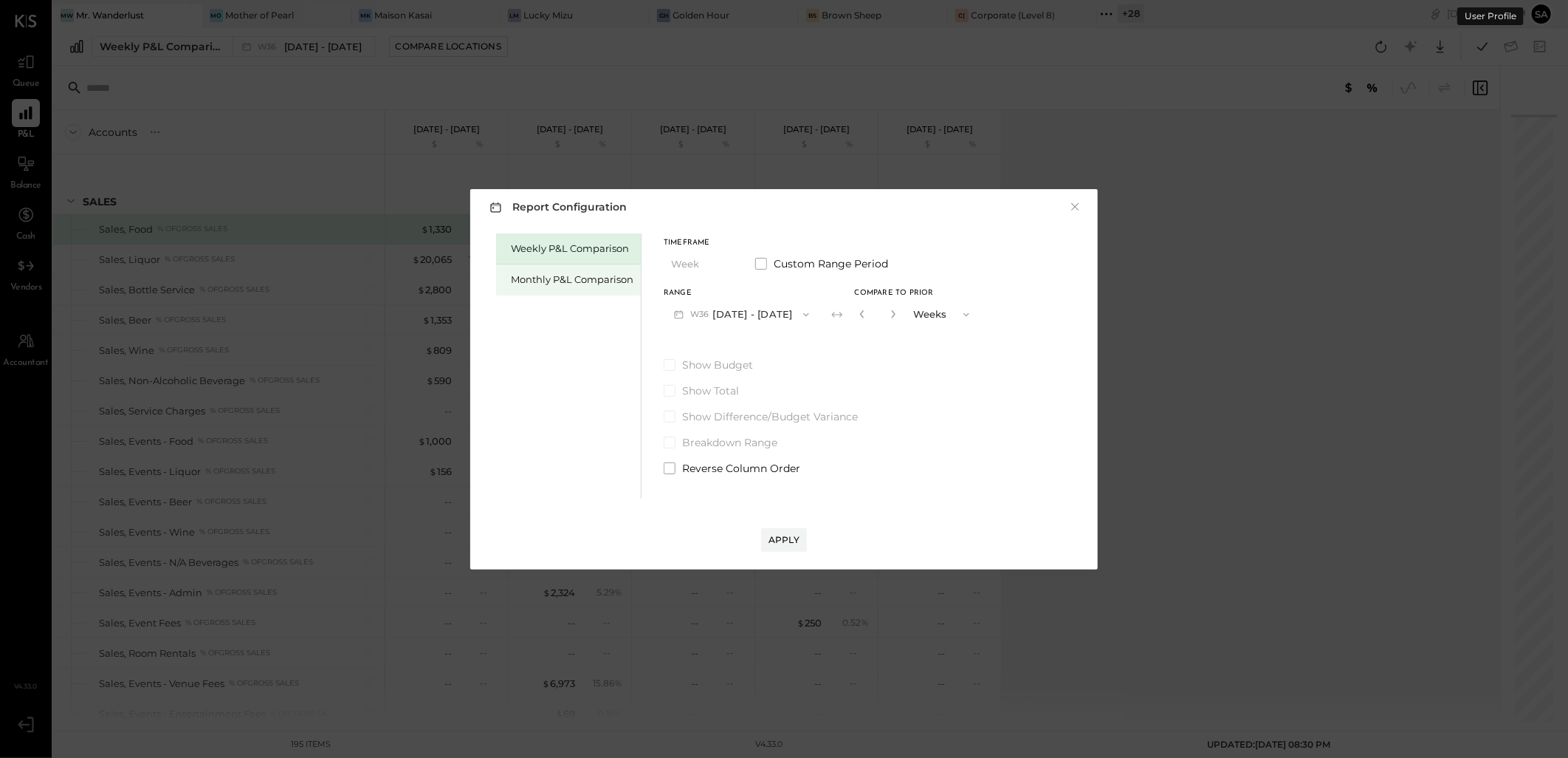
click at [533, 274] on div "Monthly P&L Comparison" at bounding box center [572, 279] width 122 height 14
click at [741, 314] on button "M09 [DATE] - [DATE]" at bounding box center [741, 315] width 156 height 28
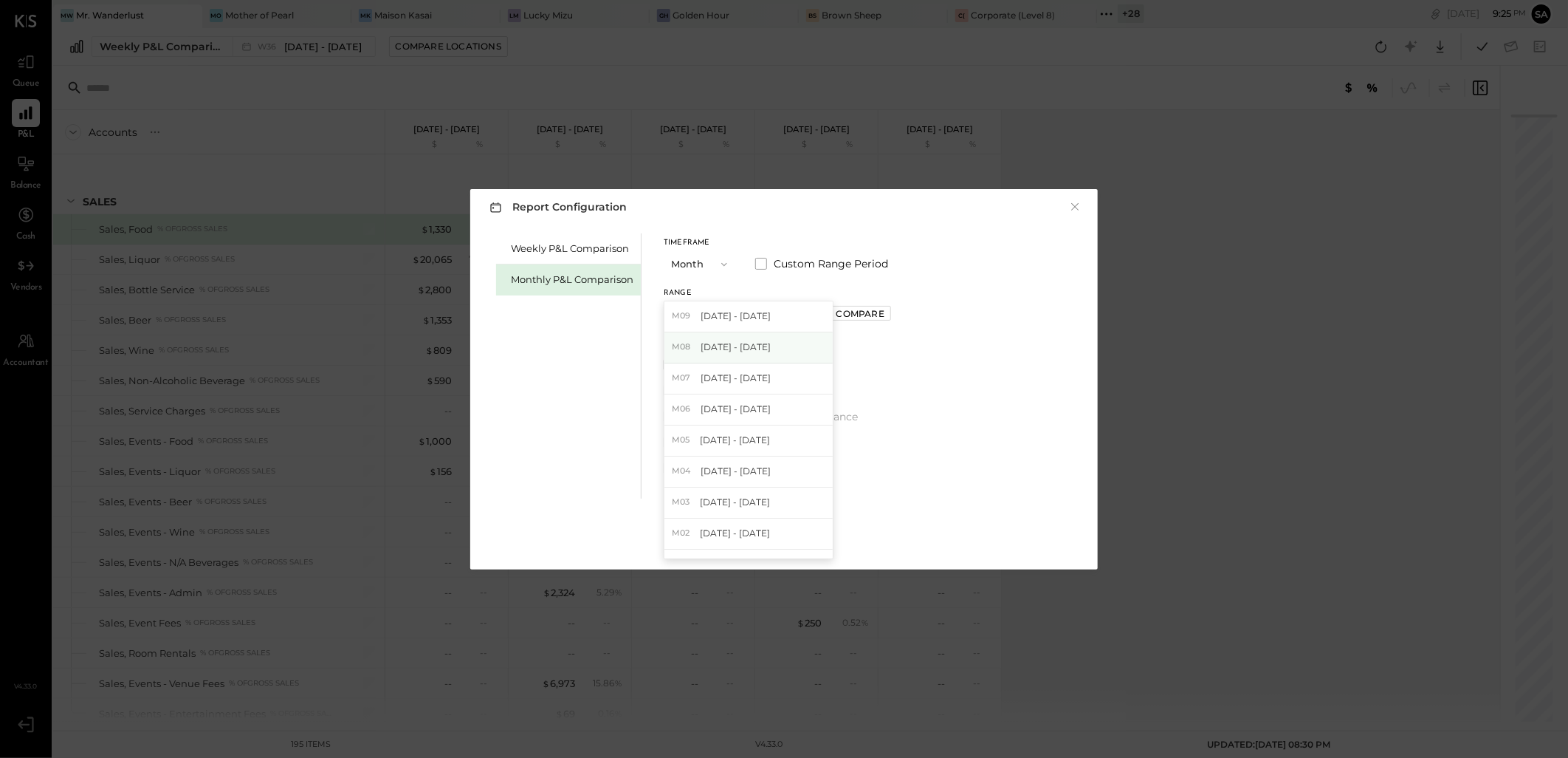
click at [747, 349] on span "[DATE] - [DATE]" at bounding box center [736, 346] width 70 height 12
click at [788, 536] on div "Apply" at bounding box center [784, 539] width 31 height 12
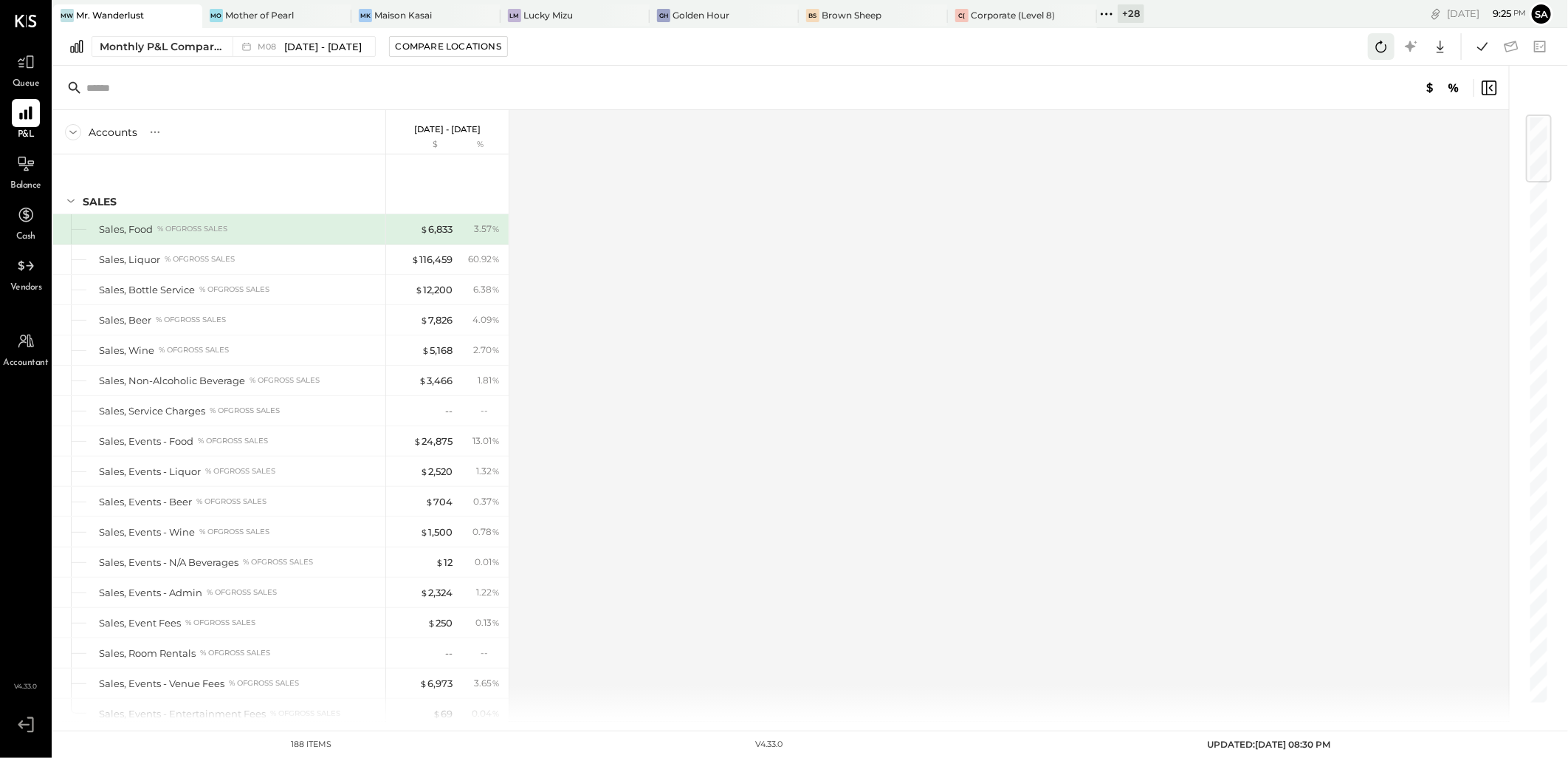
click at [1377, 51] on icon at bounding box center [1381, 46] width 20 height 20
click at [1488, 48] on icon at bounding box center [1482, 46] width 20 height 20
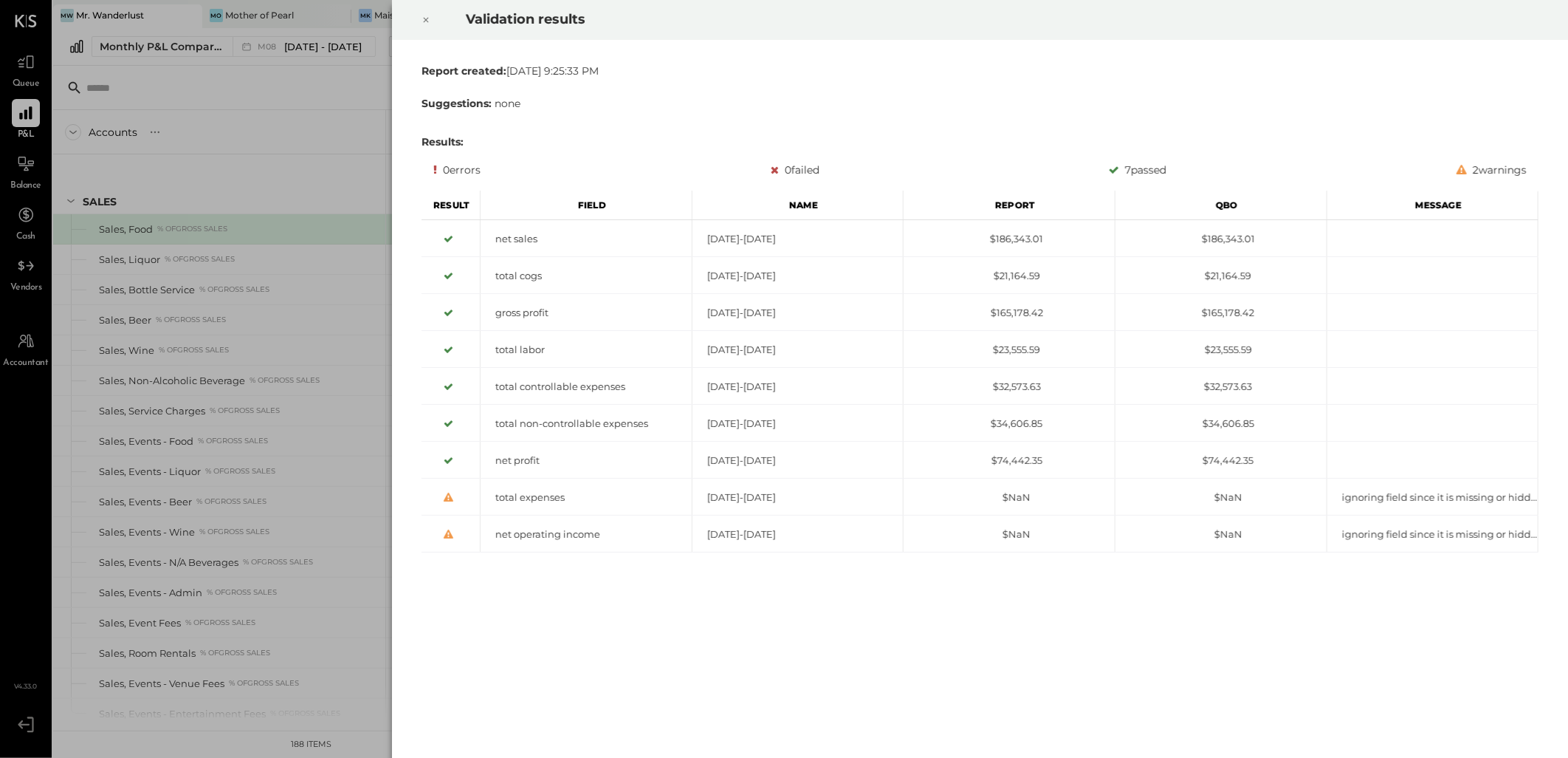
click at [426, 15] on icon at bounding box center [426, 20] width 9 height 18
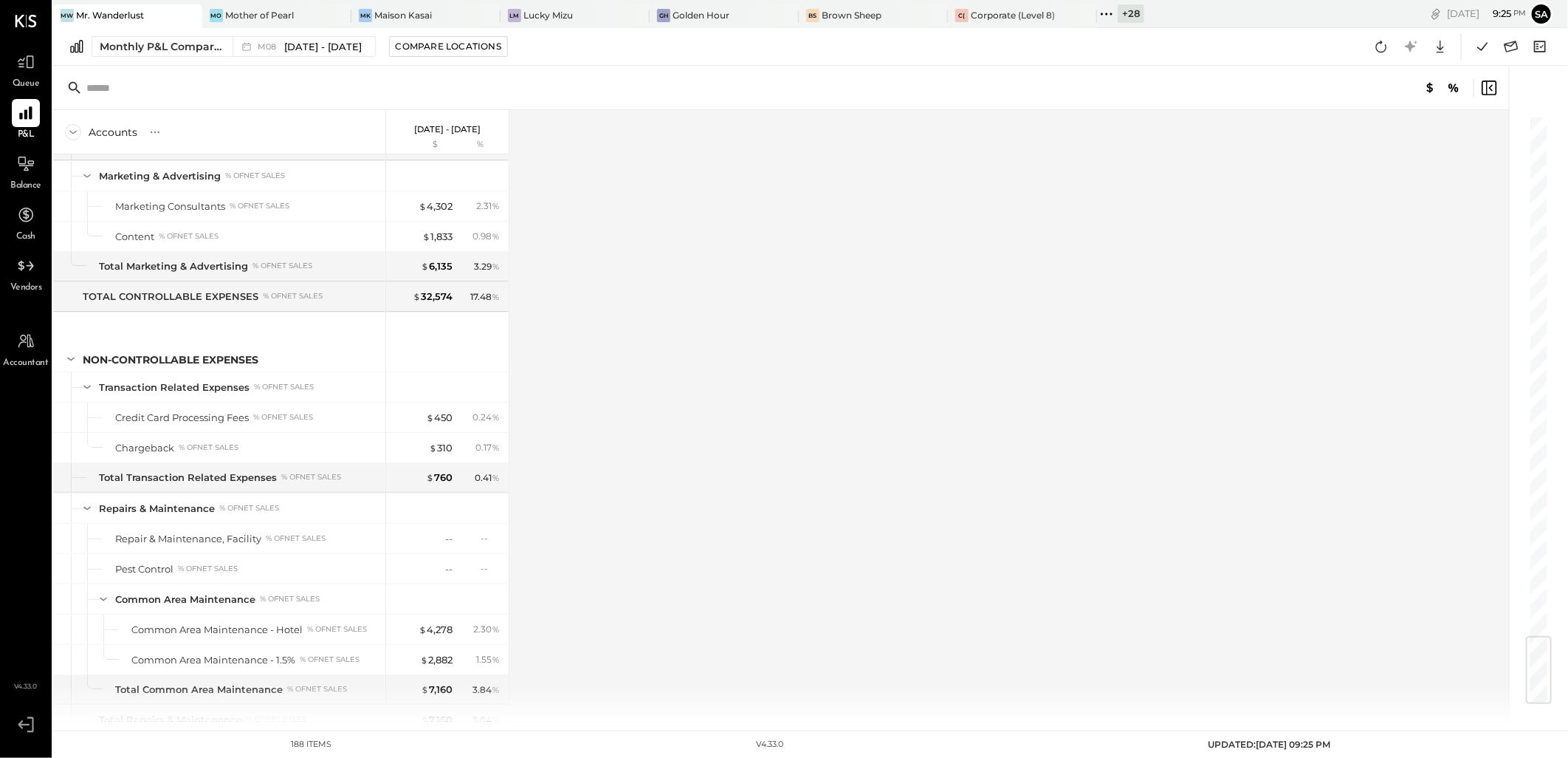
scroll to position [4383, 0]
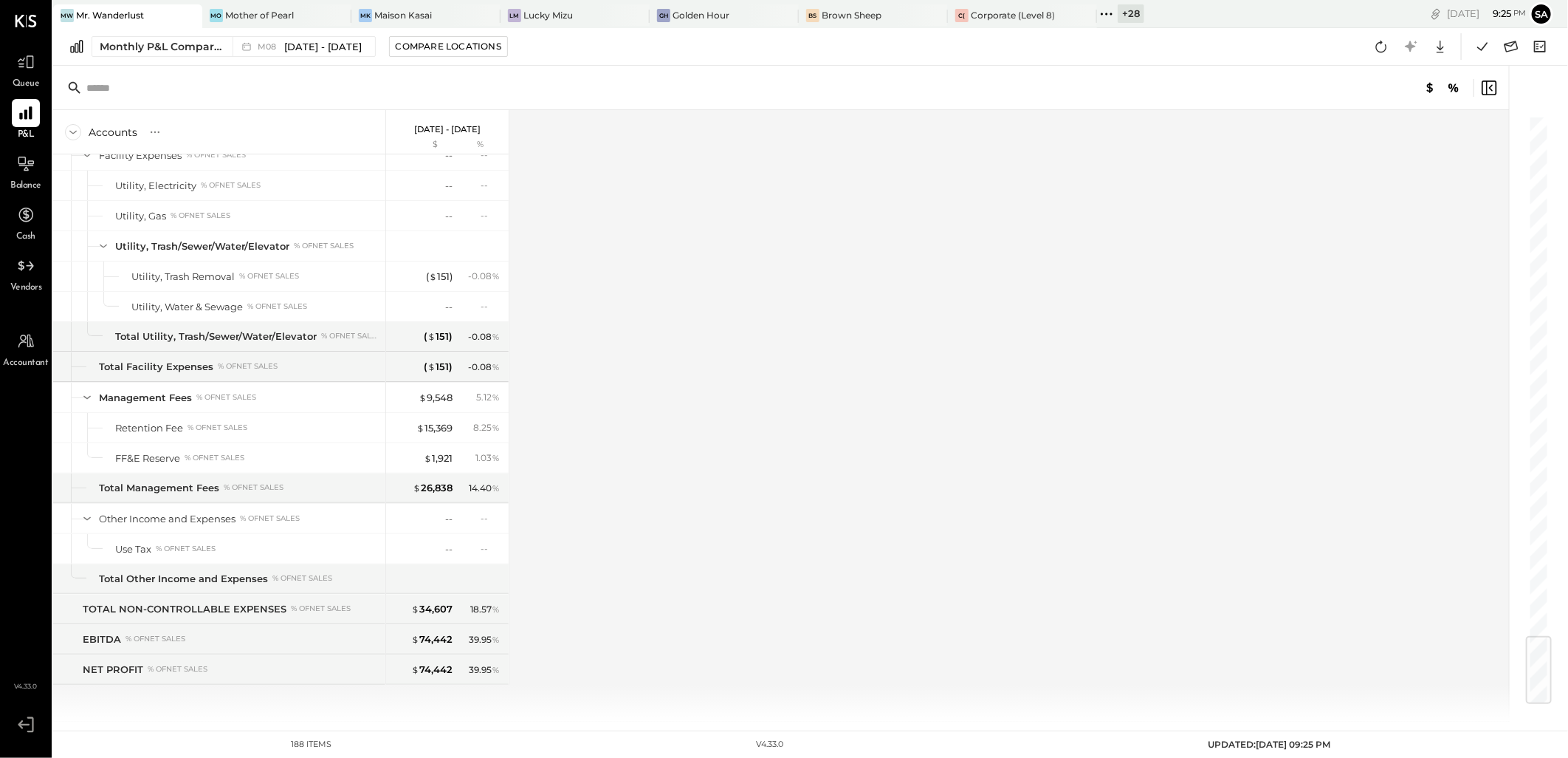
click at [1097, 20] on icon at bounding box center [1107, 14] width 20 height 20
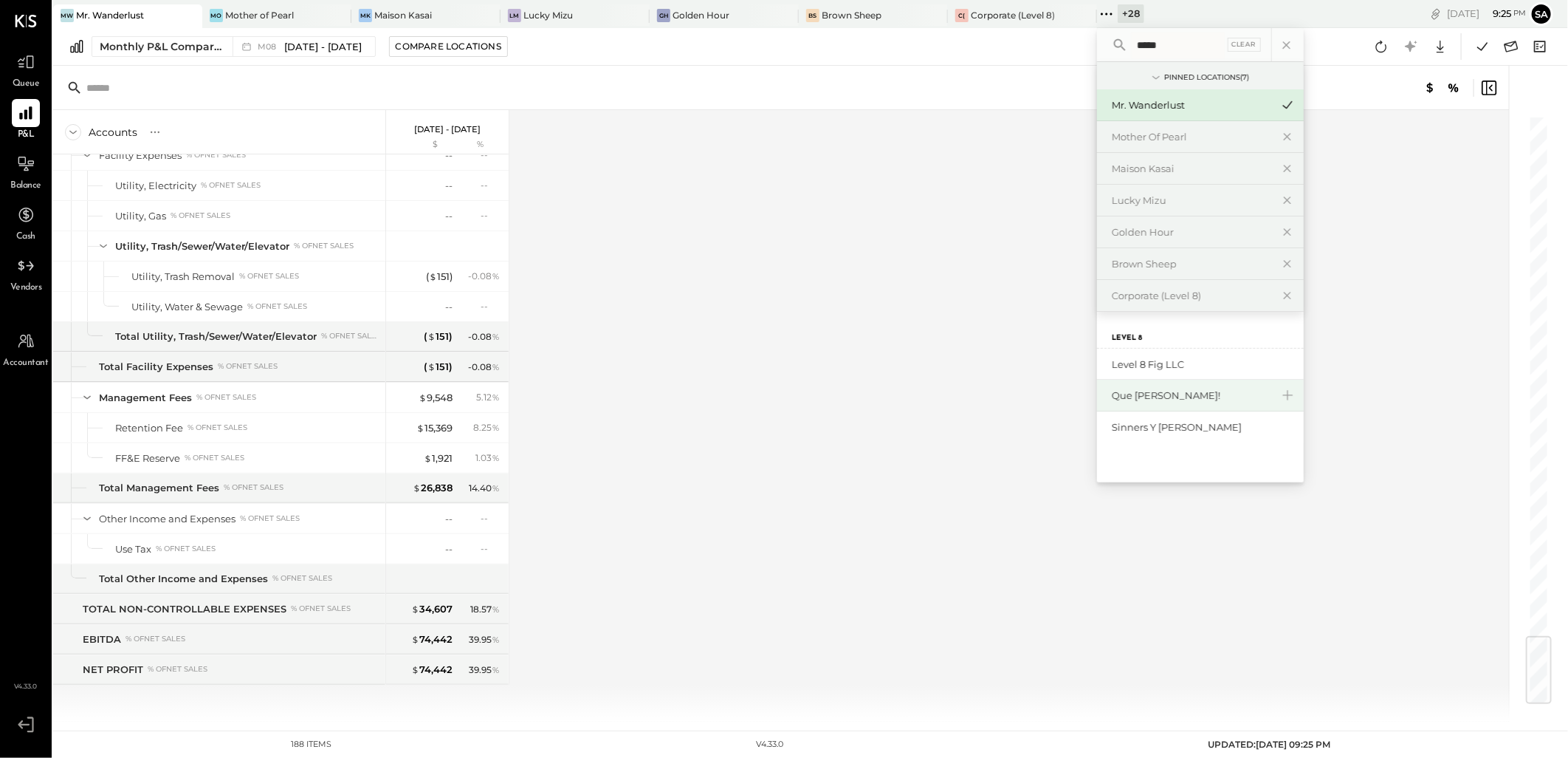
type input "*****"
click at [1236, 394] on div "Que [PERSON_NAME]!" at bounding box center [1192, 395] width 160 height 14
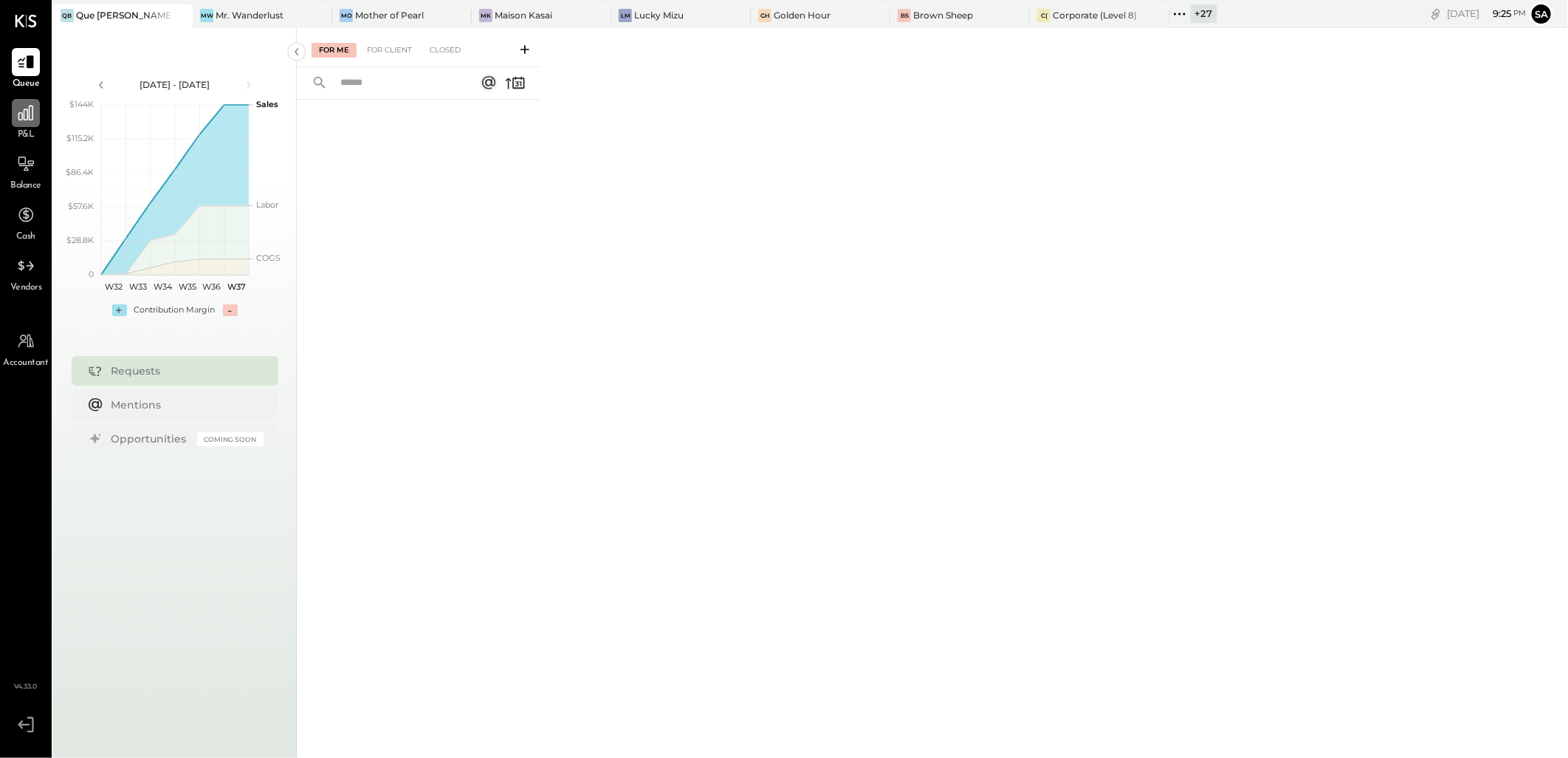
click at [37, 115] on div at bounding box center [26, 112] width 28 height 28
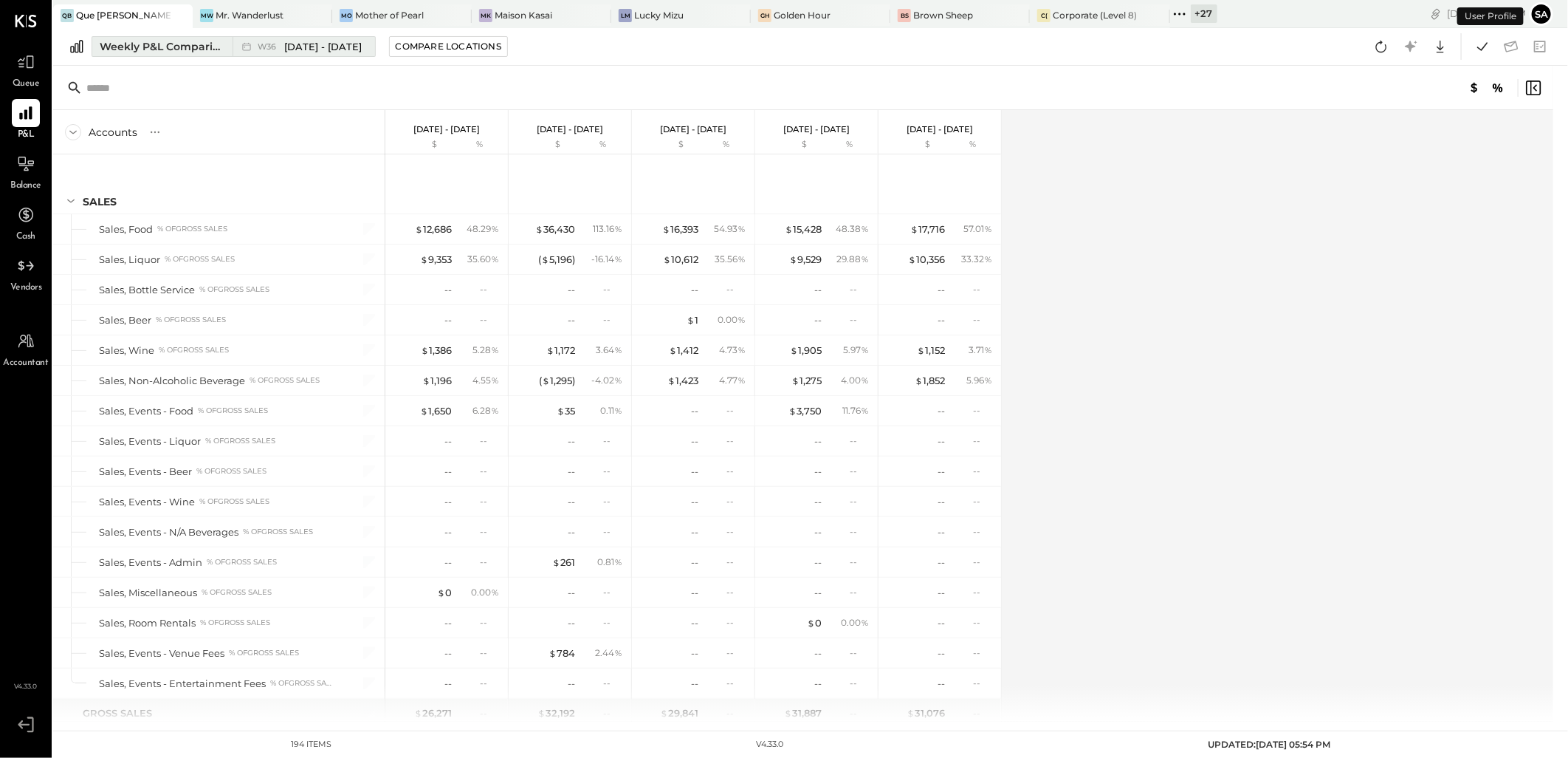
click at [183, 55] on button "Weekly P&L Comparison W36 [DATE] - [DATE]" at bounding box center [233, 46] width 284 height 20
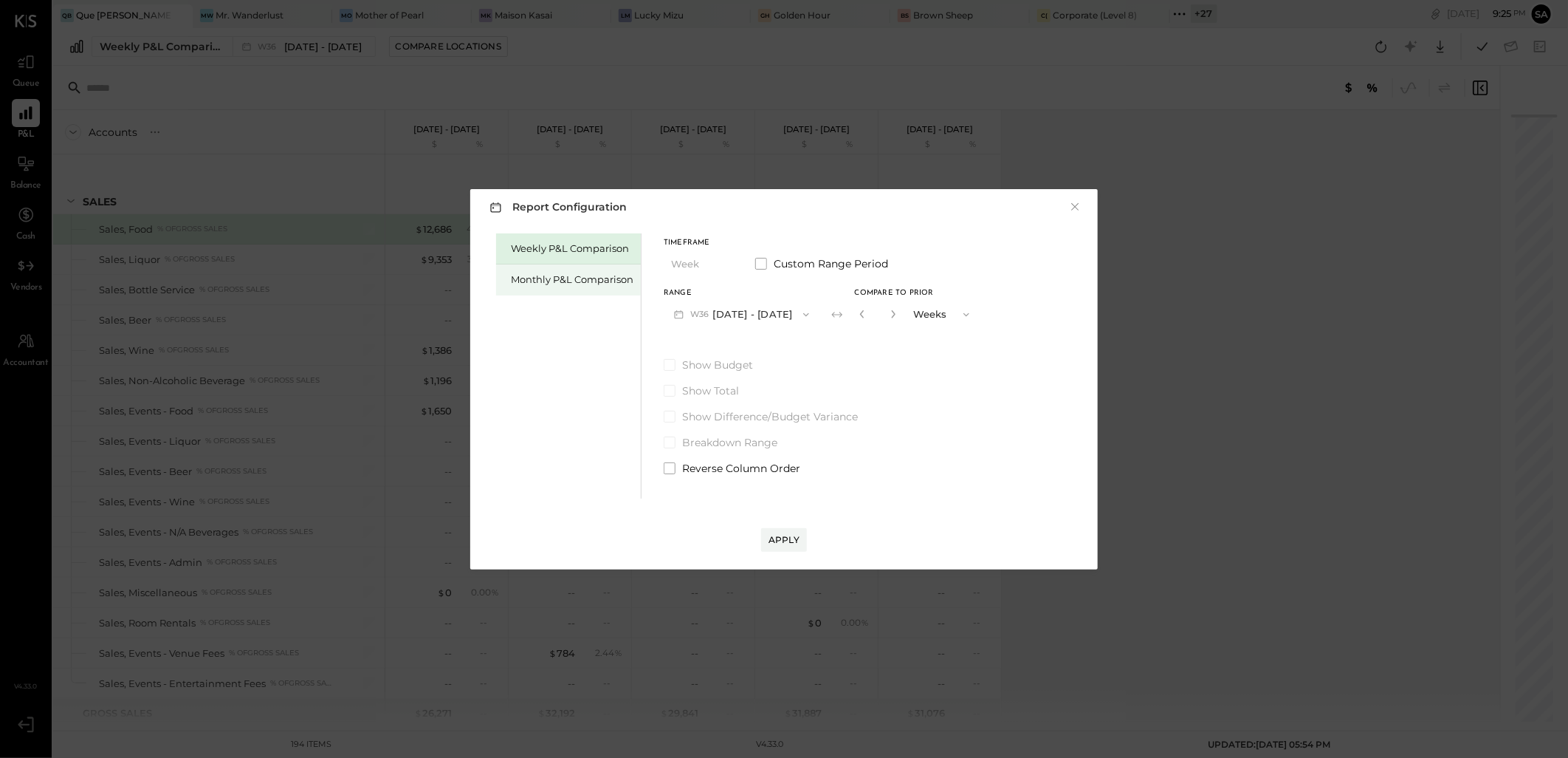
click at [596, 275] on div "Monthly P&L Comparison" at bounding box center [572, 279] width 122 height 14
click at [743, 309] on button "M09 [DATE] - [DATE]" at bounding box center [741, 315] width 156 height 28
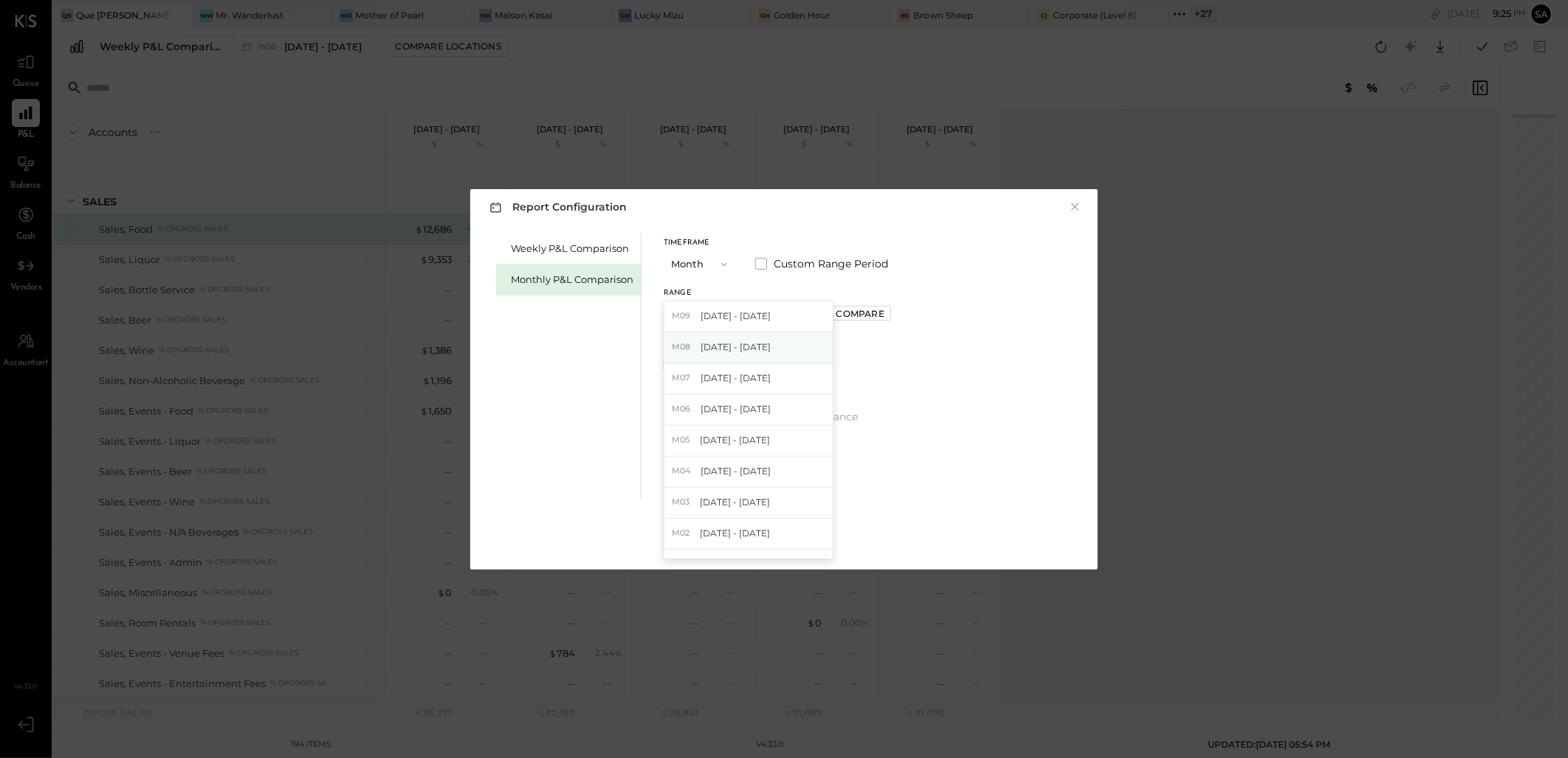
click at [746, 342] on span "[DATE] - [DATE]" at bounding box center [736, 346] width 70 height 12
click at [775, 535] on div "Apply" at bounding box center [784, 539] width 31 height 12
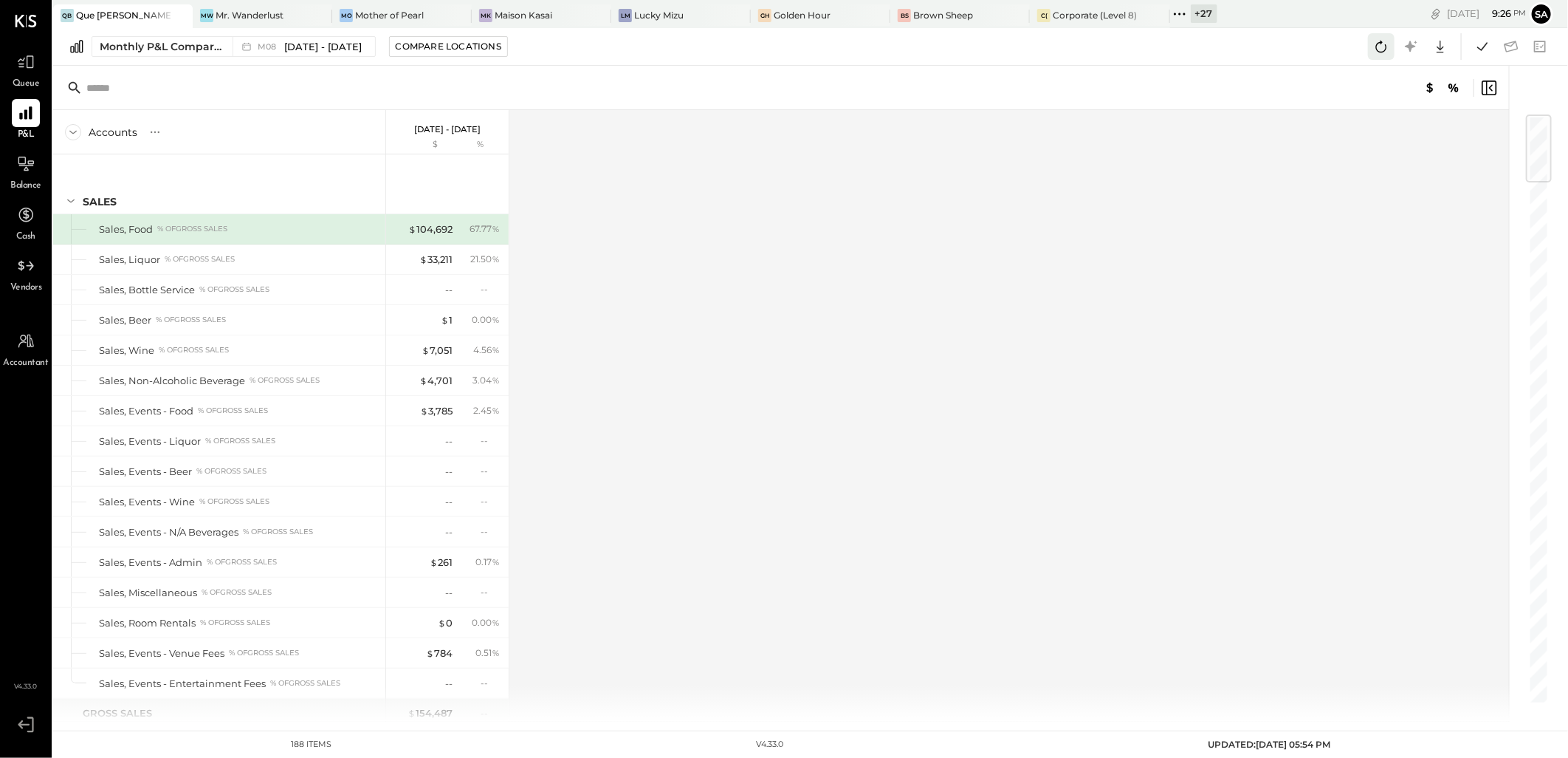
click at [1381, 46] on icon at bounding box center [1381, 46] width 20 height 20
click at [1479, 51] on icon at bounding box center [1482, 46] width 20 height 20
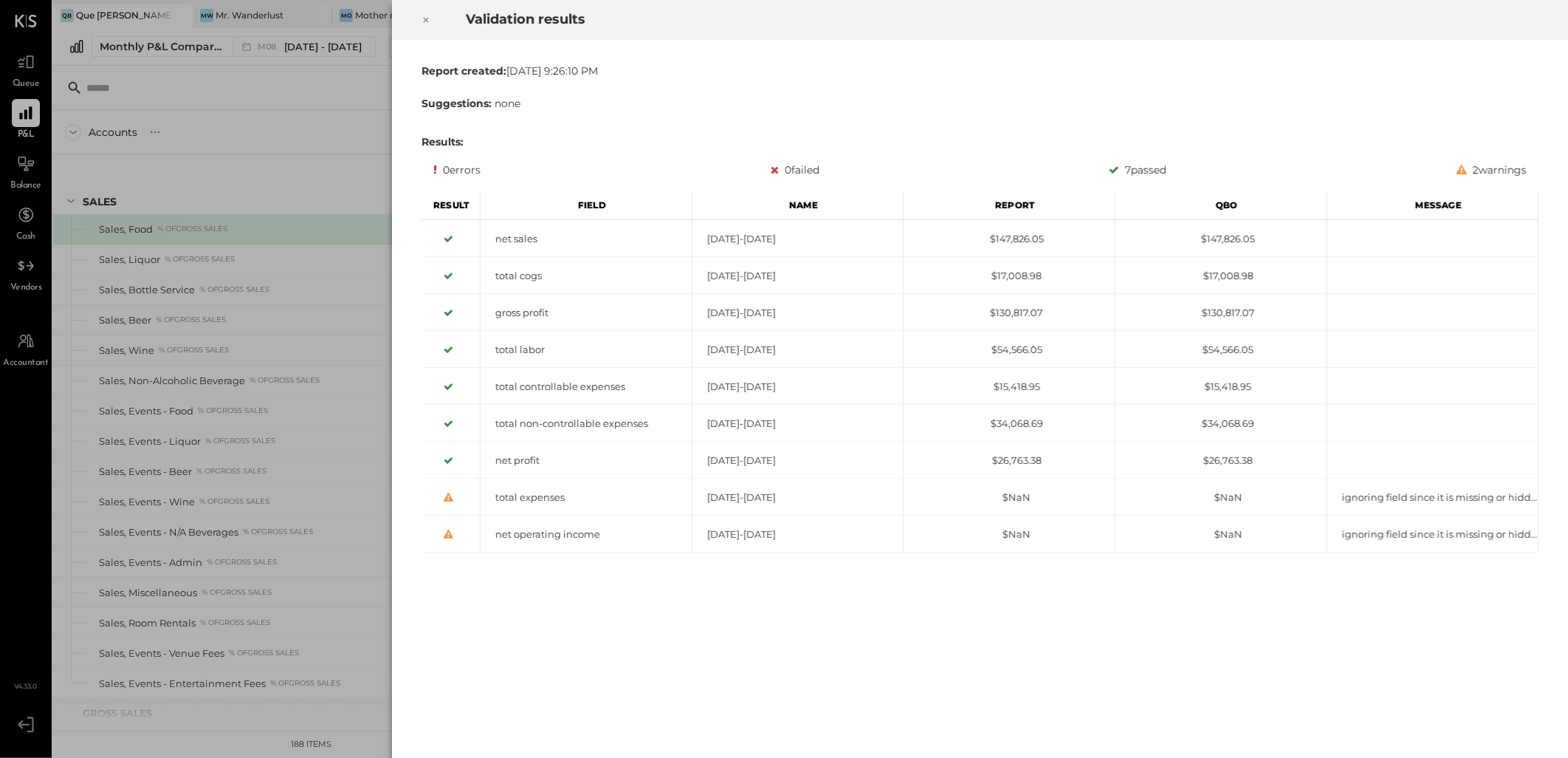
click at [431, 24] on div at bounding box center [426, 20] width 33 height 42
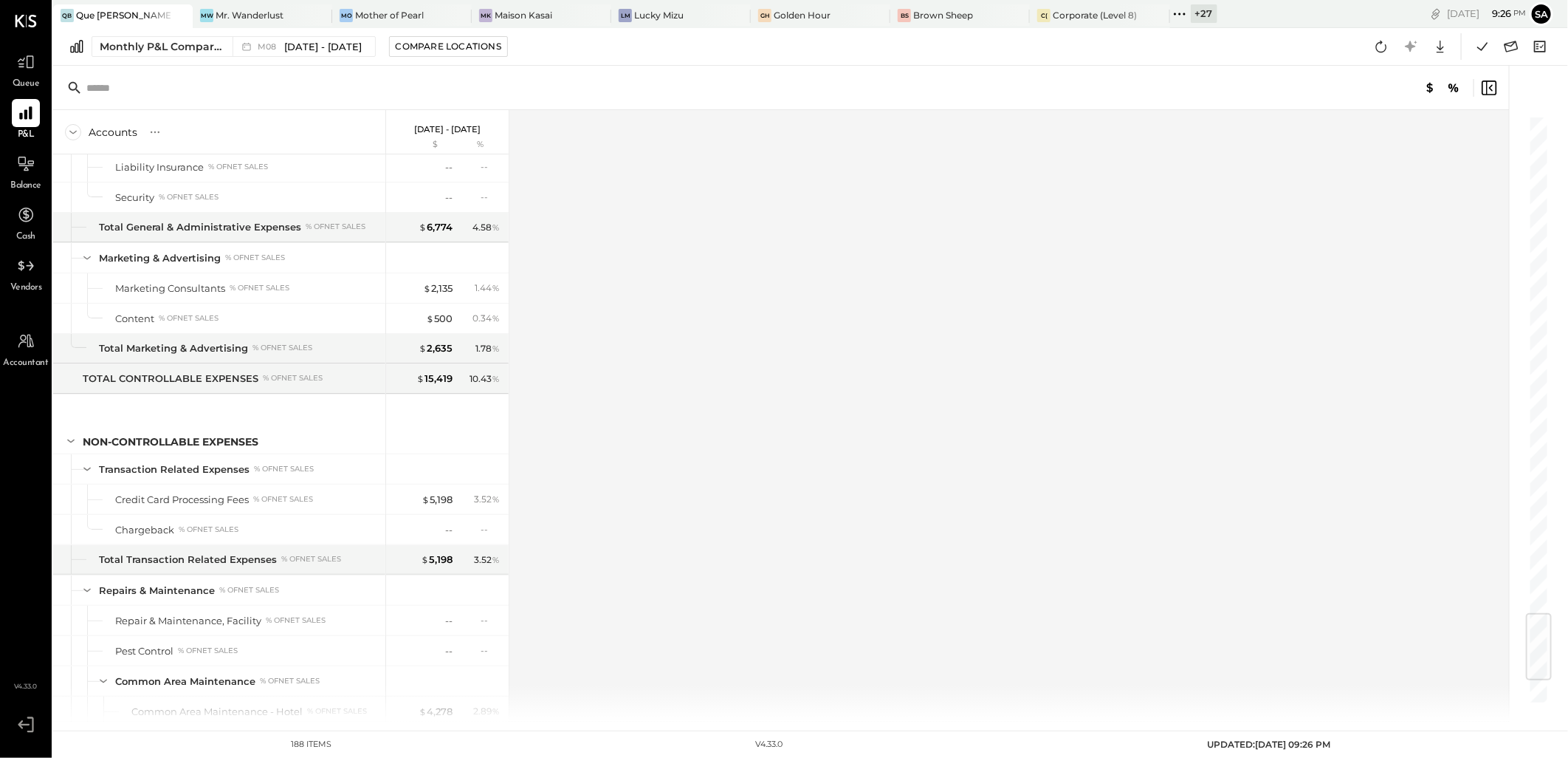
scroll to position [4383, 0]
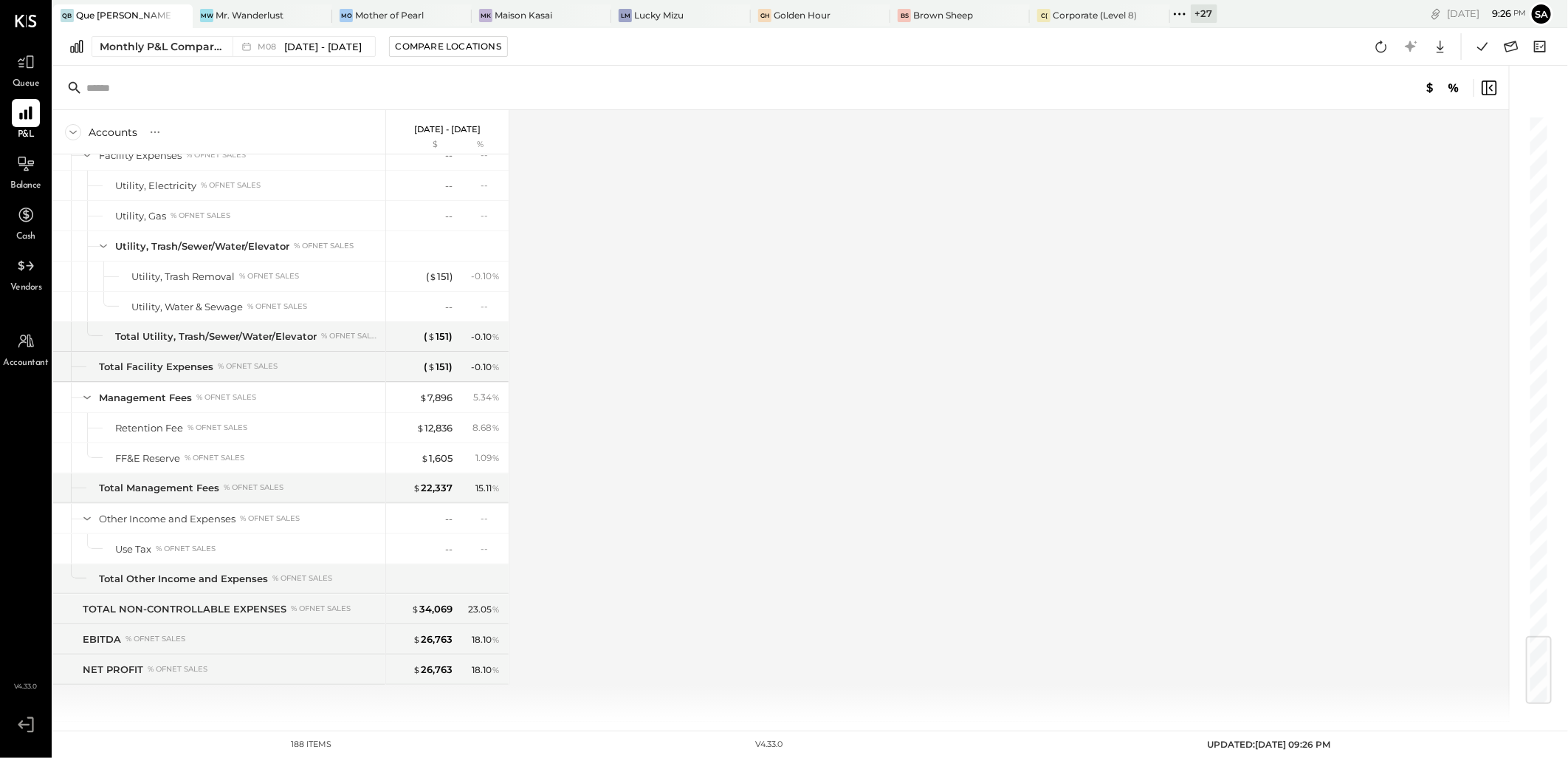
click at [1191, 10] on div "+ 27" at bounding box center [1204, 13] width 27 height 19
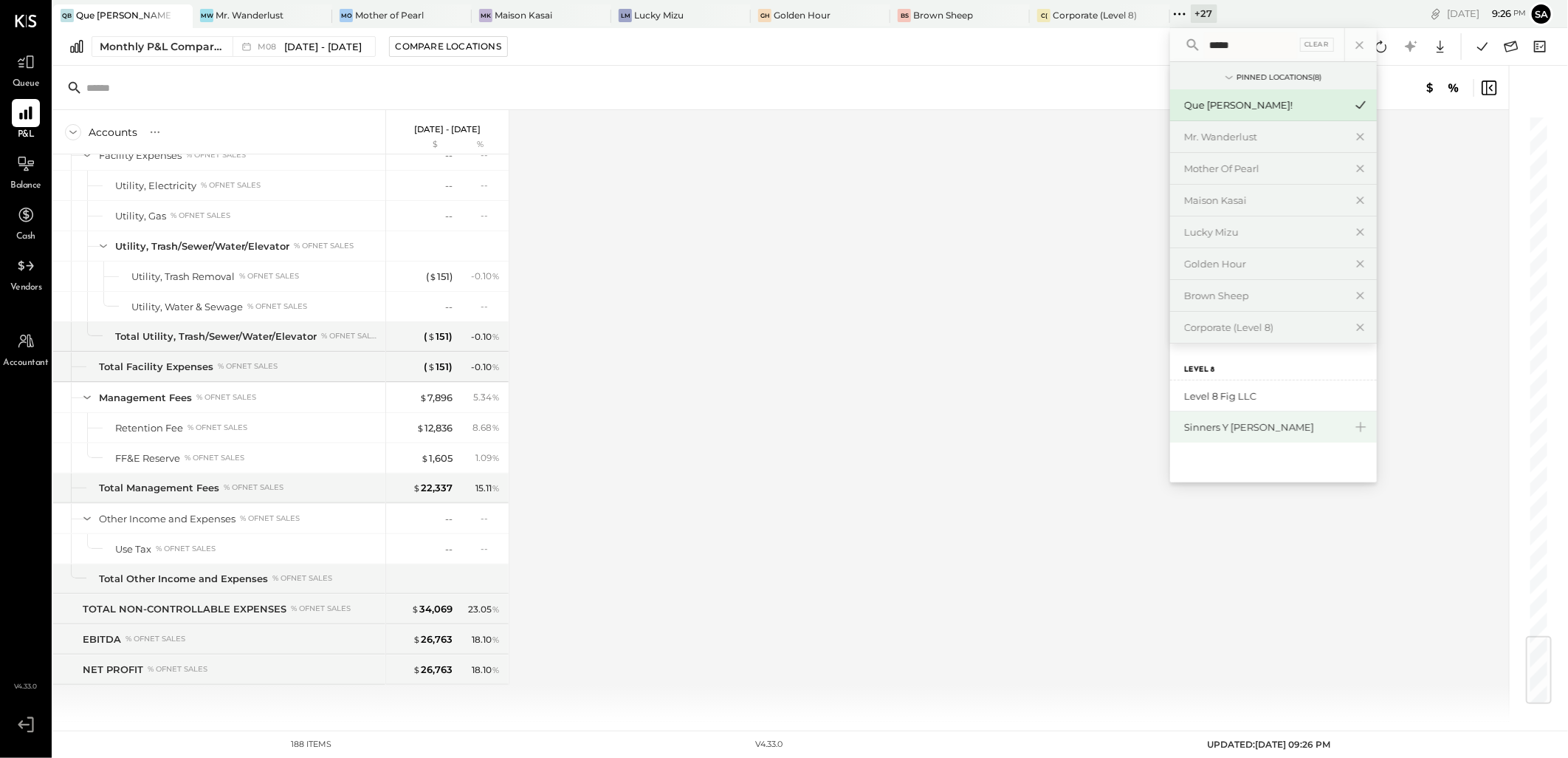
type input "*****"
click at [1236, 432] on div "Sinners y [PERSON_NAME]" at bounding box center [1265, 427] width 160 height 14
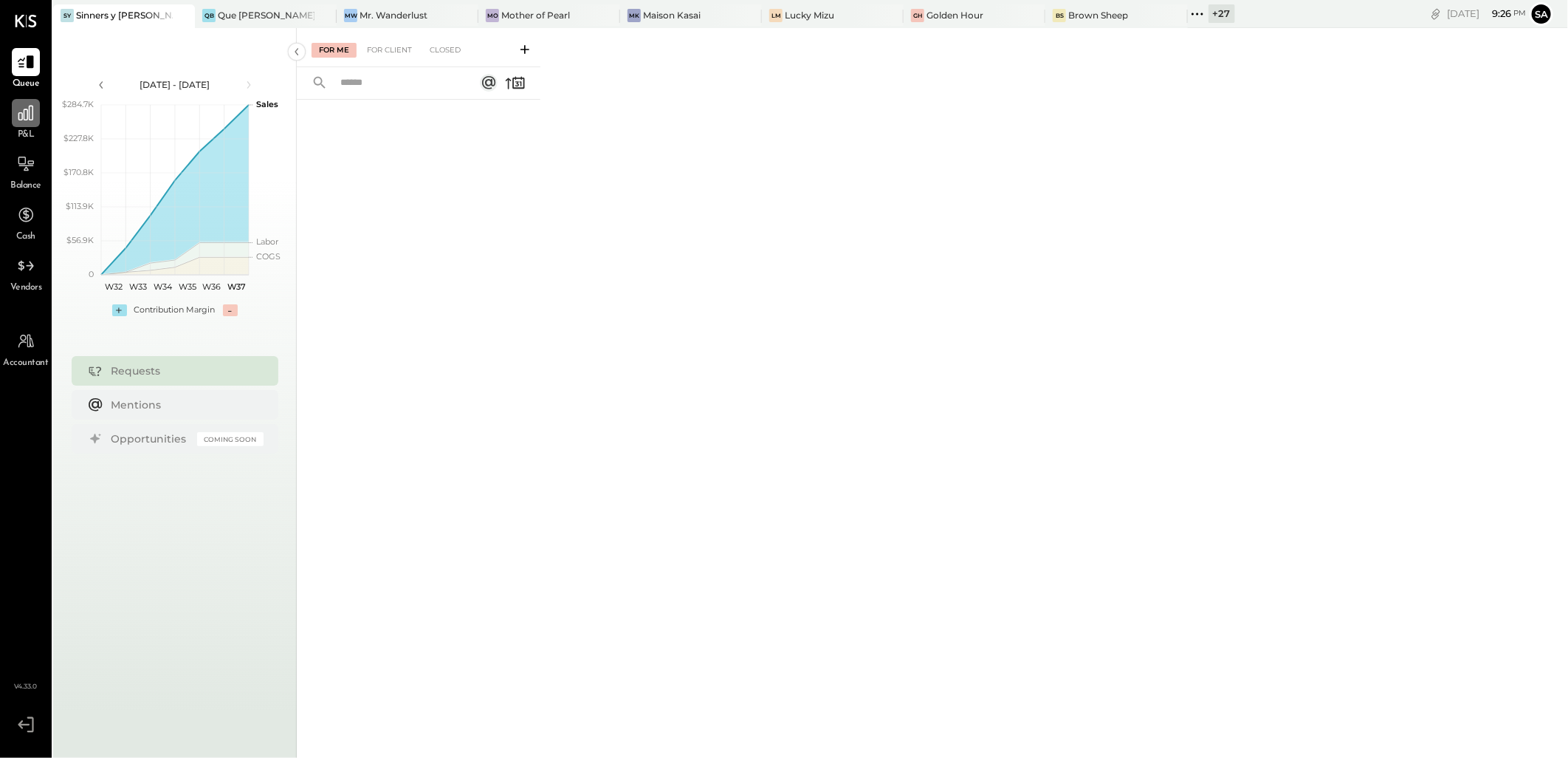
click at [20, 112] on icon at bounding box center [26, 113] width 15 height 15
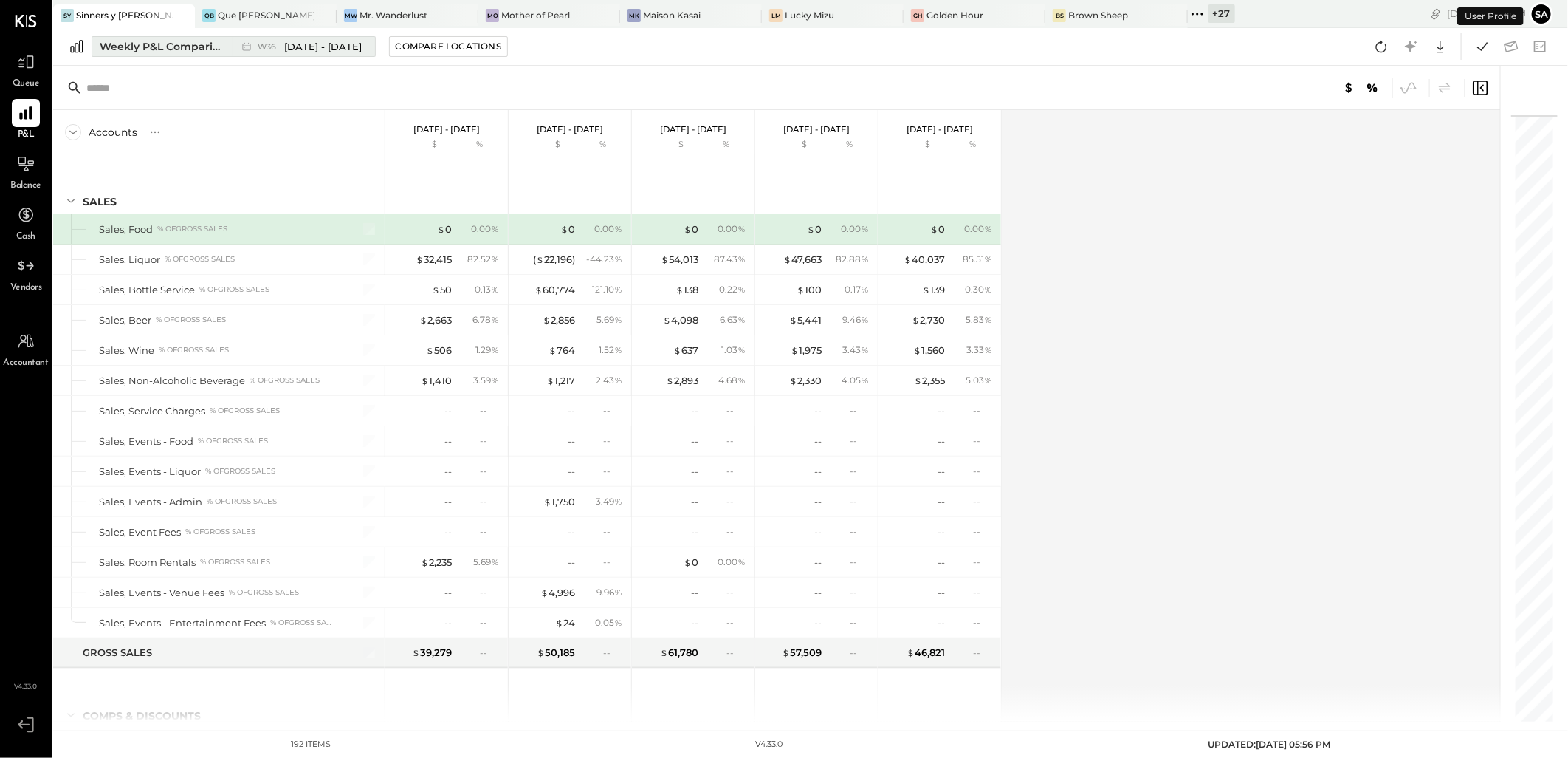
click at [152, 47] on div "Weekly P&L Comparison" at bounding box center [161, 46] width 124 height 15
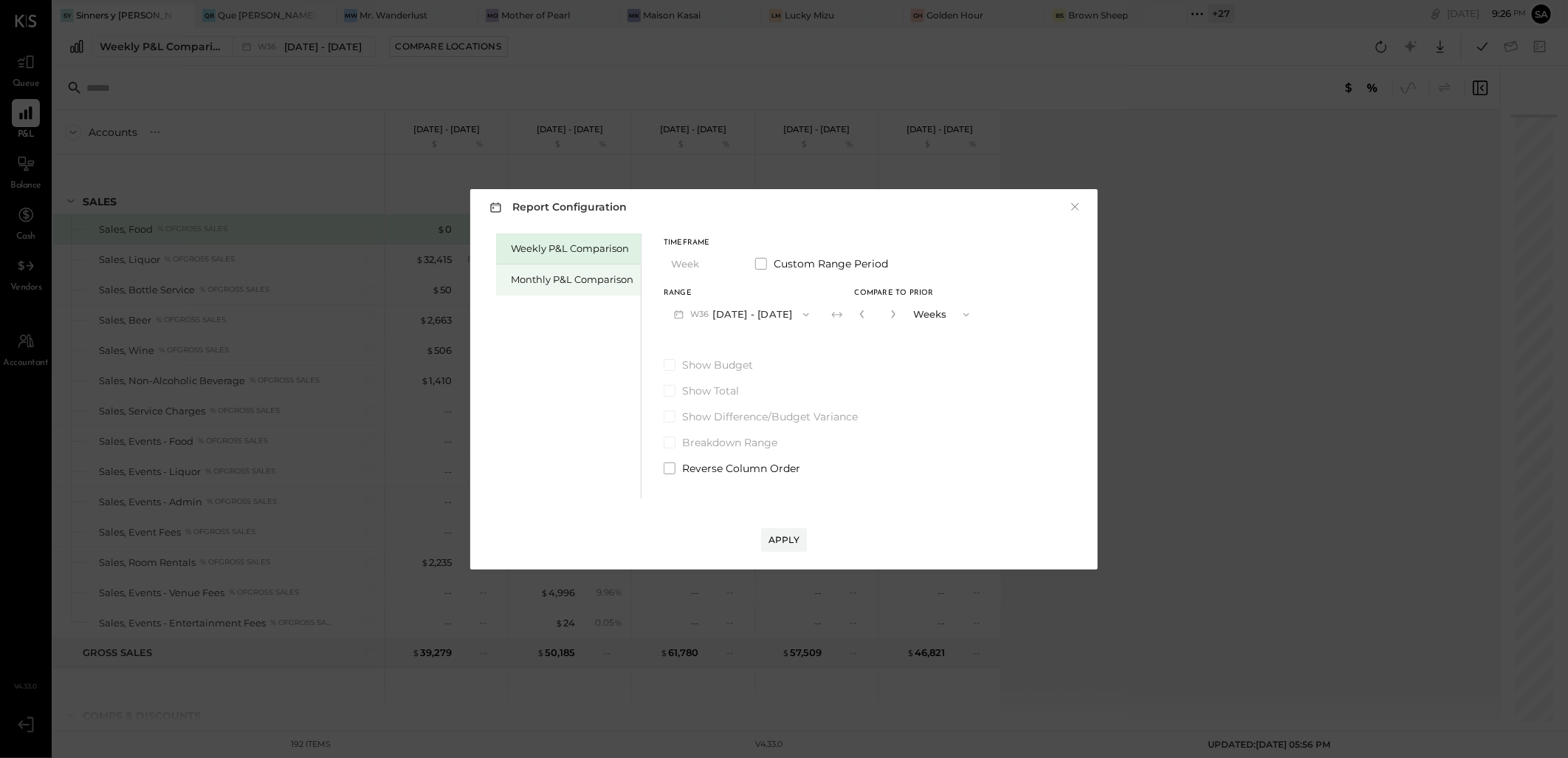
click at [573, 274] on div "Monthly P&L Comparison" at bounding box center [572, 279] width 122 height 14
click at [744, 315] on button "M09 [DATE] - [DATE]" at bounding box center [741, 315] width 156 height 28
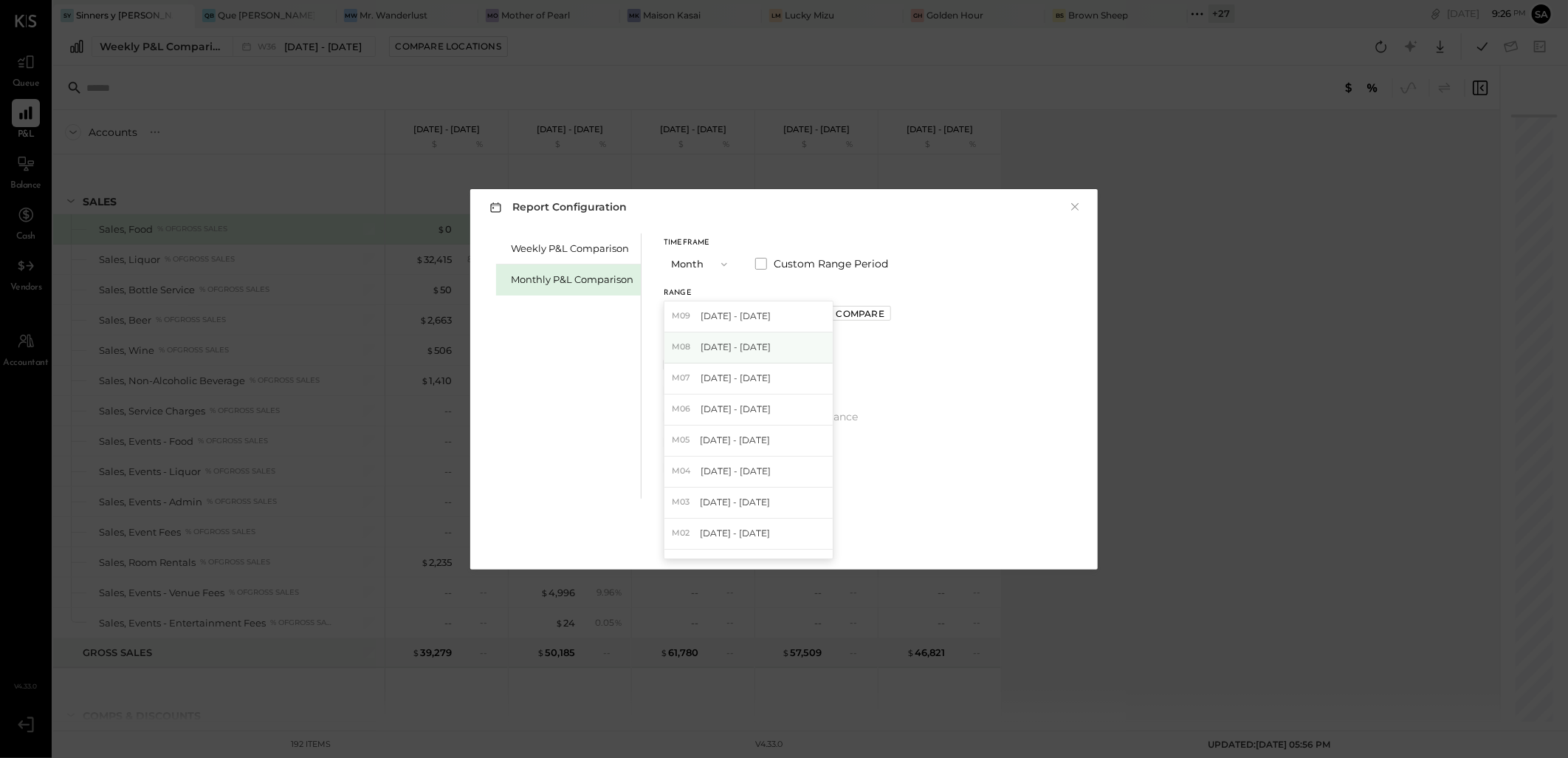
click at [747, 346] on span "[DATE] - [DATE]" at bounding box center [736, 346] width 70 height 12
click at [785, 536] on div "Apply" at bounding box center [784, 539] width 31 height 12
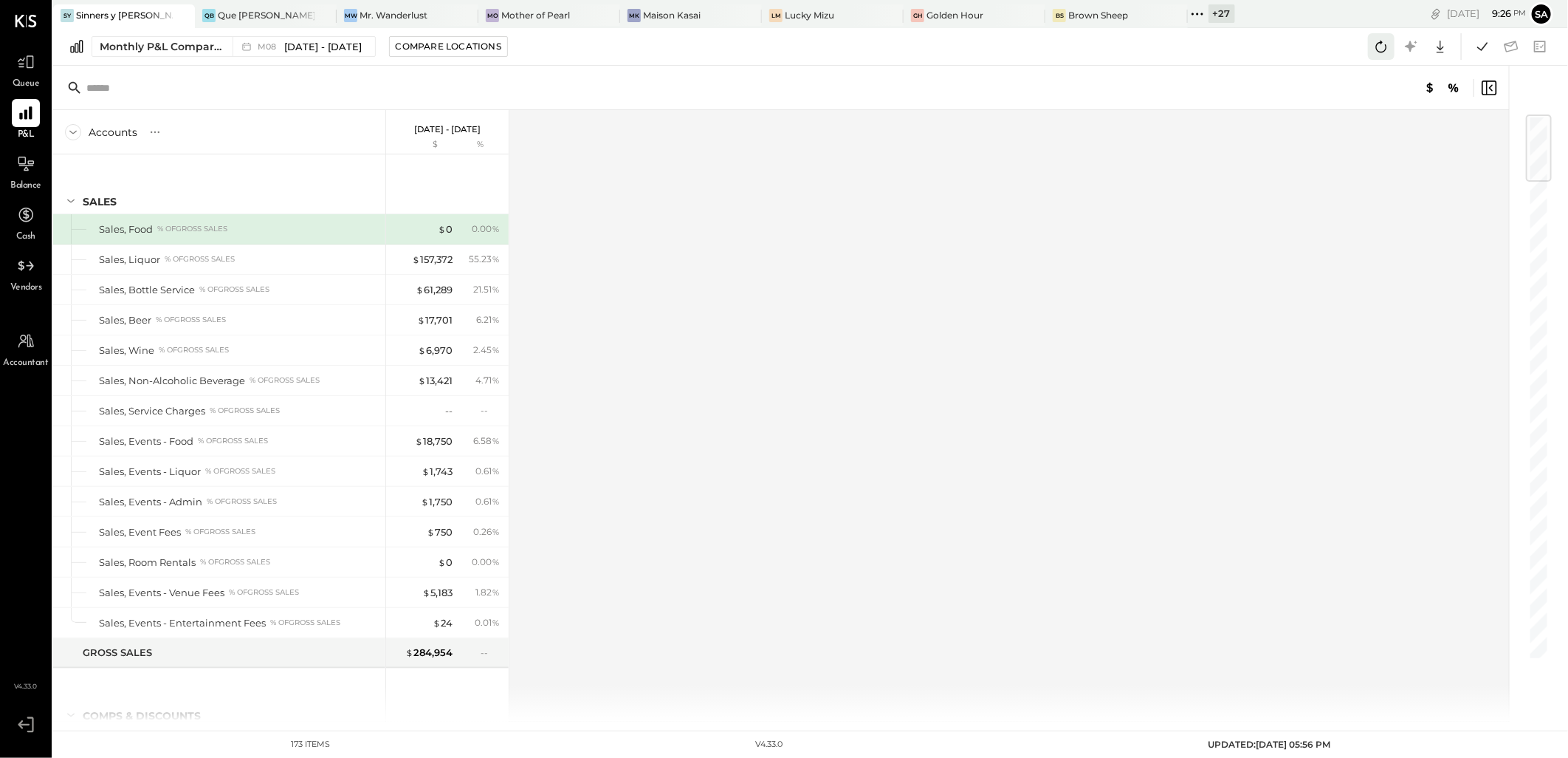
click at [1383, 53] on icon at bounding box center [1381, 46] width 20 height 20
click at [1482, 47] on icon at bounding box center [1482, 46] width 20 height 20
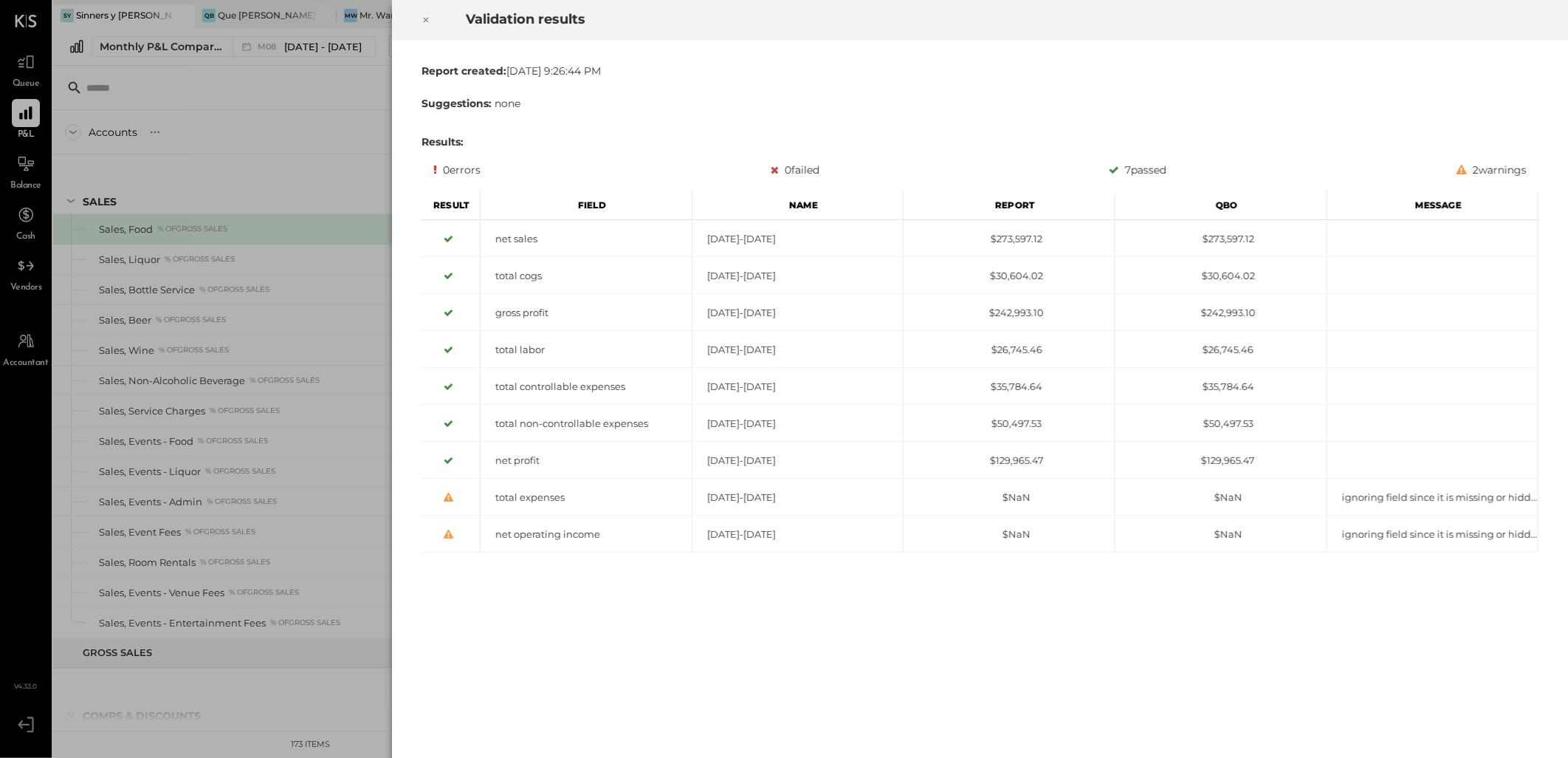
click at [424, 20] on icon at bounding box center [426, 20] width 9 height 18
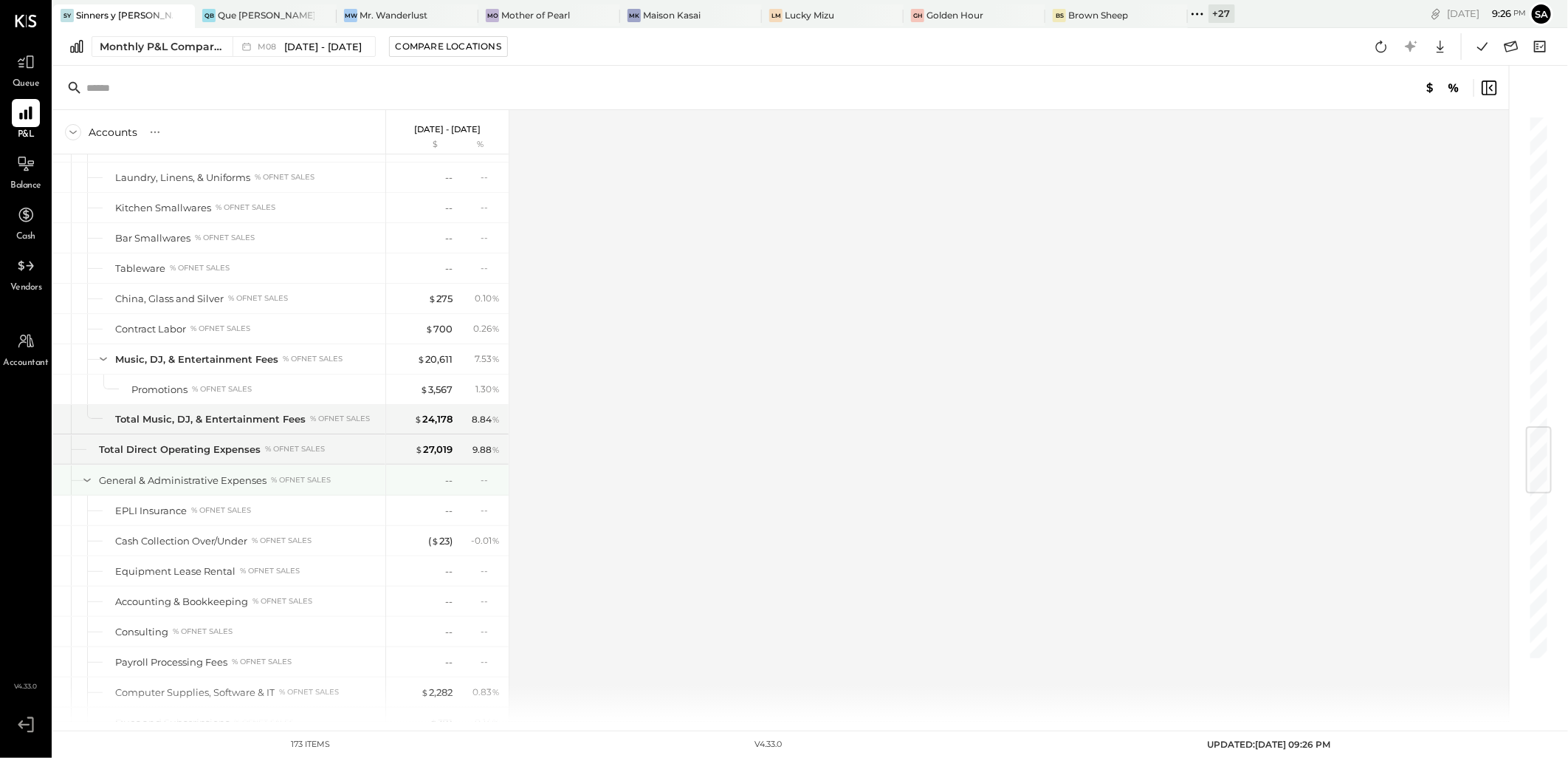
scroll to position [2541, 0]
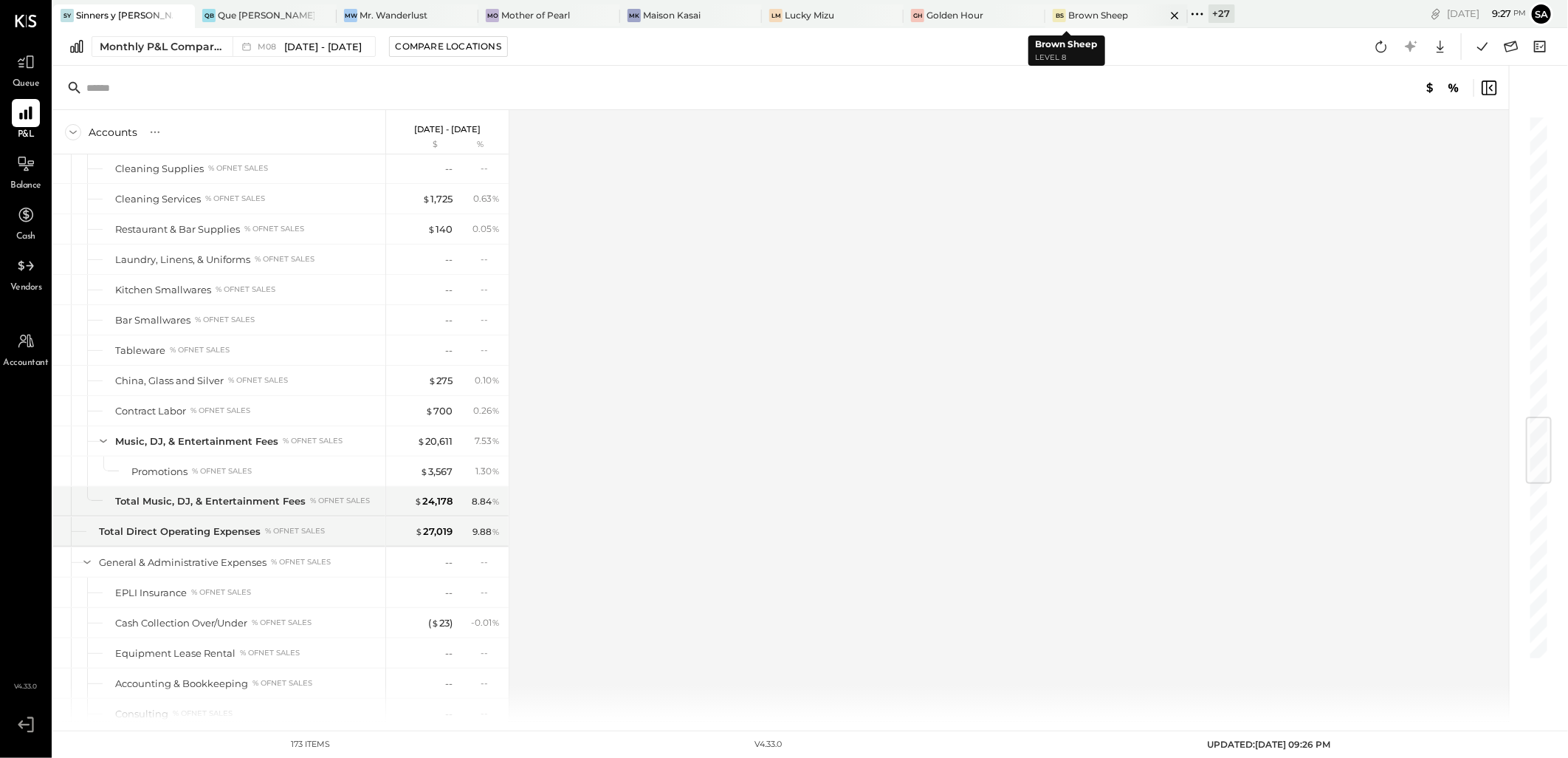
click at [1171, 12] on icon at bounding box center [1175, 15] width 7 height 7
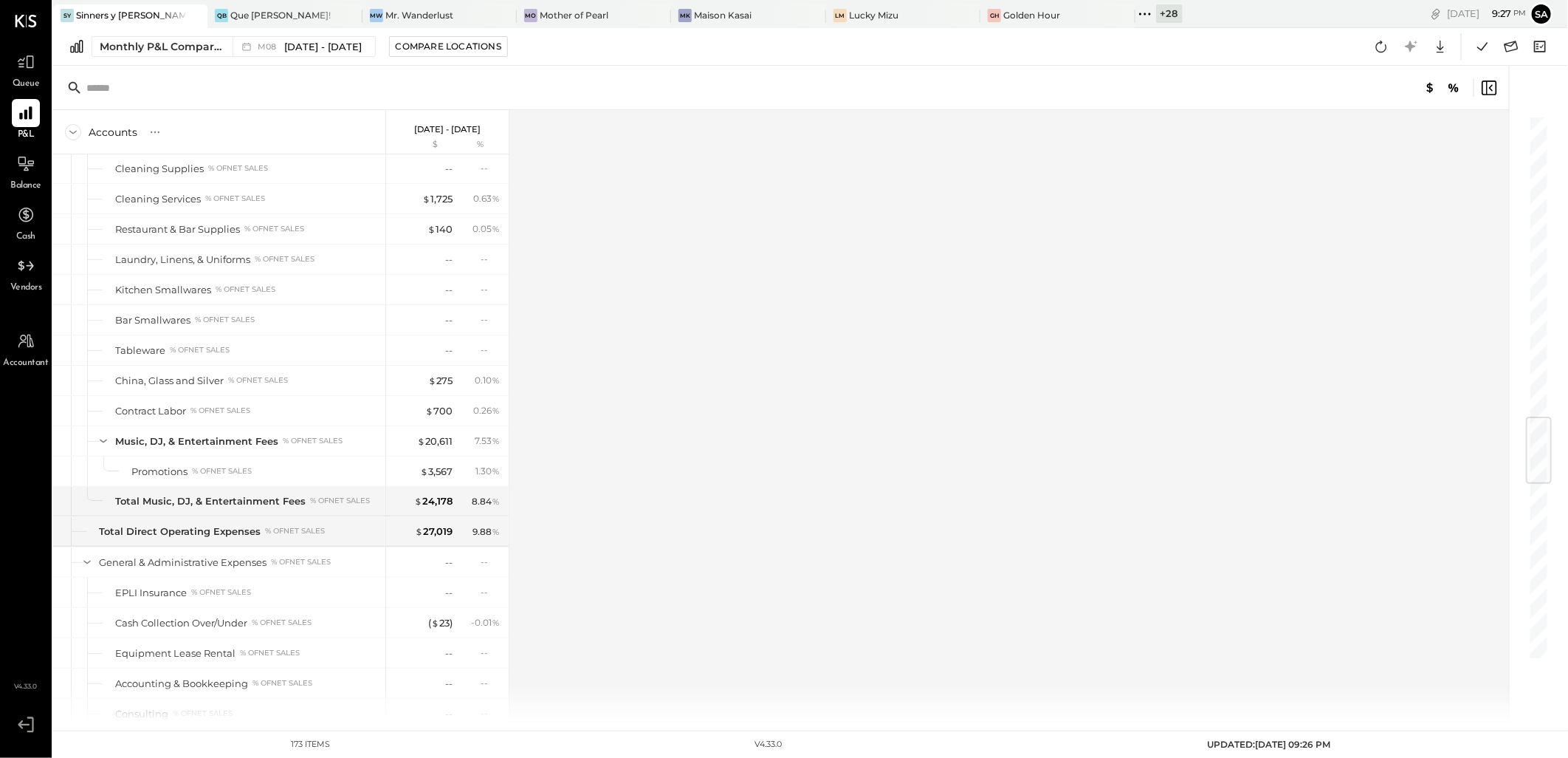
click at [1157, 12] on div "+ 28" at bounding box center [1170, 13] width 27 height 19
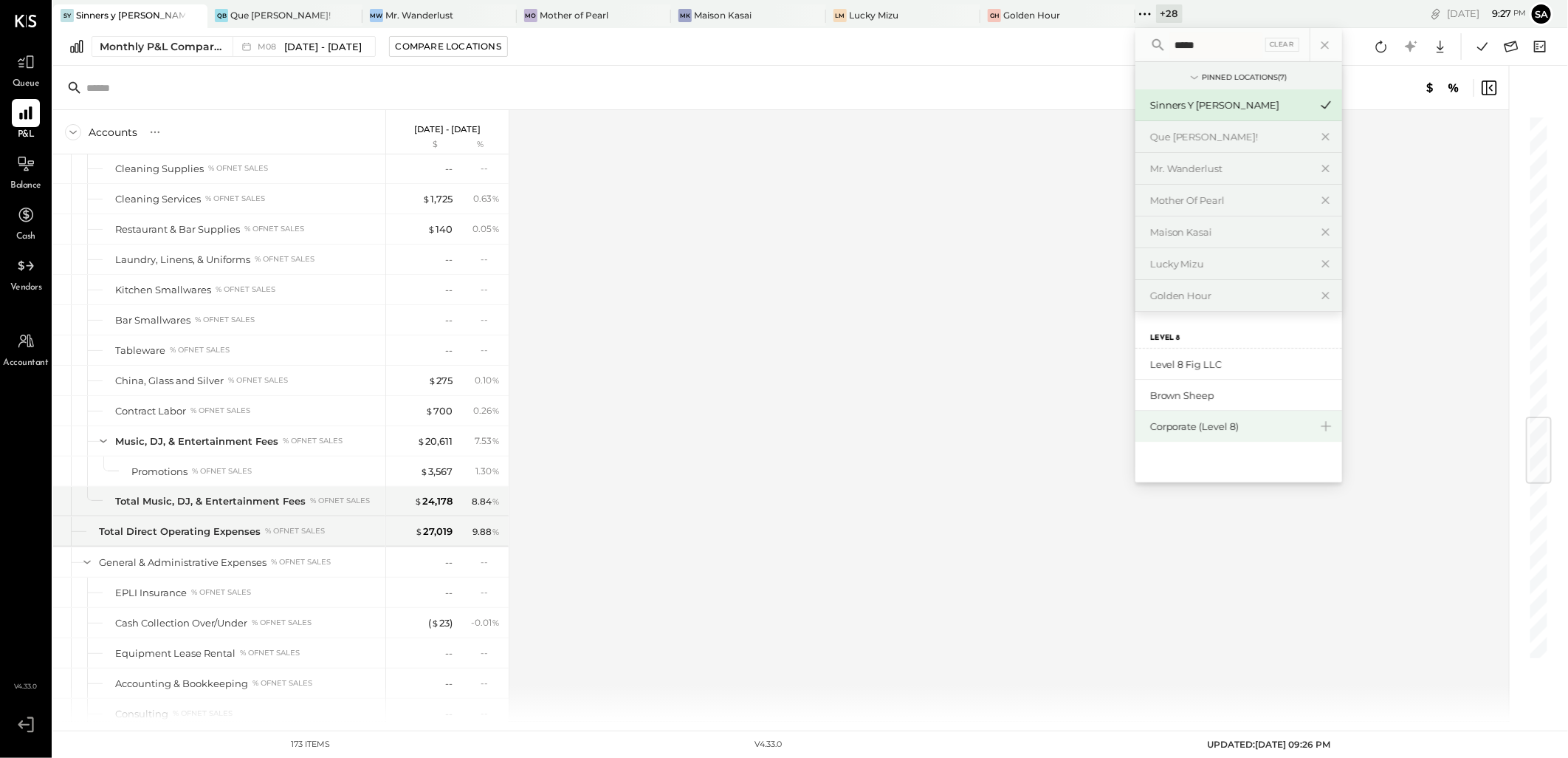
type input "*****"
click at [1184, 430] on div "Corporate (Level 8)" at bounding box center [1230, 426] width 160 height 14
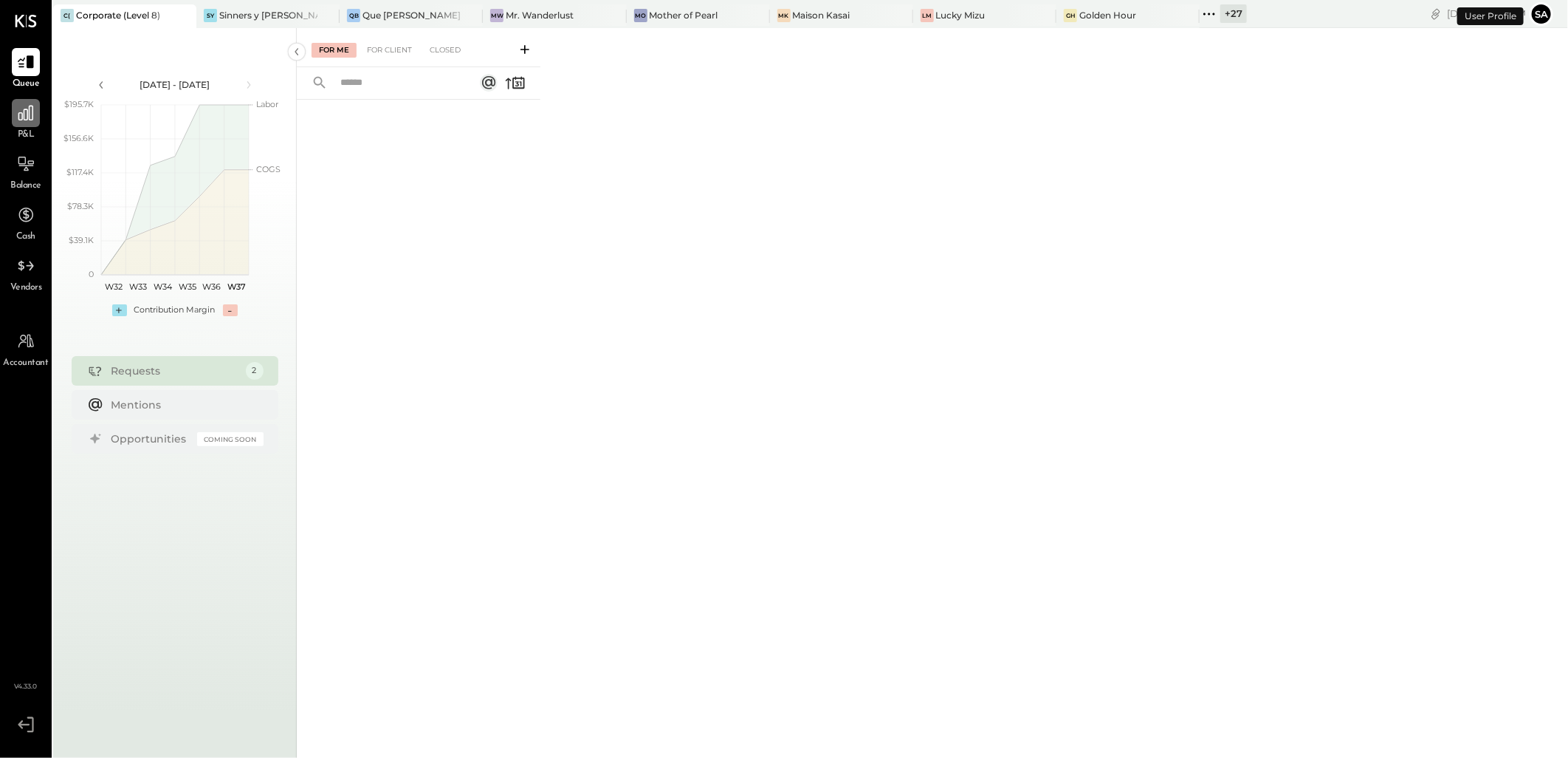
click at [31, 116] on icon at bounding box center [26, 113] width 20 height 20
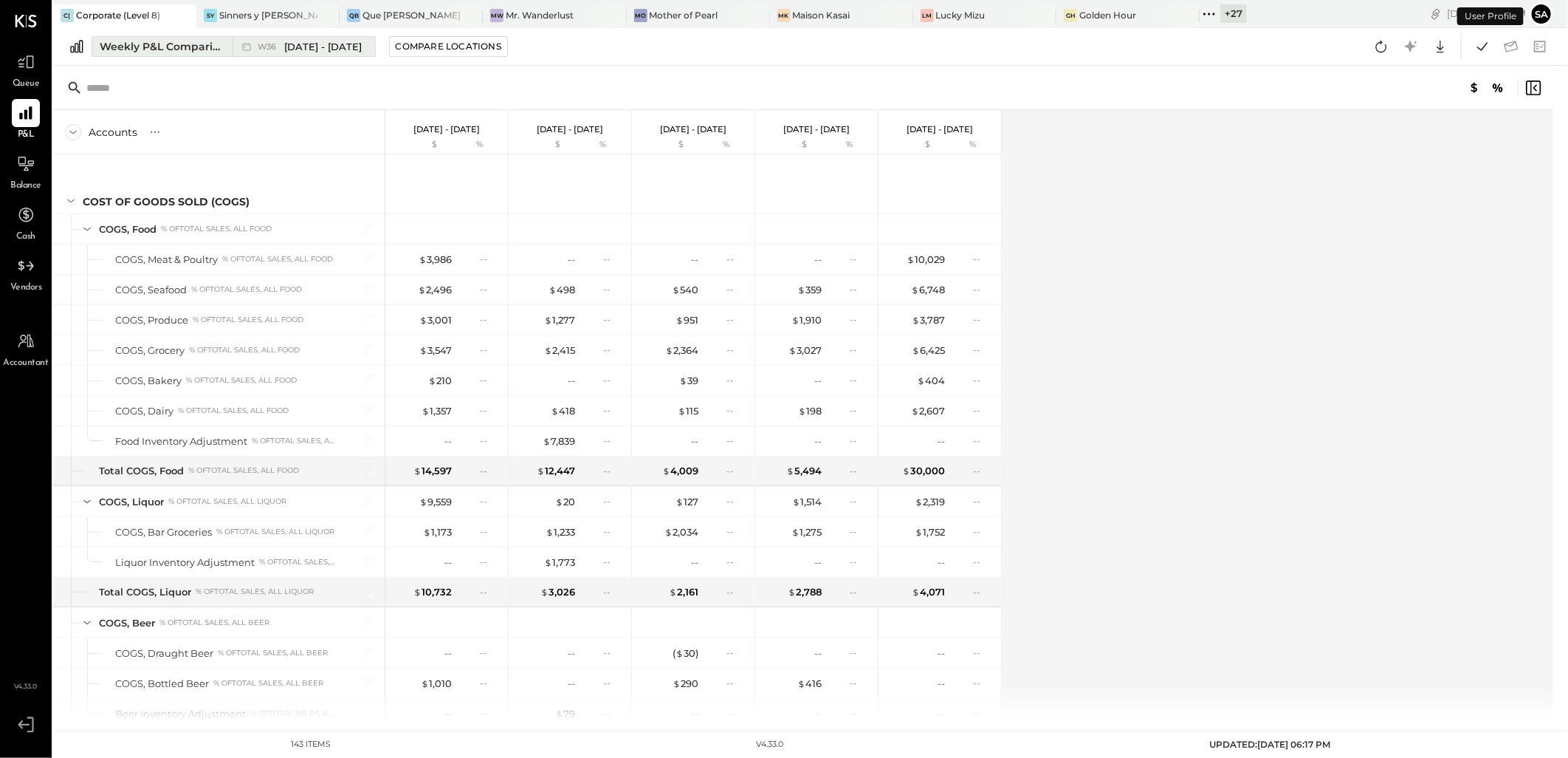
click at [165, 39] on div "Weekly P&L Comparison" at bounding box center [161, 46] width 124 height 15
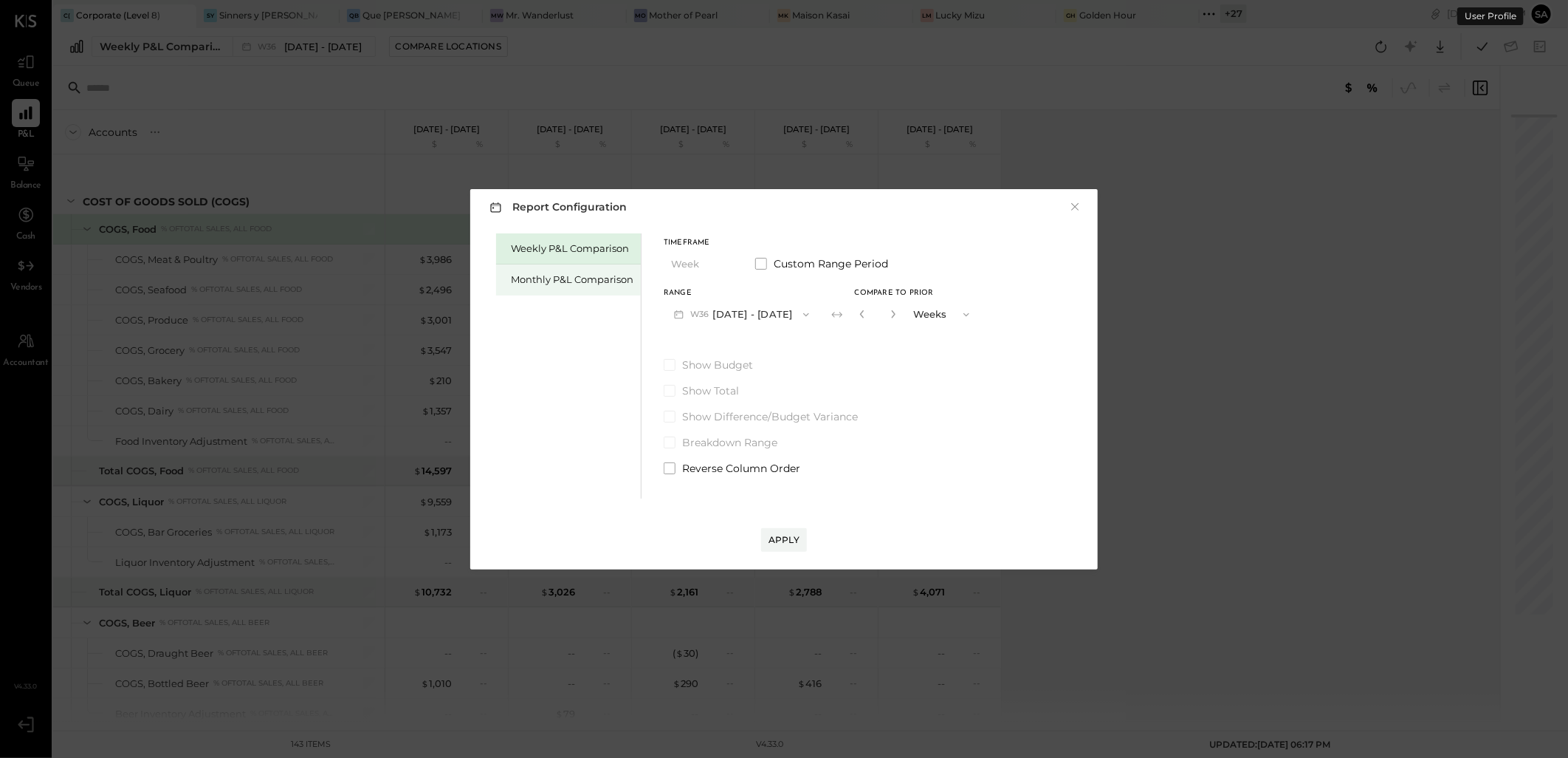
click at [552, 289] on div "Monthly P&L Comparison" at bounding box center [569, 280] width 145 height 31
click at [724, 316] on button "M09 [DATE] - [DATE]" at bounding box center [741, 315] width 156 height 28
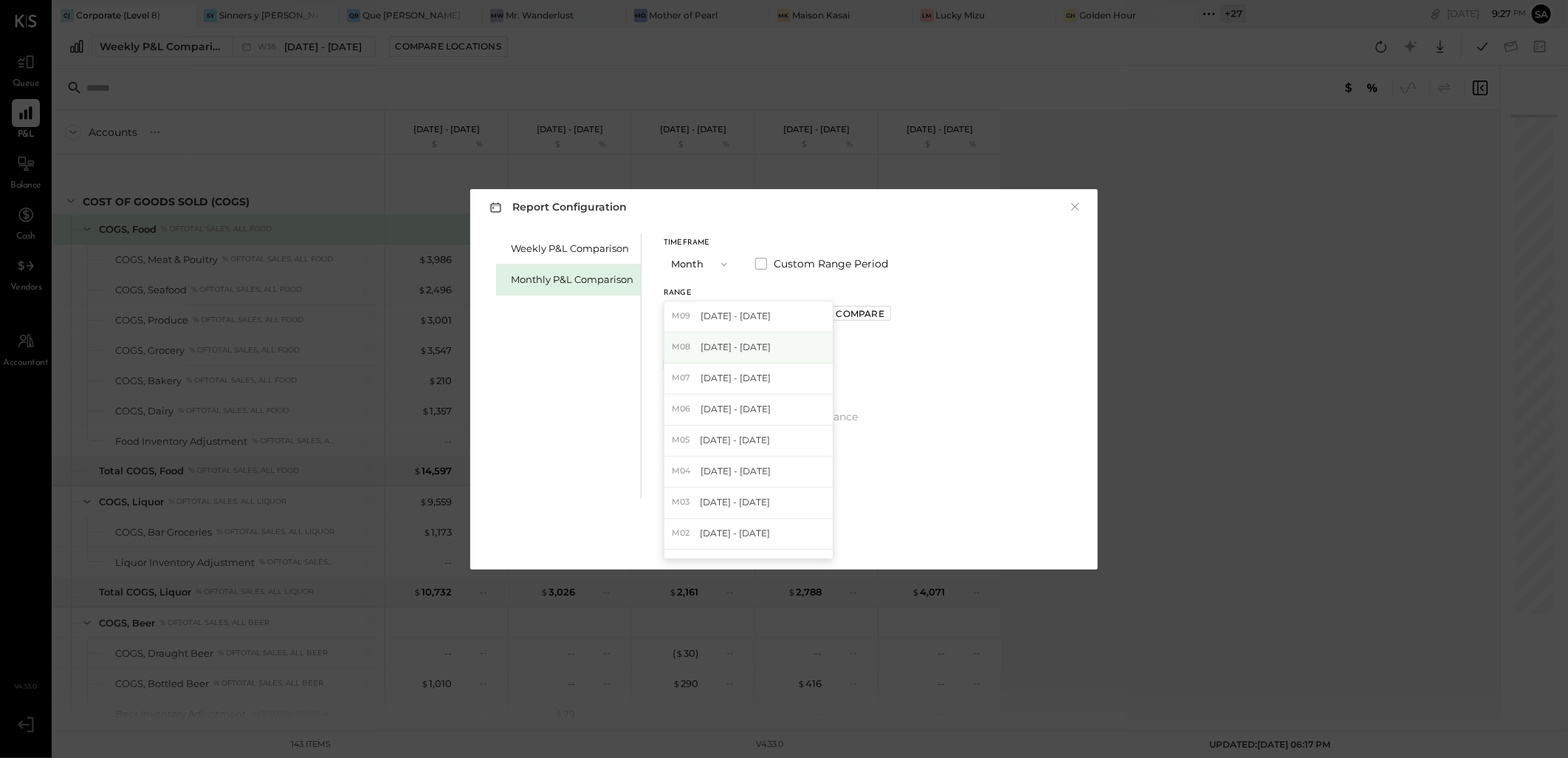
click at [735, 355] on div "M08 Aug 1 - 31, 2025" at bounding box center [749, 348] width 169 height 31
click at [780, 535] on div "Apply" at bounding box center [784, 539] width 31 height 12
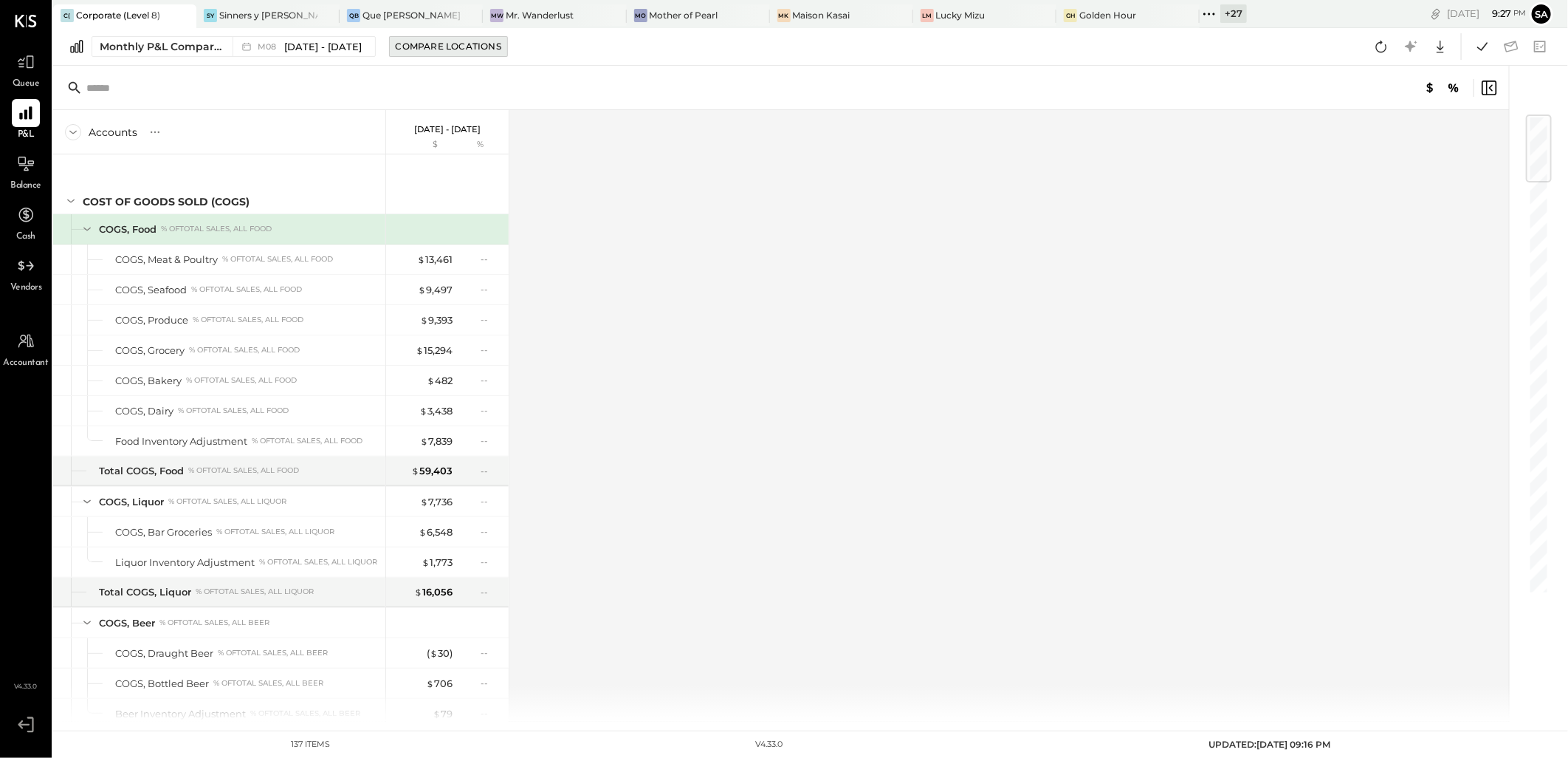
click at [466, 53] on button "Compare Locations" at bounding box center [449, 46] width 119 height 20
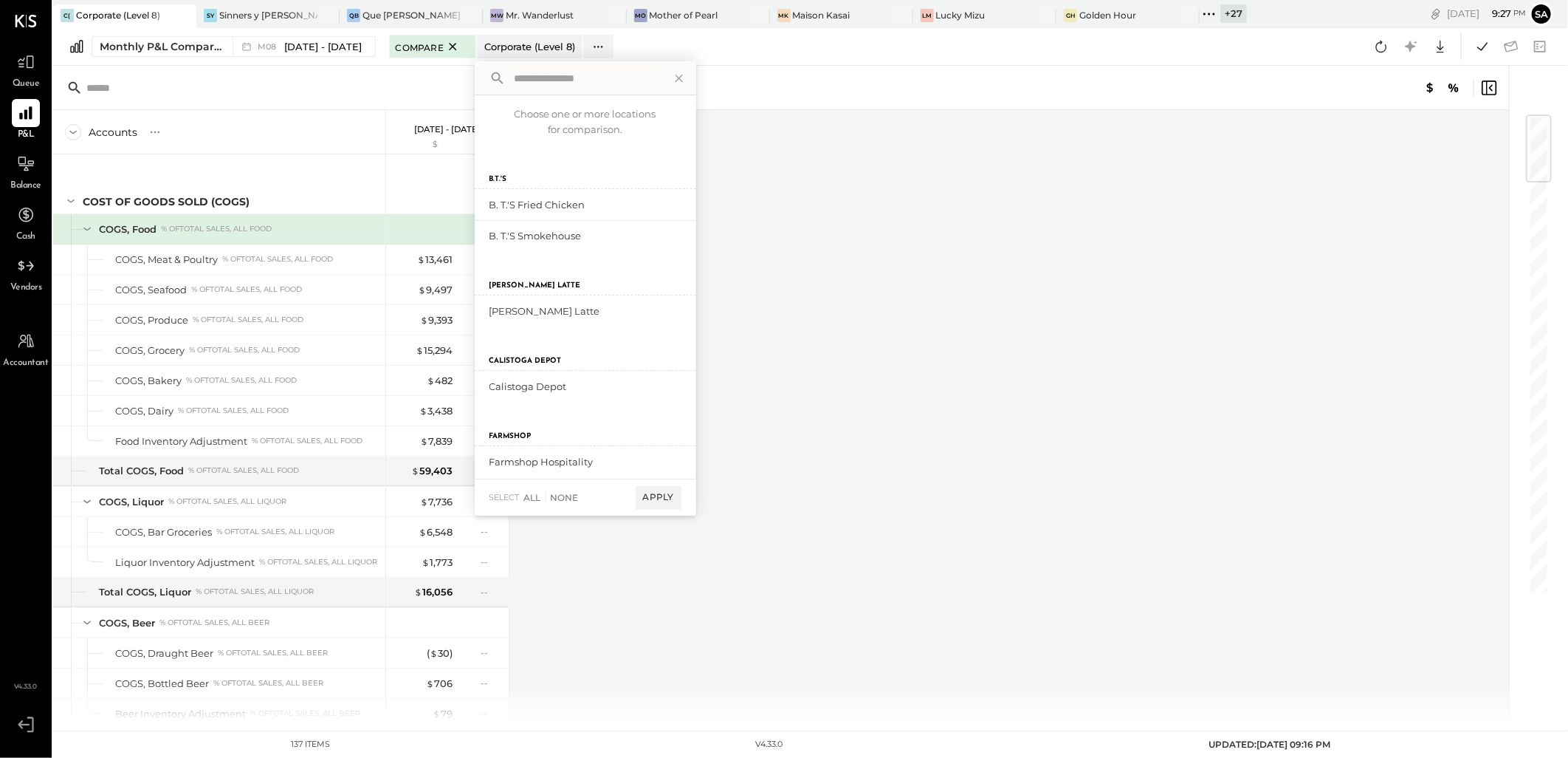
click at [576, 83] on input "text" at bounding box center [585, 78] width 152 height 27
type input "*****"
click at [635, 201] on div "add to compare" at bounding box center [637, 205] width 89 height 18
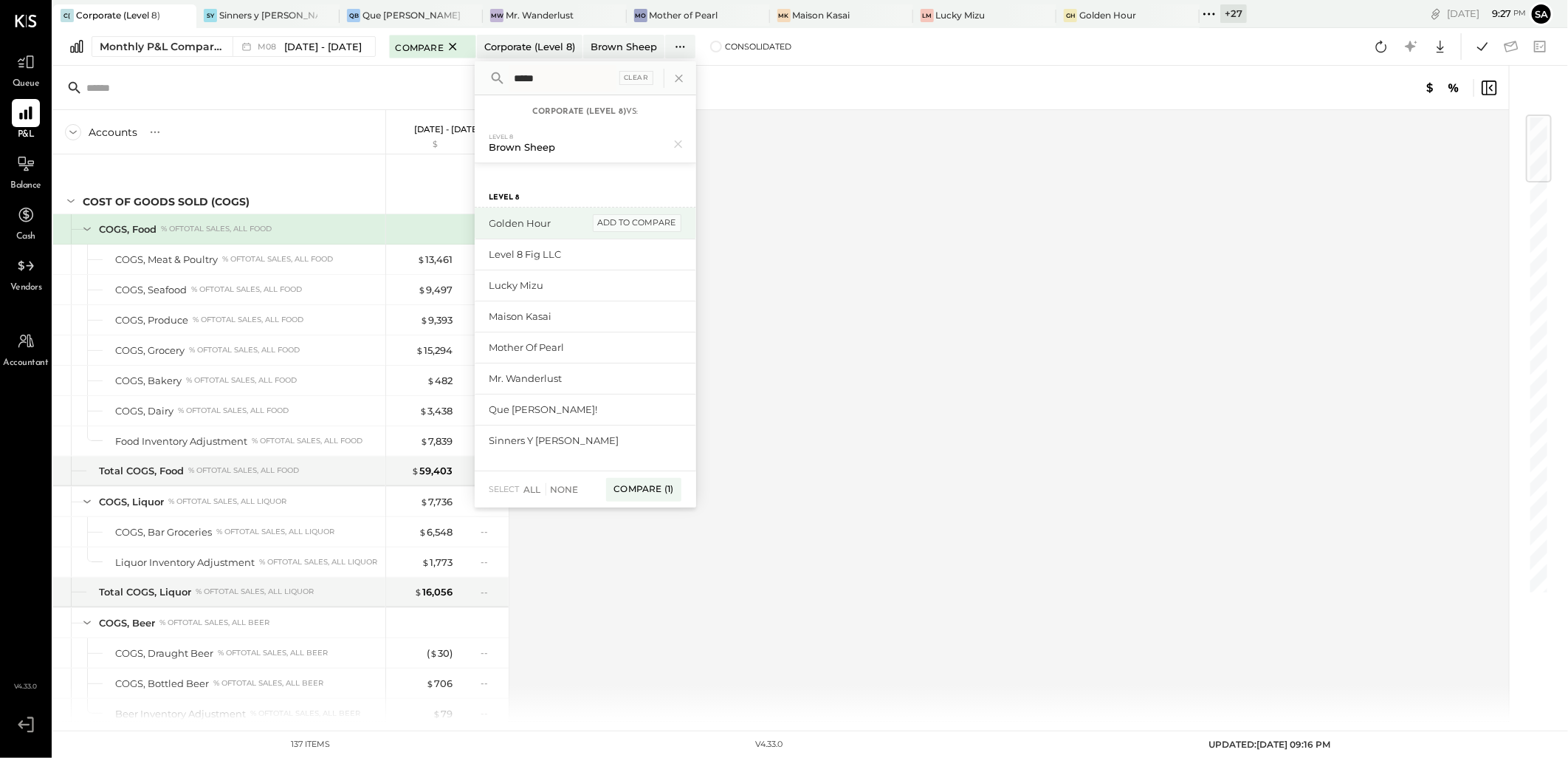
click at [625, 218] on div "add to compare" at bounding box center [637, 223] width 89 height 18
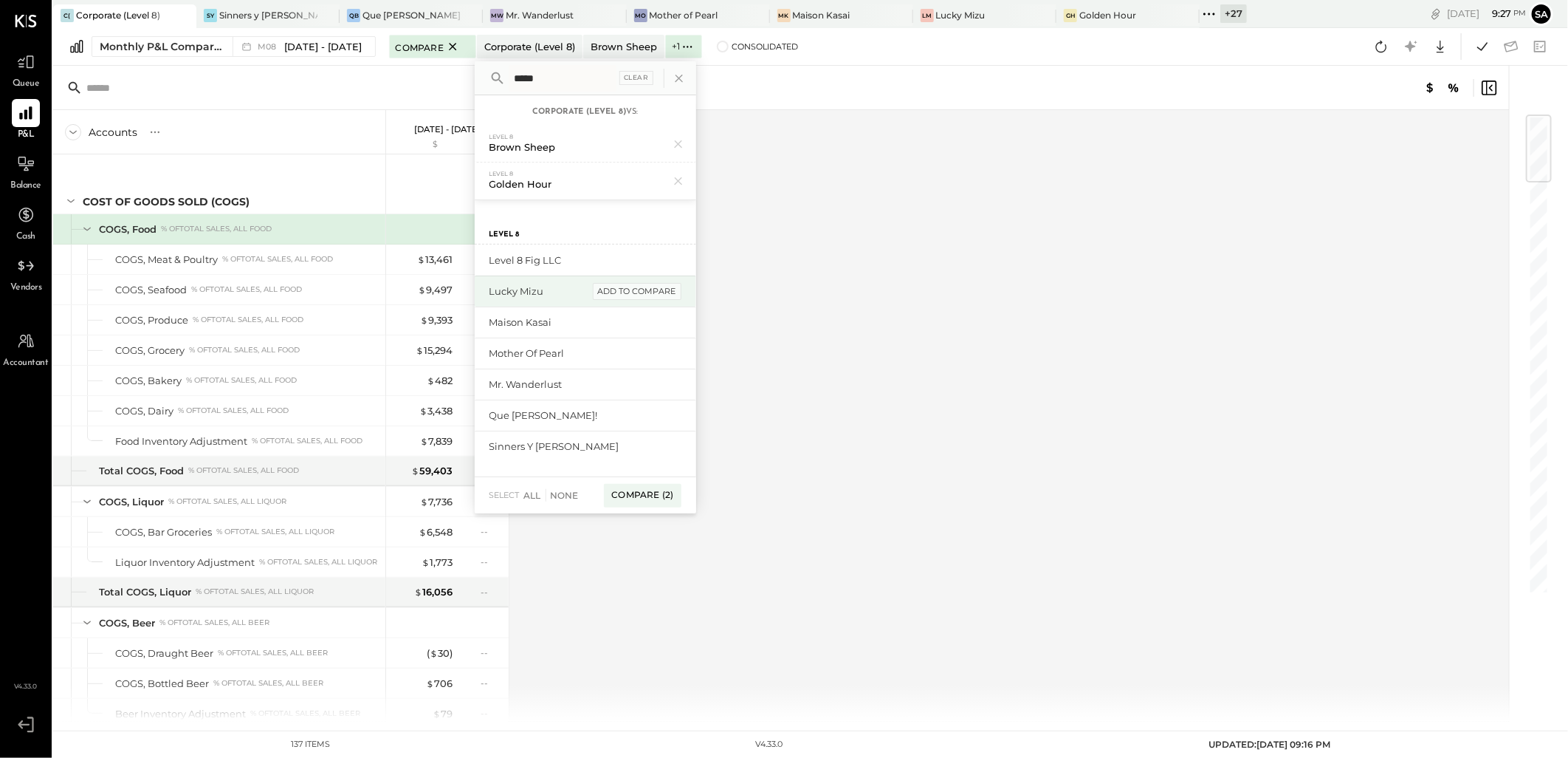
click at [621, 289] on div "add to compare" at bounding box center [637, 292] width 89 height 18
click at [615, 324] on div "add to compare" at bounding box center [637, 329] width 89 height 18
click at [614, 359] on div "add to compare" at bounding box center [637, 366] width 89 height 18
click at [614, 386] on div "add to compare" at bounding box center [637, 391] width 89 height 18
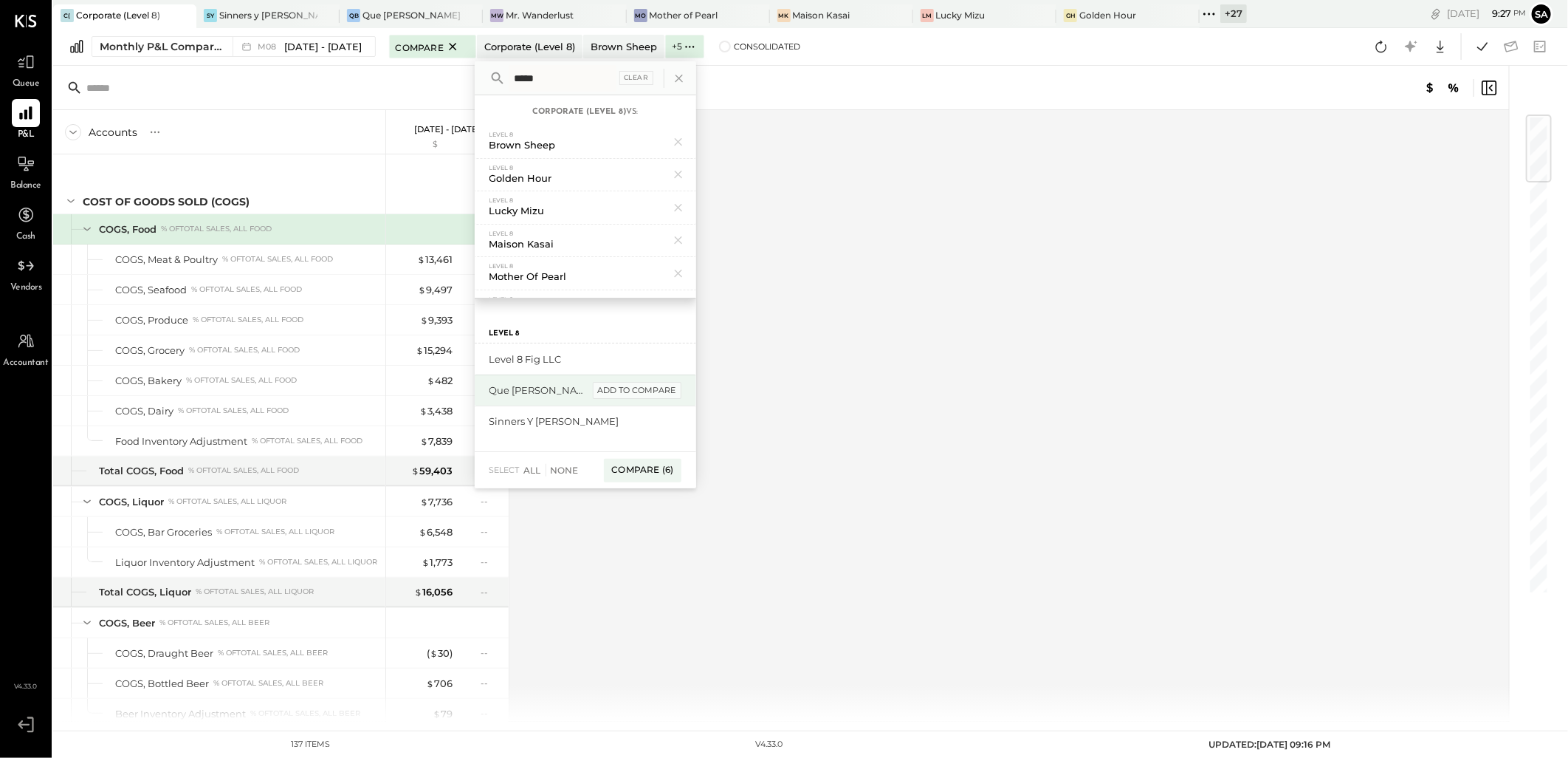
click at [611, 396] on div "add to compare" at bounding box center [637, 391] width 89 height 18
click at [629, 404] on div "Compare (8)" at bounding box center [642, 408] width 77 height 24
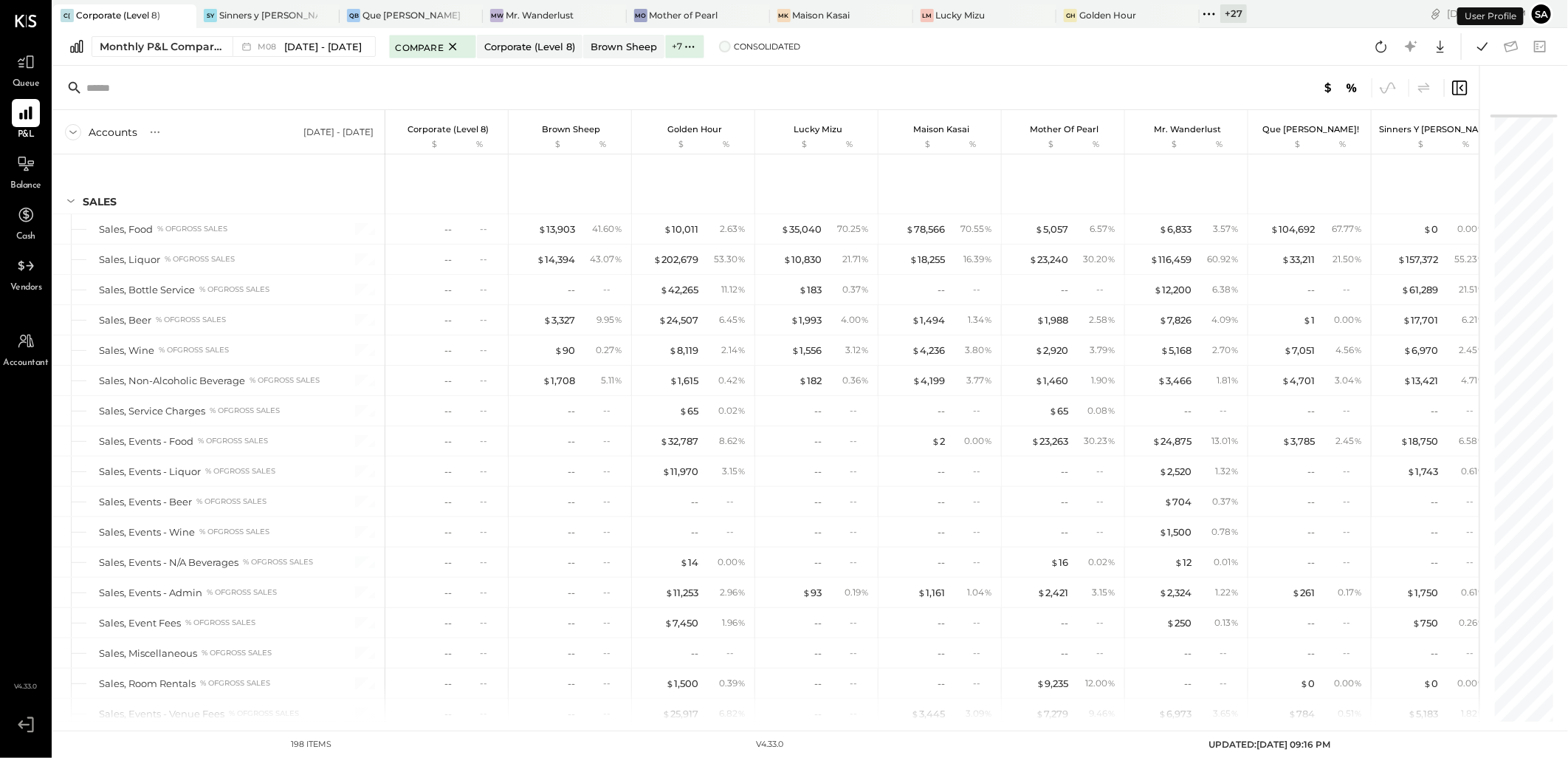
click at [727, 46] on label "Consolidated" at bounding box center [760, 46] width 81 height 11
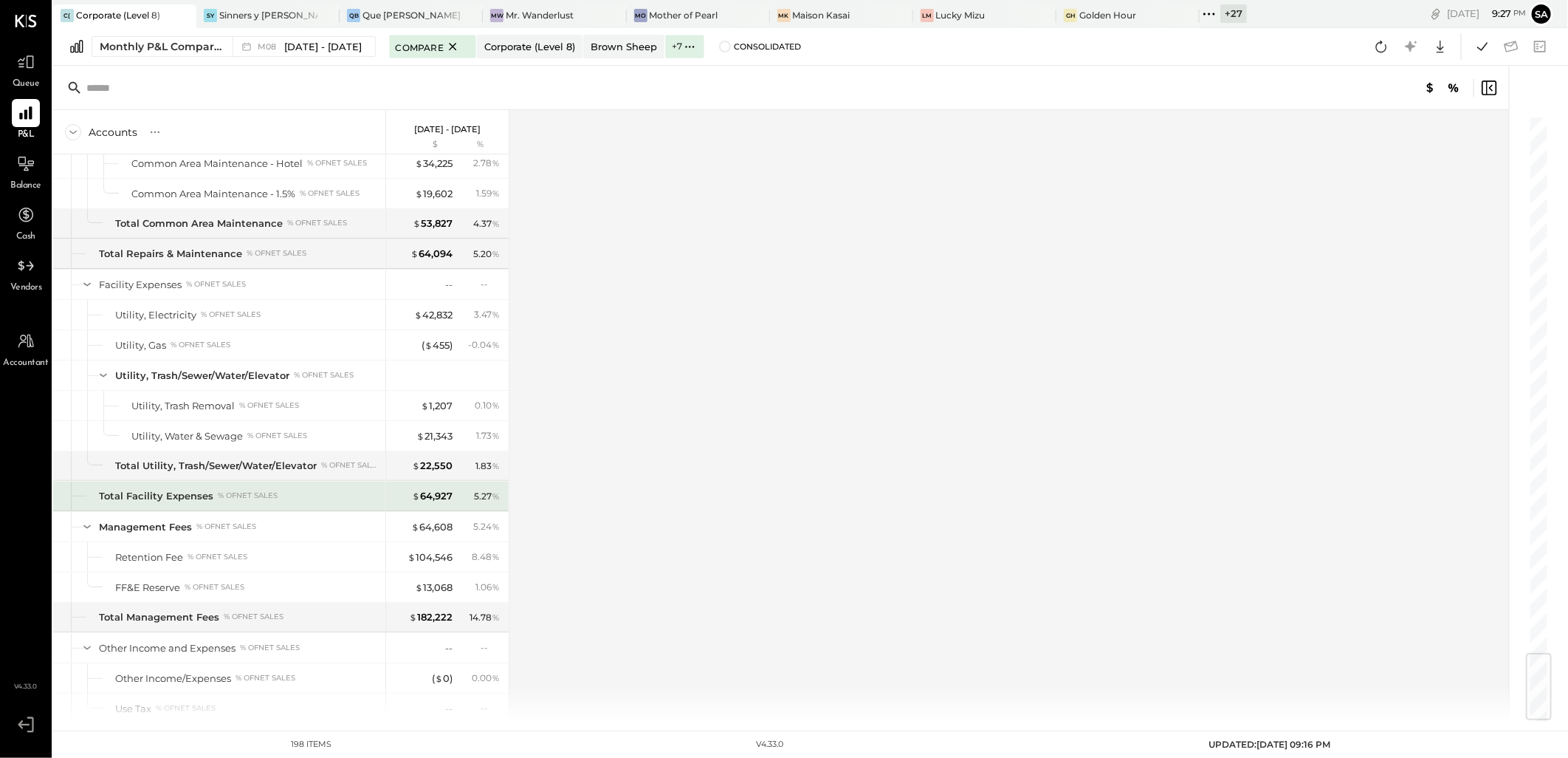
scroll to position [4687, 0]
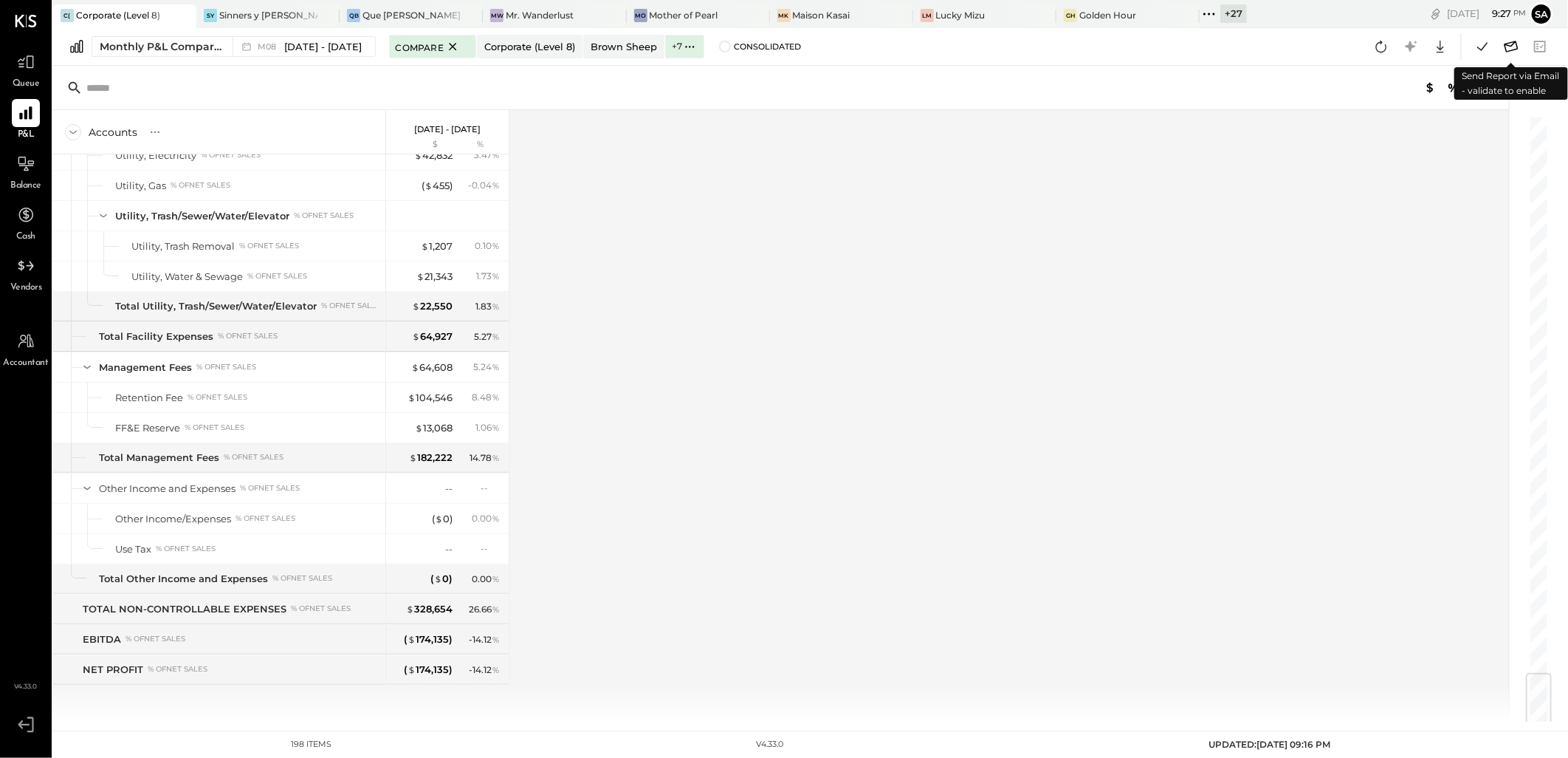
click at [1507, 47] on icon at bounding box center [1512, 46] width 20 height 20
click at [1510, 46] on icon at bounding box center [1511, 46] width 14 height 11
click at [1511, 47] on icon at bounding box center [1512, 46] width 20 height 20
click at [719, 47] on span at bounding box center [725, 46] width 12 height 12
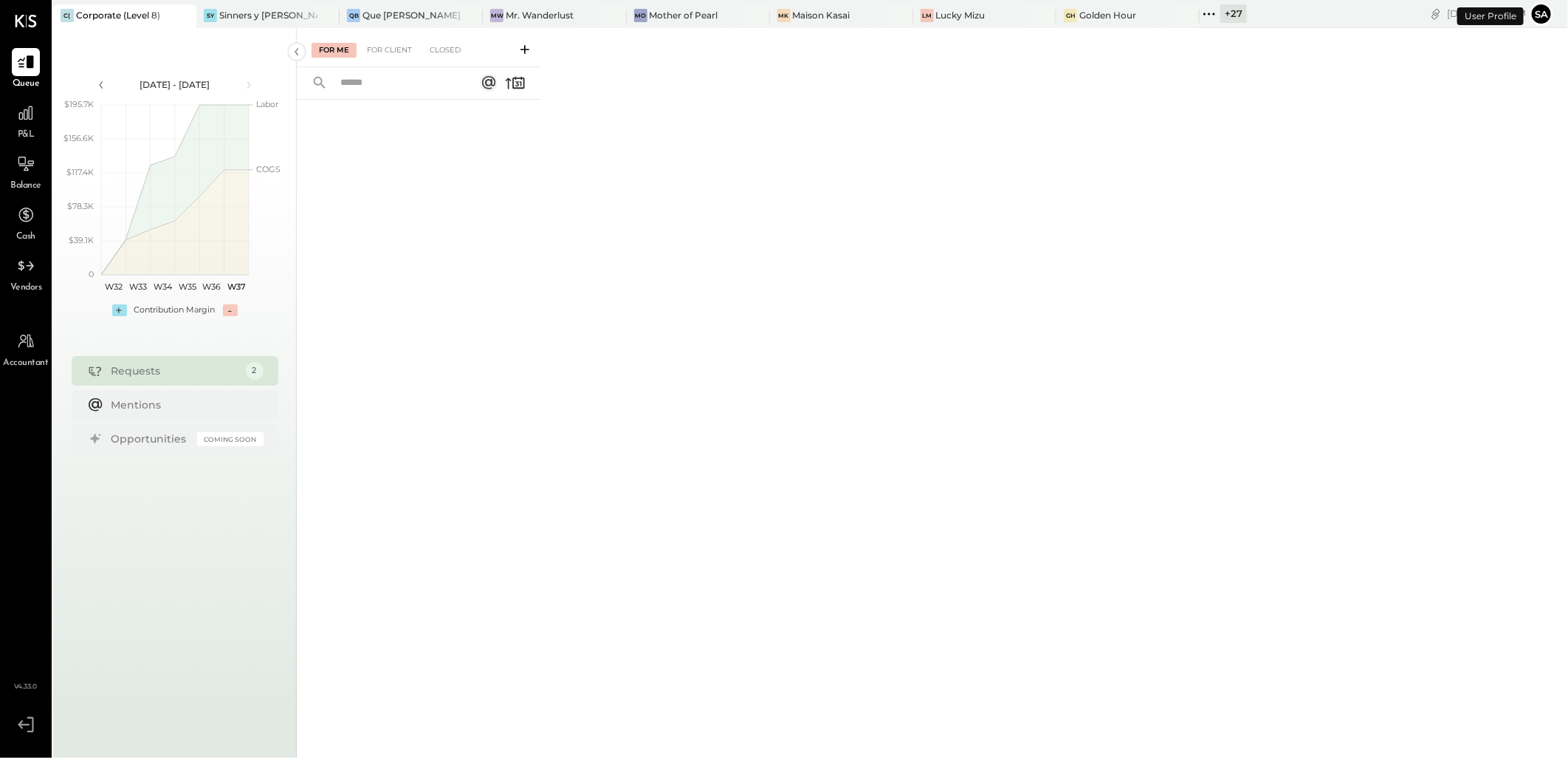
click at [33, 130] on span "P&L" at bounding box center [26, 135] width 17 height 13
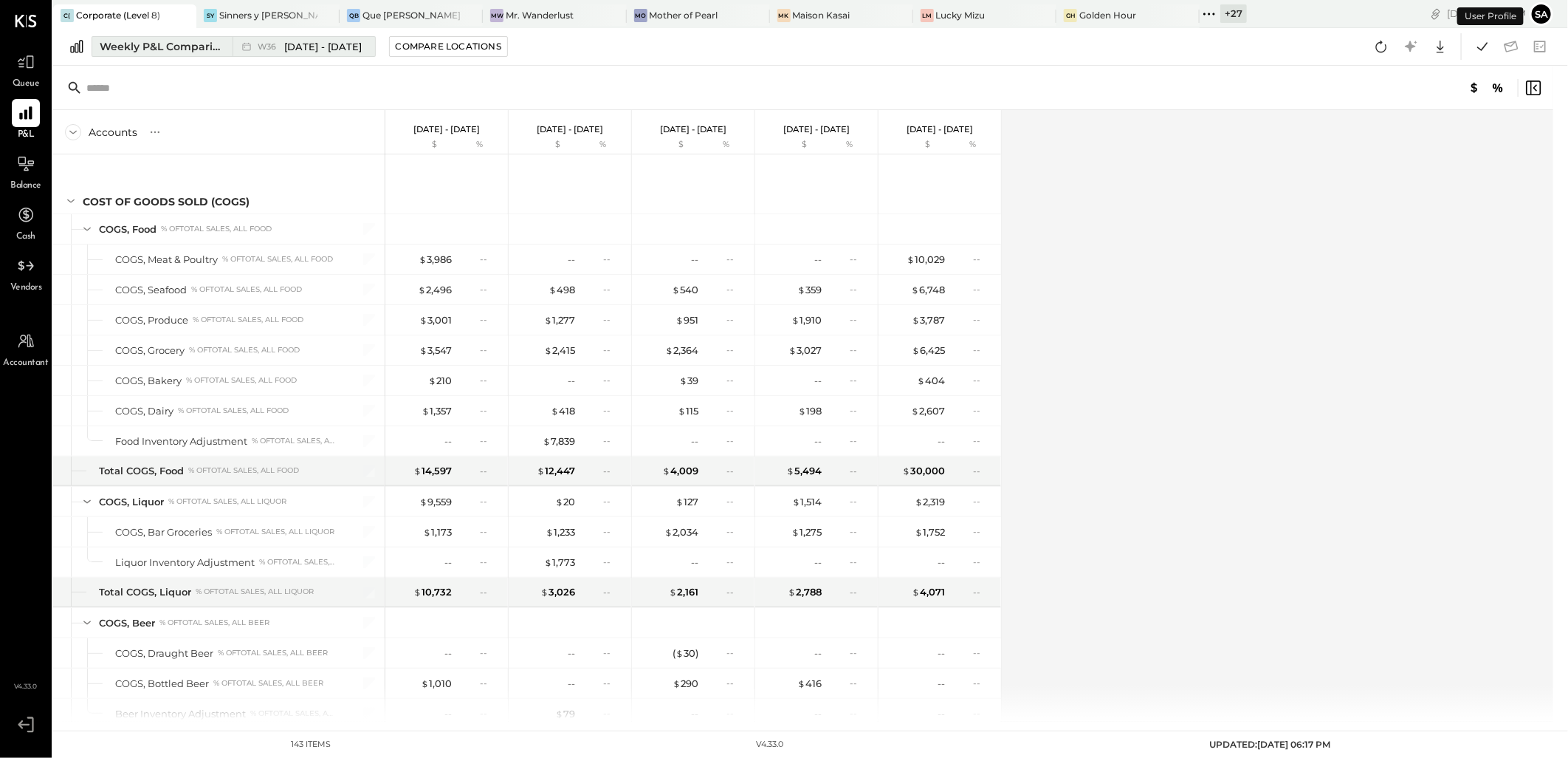
click at [161, 46] on div "Weekly P&L Comparison" at bounding box center [161, 46] width 124 height 15
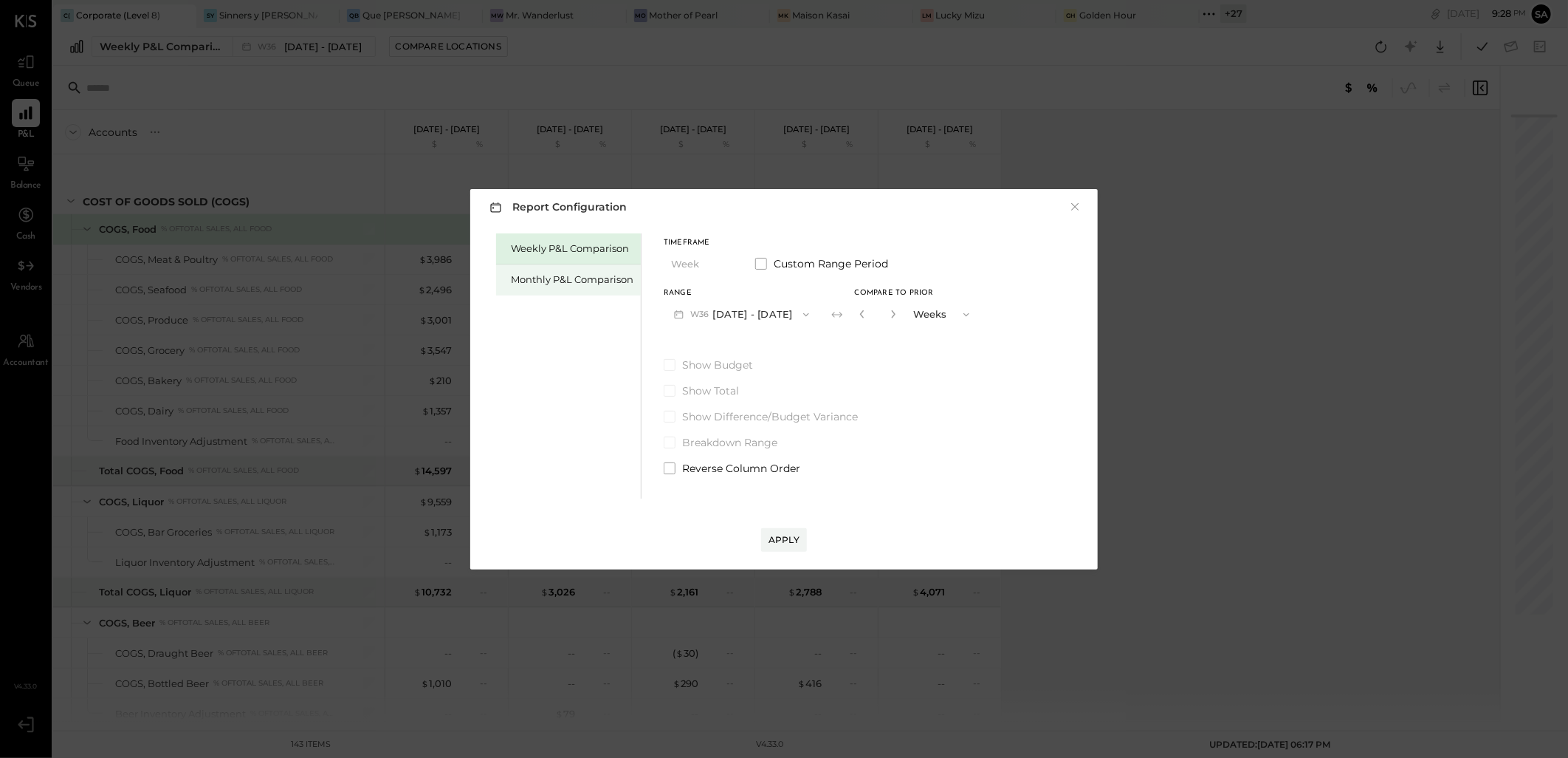
click at [567, 285] on div "Monthly P&L Comparison" at bounding box center [572, 279] width 122 height 14
click at [734, 320] on button "M09 [DATE] - [DATE]" at bounding box center [741, 315] width 156 height 28
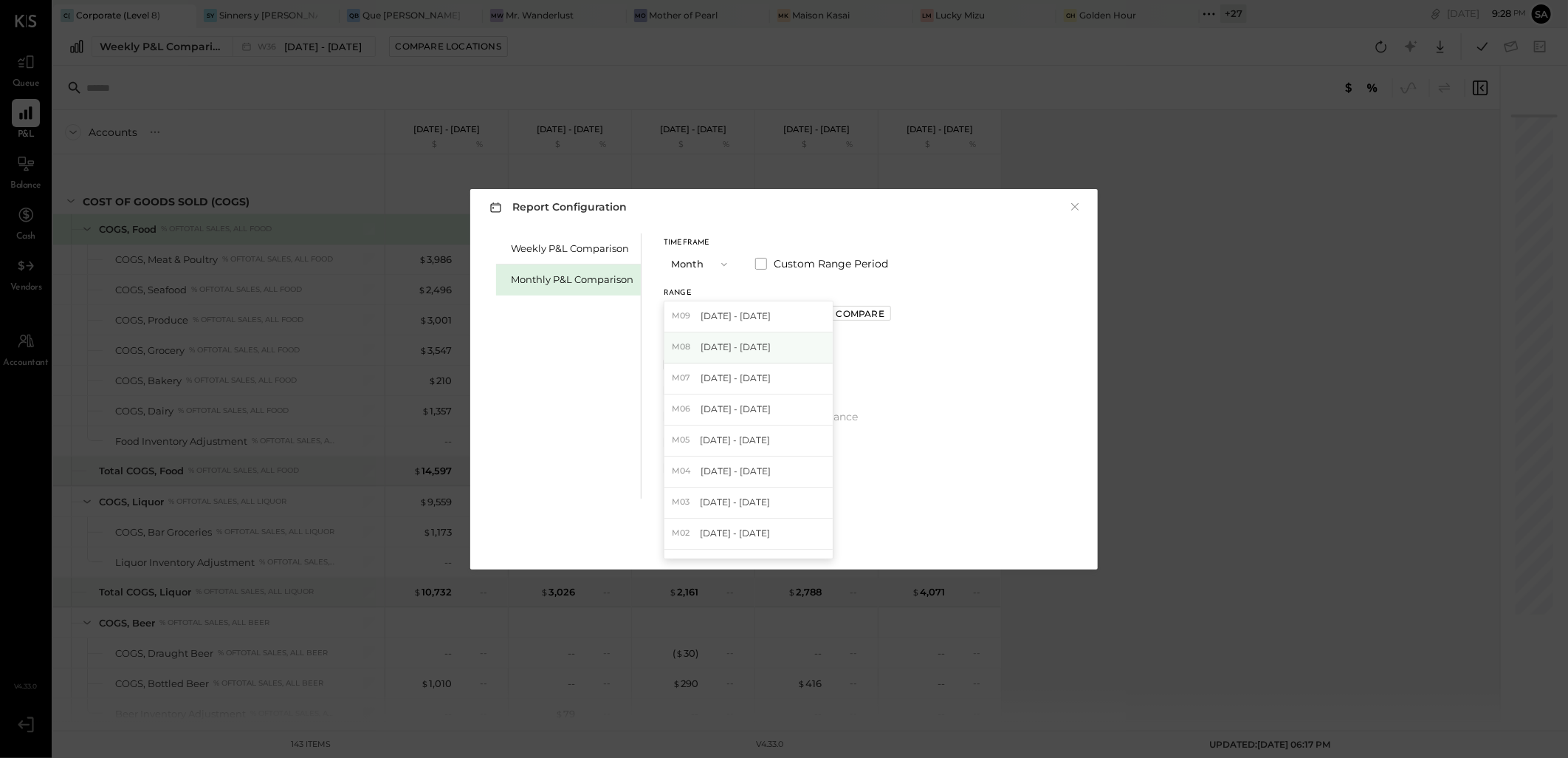
click at [749, 350] on span "[DATE] - [DATE]" at bounding box center [736, 346] width 70 height 12
click at [787, 533] on div "Apply" at bounding box center [784, 539] width 31 height 12
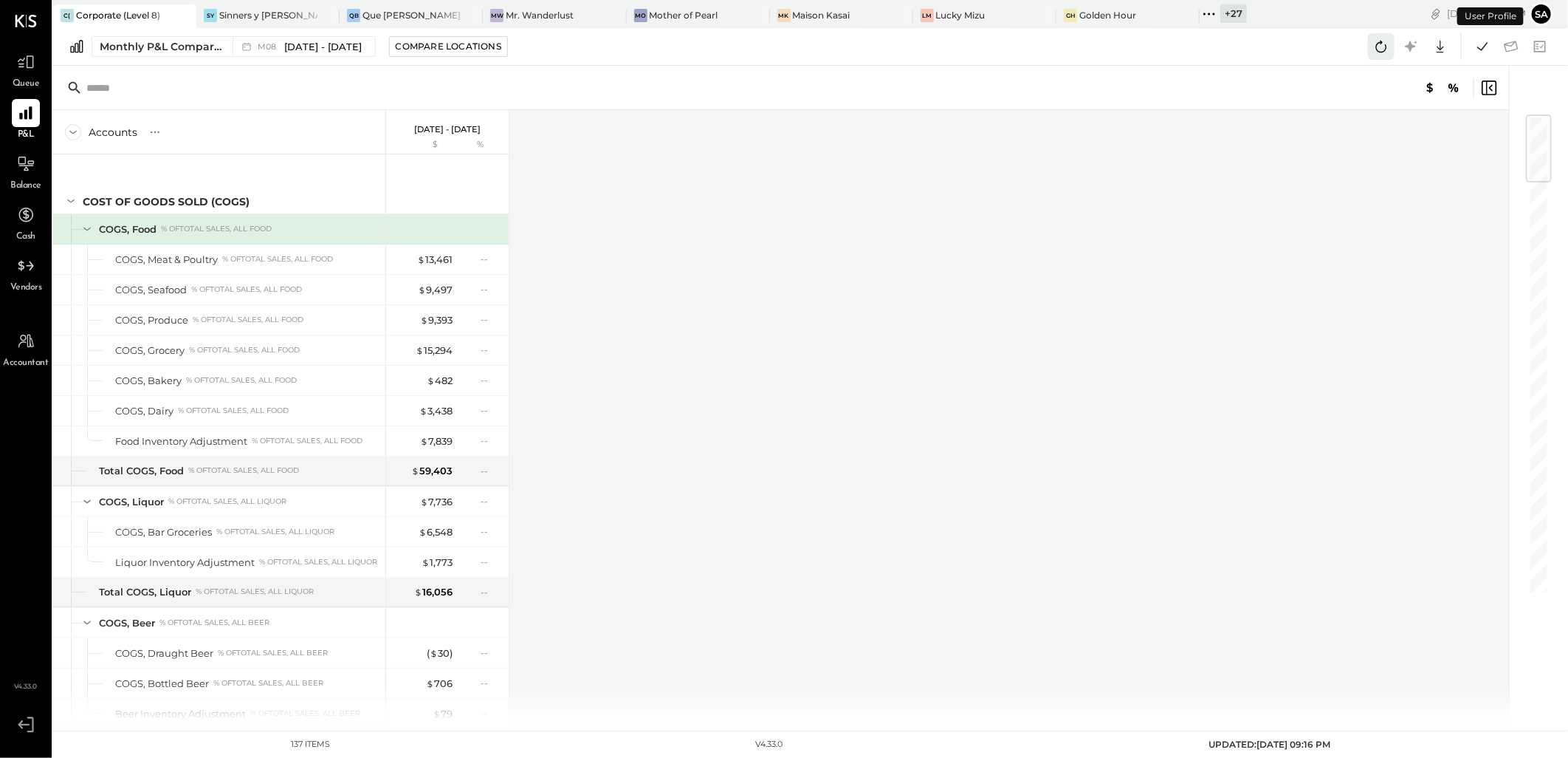
click at [1377, 53] on icon at bounding box center [1381, 46] width 20 height 20
click at [1479, 46] on icon at bounding box center [1482, 46] width 20 height 20
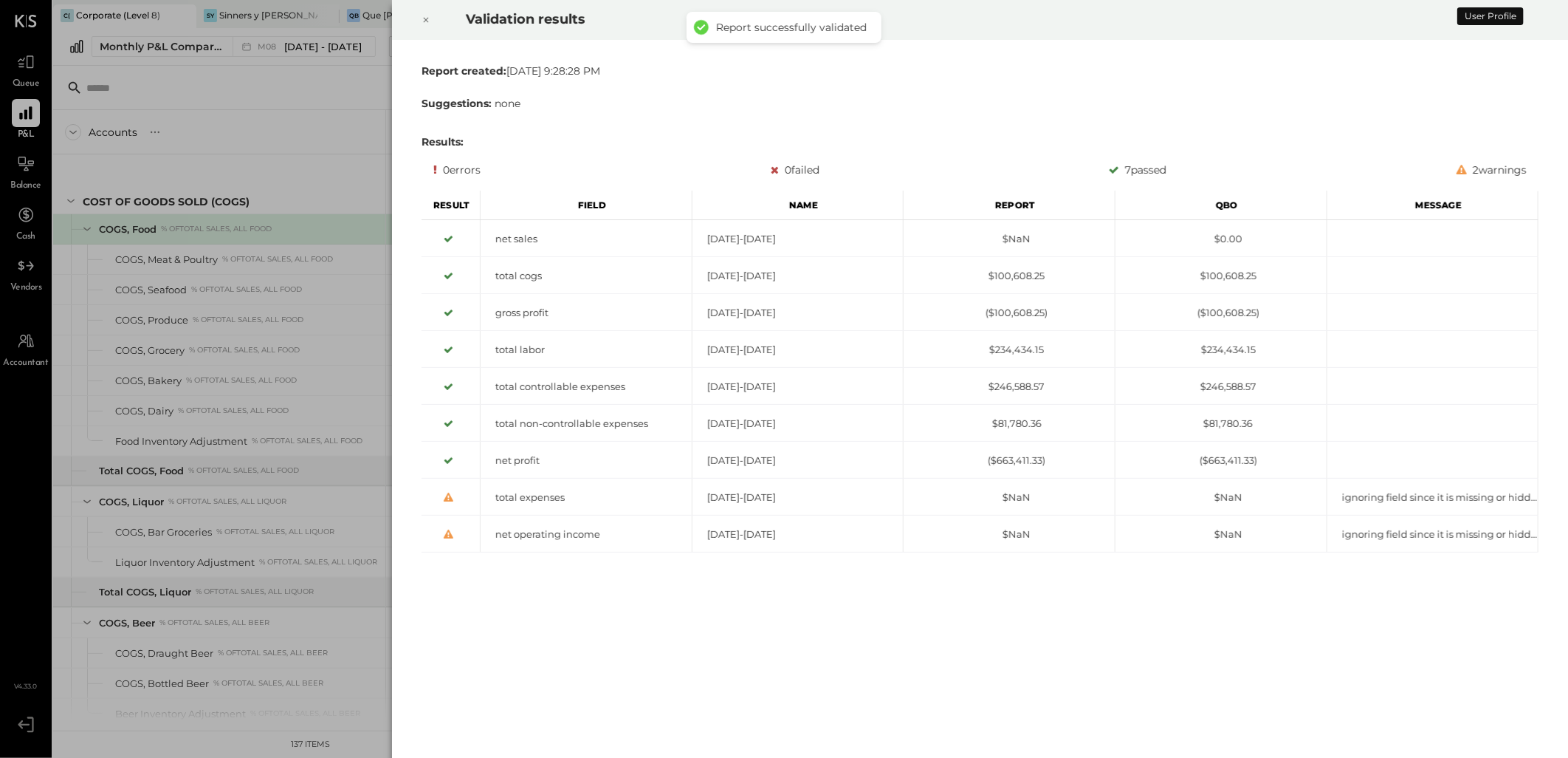
click at [422, 19] on icon at bounding box center [426, 20] width 9 height 18
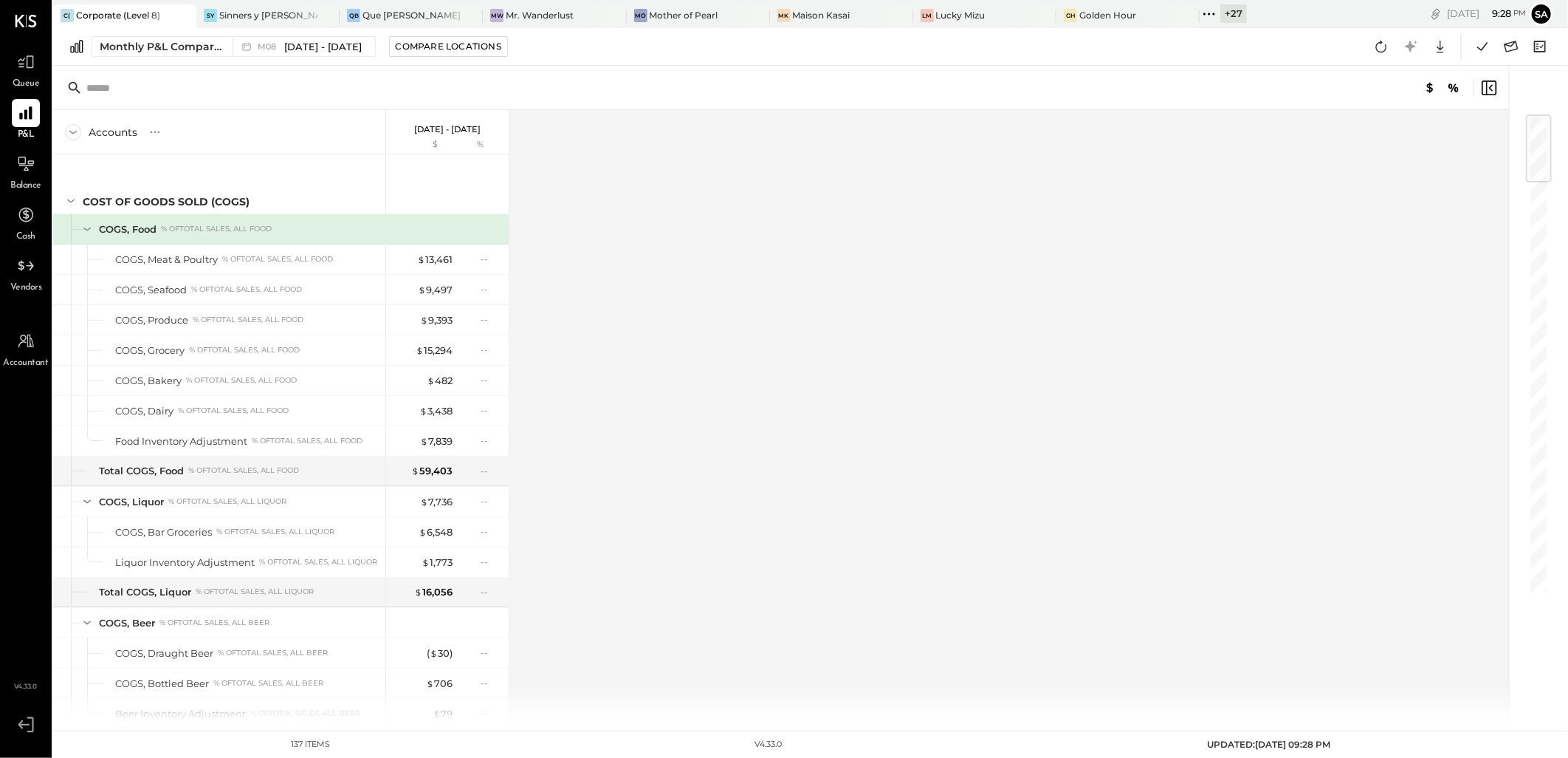
click at [812, 265] on div "Accounts S % GL [DATE] - [DATE] $ % COST OF GOODS SOLD (COGS) COGS, Food % of T…" at bounding box center [782, 416] width 1458 height 612
click at [1512, 50] on icon at bounding box center [1511, 46] width 14 height 11
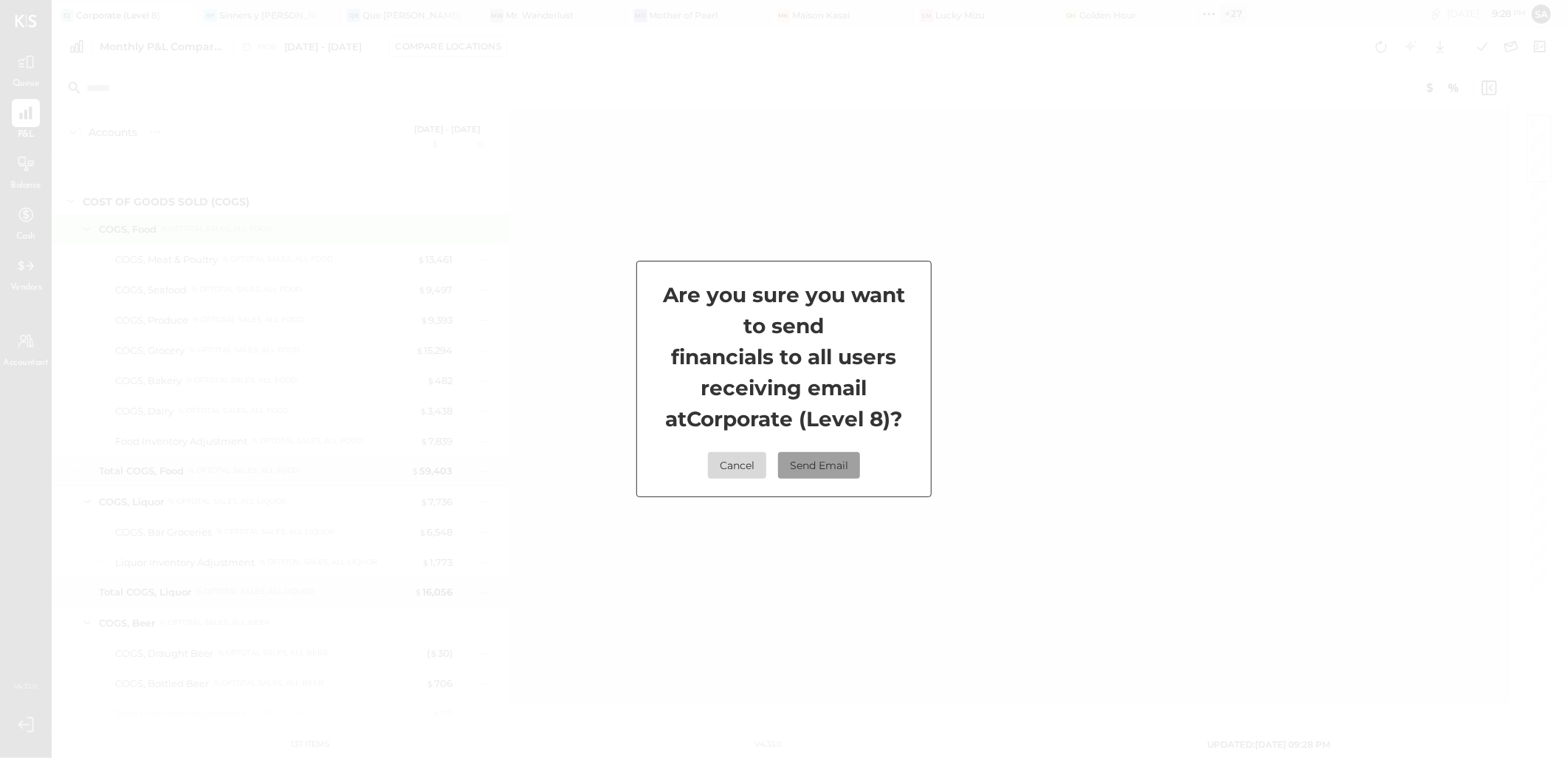
click at [802, 456] on button "Send Email" at bounding box center [819, 465] width 82 height 27
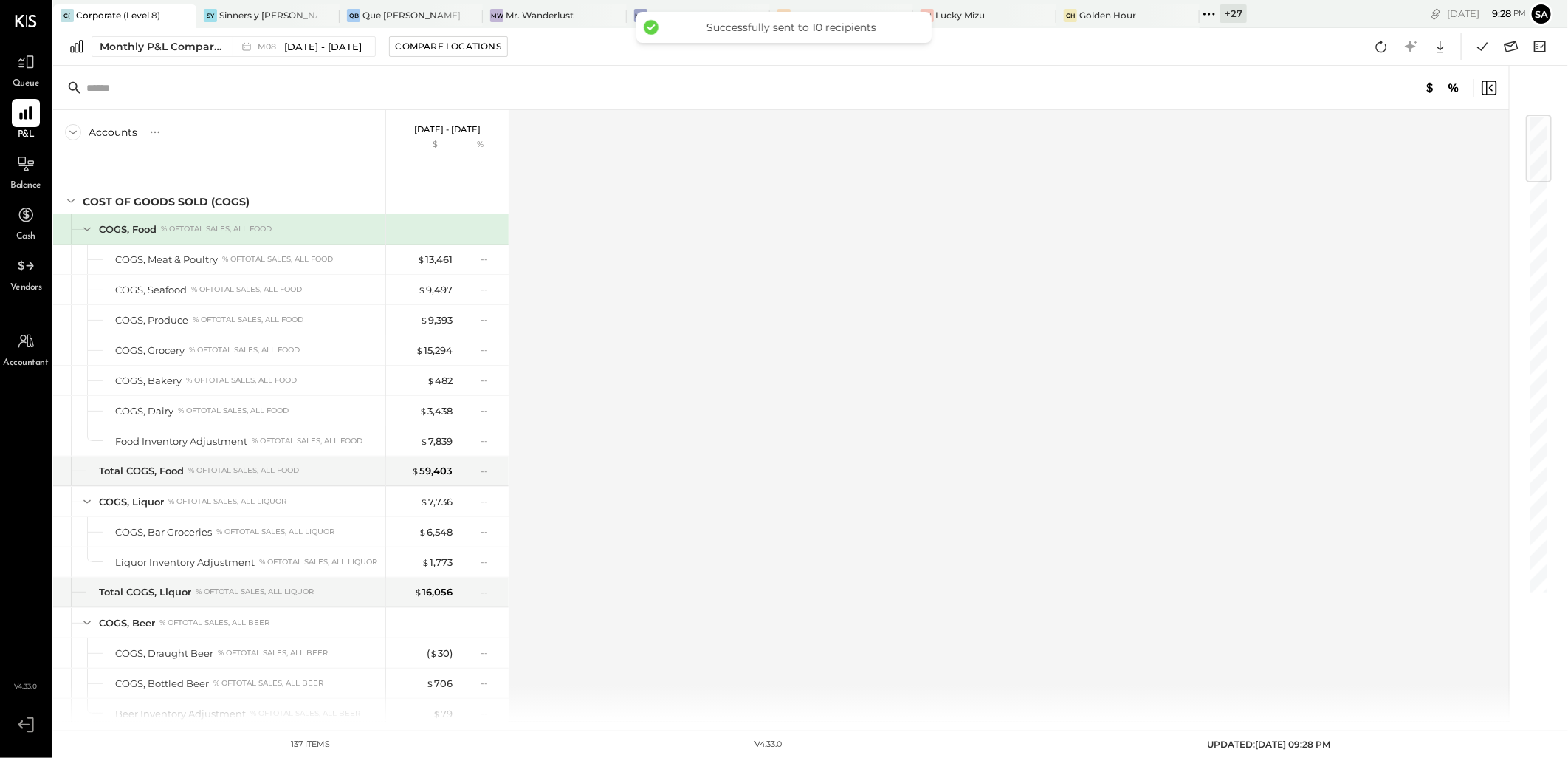
click at [932, 377] on div "Accounts S % GL [DATE] - [DATE] $ % COST OF GOODS SOLD (COGS) COGS, Food % of T…" at bounding box center [782, 416] width 1458 height 612
